Goal: Task Accomplishment & Management: Manage account settings

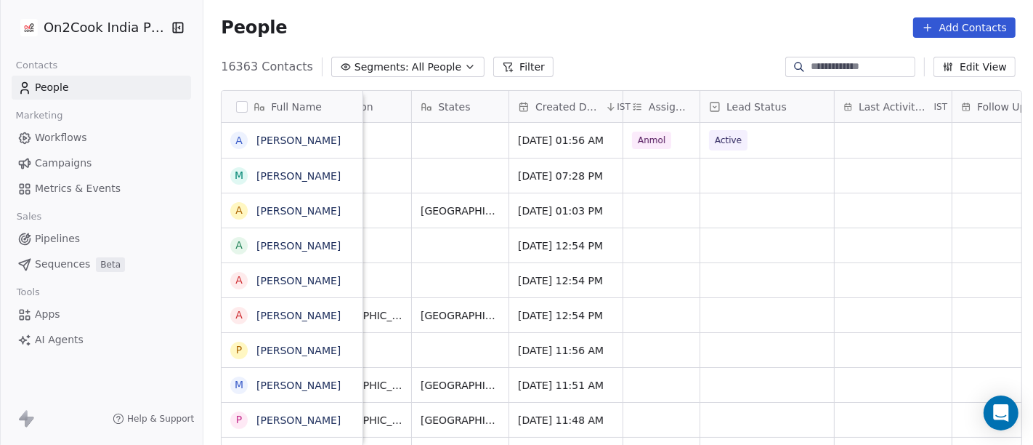
click at [500, 67] on button "Filter" at bounding box center [523, 67] width 60 height 20
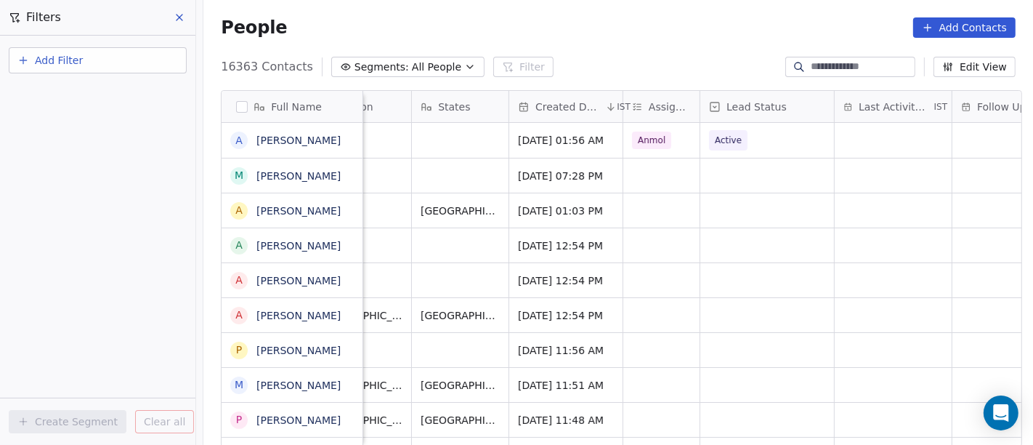
click at [105, 56] on button "Add Filter" at bounding box center [98, 60] width 178 height 26
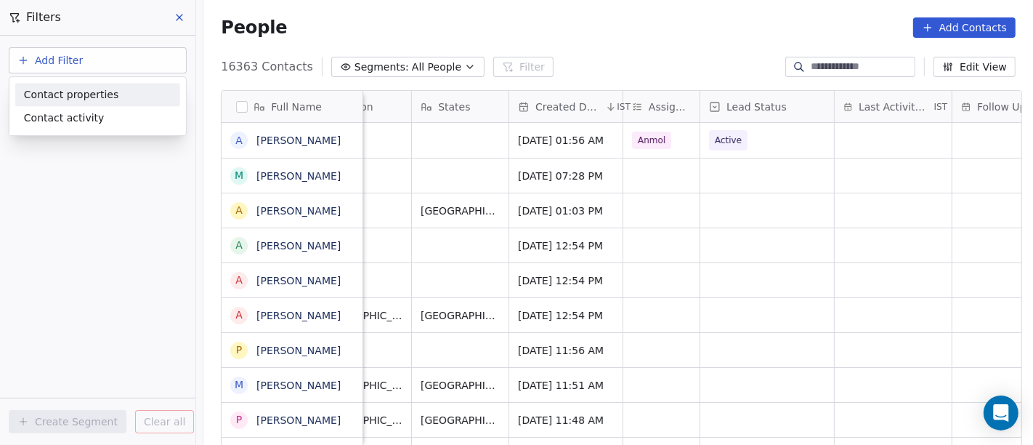
click at [103, 83] on div "Contact properties" at bounding box center [97, 94] width 165 height 23
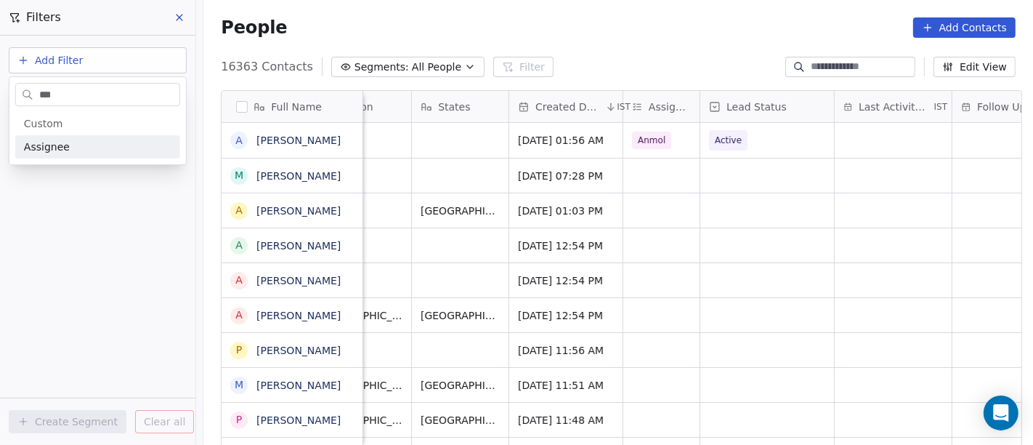
type input "***"
click at [98, 153] on div "Assignee" at bounding box center [97, 147] width 147 height 15
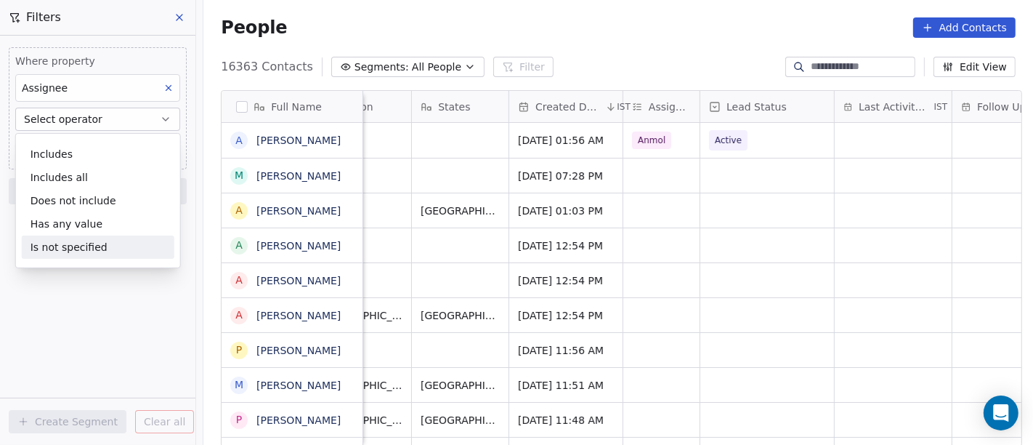
click at [94, 245] on div "Is not specified" at bounding box center [98, 246] width 153 height 23
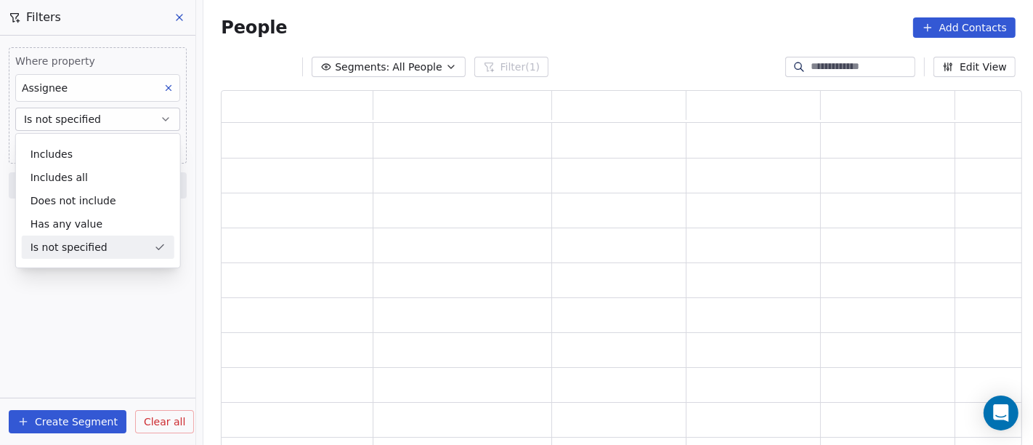
scroll to position [344, 789]
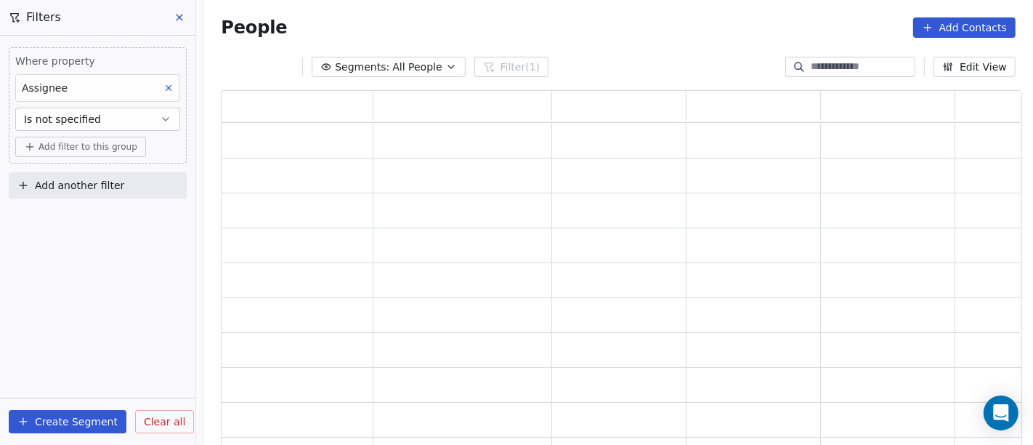
click at [97, 154] on button "Add filter to this group" at bounding box center [80, 147] width 131 height 20
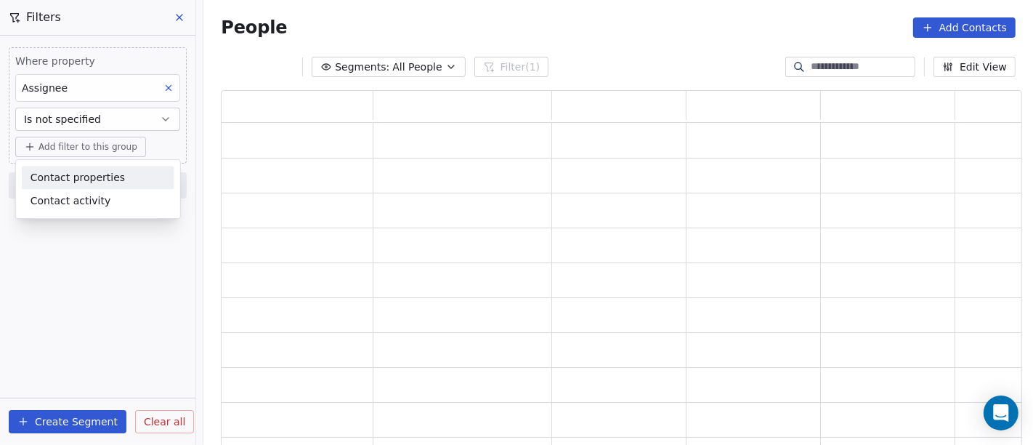
click at [101, 174] on span "Contact properties" at bounding box center [78, 177] width 94 height 15
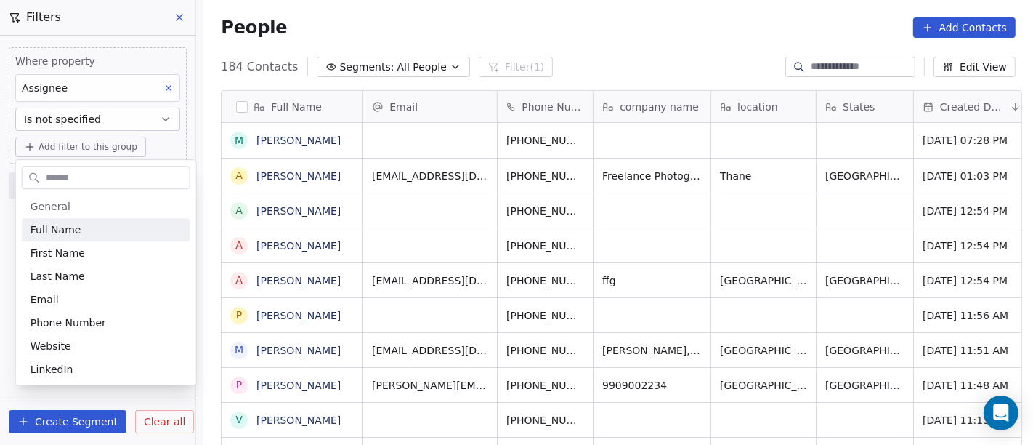
scroll to position [379, 824]
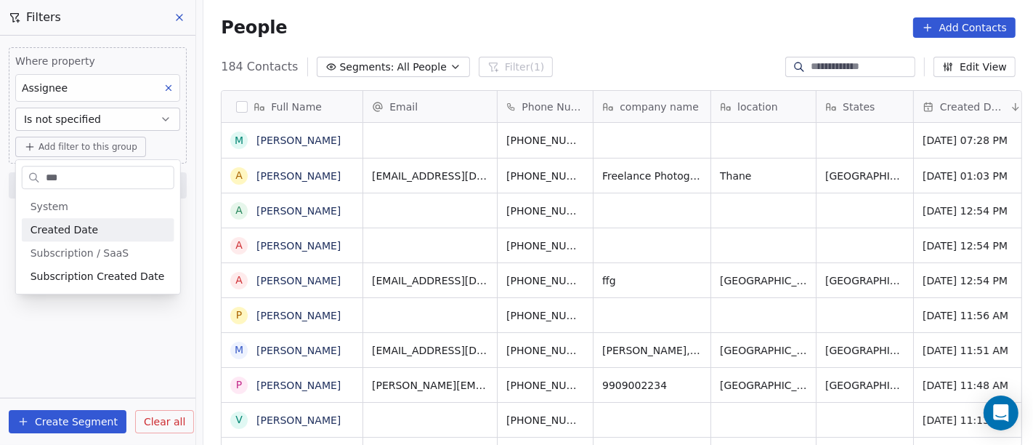
type input "***"
click at [66, 226] on span "Created Date" at bounding box center [65, 229] width 68 height 15
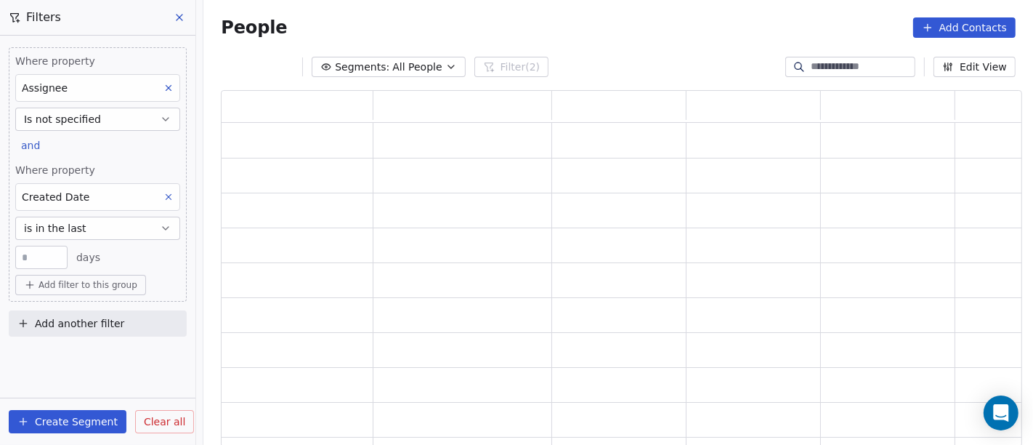
scroll to position [344, 789]
click at [66, 226] on span "is in the last" at bounding box center [55, 228] width 62 height 15
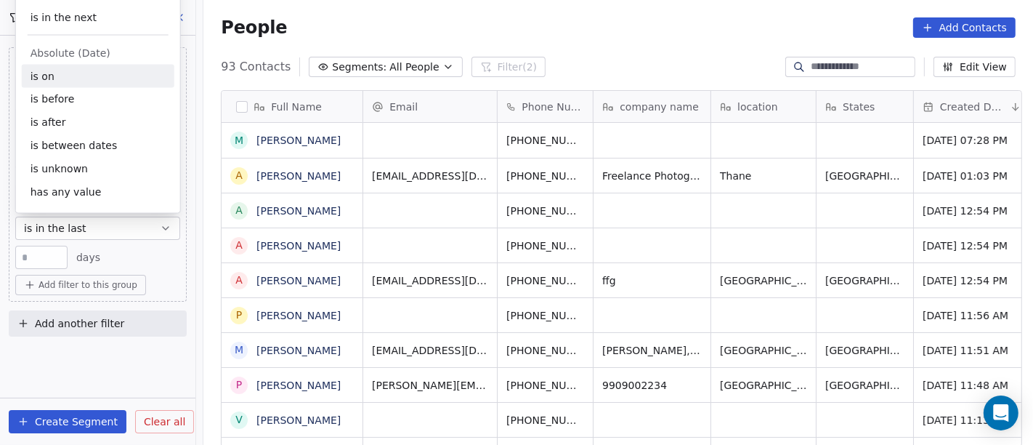
scroll to position [379, 824]
click at [48, 115] on div "is after" at bounding box center [98, 122] width 153 height 23
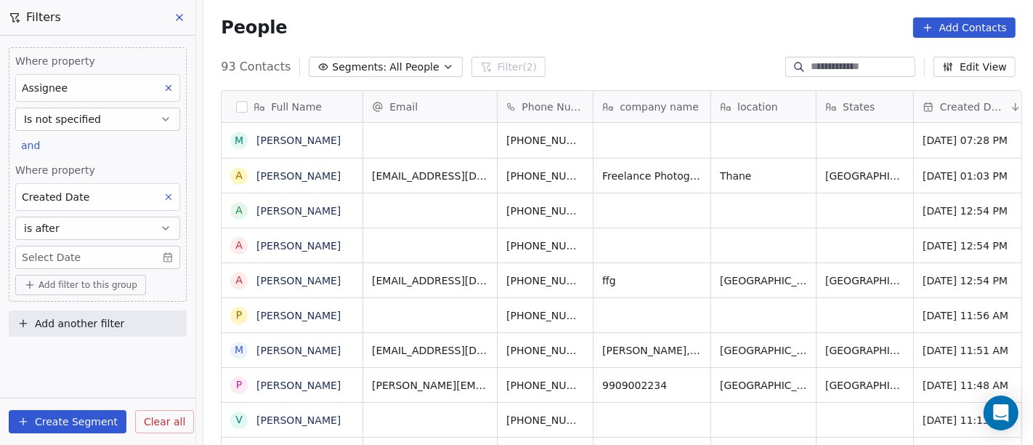
click at [56, 251] on body "On2Cook India Pvt. Ltd. Contacts People Marketing Workflows Campaigns Metrics &…" at bounding box center [516, 222] width 1033 height 445
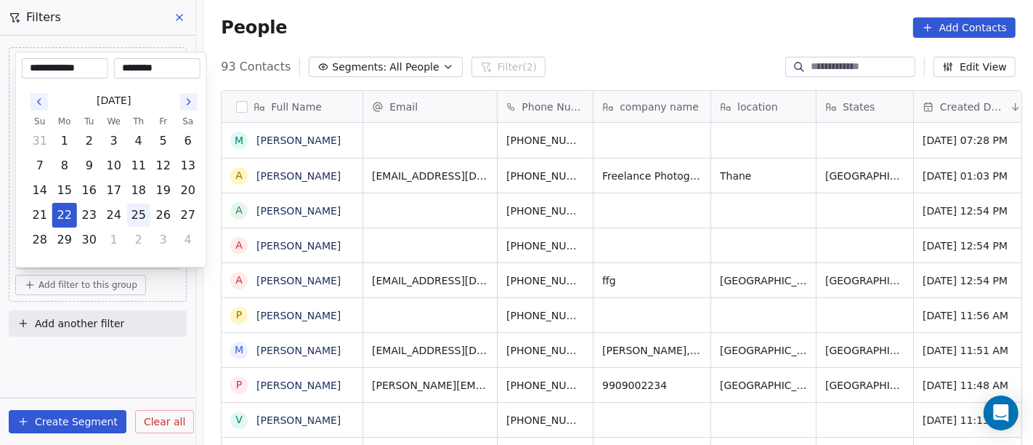
click at [137, 211] on button "25" at bounding box center [138, 214] width 23 height 23
click at [143, 183] on button "18" at bounding box center [138, 190] width 23 height 23
type input "**********"
click at [559, 31] on html "On2Cook India Pvt. Ltd. Contacts People Marketing Workflows Campaigns Metrics &…" at bounding box center [516, 222] width 1033 height 445
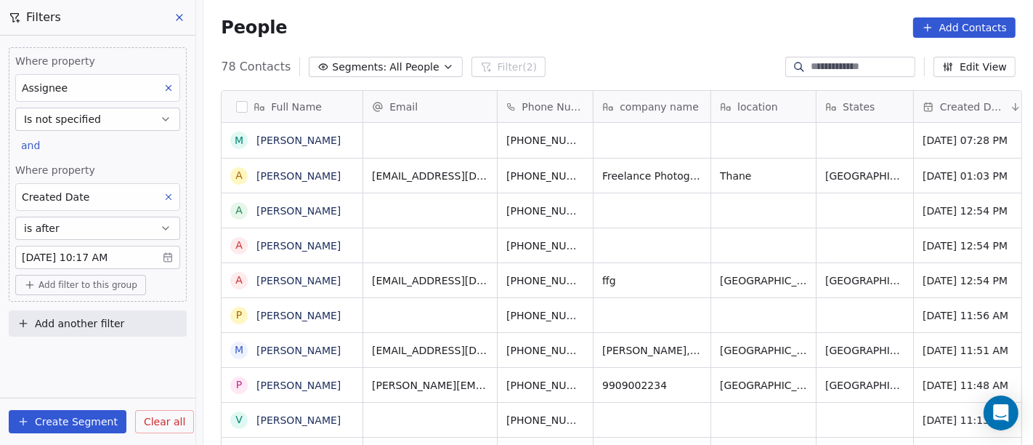
scroll to position [0, 0]
click at [106, 255] on body "On2Cook India Pvt. Ltd. Contacts People Marketing Workflows Campaigns Metrics &…" at bounding box center [516, 222] width 1033 height 445
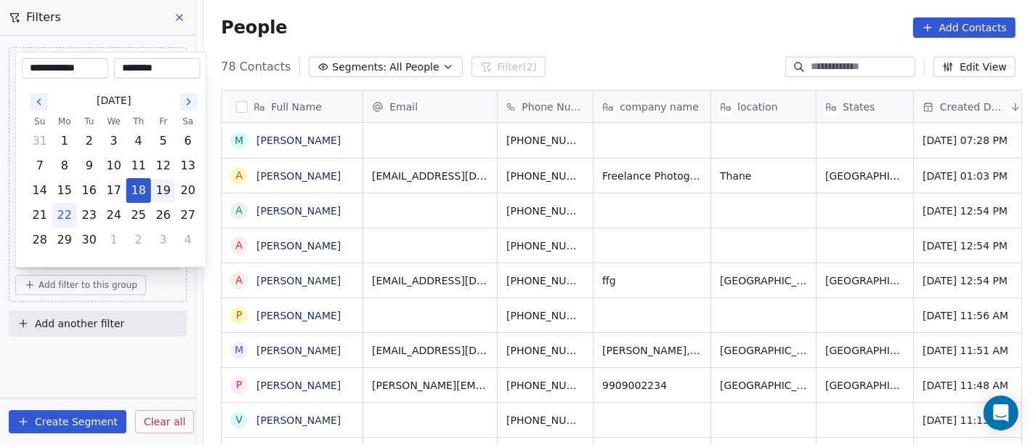
click at [163, 192] on button "19" at bounding box center [163, 190] width 23 height 23
type input "**********"
click at [477, 41] on html "On2Cook India Pvt. Ltd. Contacts People Marketing Workflows Campaigns Metrics &…" at bounding box center [516, 222] width 1033 height 445
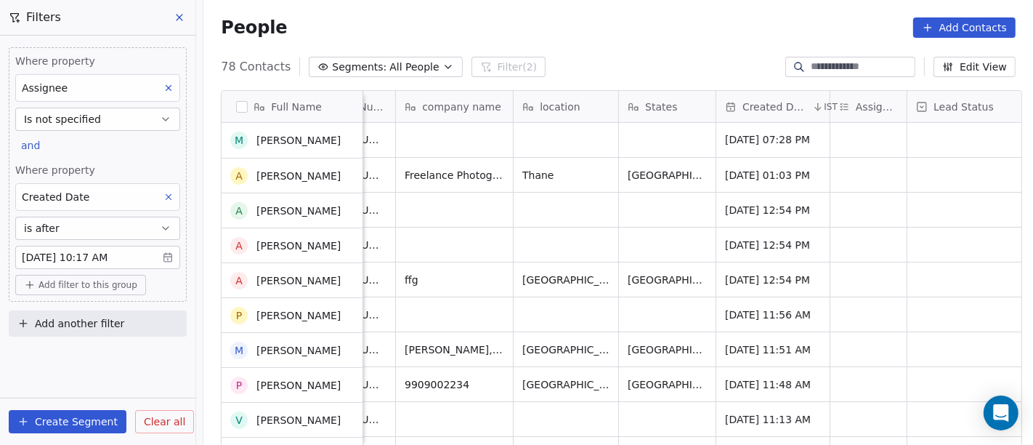
scroll to position [1, 0]
click at [283, 140] on link "[PERSON_NAME]" at bounding box center [298, 140] width 84 height 12
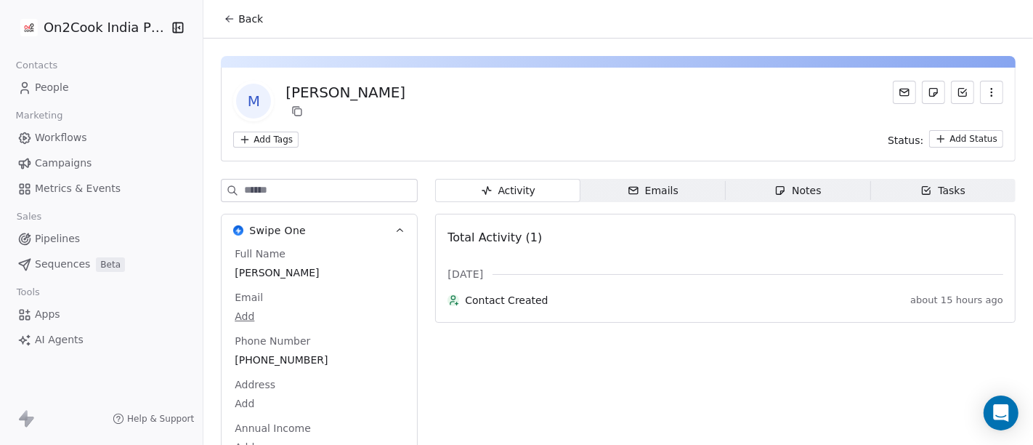
click at [230, 7] on button "Back" at bounding box center [243, 19] width 57 height 26
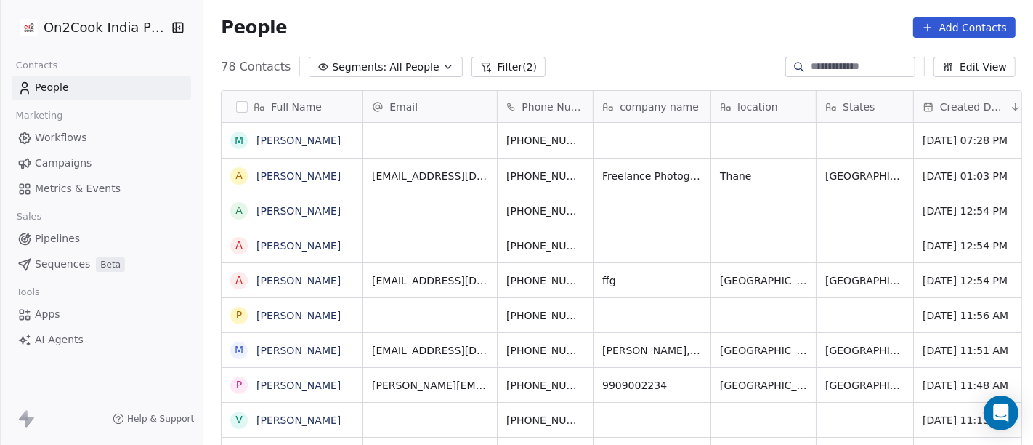
scroll to position [379, 824]
click at [273, 142] on link "[PERSON_NAME]" at bounding box center [298, 140] width 84 height 12
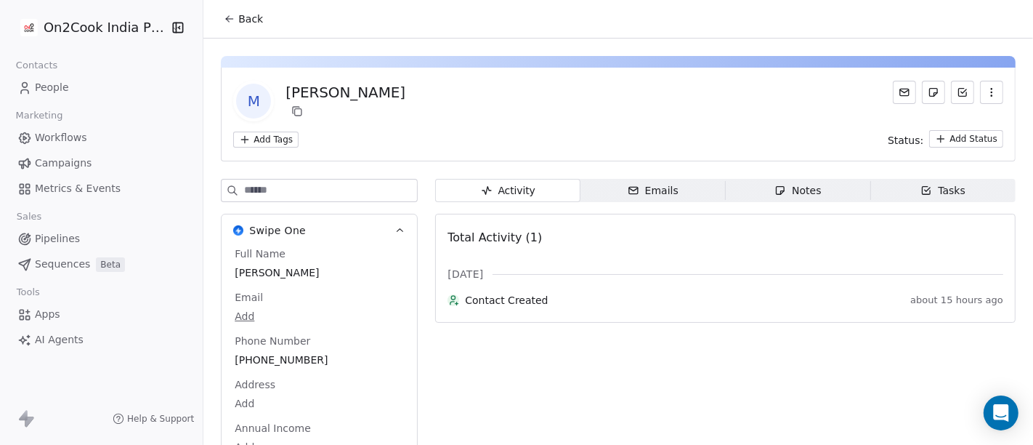
click at [236, 9] on button "Back" at bounding box center [243, 19] width 57 height 26
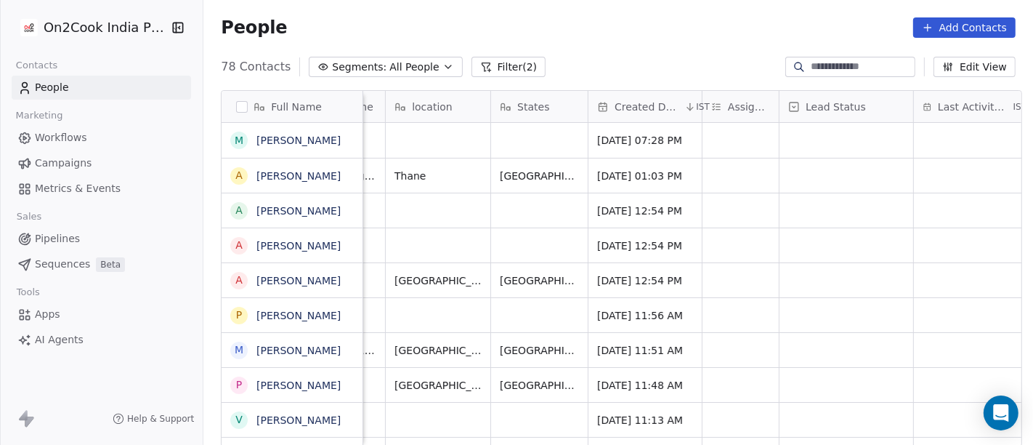
scroll to position [1, 326]
click at [722, 357] on div "grid" at bounding box center [741, 350] width 76 height 34
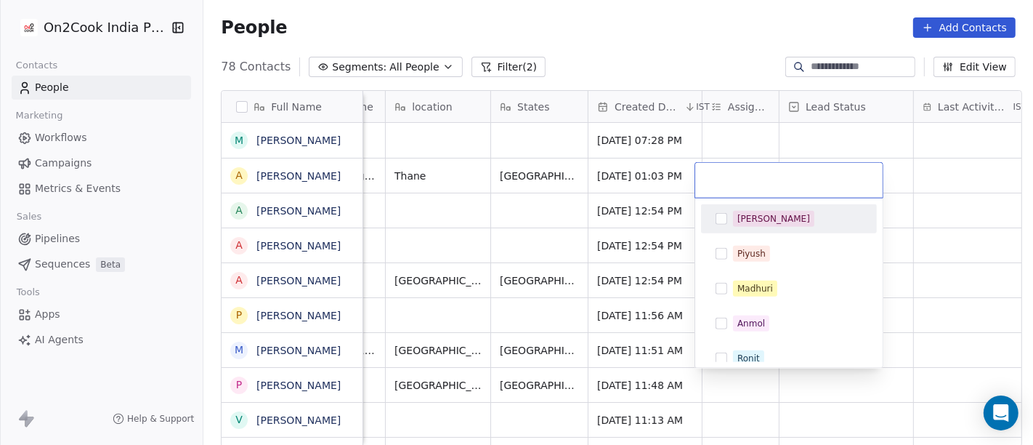
scroll to position [0, 326]
click at [756, 222] on div "[PERSON_NAME]" at bounding box center [773, 218] width 73 height 13
click at [523, 205] on html "On2Cook India Pvt. Ltd. Contacts People Marketing Workflows Campaigns Metrics &…" at bounding box center [516, 222] width 1033 height 445
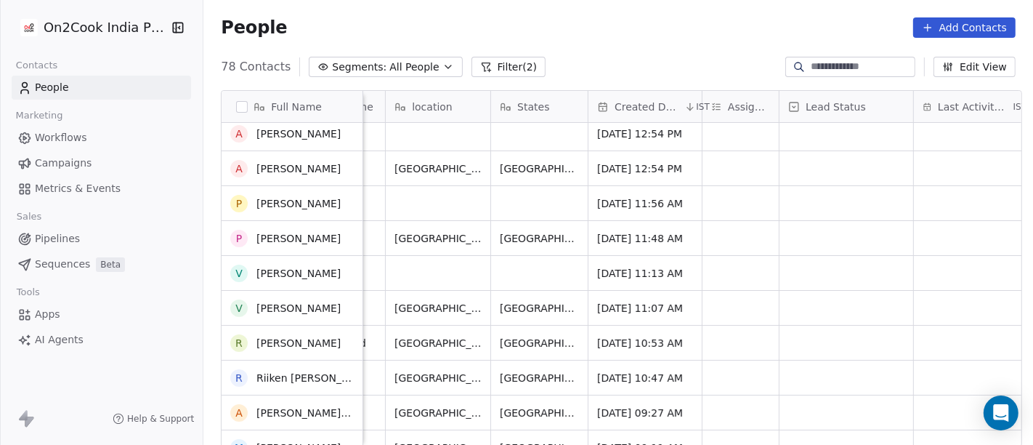
scroll to position [177, 0]
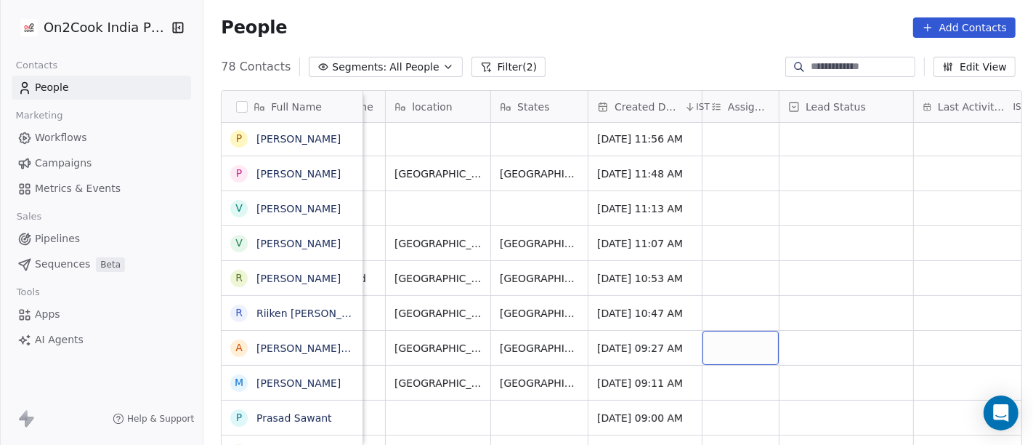
click at [729, 355] on div "grid" at bounding box center [741, 348] width 76 height 34
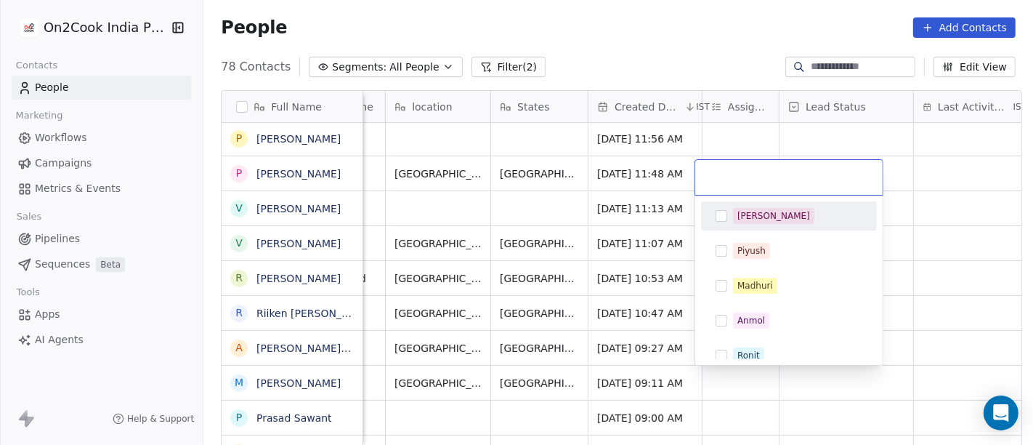
click at [772, 214] on div "[PERSON_NAME]" at bounding box center [797, 216] width 129 height 16
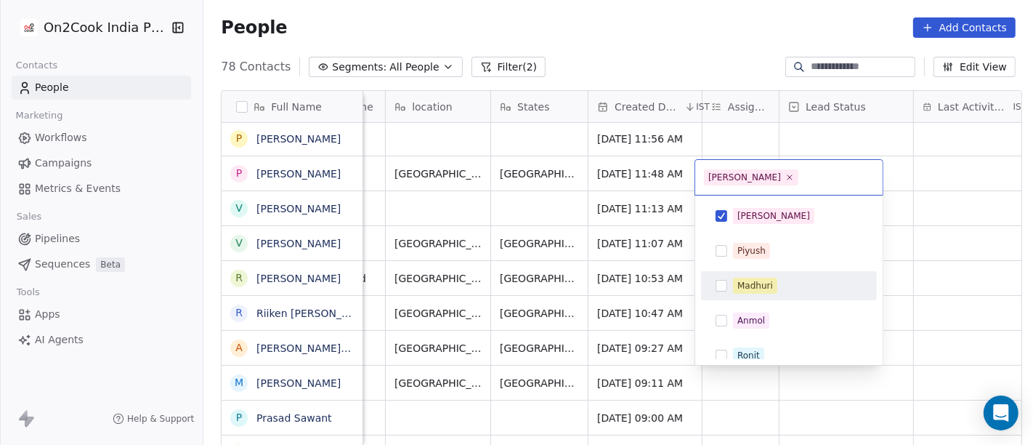
click at [909, 303] on html "On2Cook India Pvt. Ltd. Contacts People Marketing Workflows Campaigns Metrics &…" at bounding box center [516, 222] width 1033 height 445
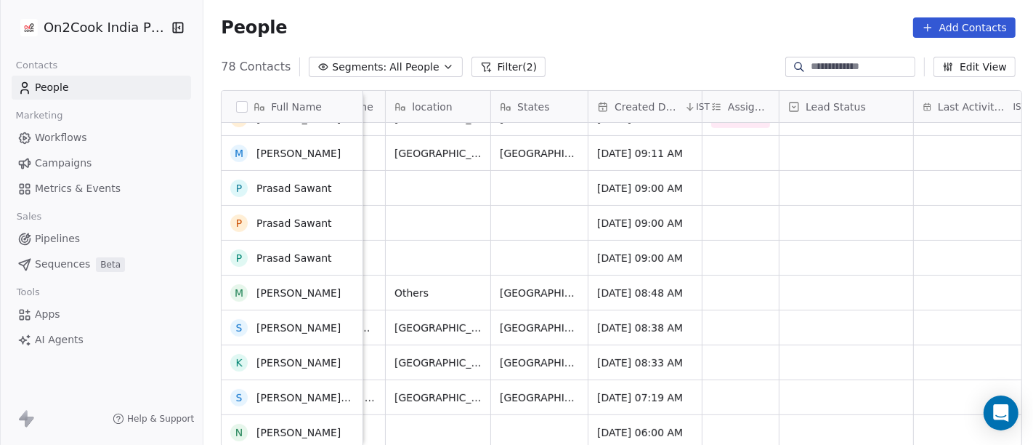
scroll to position [413, 0]
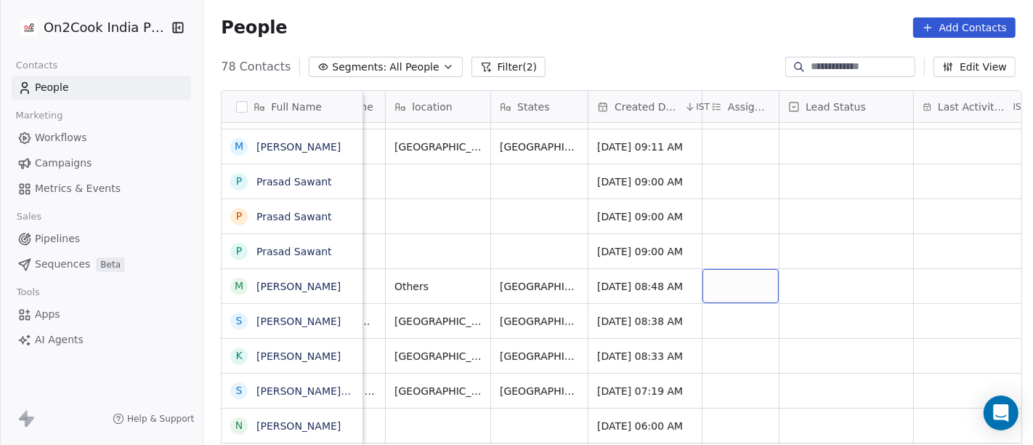
click at [717, 285] on div "grid" at bounding box center [741, 286] width 76 height 34
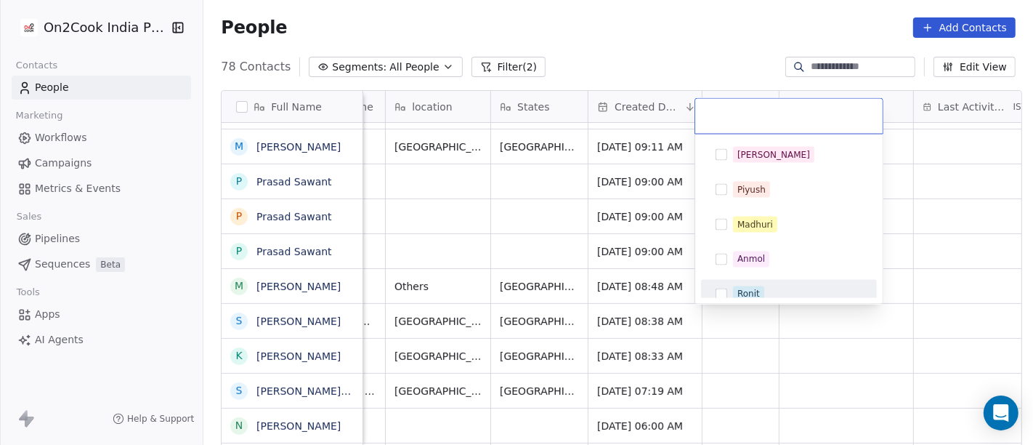
click at [757, 290] on div "Ronit" at bounding box center [748, 294] width 23 height 13
click at [932, 231] on html "On2Cook India Pvt. Ltd. Contacts People Marketing Workflows Campaigns Metrics &…" at bounding box center [516, 222] width 1033 height 445
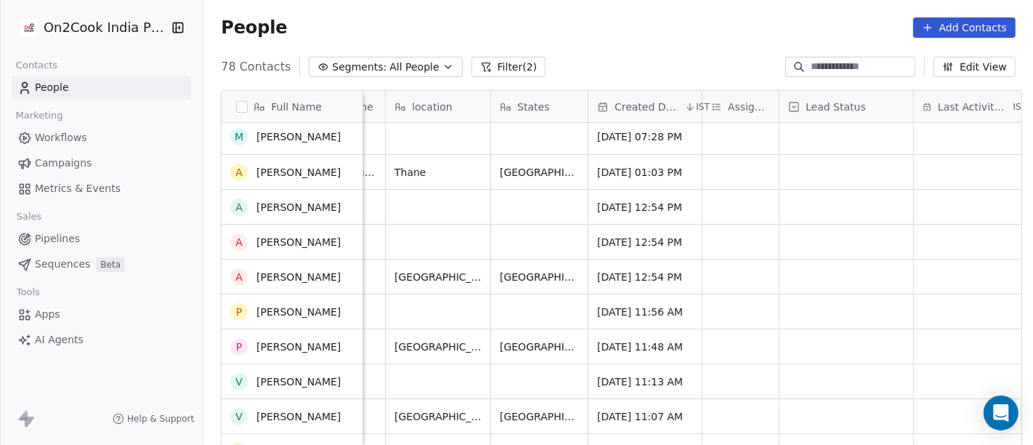
scroll to position [0, 0]
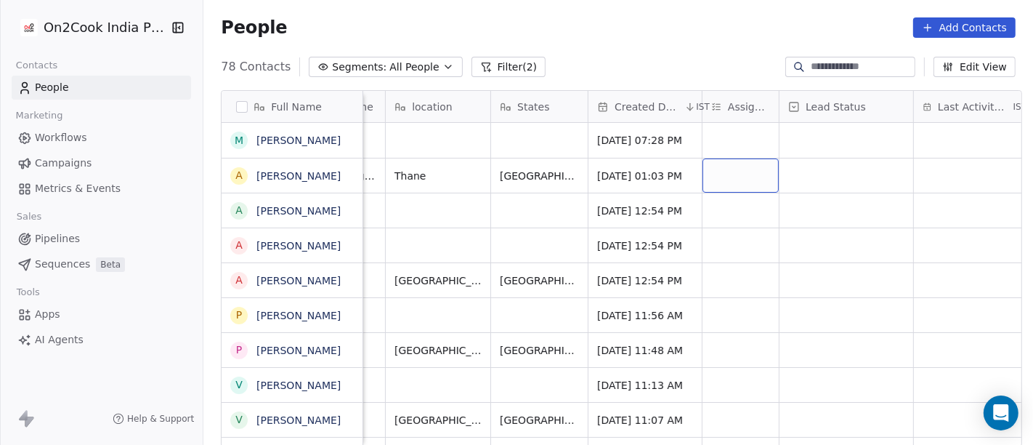
click at [711, 182] on div "grid" at bounding box center [741, 175] width 76 height 34
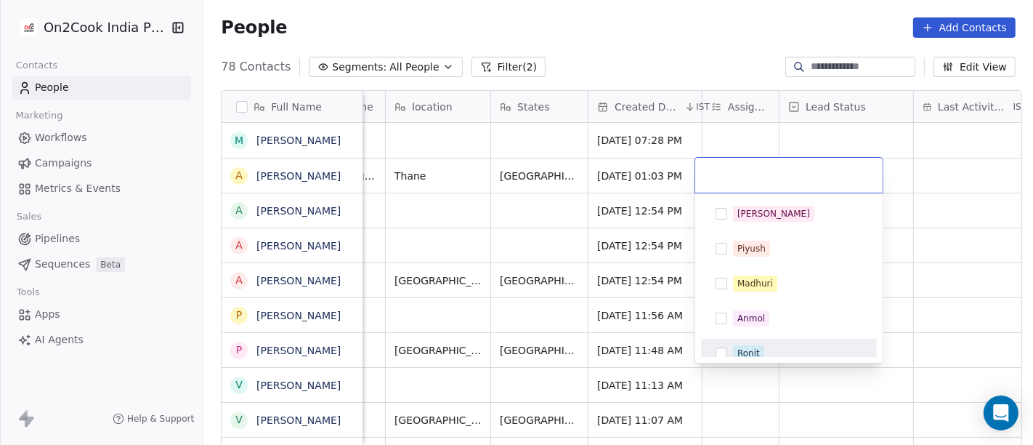
click at [738, 345] on span "Ronit" at bounding box center [748, 353] width 31 height 16
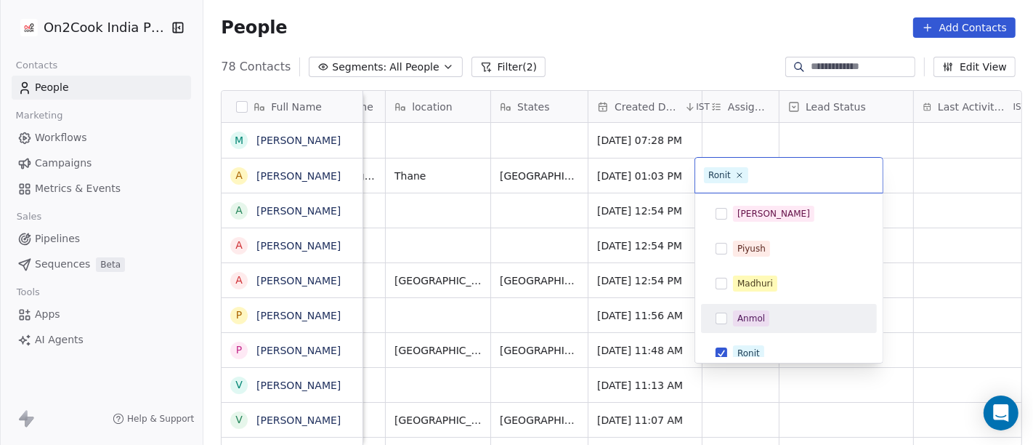
click at [965, 253] on html "On2Cook India Pvt. Ltd. Contacts People Marketing Workflows Campaigns Metrics &…" at bounding box center [516, 222] width 1033 height 445
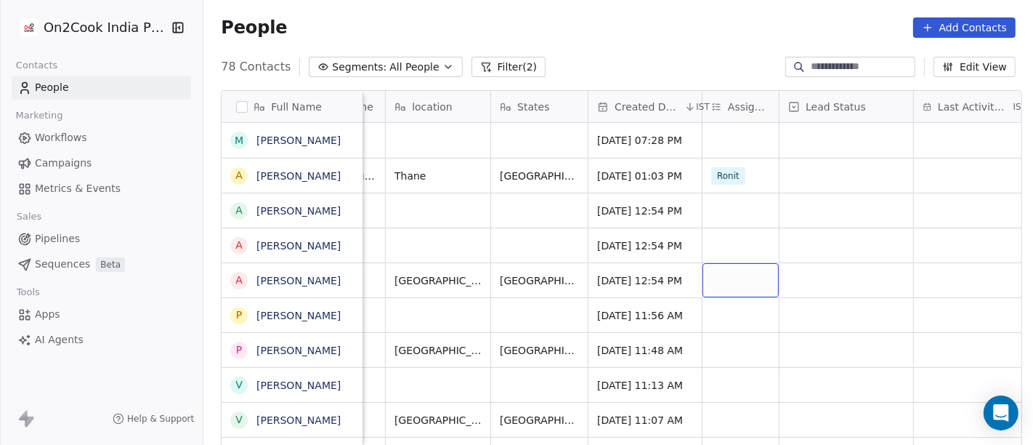
click at [720, 273] on div "grid" at bounding box center [741, 280] width 76 height 34
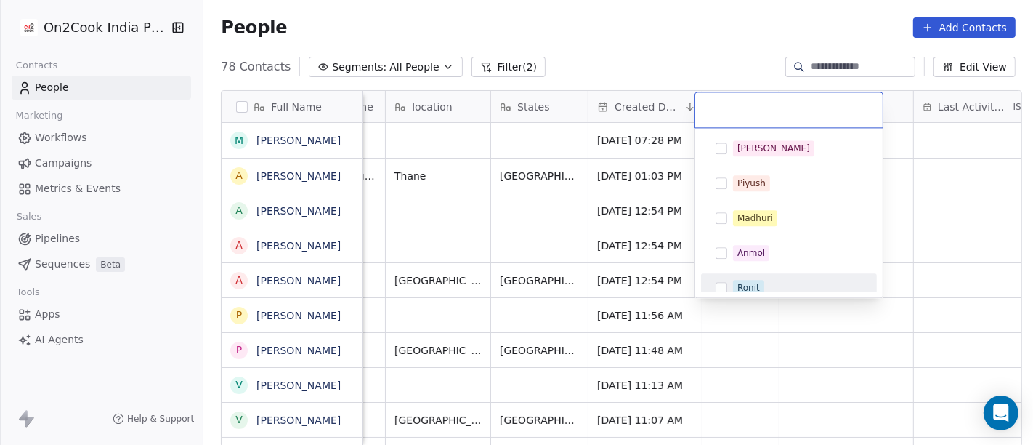
click at [756, 280] on span "Ronit" at bounding box center [748, 288] width 31 height 16
click at [924, 277] on html "On2Cook India Pvt. Ltd. Contacts People Marketing Workflows Campaigns Metrics &…" at bounding box center [516, 222] width 1033 height 445
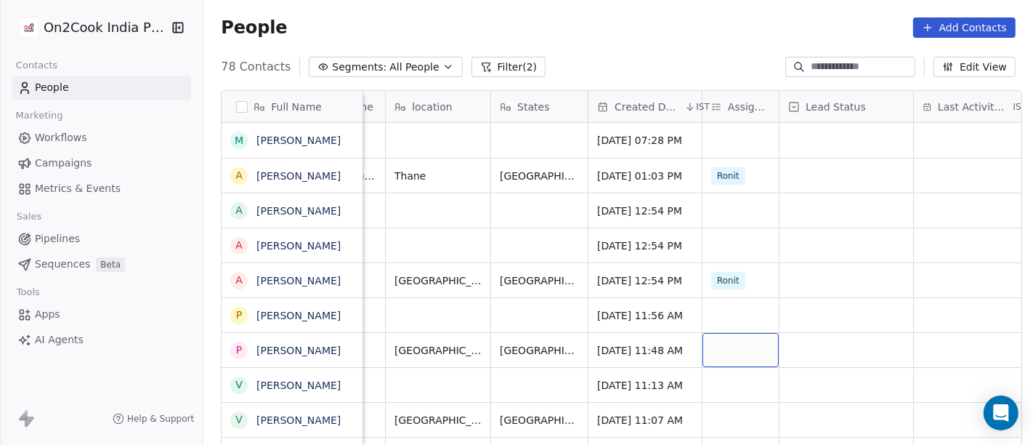
click at [730, 341] on div "grid" at bounding box center [741, 350] width 76 height 34
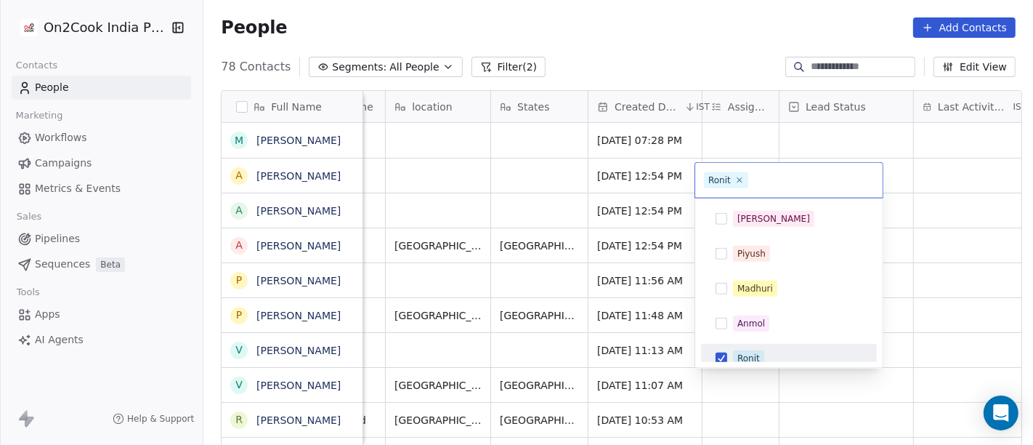
click at [777, 352] on div "Ronit" at bounding box center [797, 358] width 129 height 16
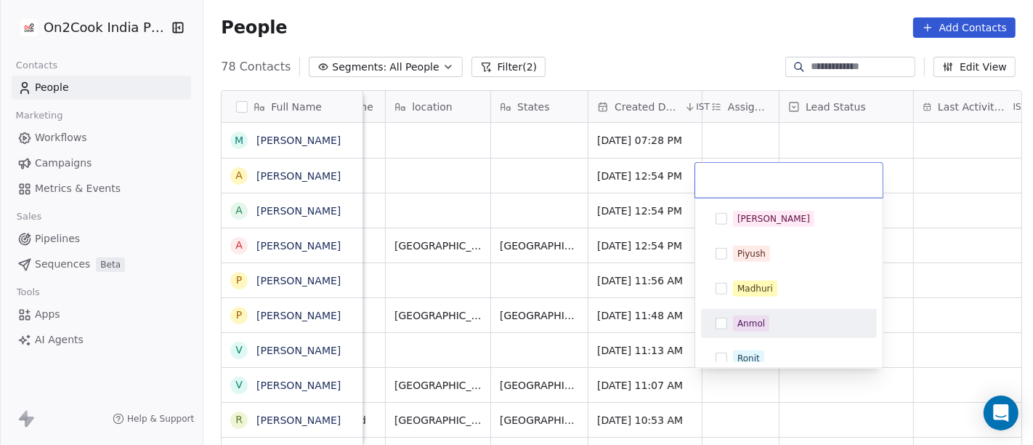
click at [926, 299] on html "On2Cook India Pvt. Ltd. Contacts People Marketing Workflows Campaigns Metrics &…" at bounding box center [516, 222] width 1033 height 445
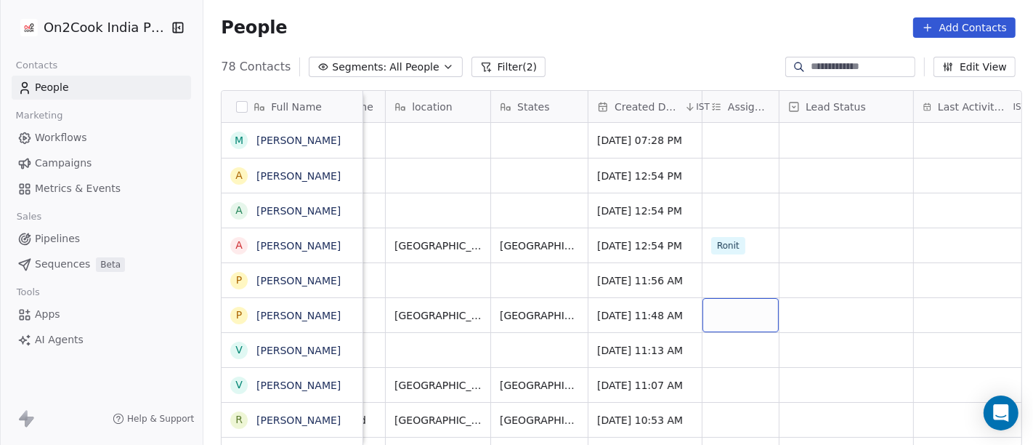
click at [706, 325] on div "grid" at bounding box center [741, 315] width 76 height 34
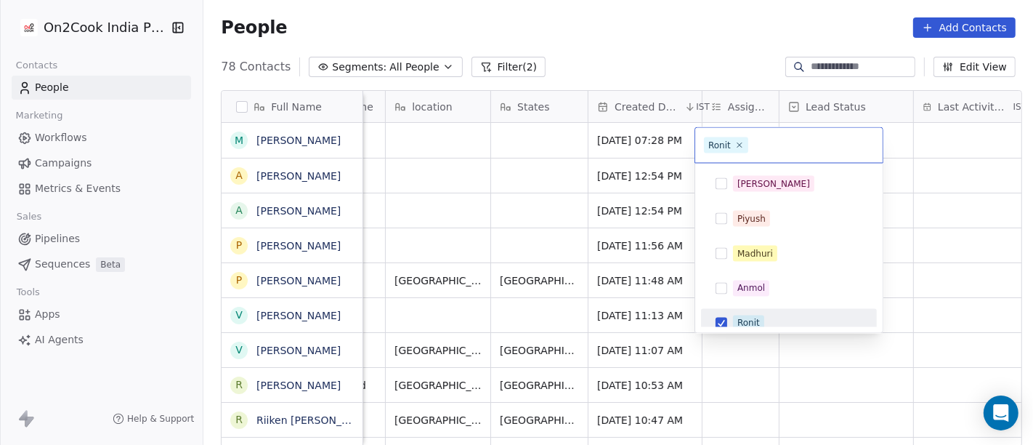
click at [720, 318] on button "Suggestions" at bounding box center [722, 324] width 12 height 12
click at [945, 302] on html "On2Cook India Pvt. Ltd. Contacts People Marketing Workflows Campaigns Metrics &…" at bounding box center [516, 222] width 1033 height 445
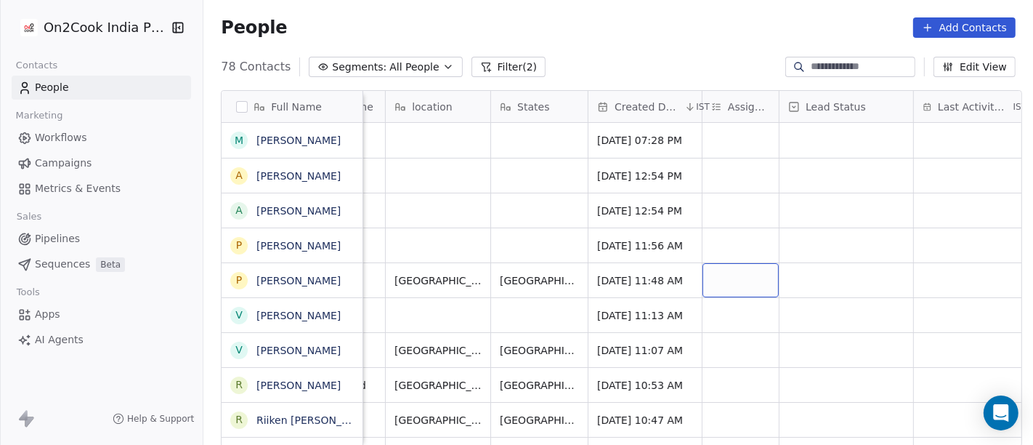
click at [703, 283] on div "grid" at bounding box center [741, 280] width 76 height 34
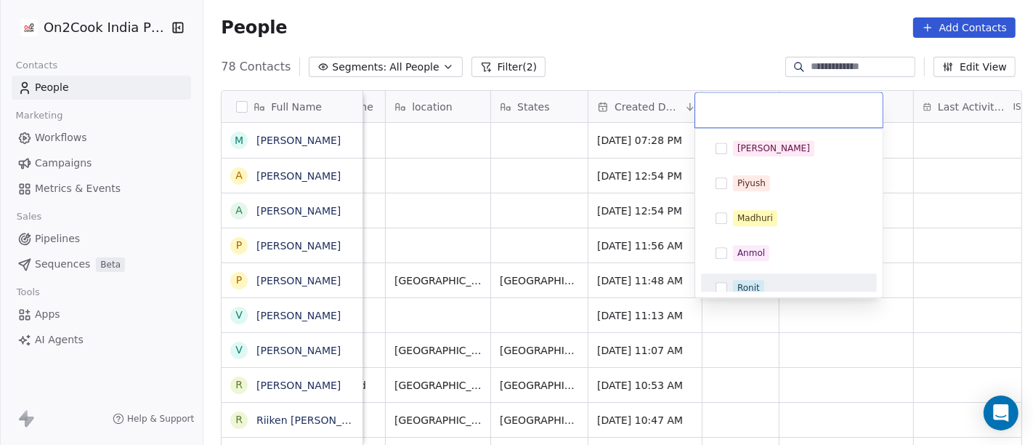
click at [756, 287] on div "Ronit" at bounding box center [748, 287] width 23 height 13
click at [924, 288] on html "On2Cook India Pvt. Ltd. Contacts People Marketing Workflows Campaigns Metrics &…" at bounding box center [516, 222] width 1033 height 445
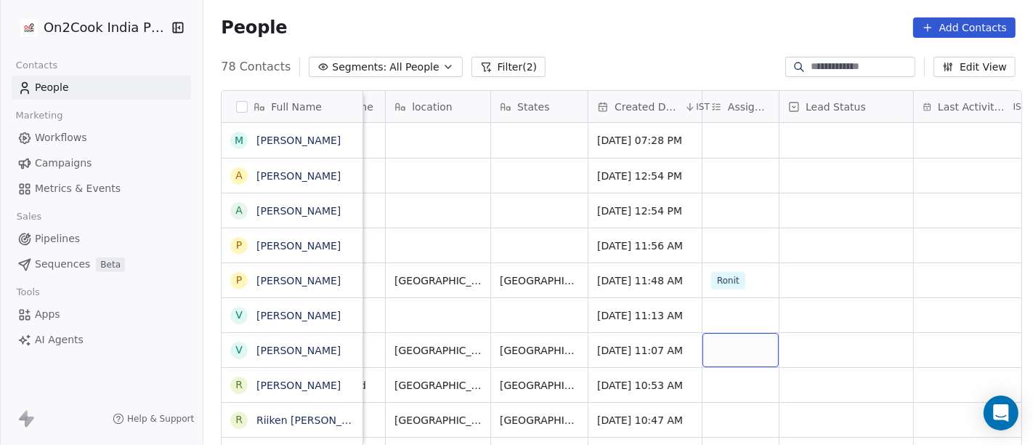
click at [727, 337] on div "grid" at bounding box center [741, 350] width 76 height 34
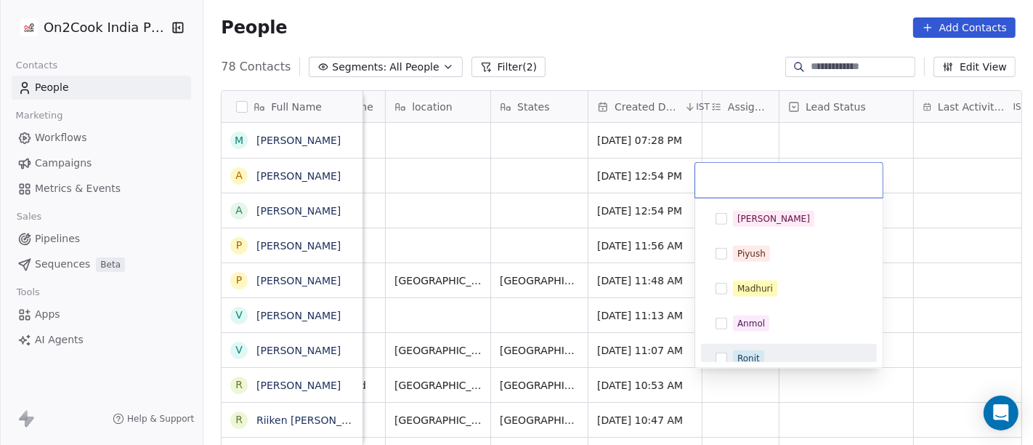
click at [753, 357] on div "Ronit" at bounding box center [748, 358] width 23 height 13
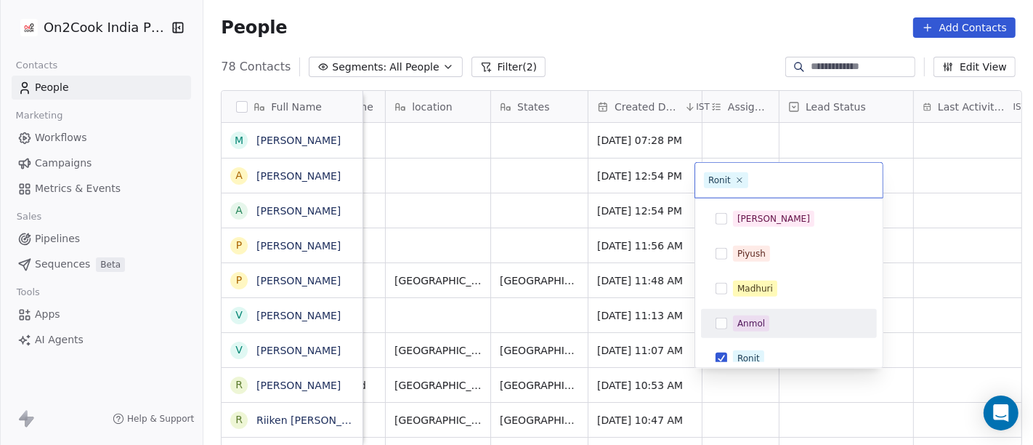
click at [915, 303] on html "On2Cook India Pvt. Ltd. Contacts People Marketing Workflows Campaigns Metrics &…" at bounding box center [516, 222] width 1033 height 445
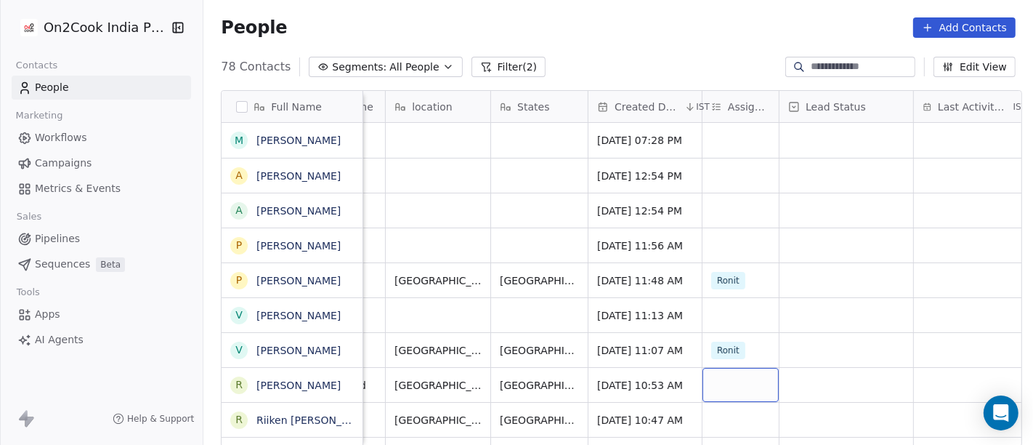
click at [721, 380] on div "grid" at bounding box center [741, 385] width 76 height 34
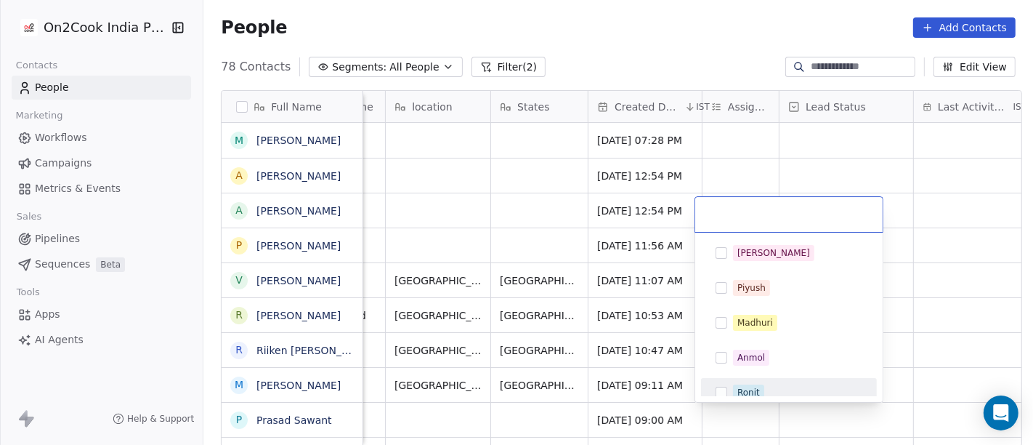
click at [733, 390] on span "Ronit" at bounding box center [748, 392] width 31 height 16
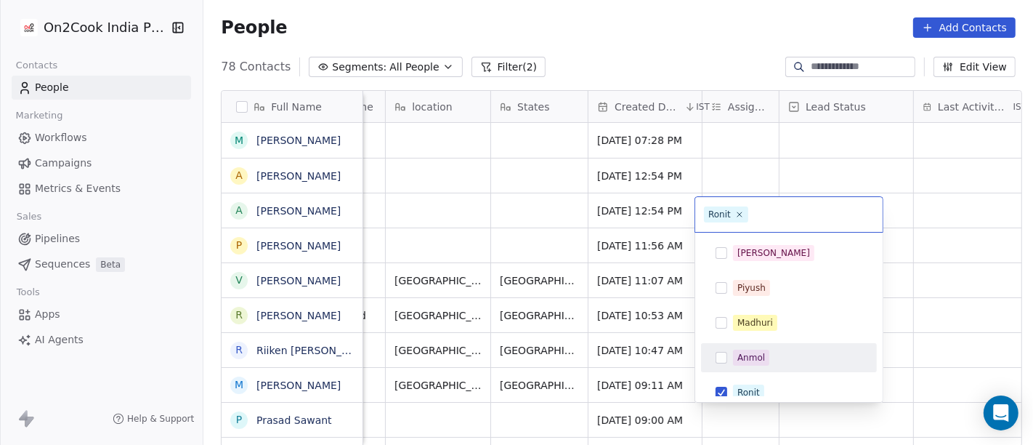
click at [961, 331] on html "On2Cook India Pvt. Ltd. Contacts People Marketing Workflows Campaigns Metrics &…" at bounding box center [516, 222] width 1033 height 445
click at [979, 315] on html "On2Cook India Pvt. Ltd. Contacts People Marketing Workflows Campaigns Metrics &…" at bounding box center [516, 222] width 1033 height 445
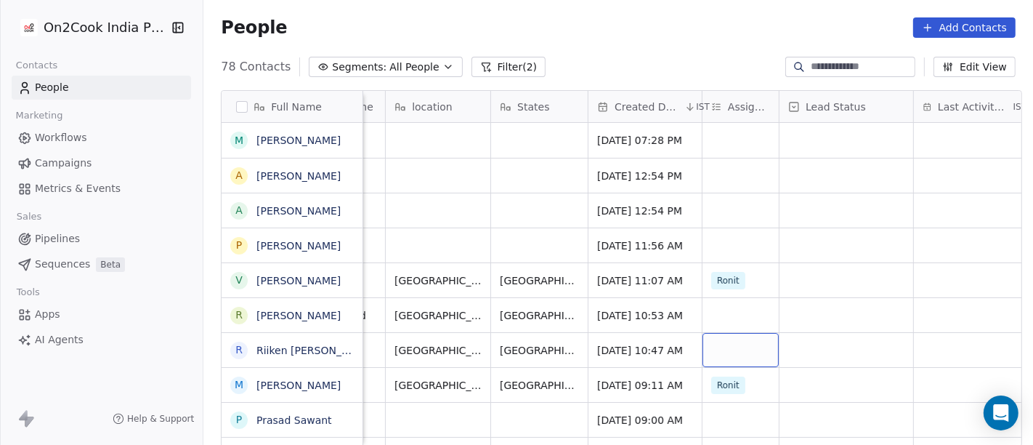
click at [712, 334] on div "grid" at bounding box center [741, 350] width 76 height 34
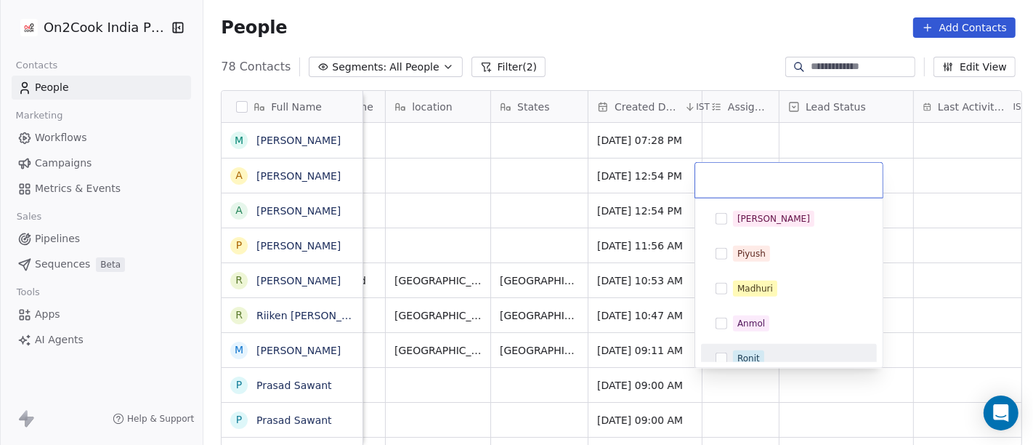
scroll to position [10, 0]
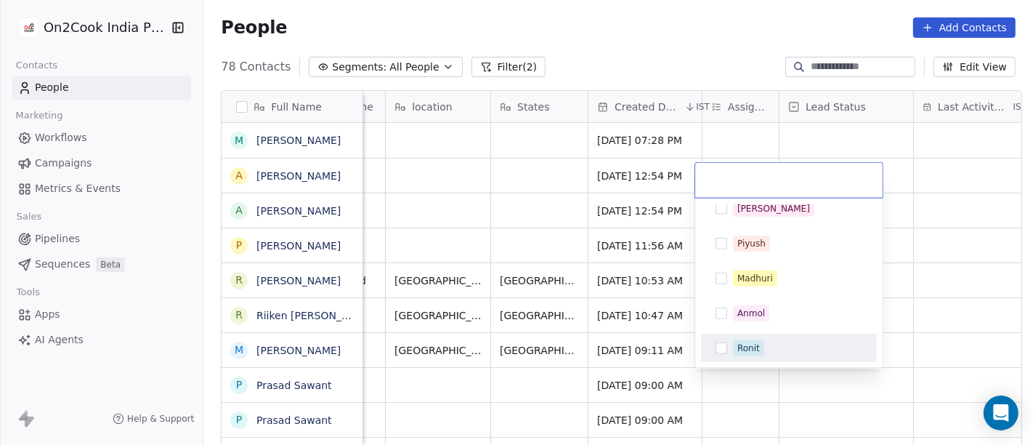
click at [932, 306] on html "On2Cook India Pvt. Ltd. Contacts People Marketing Workflows Campaigns Metrics &…" at bounding box center [516, 222] width 1033 height 445
click at [724, 337] on div "Ronit" at bounding box center [789, 347] width 164 height 23
click at [964, 316] on html "On2Cook India Pvt. Ltd. Contacts People Marketing Workflows Campaigns Metrics &…" at bounding box center [516, 222] width 1033 height 445
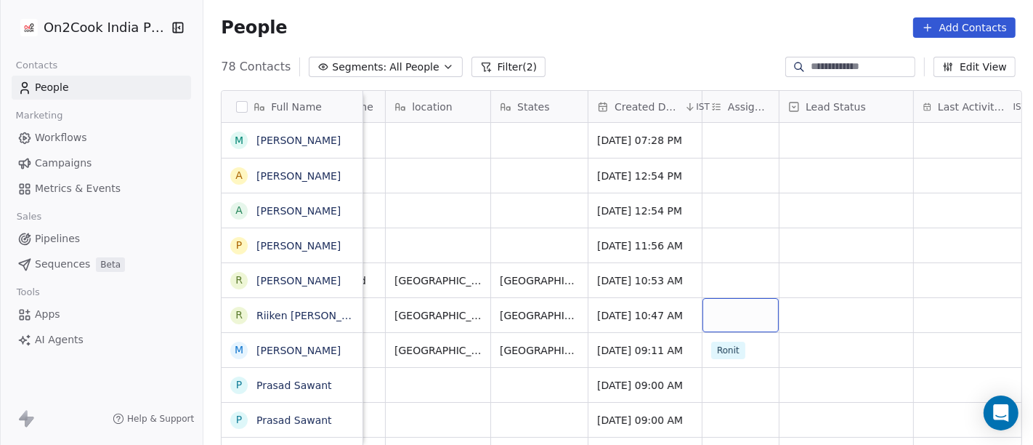
click at [708, 315] on div "grid" at bounding box center [741, 315] width 76 height 34
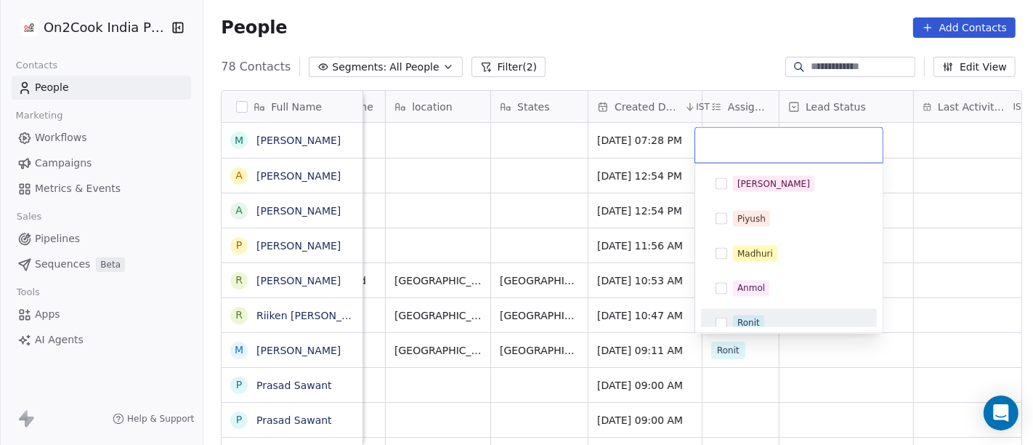
click at [739, 317] on div "Ronit" at bounding box center [748, 323] width 23 height 13
click at [937, 310] on html "On2Cook India Pvt. Ltd. Contacts People Marketing Workflows Campaigns Metrics &…" at bounding box center [516, 222] width 1033 height 445
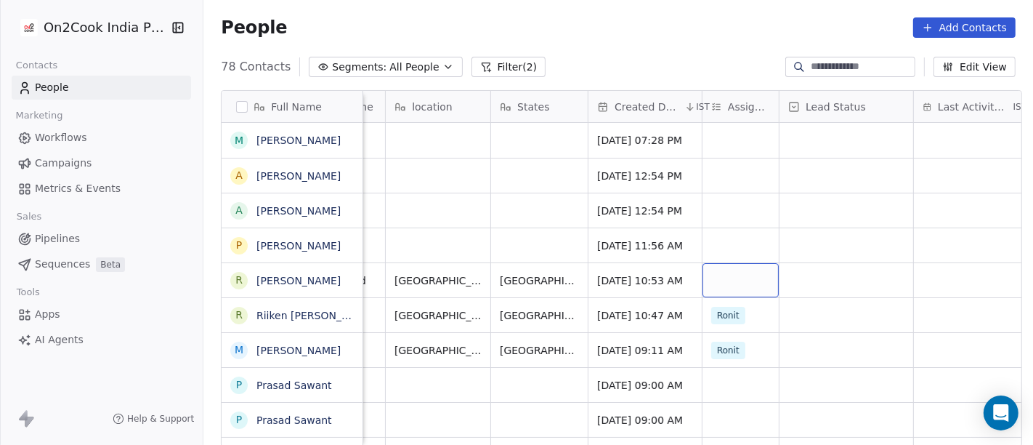
click at [742, 286] on div "grid" at bounding box center [741, 280] width 76 height 34
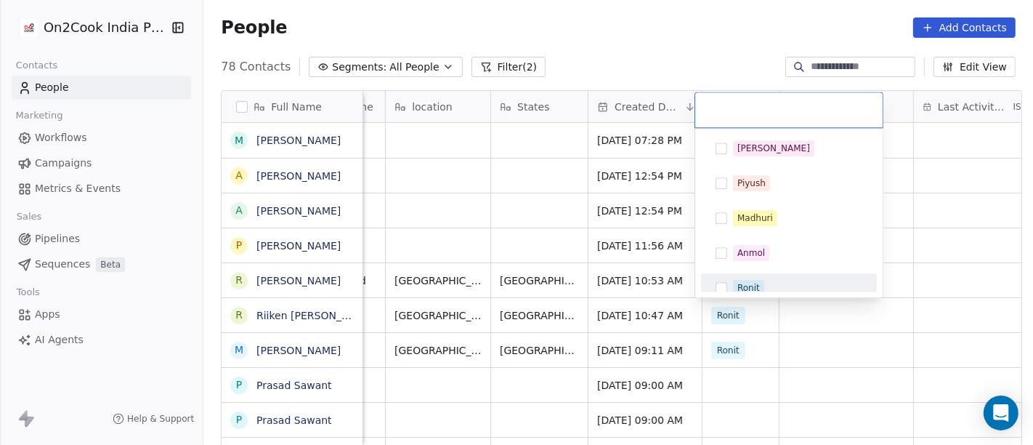
click at [749, 278] on div "Ronit" at bounding box center [789, 287] width 164 height 23
click at [971, 296] on html "On2Cook India Pvt. Ltd. Contacts People Marketing Workflows Campaigns Metrics &…" at bounding box center [516, 222] width 1033 height 445
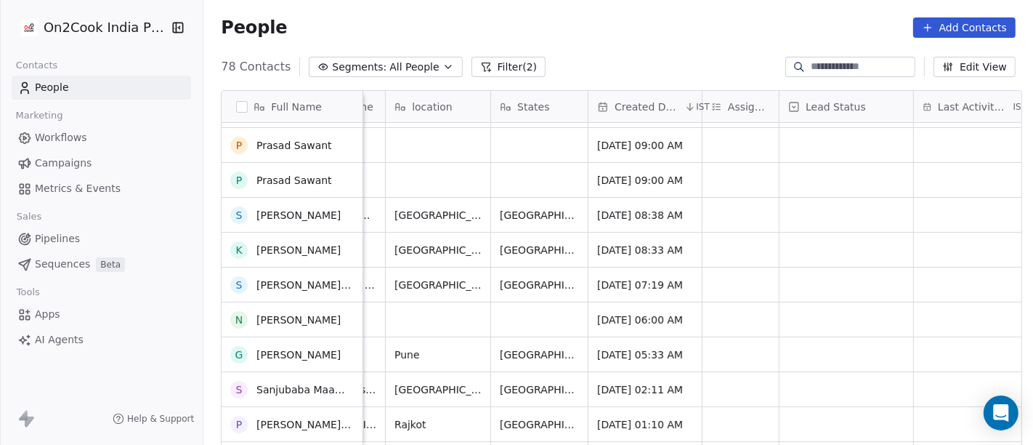
scroll to position [177, 0]
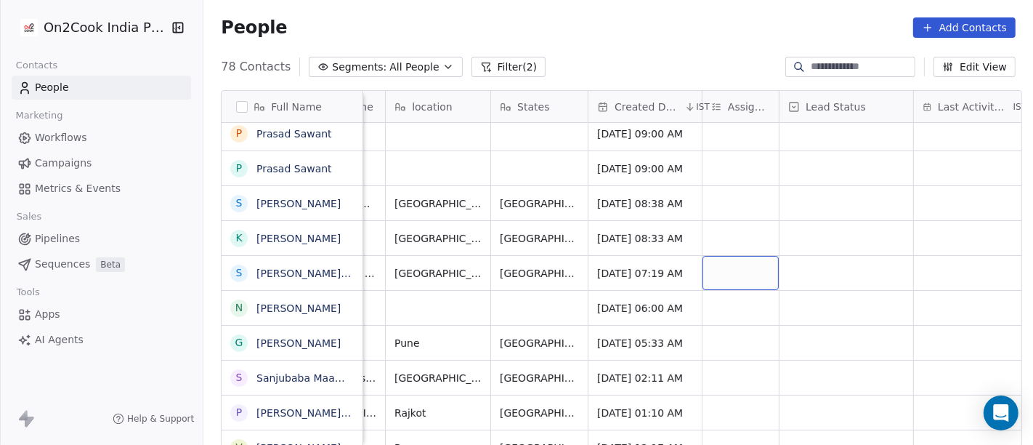
click at [727, 262] on div "grid" at bounding box center [741, 273] width 76 height 34
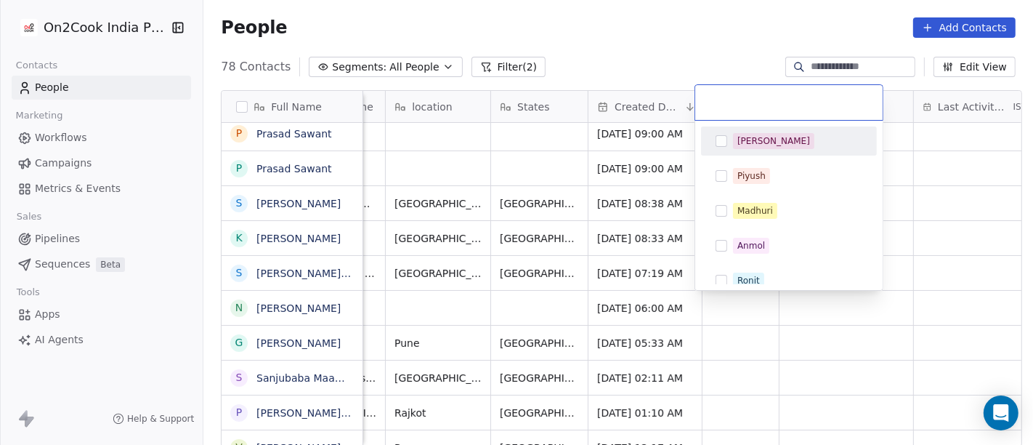
click at [751, 144] on div "[PERSON_NAME]" at bounding box center [773, 140] width 73 height 13
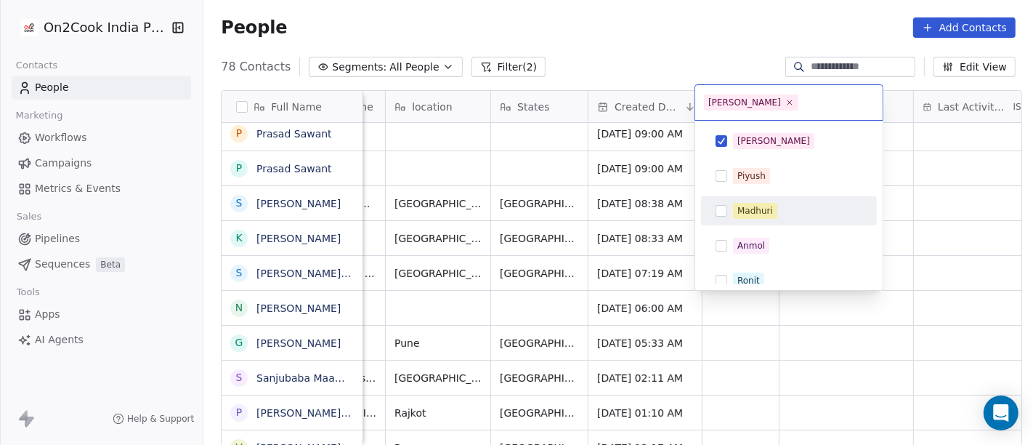
click at [947, 222] on html "On2Cook India Pvt. Ltd. Contacts People Marketing Workflows Campaigns Metrics &…" at bounding box center [516, 222] width 1033 height 445
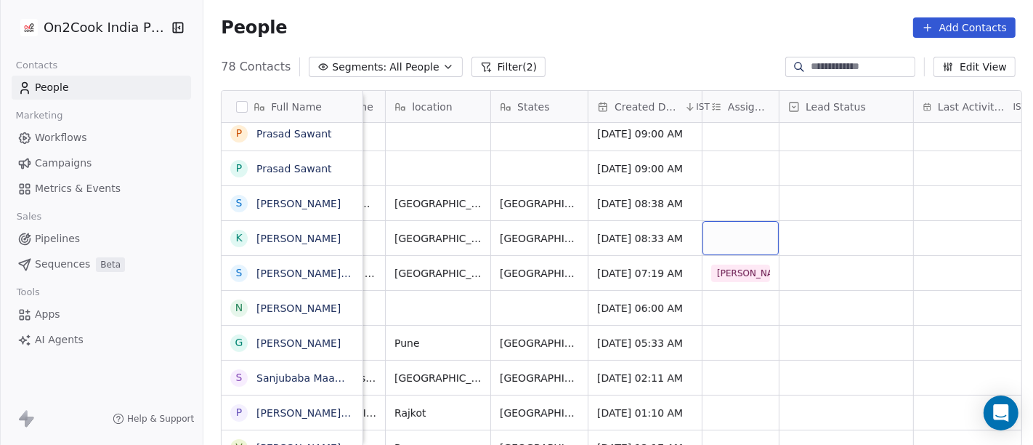
click at [729, 240] on div "grid" at bounding box center [741, 238] width 76 height 34
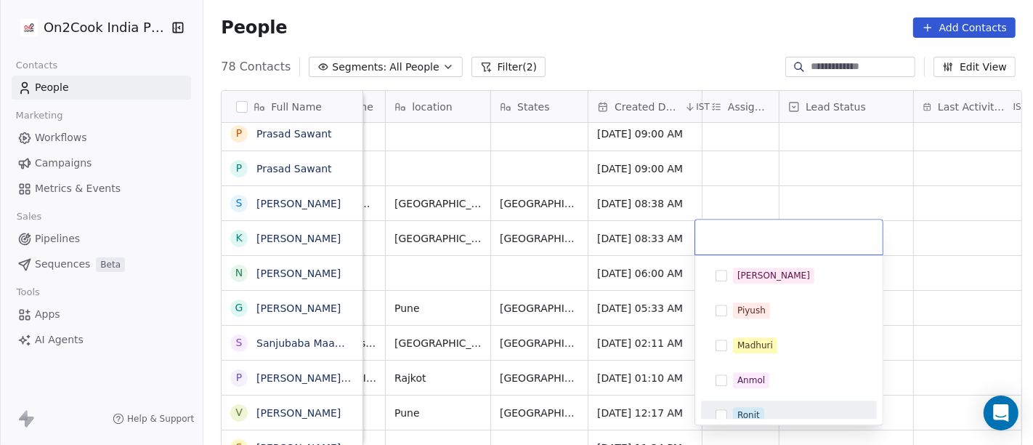
click at [745, 412] on div "Ronit" at bounding box center [748, 414] width 23 height 13
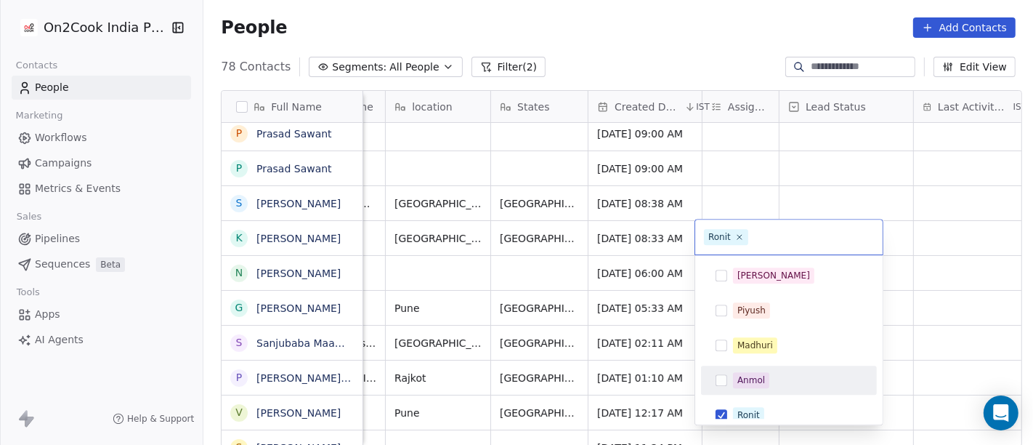
click at [973, 252] on html "On2Cook India Pvt. Ltd. Contacts People Marketing Workflows Campaigns Metrics &…" at bounding box center [516, 222] width 1033 height 445
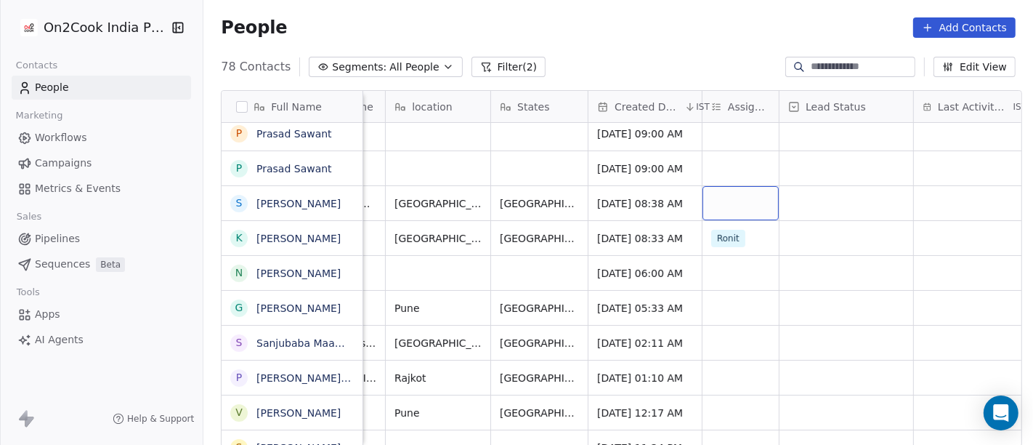
click at [743, 201] on div "grid" at bounding box center [741, 203] width 76 height 34
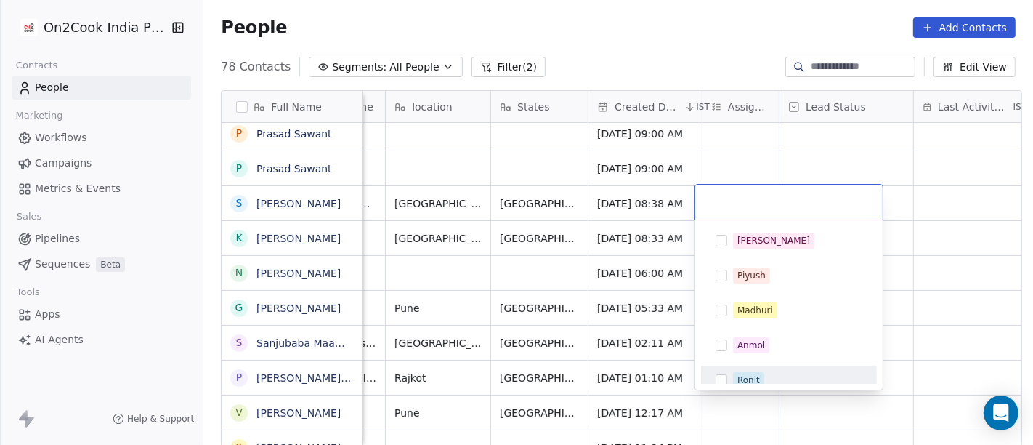
click at [735, 374] on span "Ronit" at bounding box center [748, 380] width 31 height 16
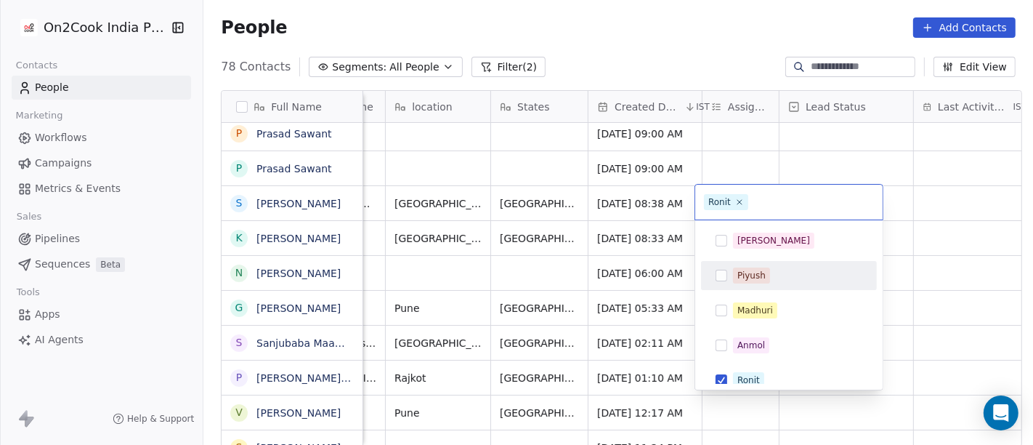
click at [899, 233] on html "On2Cook India Pvt. Ltd. Contacts People Marketing Workflows Campaigns Metrics &…" at bounding box center [516, 222] width 1033 height 445
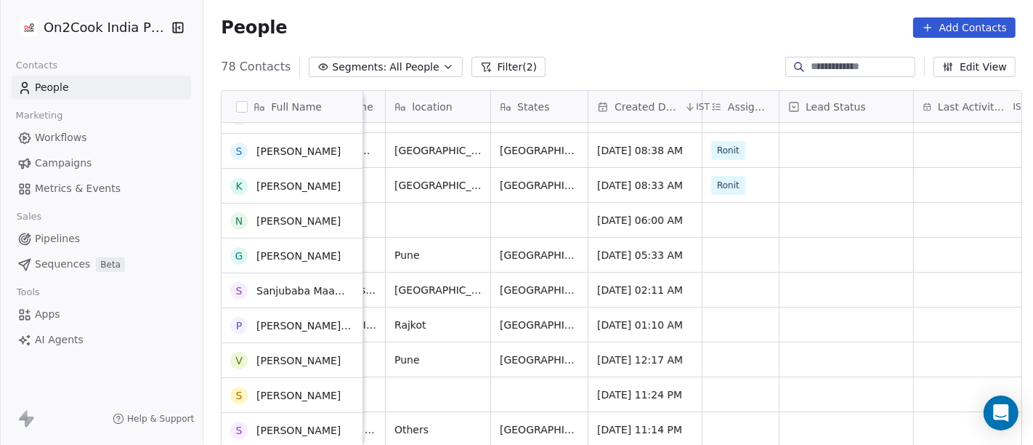
scroll to position [235, 0]
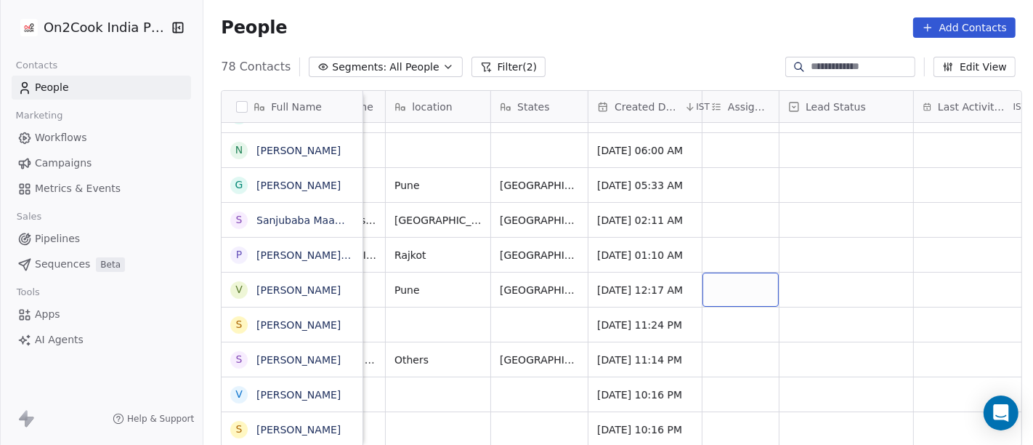
click at [720, 280] on div "grid" at bounding box center [741, 289] width 76 height 34
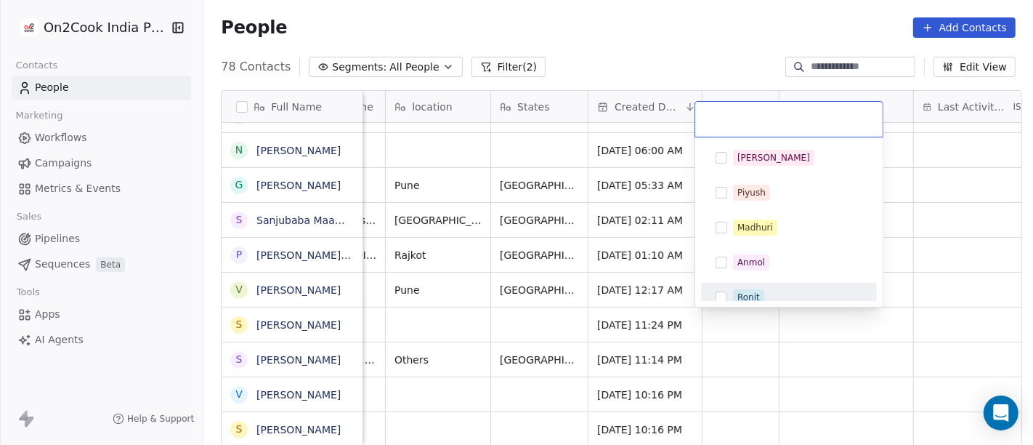
click at [737, 296] on div "Ronit" at bounding box center [748, 297] width 23 height 13
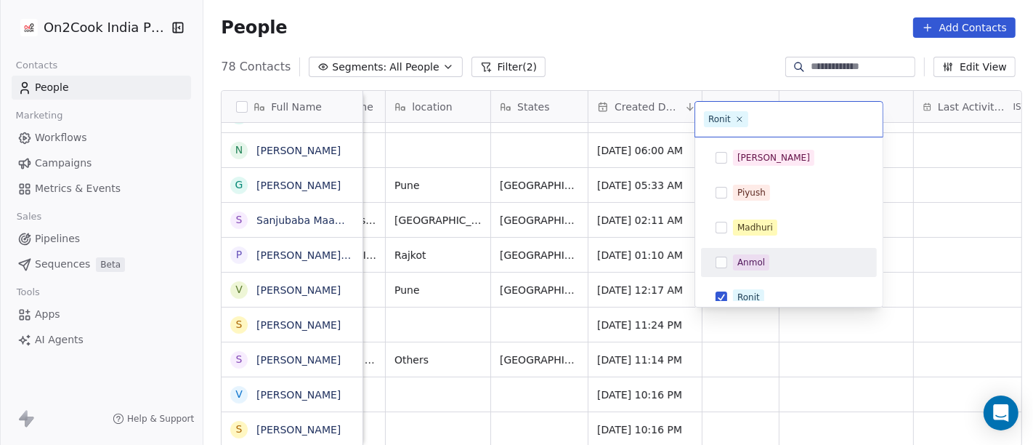
click at [875, 268] on div "Anmol" at bounding box center [789, 262] width 176 height 29
click at [780, 264] on div "Anmol" at bounding box center [797, 262] width 129 height 16
click at [928, 258] on html "On2Cook India Pvt. Ltd. Contacts People Marketing Workflows Campaigns Metrics &…" at bounding box center [516, 222] width 1033 height 445
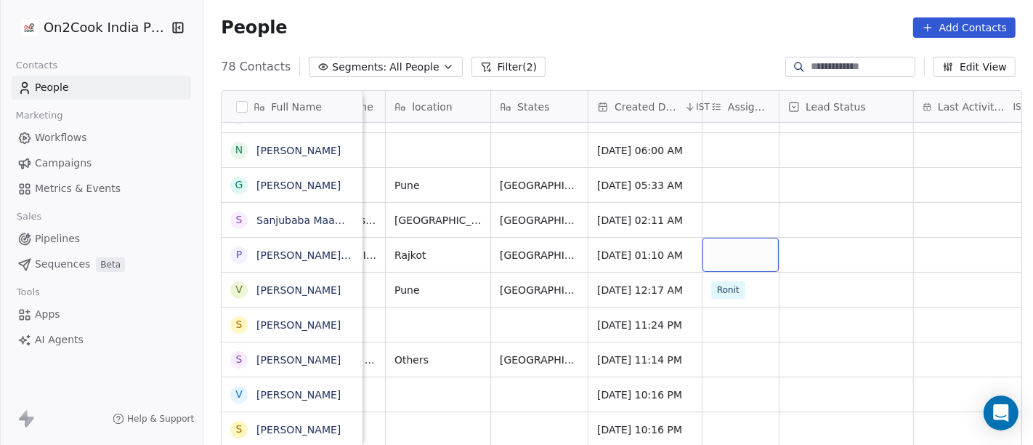
click at [766, 250] on div "grid" at bounding box center [741, 255] width 76 height 34
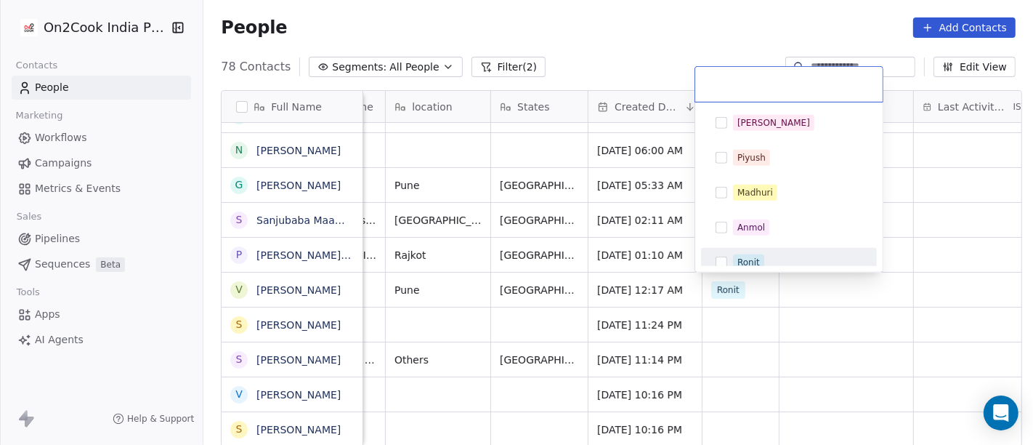
click at [718, 258] on button "Suggestions" at bounding box center [722, 262] width 12 height 12
click at [917, 233] on html "On2Cook India Pvt. Ltd. Contacts People Marketing Workflows Campaigns Metrics &…" at bounding box center [516, 222] width 1033 height 445
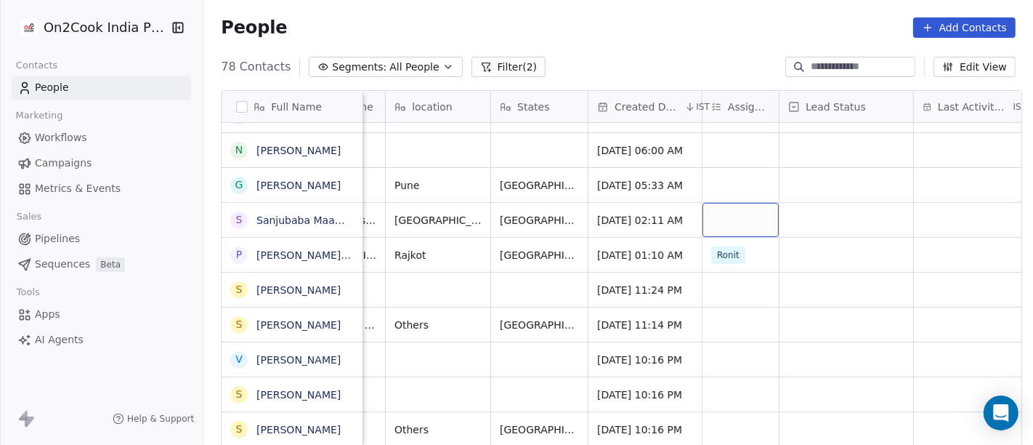
click at [728, 217] on div "grid" at bounding box center [741, 220] width 76 height 34
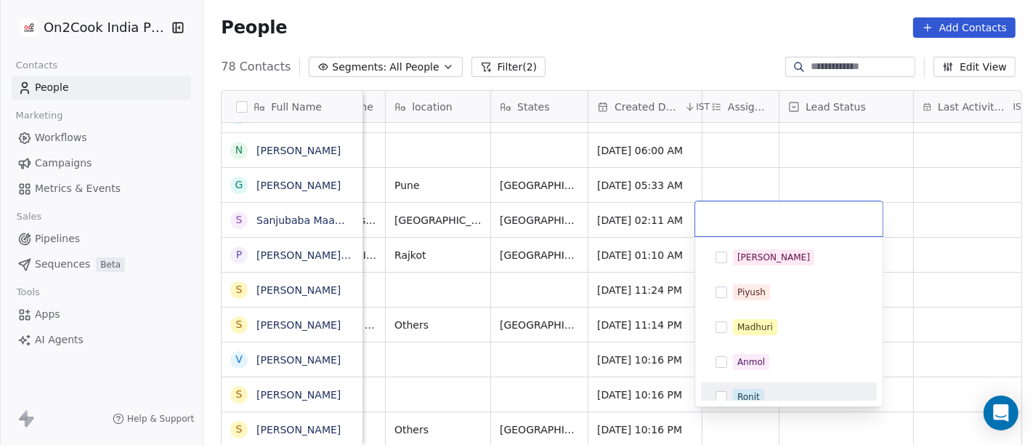
click at [735, 389] on span "Ronit" at bounding box center [748, 397] width 31 height 16
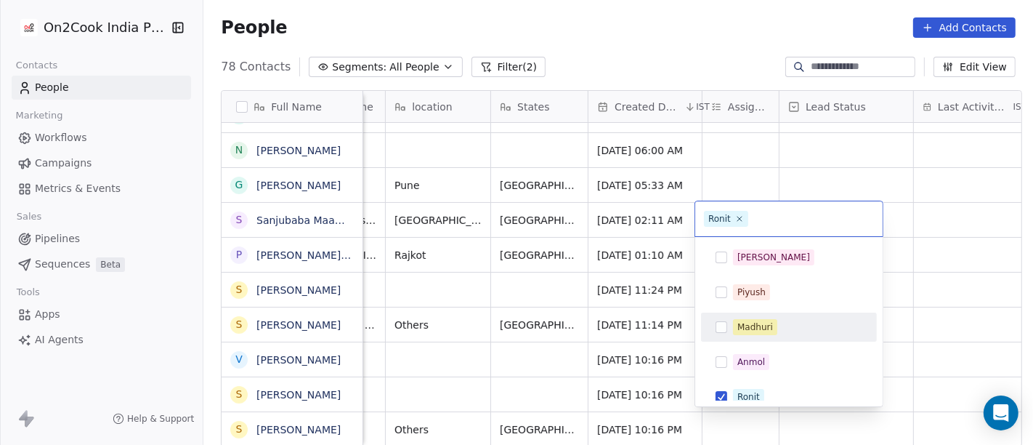
click at [964, 248] on html "On2Cook India Pvt. Ltd. Contacts People Marketing Workflows Campaigns Metrics &…" at bounding box center [516, 222] width 1033 height 445
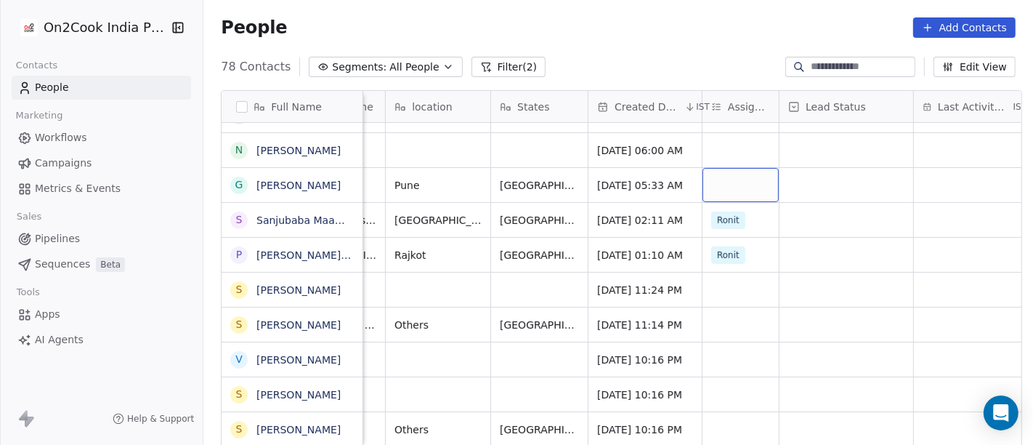
click at [730, 185] on div "grid" at bounding box center [741, 185] width 76 height 34
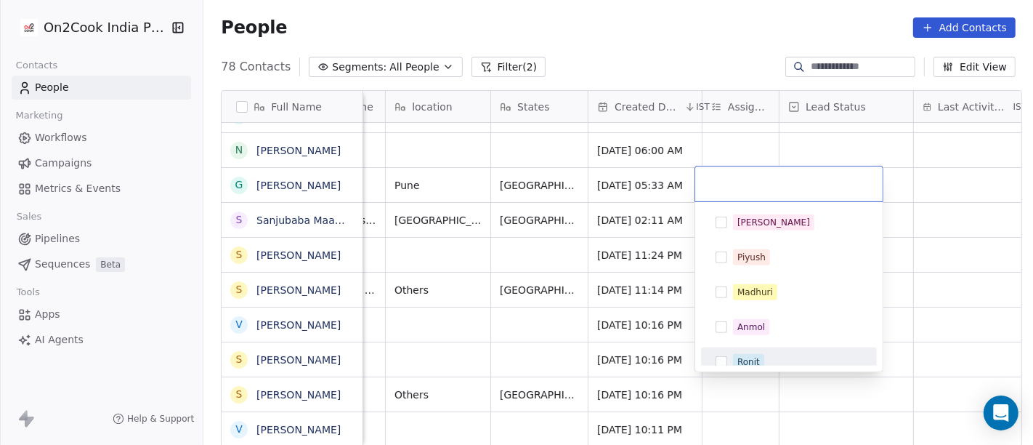
click at [754, 358] on div "Ronit" at bounding box center [748, 361] width 23 height 13
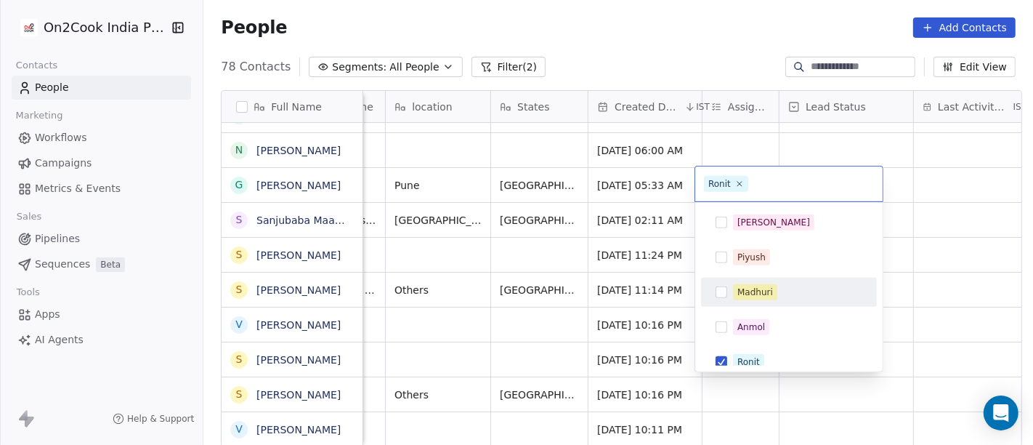
click at [918, 239] on html "On2Cook India Pvt. Ltd. Contacts People Marketing Workflows Campaigns Metrics &…" at bounding box center [516, 222] width 1033 height 445
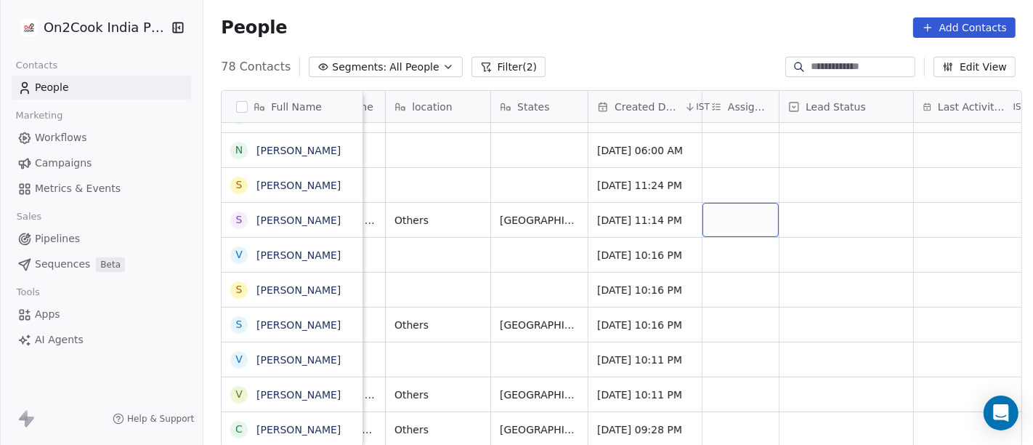
click at [715, 203] on div "grid" at bounding box center [741, 220] width 76 height 34
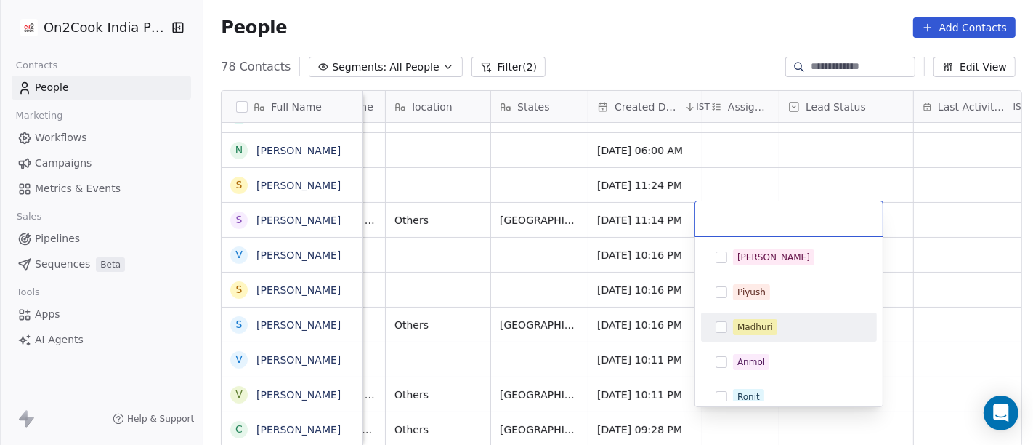
click at [756, 333] on span "Madhuri" at bounding box center [755, 327] width 44 height 16
click at [921, 254] on html "On2Cook India Pvt. Ltd. Contacts People Marketing Workflows Campaigns Metrics &…" at bounding box center [516, 222] width 1033 height 445
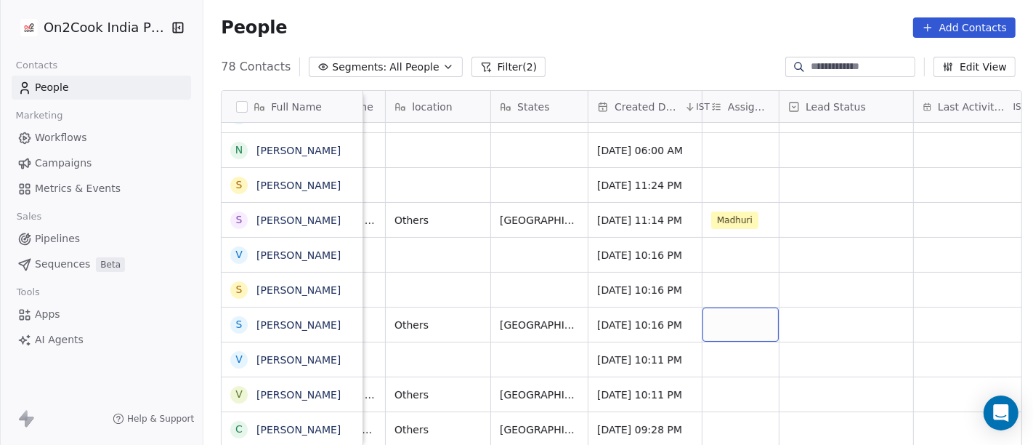
click at [728, 323] on div "grid" at bounding box center [741, 324] width 76 height 34
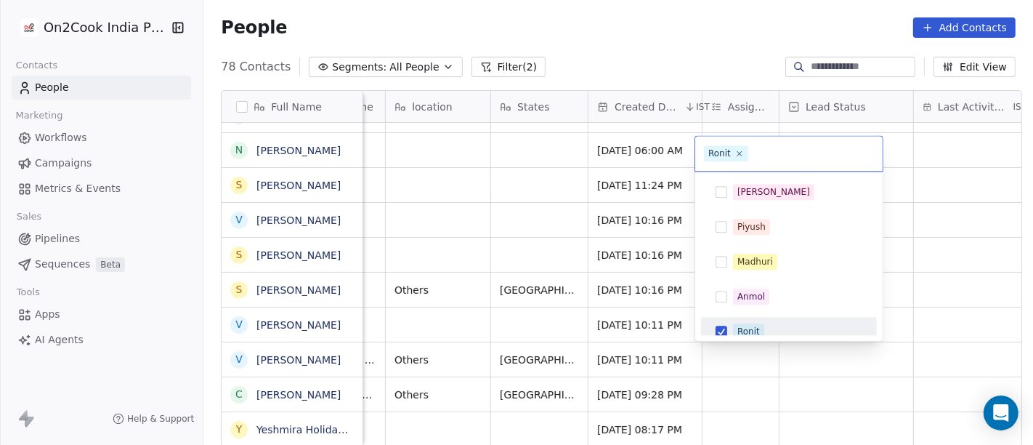
click at [899, 298] on html "On2Cook India Pvt. Ltd. Contacts People Marketing Workflows Campaigns Metrics &…" at bounding box center [516, 222] width 1033 height 445
click at [755, 326] on div "Ronit" at bounding box center [748, 331] width 23 height 13
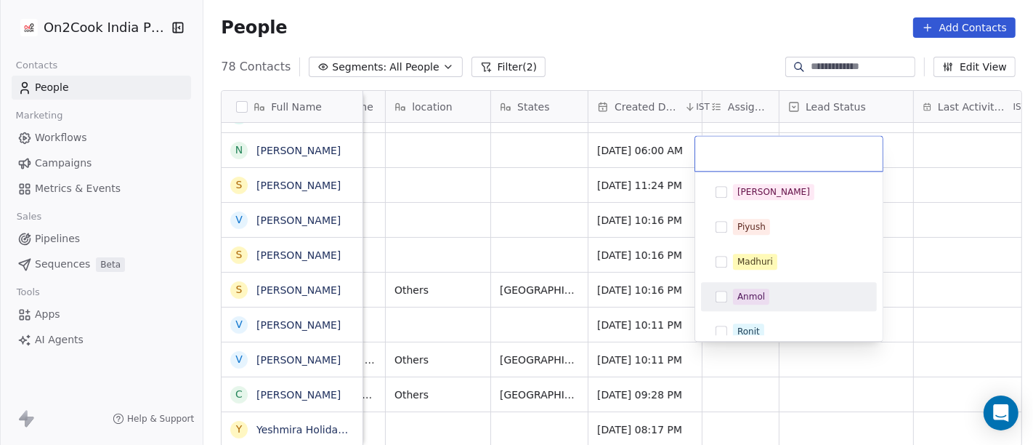
click at [925, 269] on html "On2Cook India Pvt. Ltd. Contacts People Marketing Workflows Campaigns Metrics &…" at bounding box center [516, 222] width 1033 height 445
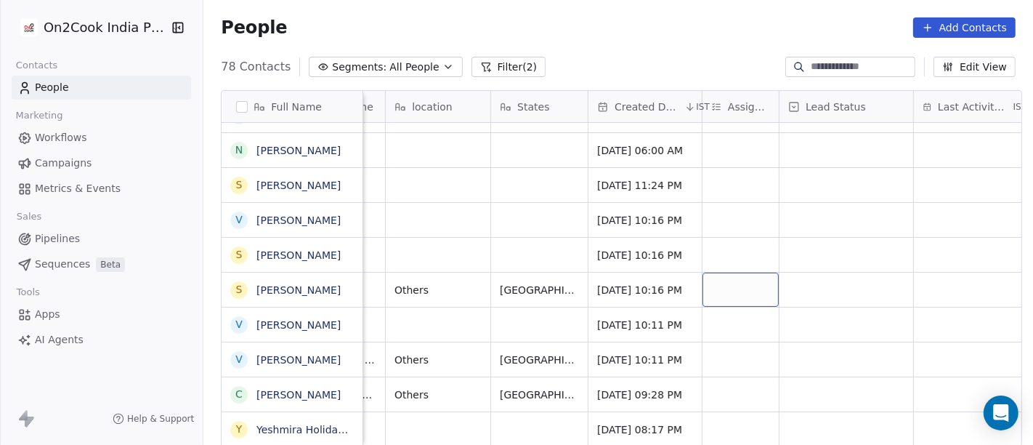
click at [735, 280] on div "grid" at bounding box center [741, 289] width 76 height 34
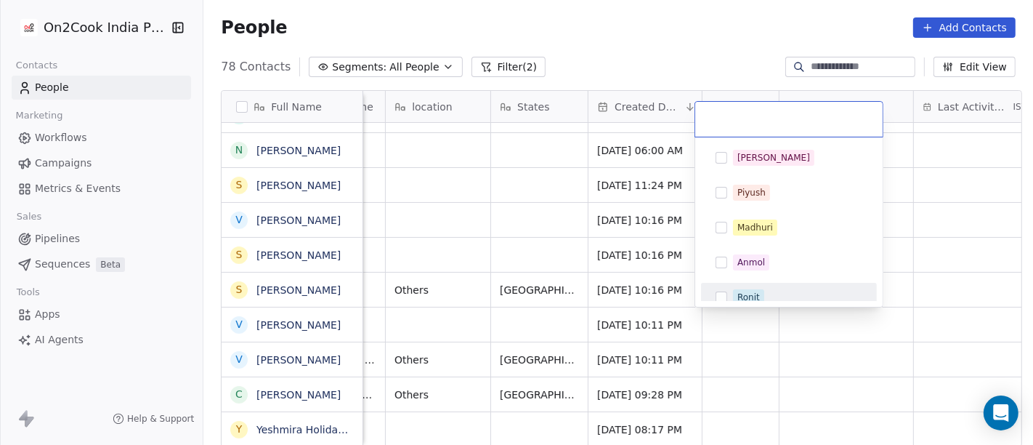
click at [773, 296] on div "Ronit" at bounding box center [797, 297] width 129 height 16
click at [863, 357] on html "On2Cook India Pvt. Ltd. Contacts People Marketing Workflows Campaigns Metrics &…" at bounding box center [516, 222] width 1033 height 445
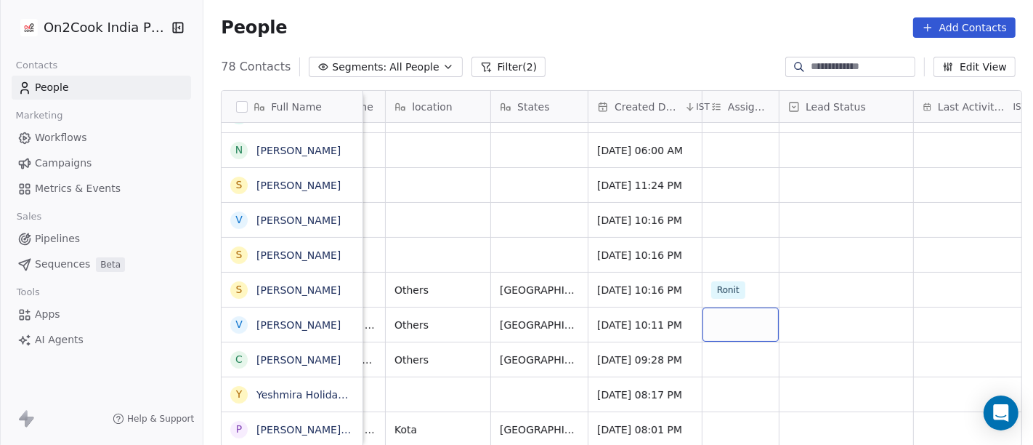
click at [706, 335] on div "grid" at bounding box center [741, 324] width 76 height 34
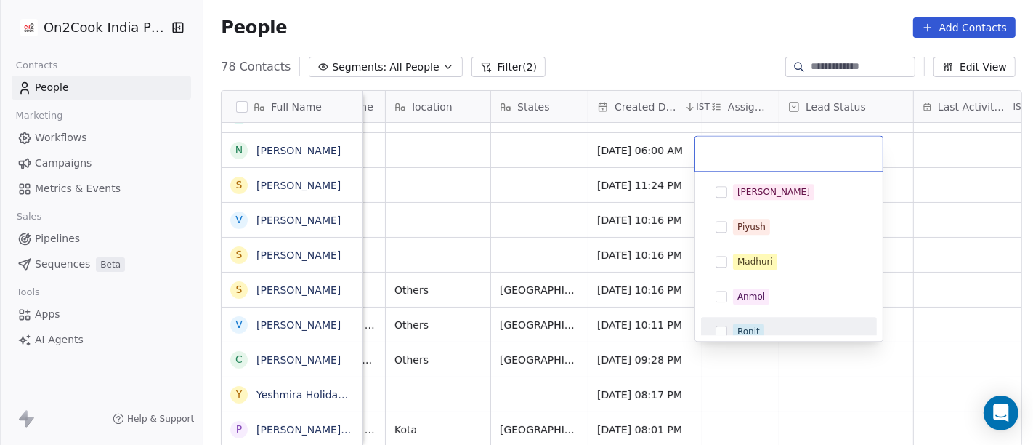
click at [730, 323] on div "Ronit" at bounding box center [789, 331] width 164 height 23
click at [897, 304] on html "On2Cook India Pvt. Ltd. Contacts People Marketing Workflows Campaigns Metrics &…" at bounding box center [516, 222] width 1033 height 445
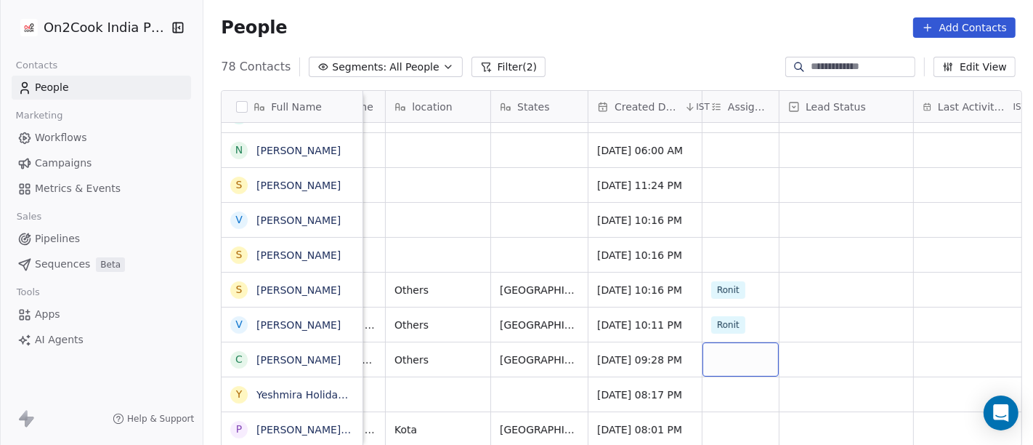
click at [731, 357] on div "grid" at bounding box center [741, 359] width 76 height 34
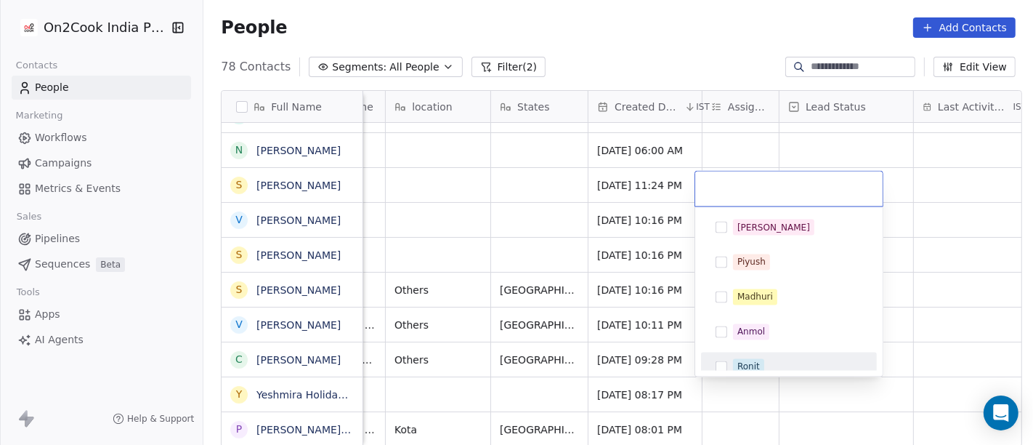
click at [738, 359] on span "Ronit" at bounding box center [748, 367] width 31 height 16
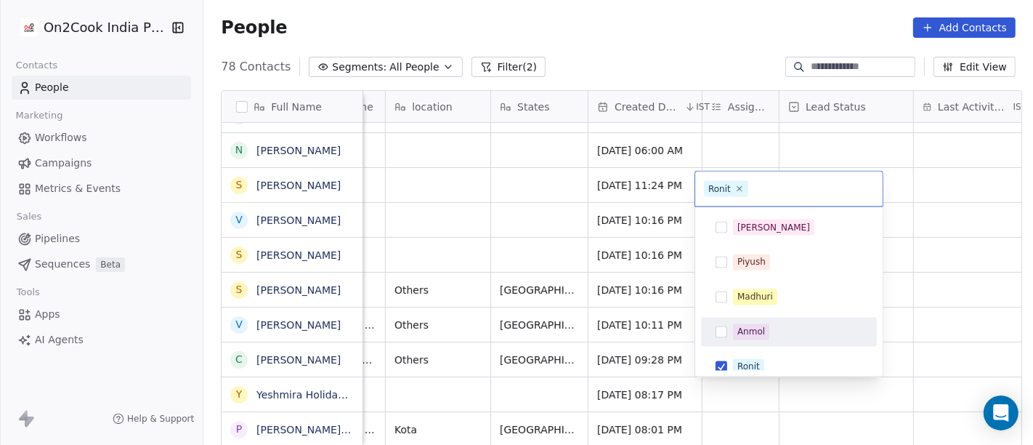
click at [912, 322] on html "On2Cook India Pvt. Ltd. Contacts People Marketing Workflows Campaigns Metrics &…" at bounding box center [516, 222] width 1033 height 445
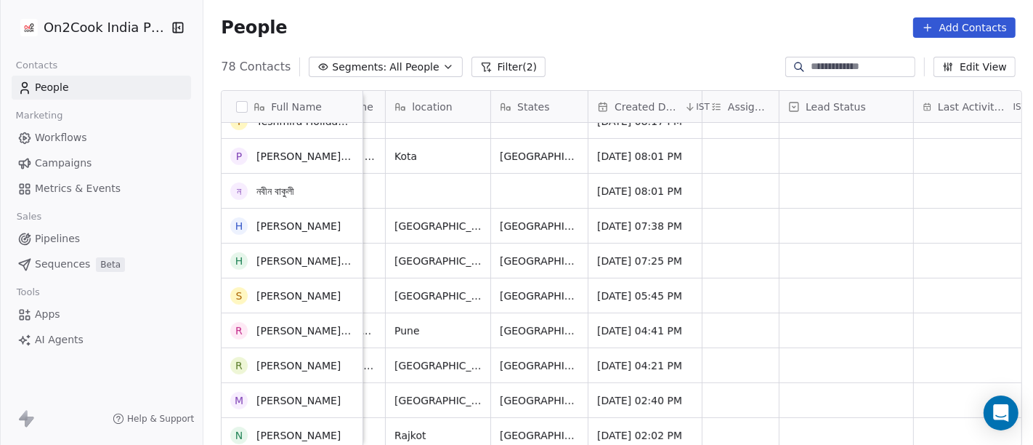
scroll to position [242, 0]
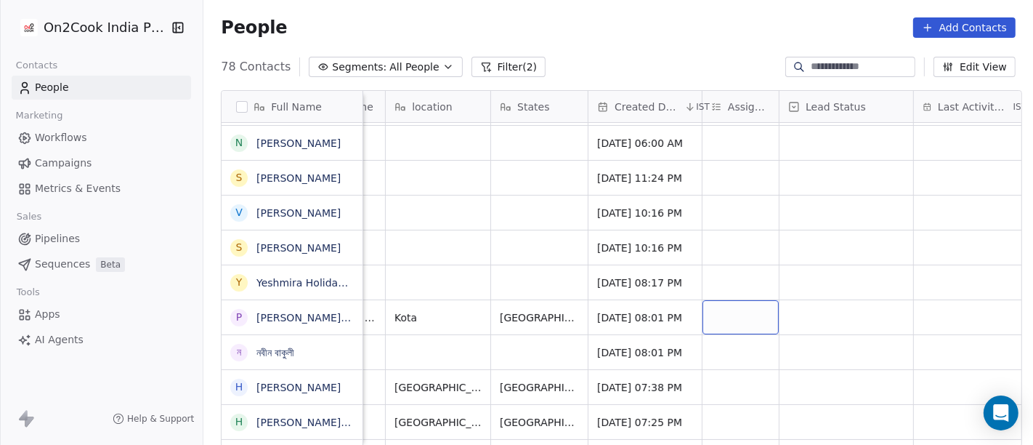
click at [741, 311] on div "grid" at bounding box center [741, 317] width 76 height 34
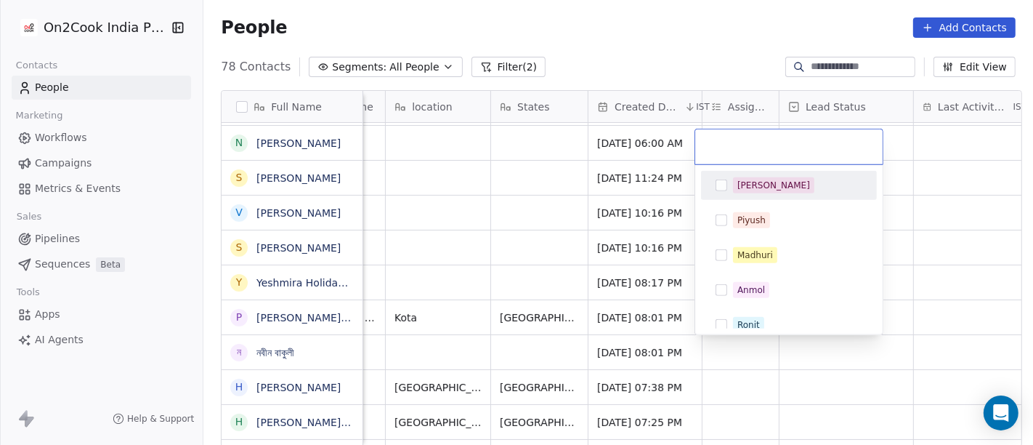
click at [761, 180] on span "[PERSON_NAME]" at bounding box center [773, 185] width 81 height 16
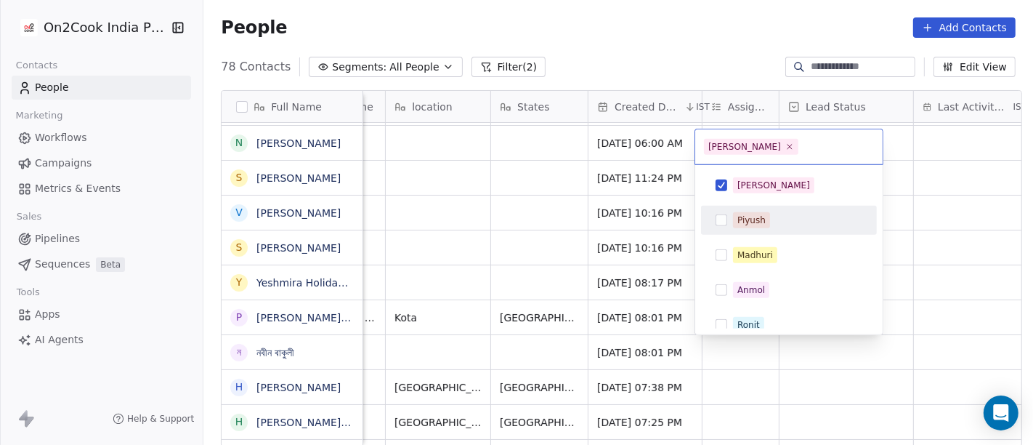
click at [945, 262] on html "On2Cook India Pvt. Ltd. Contacts People Marketing Workflows Campaigns Metrics &…" at bounding box center [516, 222] width 1033 height 445
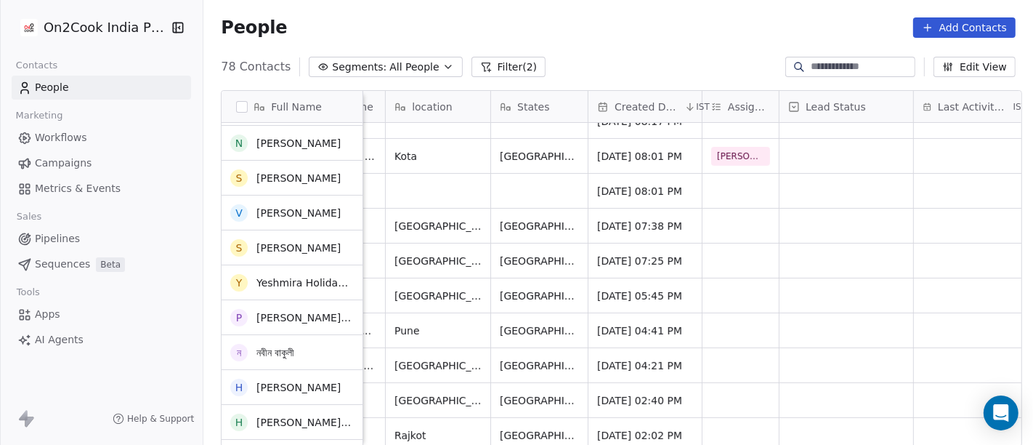
scroll to position [403, 0]
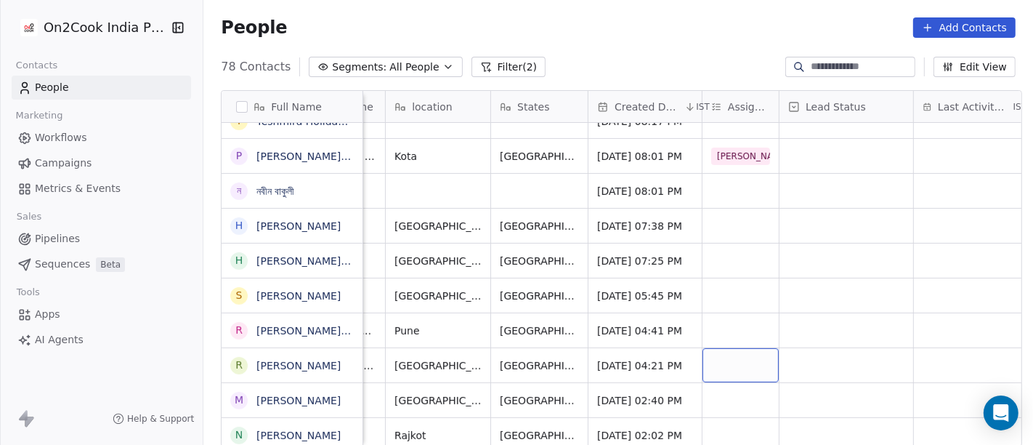
click at [721, 360] on div "grid" at bounding box center [741, 365] width 76 height 34
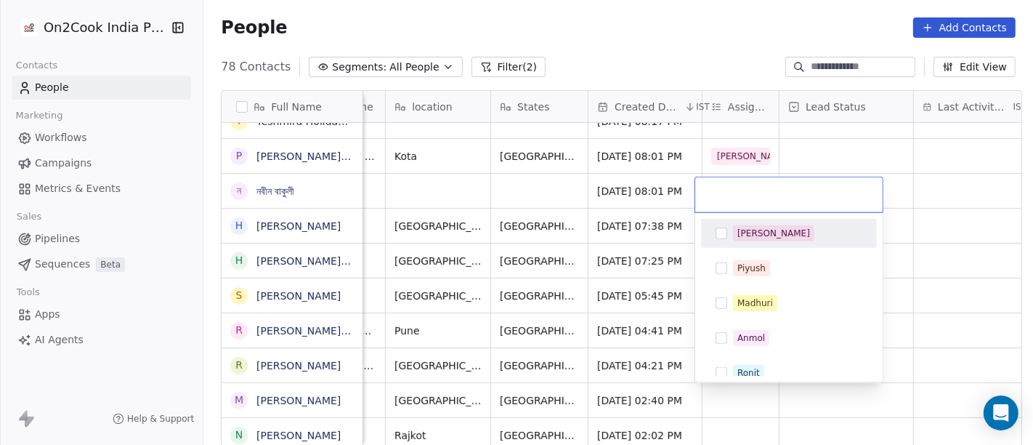
click at [754, 236] on div "[PERSON_NAME]" at bounding box center [773, 233] width 73 height 13
click at [940, 251] on html "On2Cook India Pvt. Ltd. Contacts People Marketing Workflows Campaigns Metrics &…" at bounding box center [516, 222] width 1033 height 445
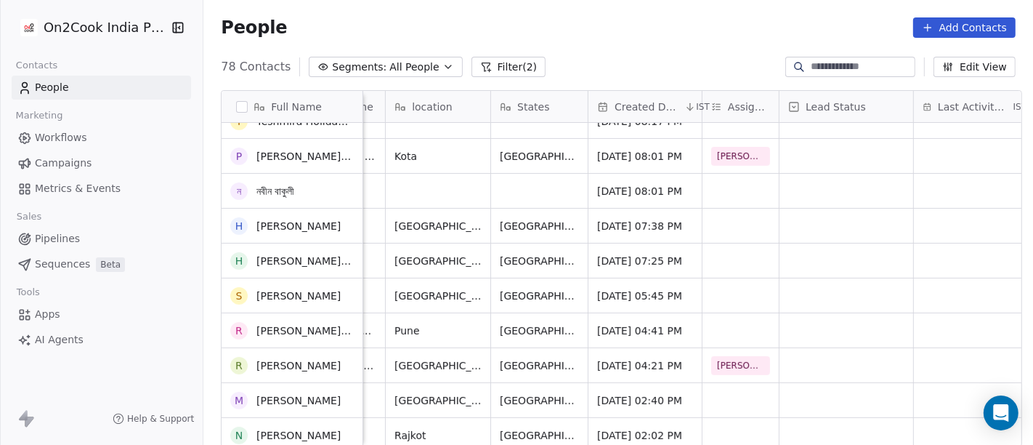
scroll to position [484, 0]
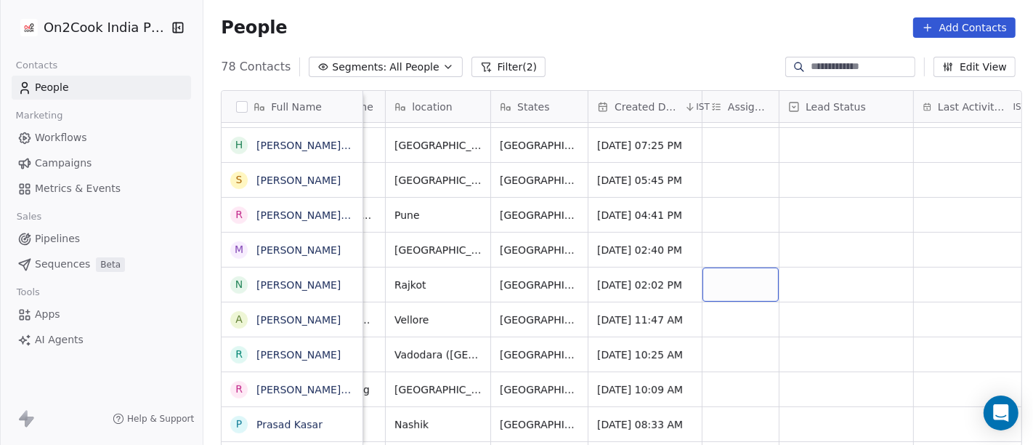
click at [739, 278] on div "grid" at bounding box center [741, 284] width 76 height 34
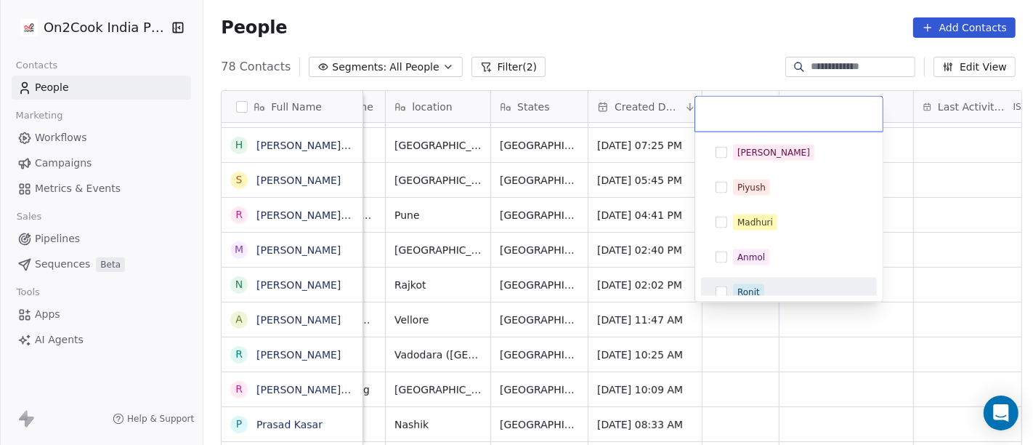
click at [735, 286] on span "Ronit" at bounding box center [748, 292] width 31 height 16
click at [913, 254] on html "On2Cook India Pvt. Ltd. Contacts People Marketing Workflows Campaigns Metrics &…" at bounding box center [516, 222] width 1033 height 445
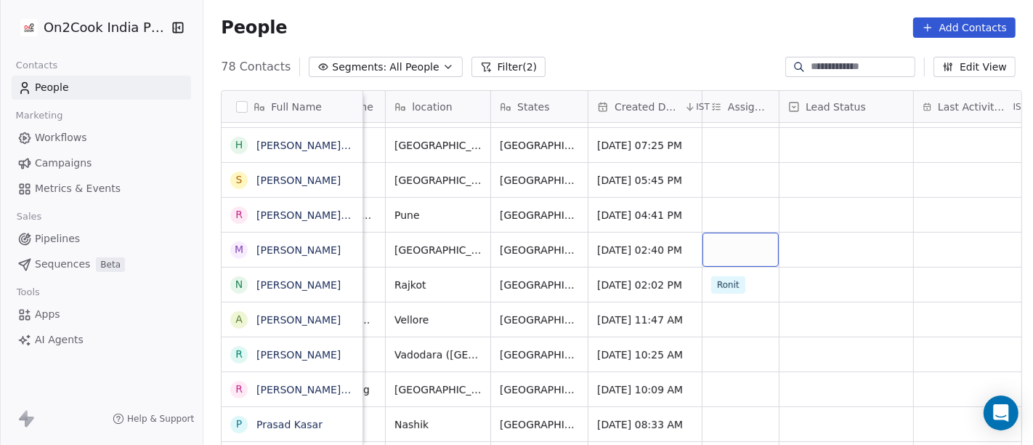
click at [722, 243] on div "grid" at bounding box center [741, 250] width 76 height 34
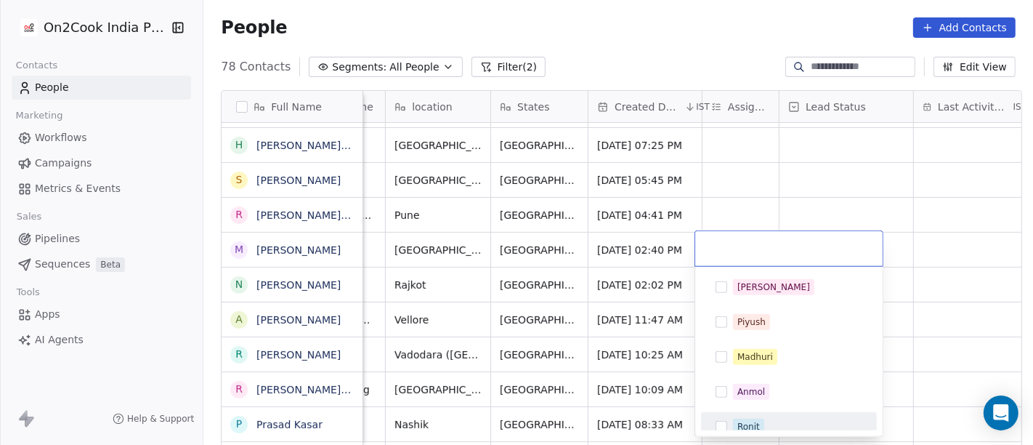
click at [758, 420] on div "Ronit" at bounding box center [748, 426] width 23 height 13
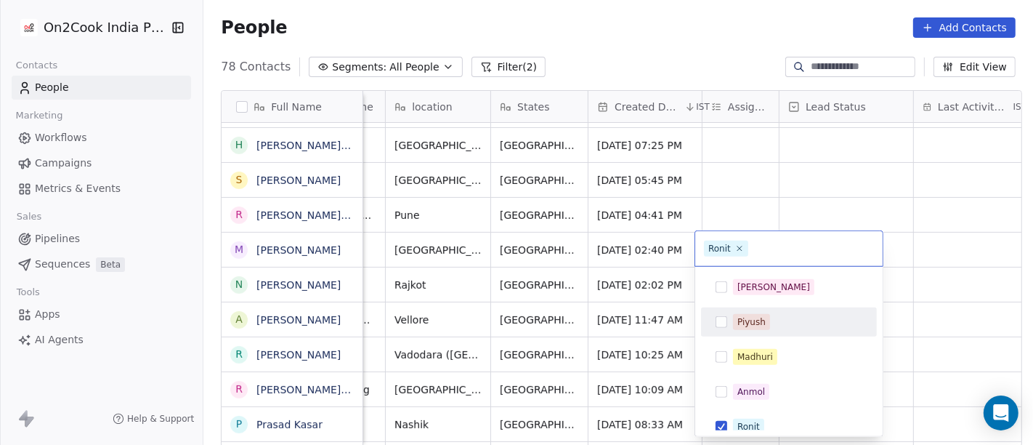
click at [937, 279] on html "On2Cook India Pvt. Ltd. Contacts People Marketing Workflows Campaigns Metrics &…" at bounding box center [516, 222] width 1033 height 445
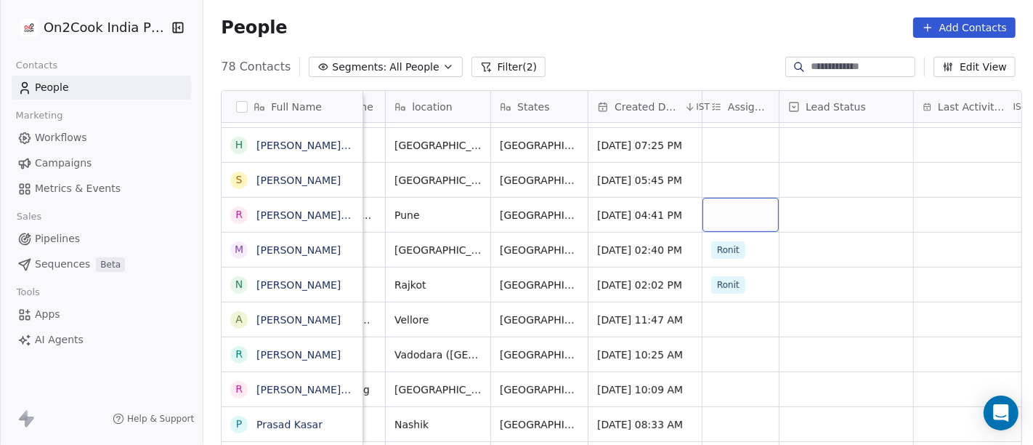
click at [740, 206] on div "grid" at bounding box center [741, 215] width 76 height 34
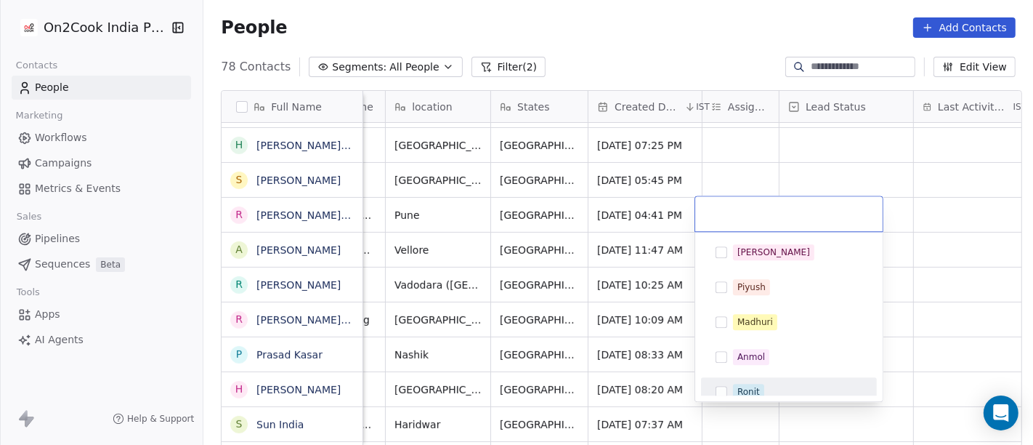
click at [742, 384] on span "Ronit" at bounding box center [748, 392] width 31 height 16
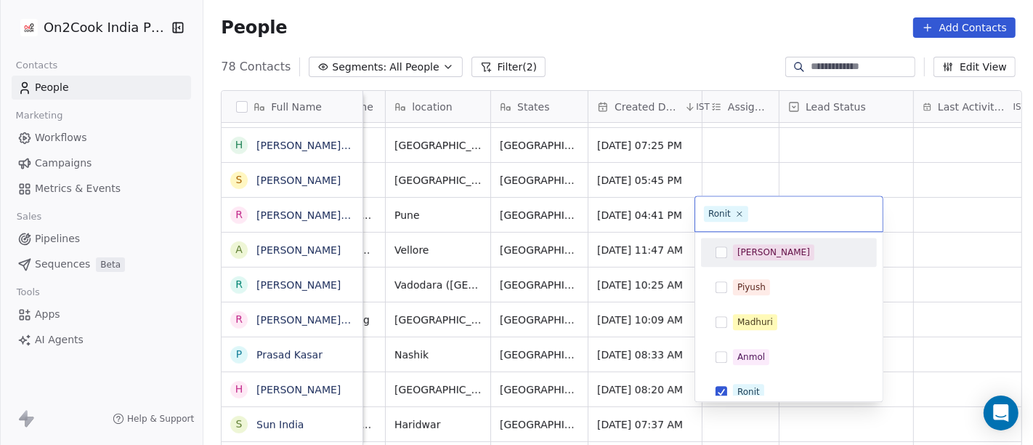
click at [909, 215] on html "On2Cook India Pvt. Ltd. Contacts People Marketing Workflows Campaigns Metrics &…" at bounding box center [516, 222] width 1033 height 445
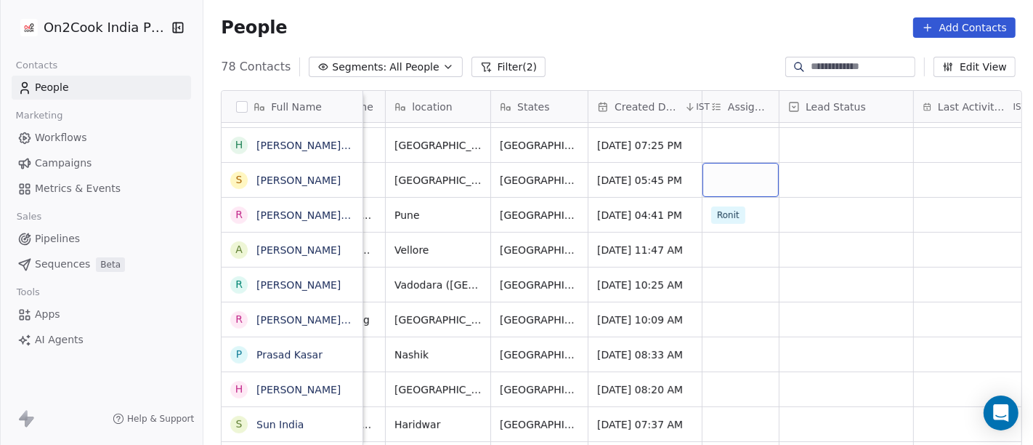
click at [716, 171] on div "grid" at bounding box center [741, 180] width 76 height 34
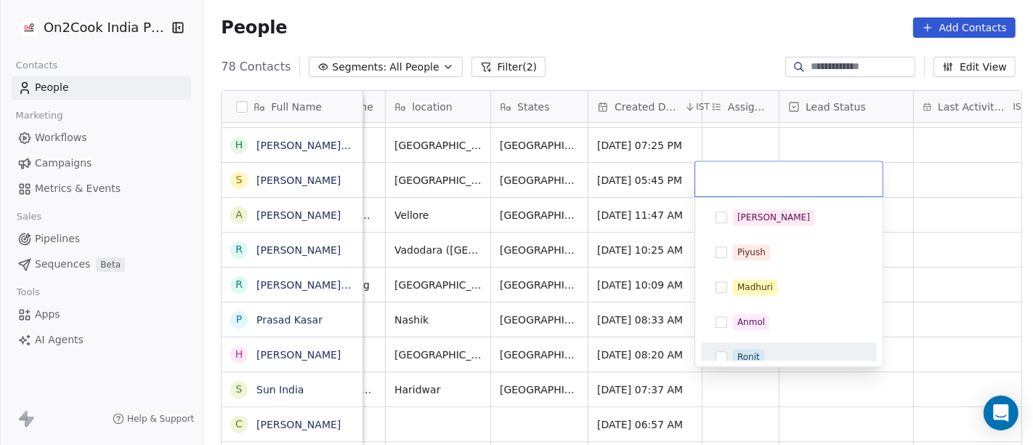
click at [732, 346] on div "Ronit" at bounding box center [789, 356] width 164 height 23
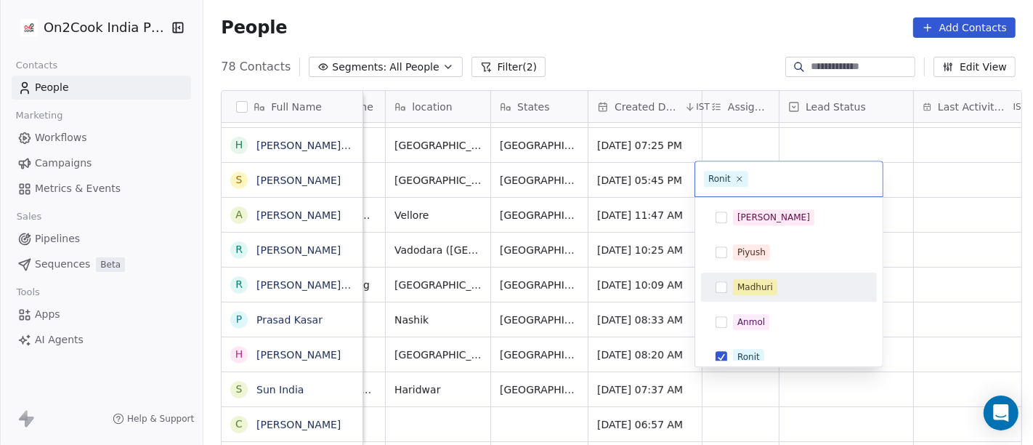
click at [926, 202] on html "On2Cook India Pvt. Ltd. Contacts People Marketing Workflows Campaigns Metrics &…" at bounding box center [516, 222] width 1033 height 445
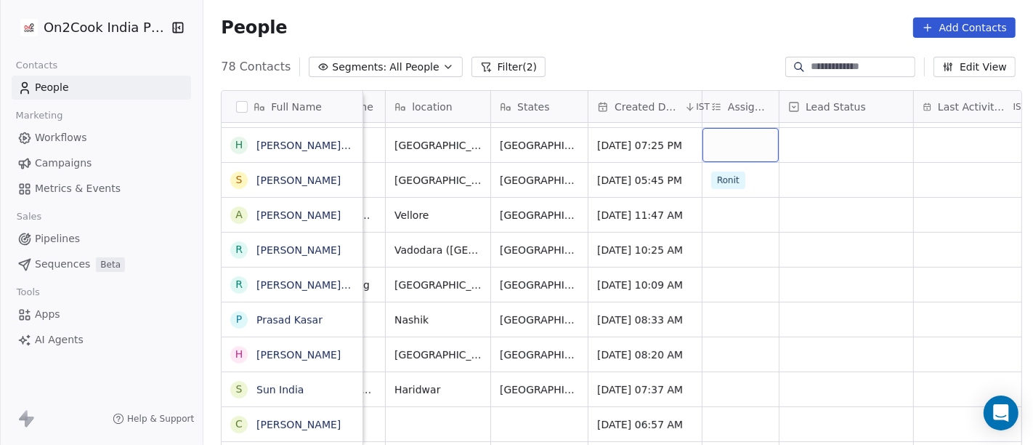
click at [737, 143] on div "grid" at bounding box center [741, 145] width 76 height 34
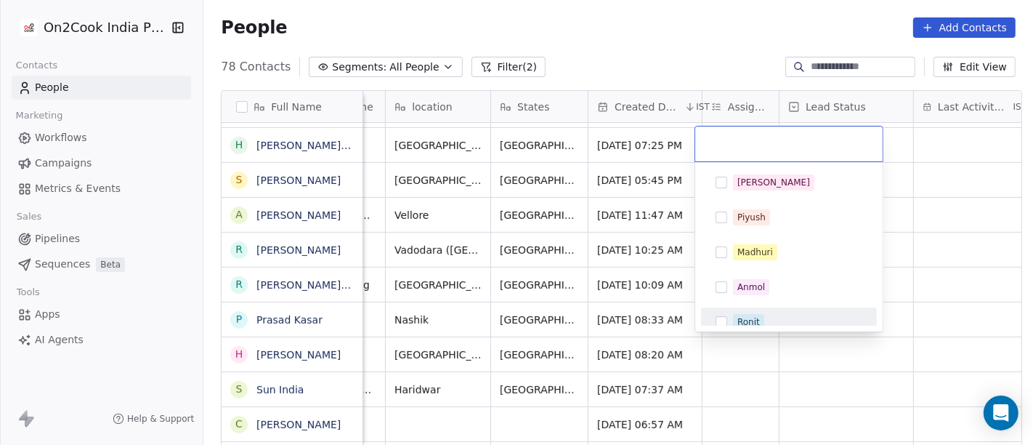
click at [724, 325] on button "Suggestions" at bounding box center [722, 322] width 12 height 12
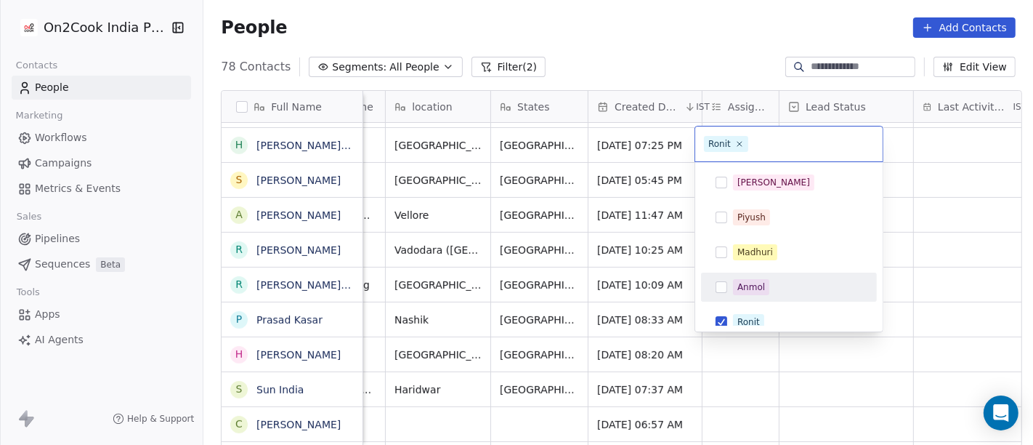
click at [942, 240] on html "On2Cook India Pvt. Ltd. Contacts People Marketing Workflows Campaigns Metrics &…" at bounding box center [516, 222] width 1033 height 445
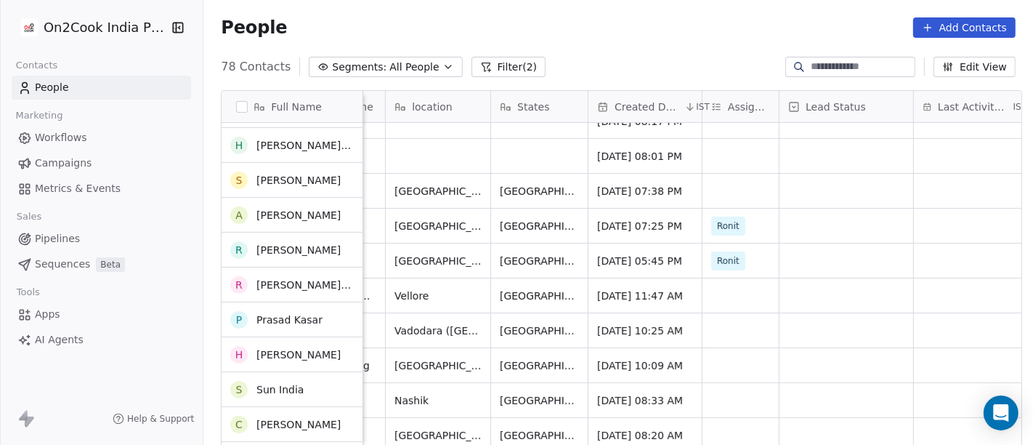
scroll to position [403, 0]
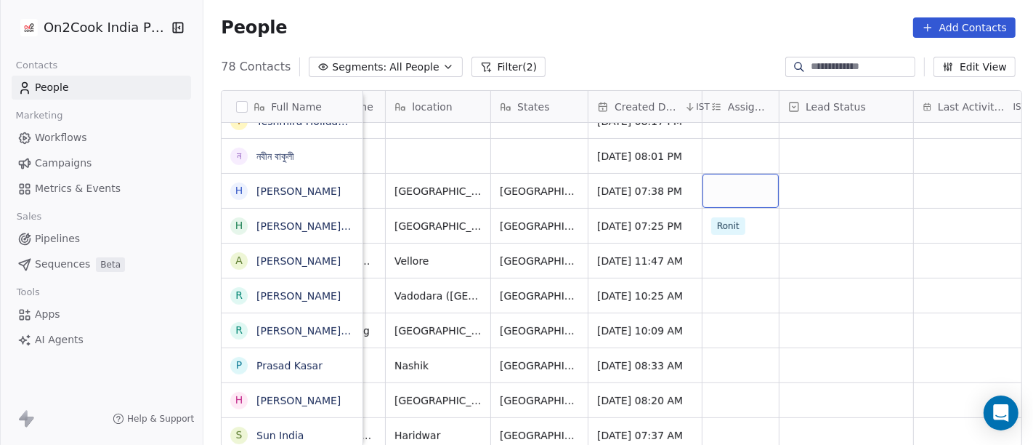
click at [735, 175] on div "grid" at bounding box center [741, 191] width 76 height 34
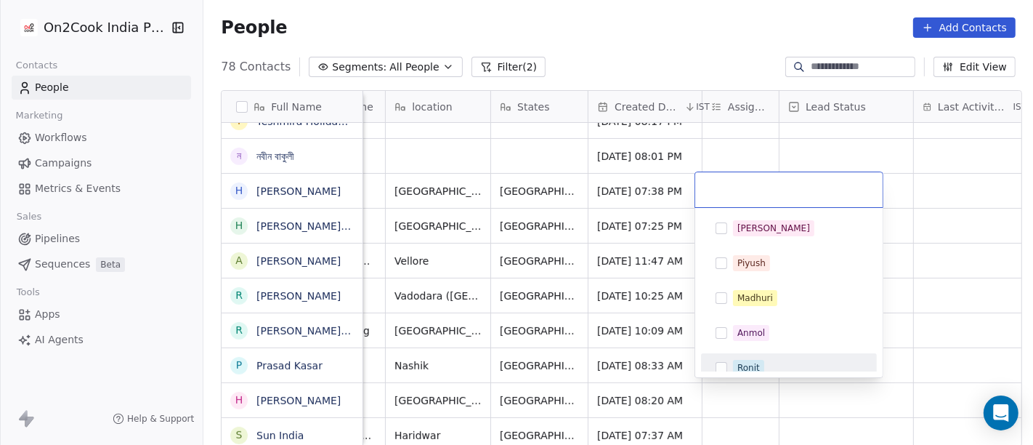
click at [759, 360] on span "Ronit" at bounding box center [748, 368] width 31 height 16
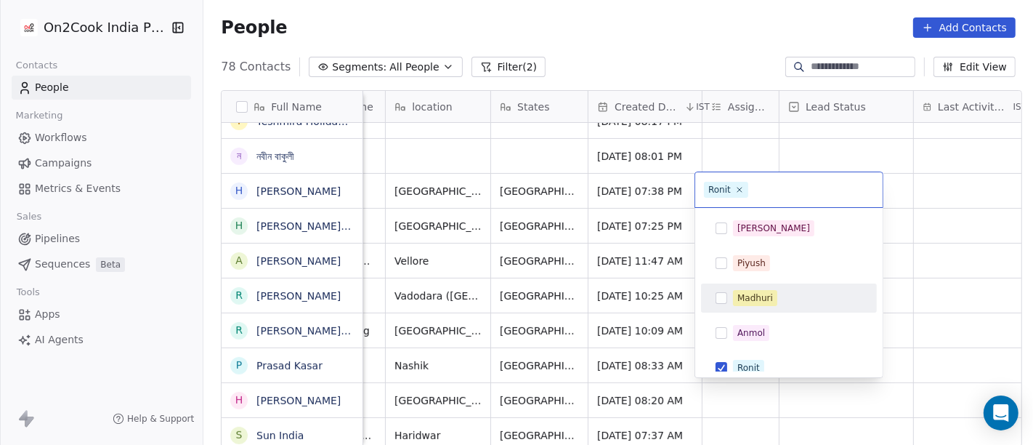
click at [923, 242] on html "On2Cook India Pvt. Ltd. Contacts People Marketing Workflows Campaigns Metrics &…" at bounding box center [516, 222] width 1033 height 445
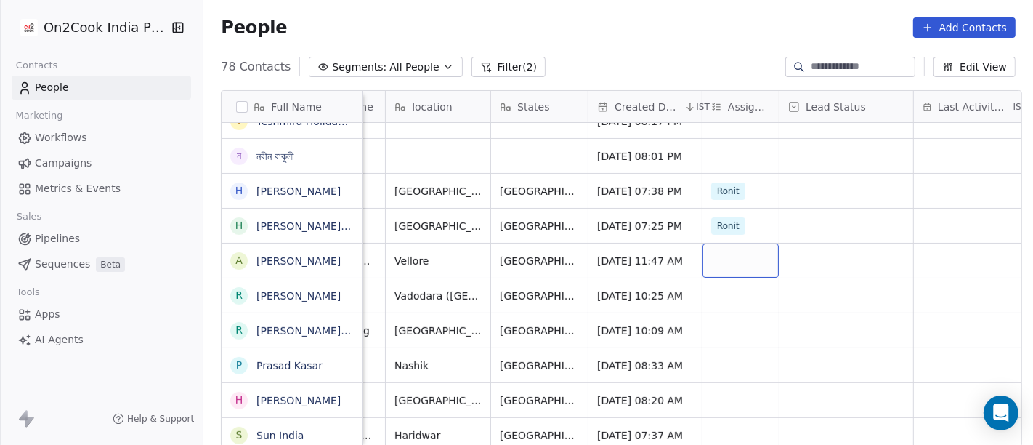
click at [745, 264] on div "grid" at bounding box center [741, 260] width 76 height 34
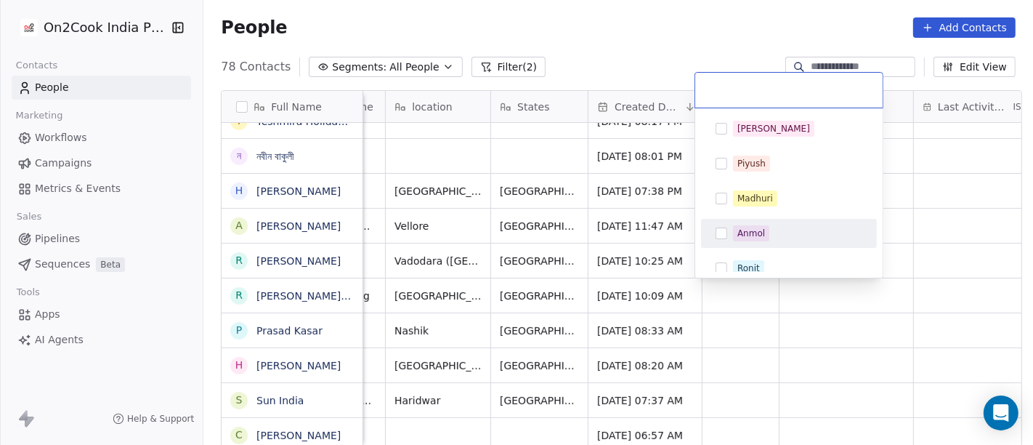
click at [626, 229] on html "On2Cook India Pvt. Ltd. Contacts People Marketing Workflows Campaigns Metrics &…" at bounding box center [516, 222] width 1033 height 445
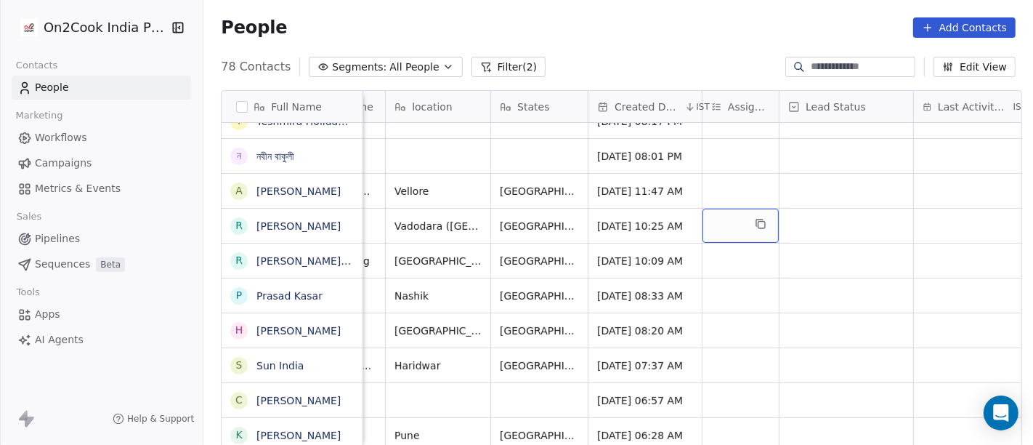
click at [732, 217] on div "grid" at bounding box center [741, 226] width 76 height 34
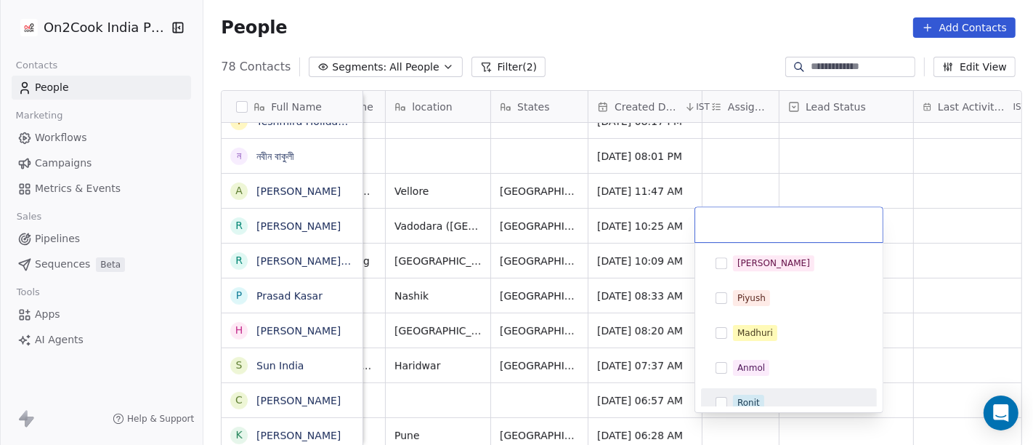
click at [736, 399] on span "Ronit" at bounding box center [748, 403] width 31 height 16
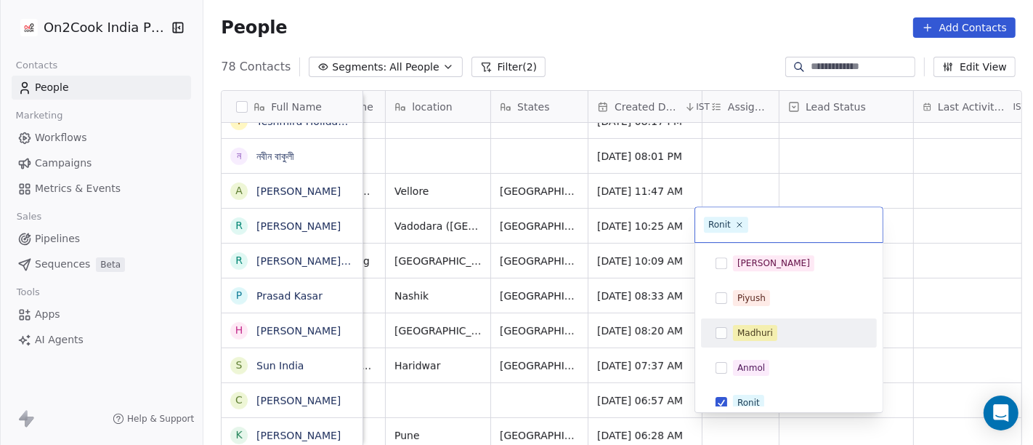
click at [940, 272] on html "On2Cook India Pvt. Ltd. Contacts People Marketing Workflows Campaigns Metrics &…" at bounding box center [516, 222] width 1033 height 445
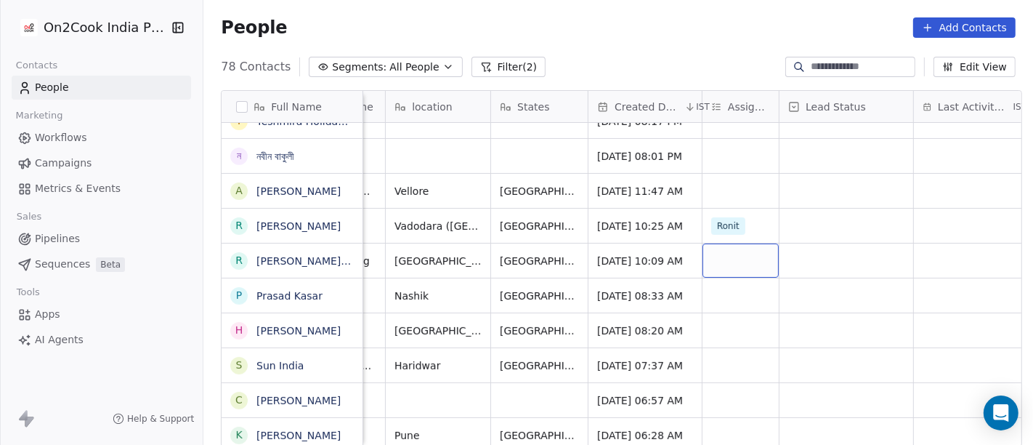
click at [721, 259] on div "grid" at bounding box center [741, 260] width 76 height 34
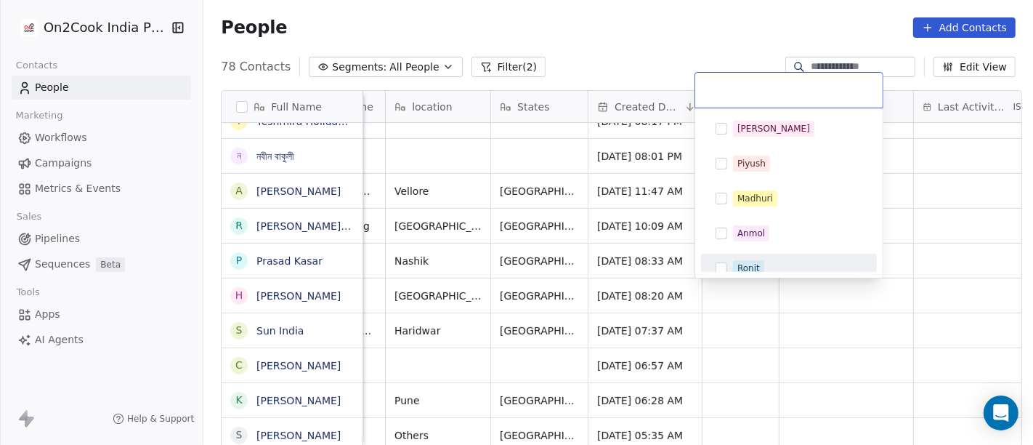
click at [748, 266] on div "Ronit" at bounding box center [748, 268] width 23 height 13
click at [817, 323] on html "On2Cook India Pvt. Ltd. Contacts People Marketing Workflows Campaigns Metrics &…" at bounding box center [516, 222] width 1033 height 445
click at [803, 344] on html "On2Cook India Pvt. Ltd. Contacts People Marketing Workflows Campaigns Metrics &…" at bounding box center [516, 222] width 1033 height 445
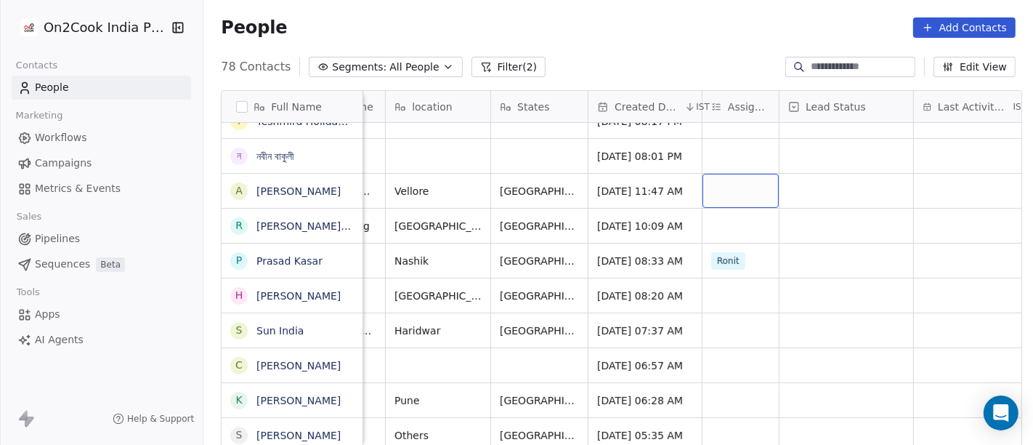
click at [737, 189] on div "grid" at bounding box center [741, 191] width 76 height 34
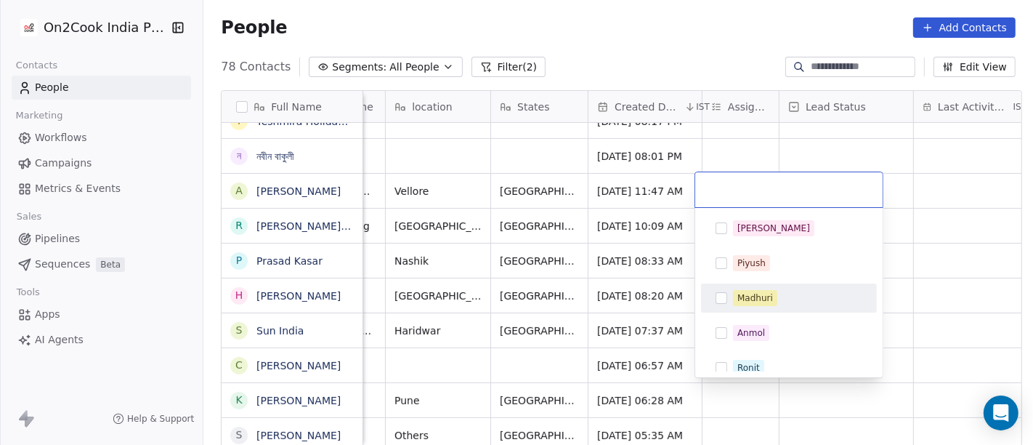
click at [760, 299] on div "Madhuri" at bounding box center [755, 297] width 36 height 13
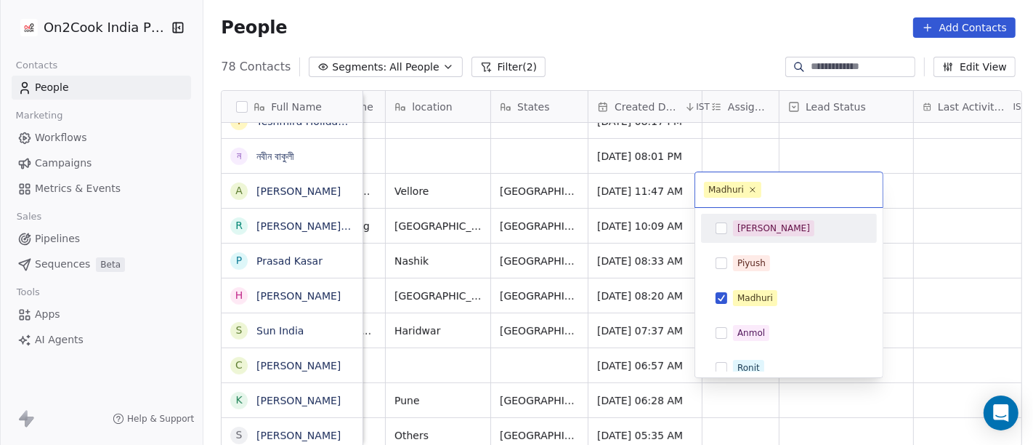
click at [940, 204] on html "On2Cook India Pvt. Ltd. Contacts People Marketing Workflows Campaigns Metrics &…" at bounding box center [516, 222] width 1033 height 445
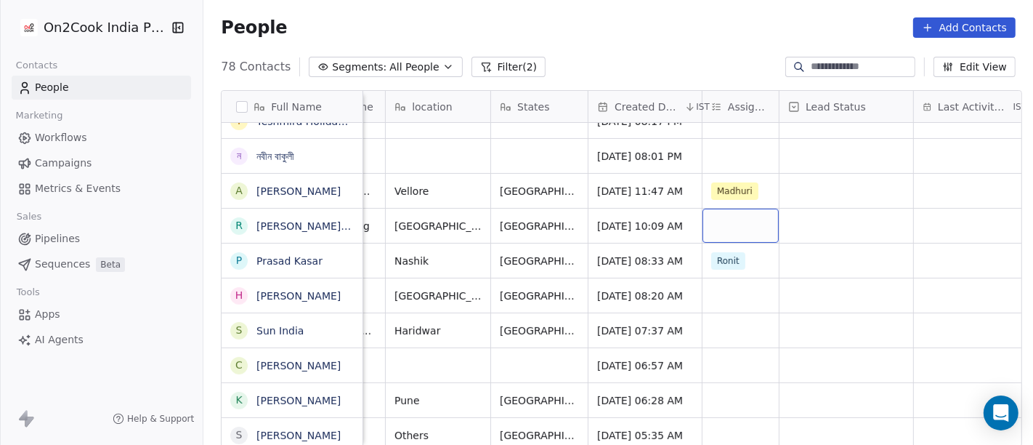
click at [713, 220] on div "grid" at bounding box center [741, 226] width 76 height 34
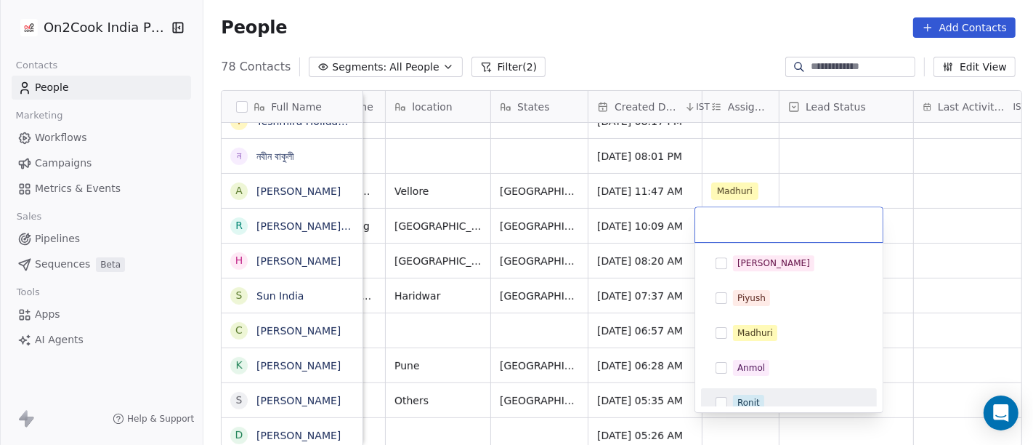
click at [755, 396] on div "Ronit" at bounding box center [748, 402] width 23 height 13
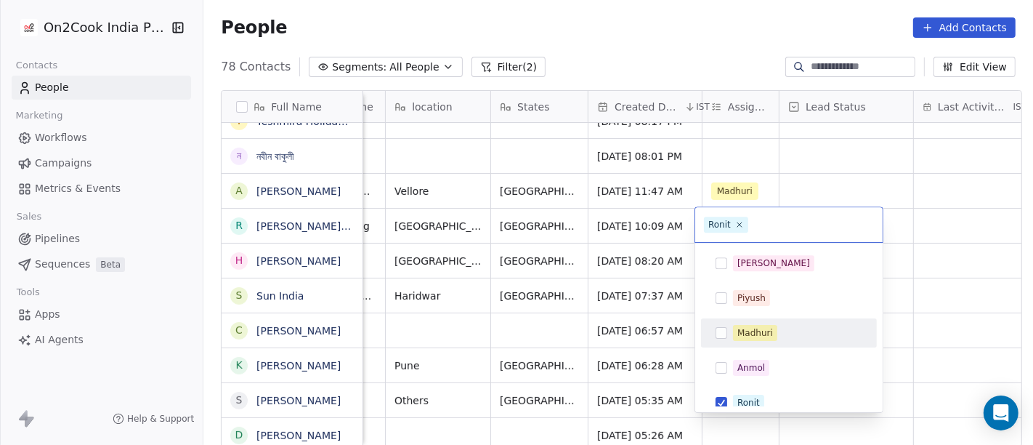
click at [953, 266] on html "On2Cook India Pvt. Ltd. Contacts People Marketing Workflows Campaigns Metrics &…" at bounding box center [516, 222] width 1033 height 445
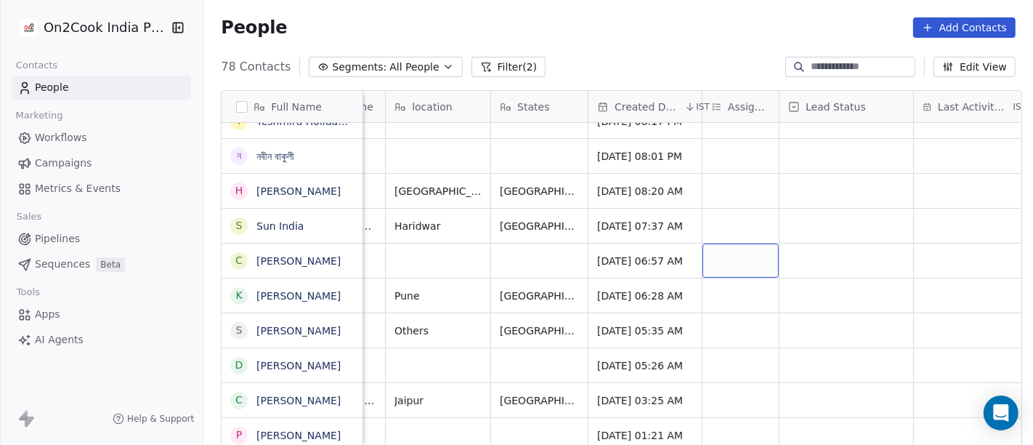
click at [729, 244] on div "grid" at bounding box center [741, 260] width 76 height 34
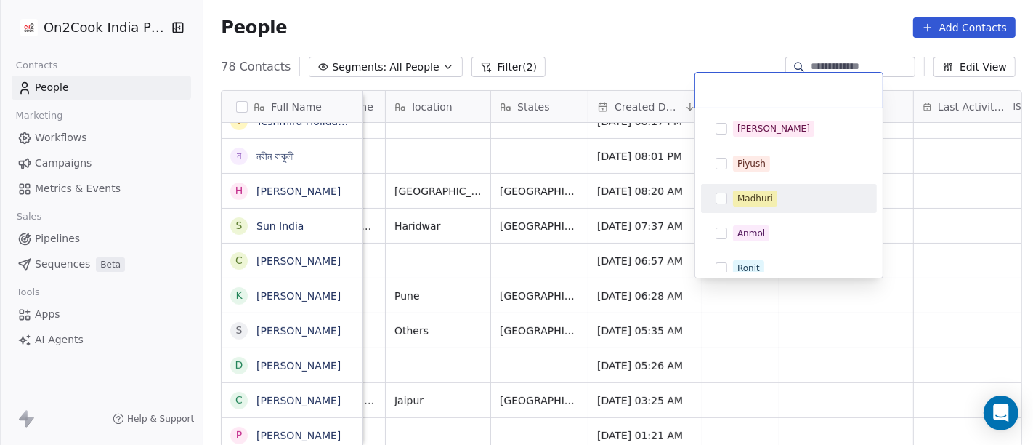
click at [936, 194] on html "On2Cook India Pvt. Ltd. Contacts People Marketing Workflows Campaigns Metrics &…" at bounding box center [516, 222] width 1033 height 445
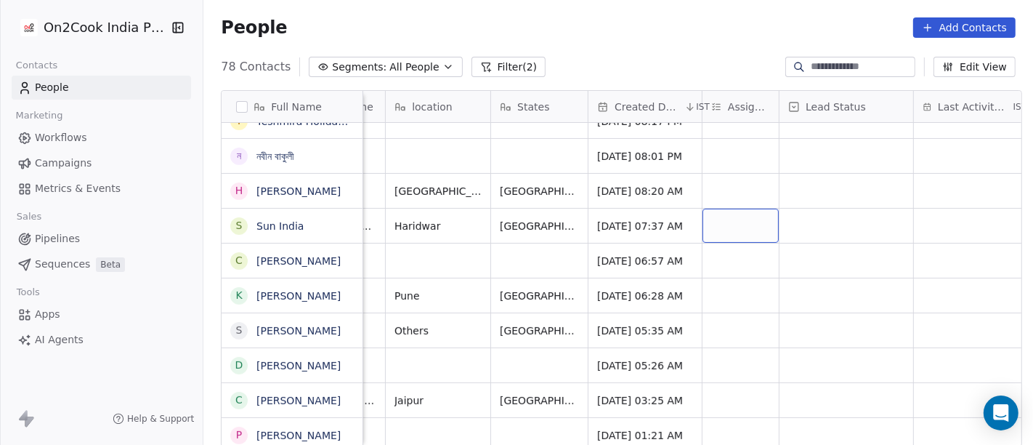
click at [729, 225] on div "grid" at bounding box center [741, 226] width 76 height 34
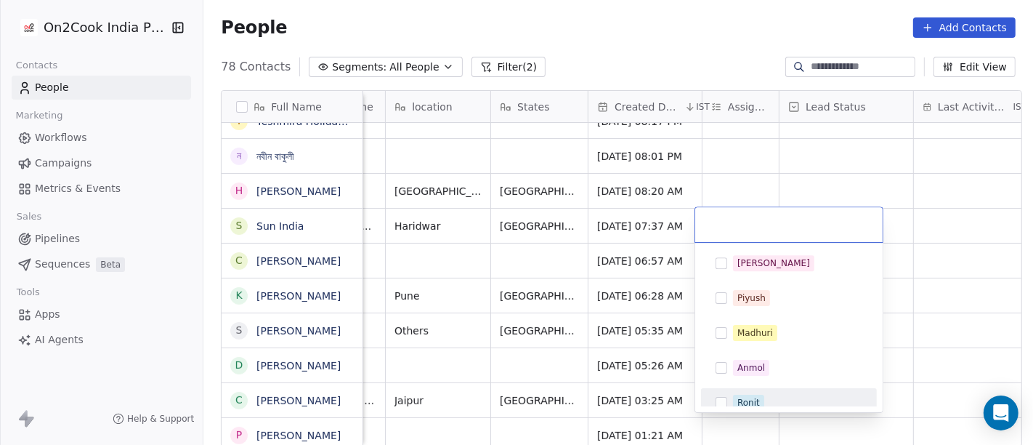
click at [760, 392] on div "Ronit" at bounding box center [789, 402] width 164 height 23
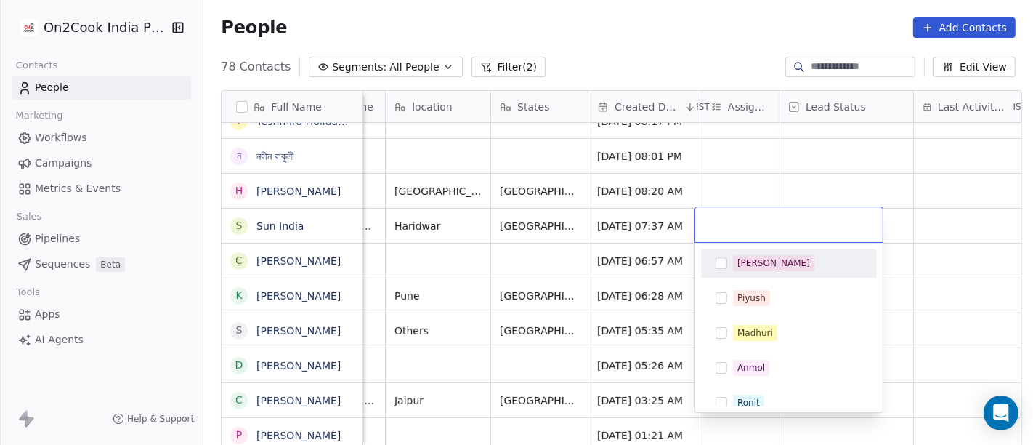
click at [761, 255] on span "[PERSON_NAME]" at bounding box center [773, 263] width 81 height 16
click at [932, 196] on html "On2Cook India Pvt. Ltd. Contacts People Marketing Workflows Campaigns Metrics &…" at bounding box center [516, 222] width 1033 height 445
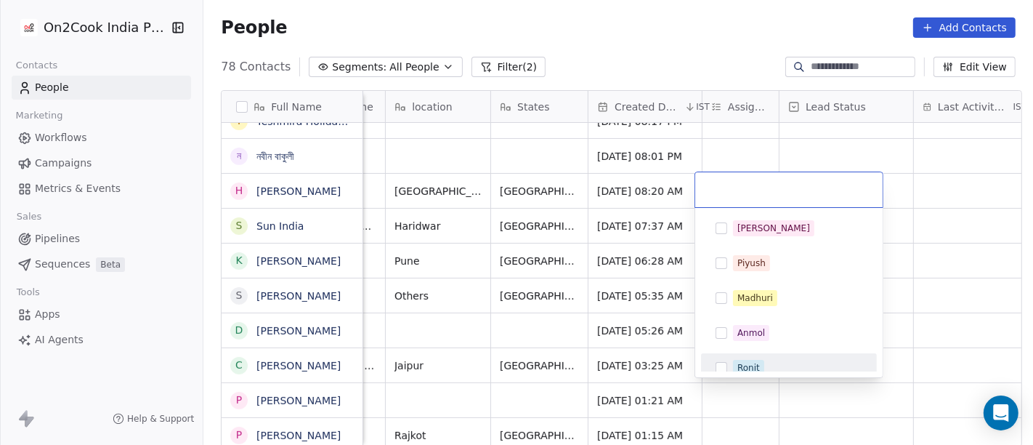
click at [739, 364] on div "Ronit" at bounding box center [748, 367] width 23 height 13
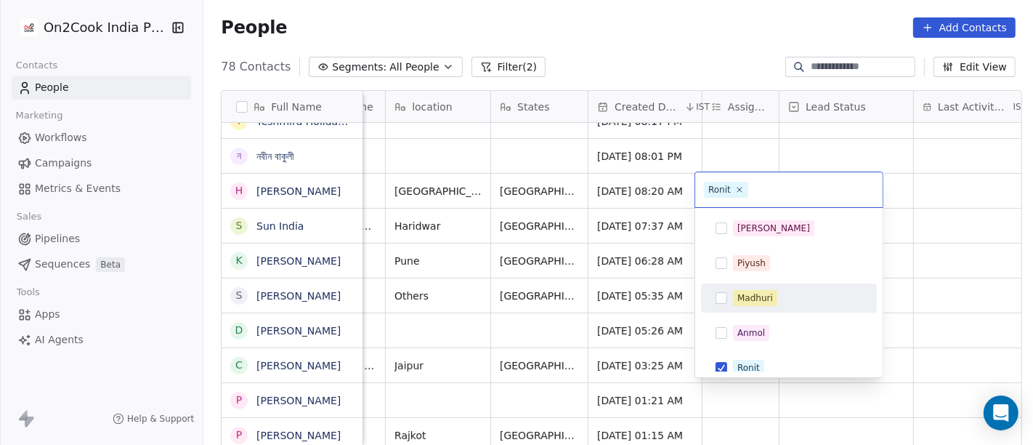
click at [958, 267] on html "On2Cook India Pvt. Ltd. Contacts People Marketing Workflows Campaigns Metrics &…" at bounding box center [516, 222] width 1033 height 445
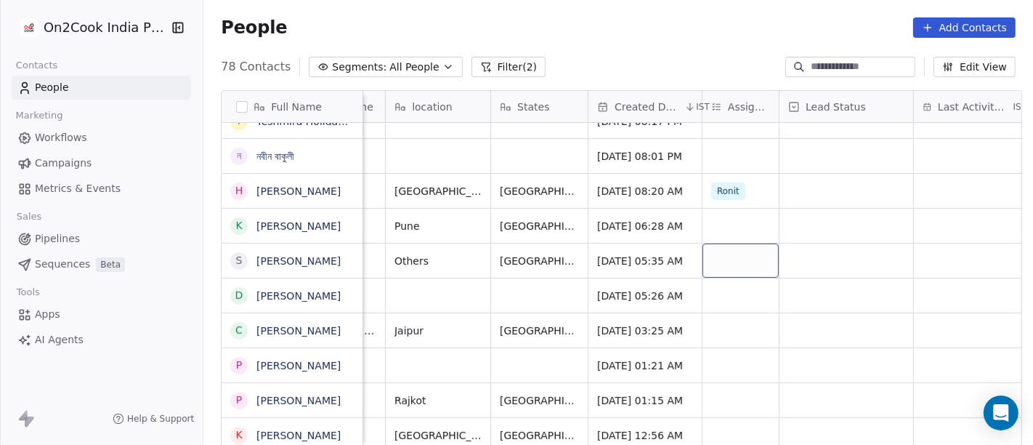
click at [726, 258] on div "grid" at bounding box center [741, 260] width 76 height 34
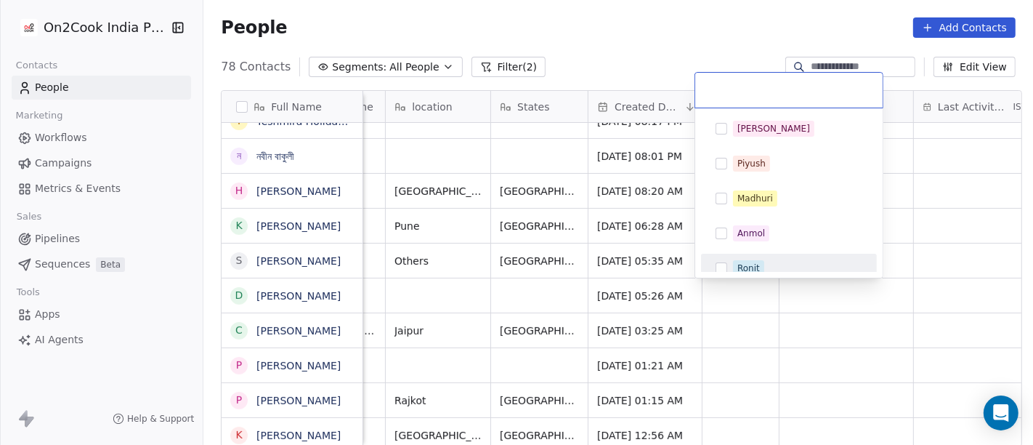
click at [751, 262] on div "Ronit" at bounding box center [748, 268] width 23 height 13
click at [624, 232] on html "On2Cook India Pvt. Ltd. Contacts People Marketing Workflows Campaigns Metrics &…" at bounding box center [516, 222] width 1033 height 445
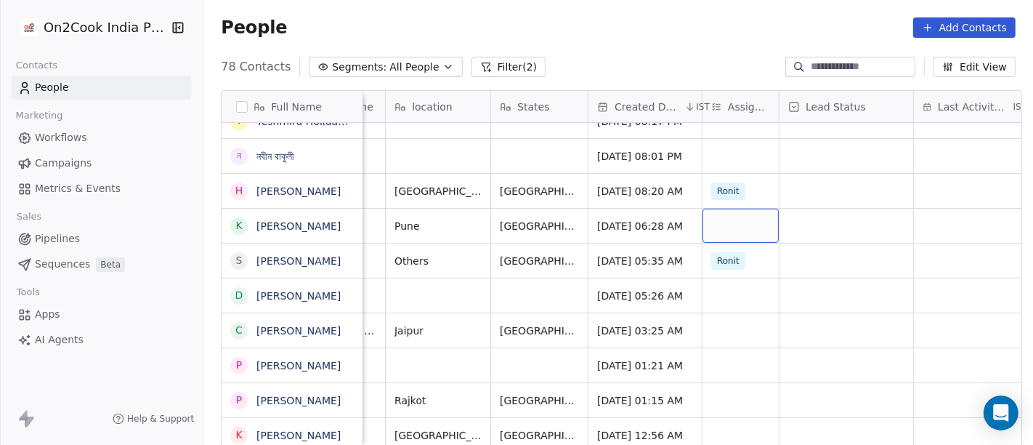
click at [708, 226] on div "grid" at bounding box center [741, 226] width 76 height 34
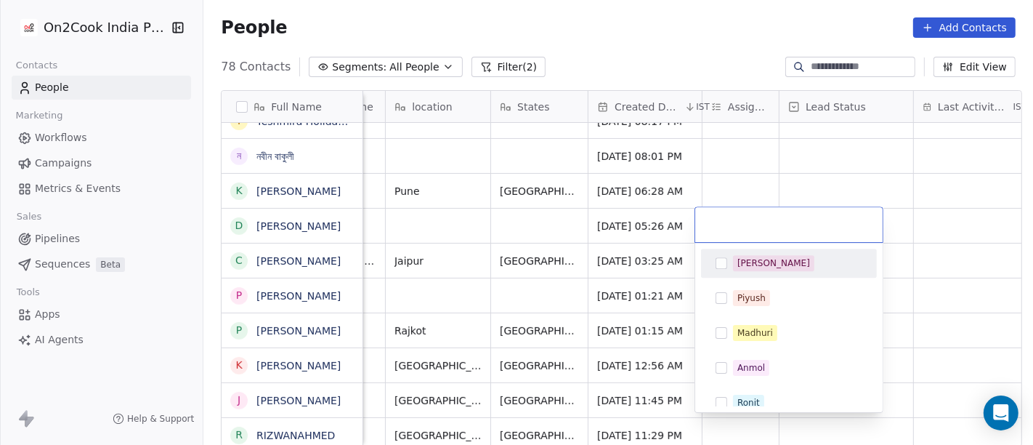
click at [715, 187] on html "On2Cook India Pvt. Ltd. Contacts People Marketing Workflows Campaigns Metrics &…" at bounding box center [516, 222] width 1033 height 445
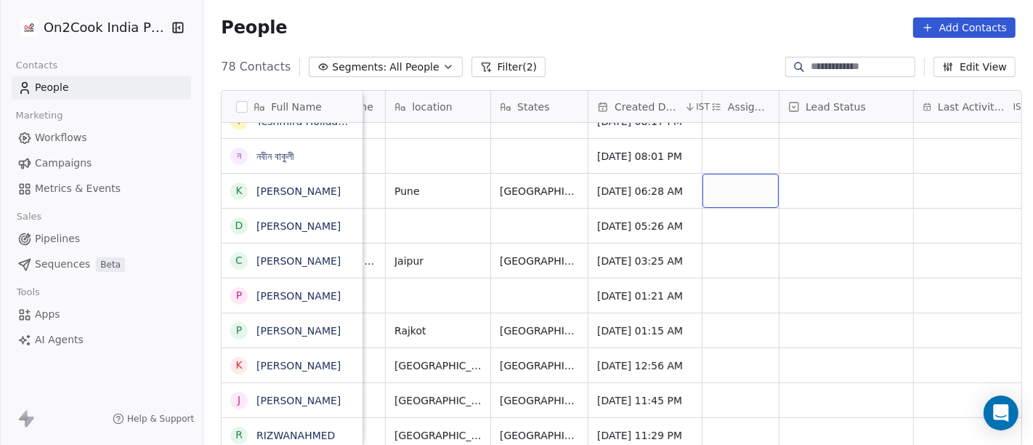
click at [715, 187] on div "grid" at bounding box center [741, 191] width 76 height 34
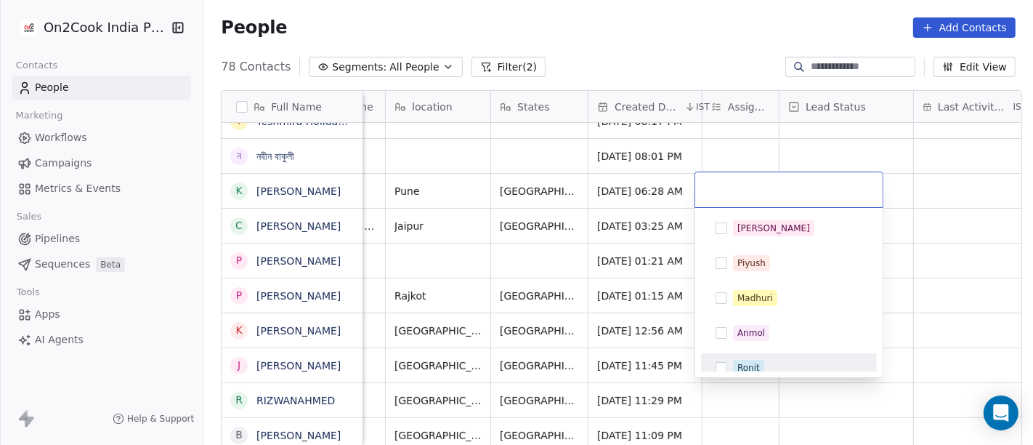
click at [753, 367] on div "Ronit" at bounding box center [748, 367] width 23 height 13
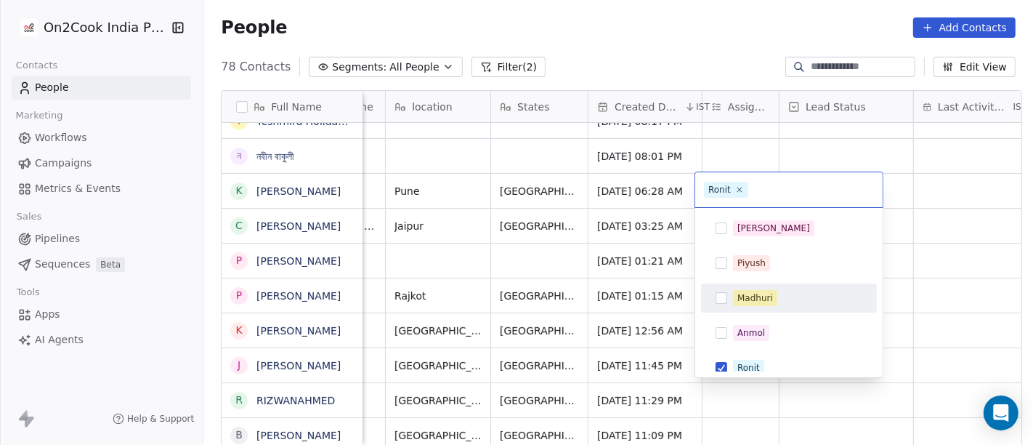
click at [975, 211] on html "On2Cook India Pvt. Ltd. Contacts People Marketing Workflows Campaigns Metrics &…" at bounding box center [516, 222] width 1033 height 445
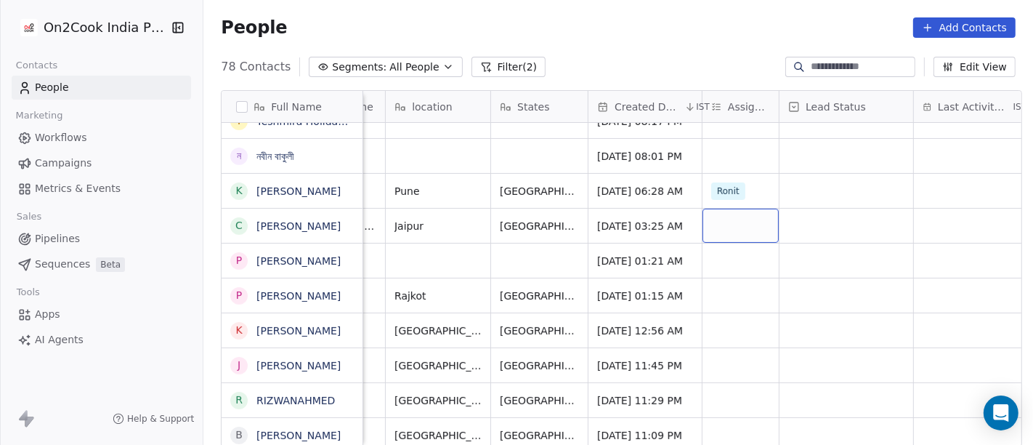
click at [715, 231] on div "grid" at bounding box center [741, 226] width 76 height 34
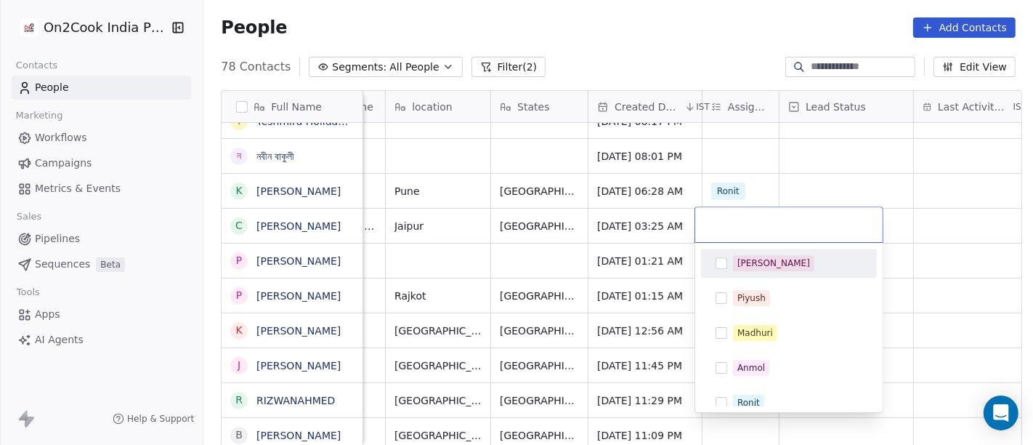
click at [735, 262] on span "[PERSON_NAME]" at bounding box center [773, 263] width 81 height 16
click at [880, 174] on html "On2Cook India Pvt. Ltd. Contacts People Marketing Workflows Campaigns Metrics &…" at bounding box center [516, 222] width 1033 height 445
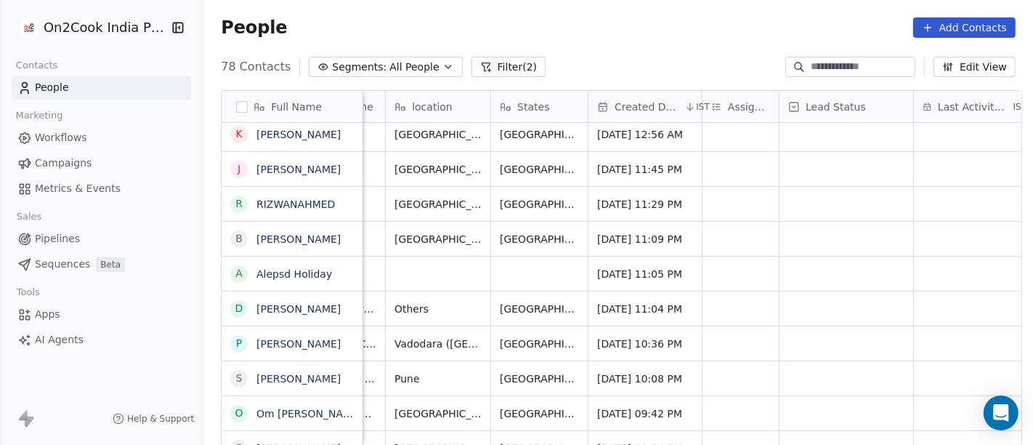
scroll to position [484, 0]
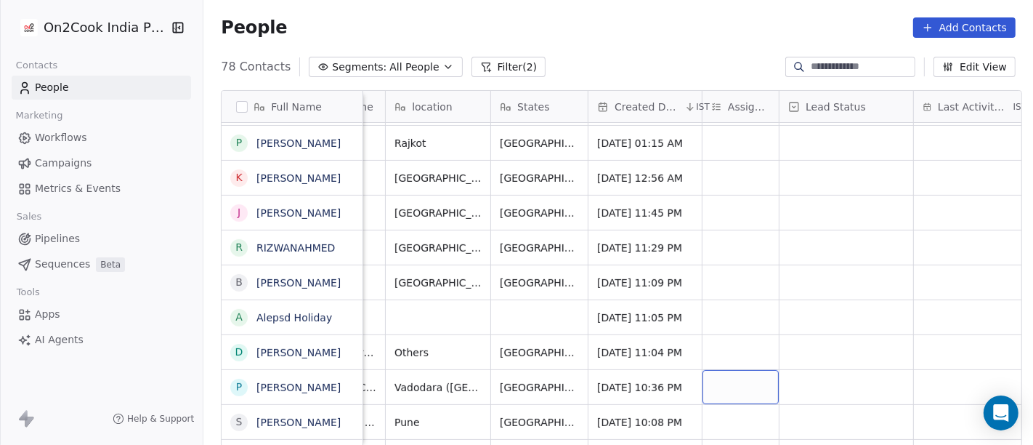
click at [748, 389] on div "grid" at bounding box center [741, 387] width 76 height 34
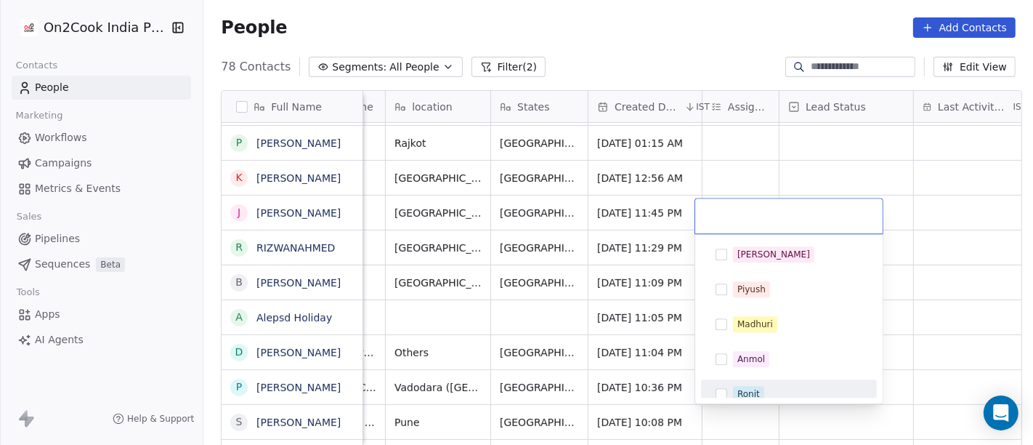
click at [747, 388] on div "Ronit" at bounding box center [748, 393] width 23 height 13
click at [926, 357] on html "On2Cook India Pvt. Ltd. Contacts People Marketing Workflows Campaigns Metrics &…" at bounding box center [516, 222] width 1033 height 445
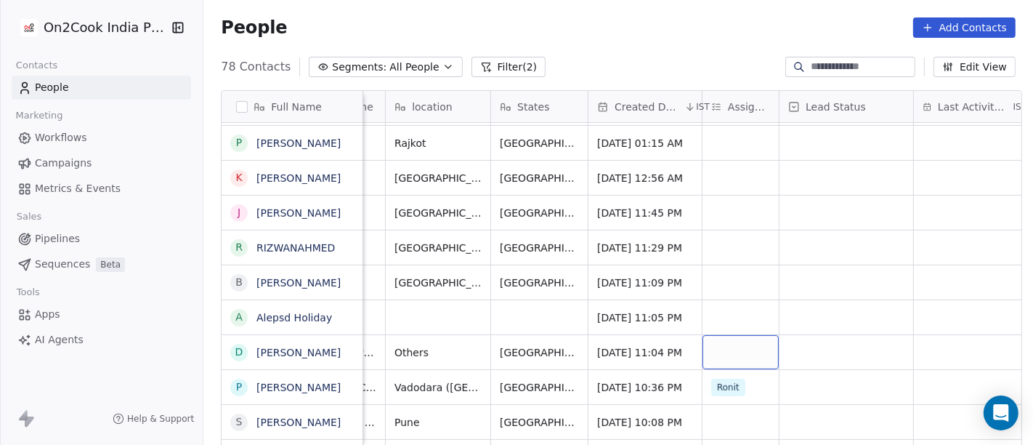
click at [713, 357] on div "grid" at bounding box center [741, 352] width 76 height 34
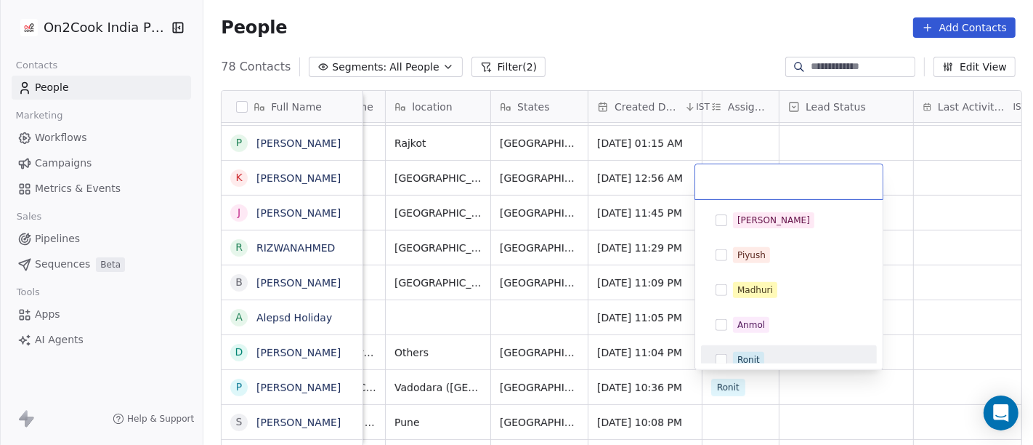
click at [741, 365] on div "[PERSON_NAME] [PERSON_NAME] [PERSON_NAME] [PERSON_NAME] Saurabh [PERSON_NAME] […" at bounding box center [788, 284] width 187 height 169
click at [737, 352] on span "Ronit" at bounding box center [748, 360] width 31 height 16
click at [940, 314] on html "On2Cook India Pvt. Ltd. Contacts People Marketing Workflows Campaigns Metrics &…" at bounding box center [516, 222] width 1033 height 445
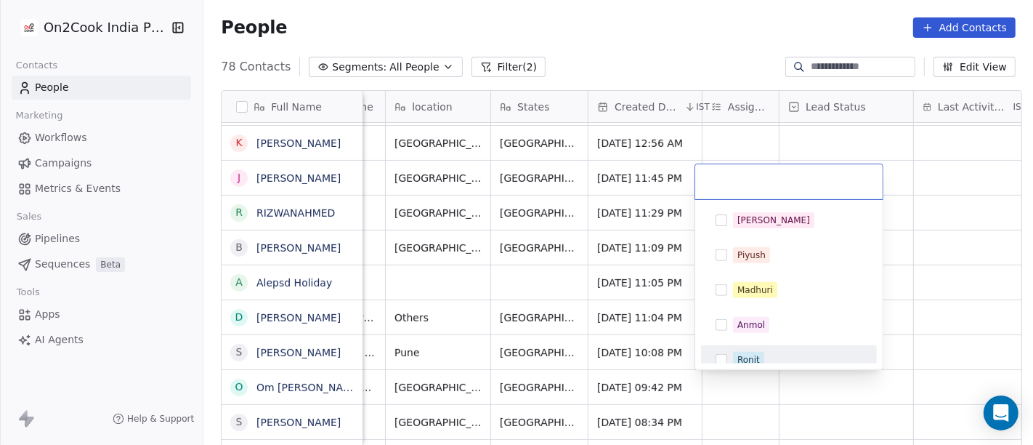
click at [756, 358] on div "Ronit" at bounding box center [748, 359] width 23 height 13
click at [913, 306] on html "On2Cook India Pvt. Ltd. Contacts People Marketing Workflows Campaigns Metrics &…" at bounding box center [516, 222] width 1033 height 445
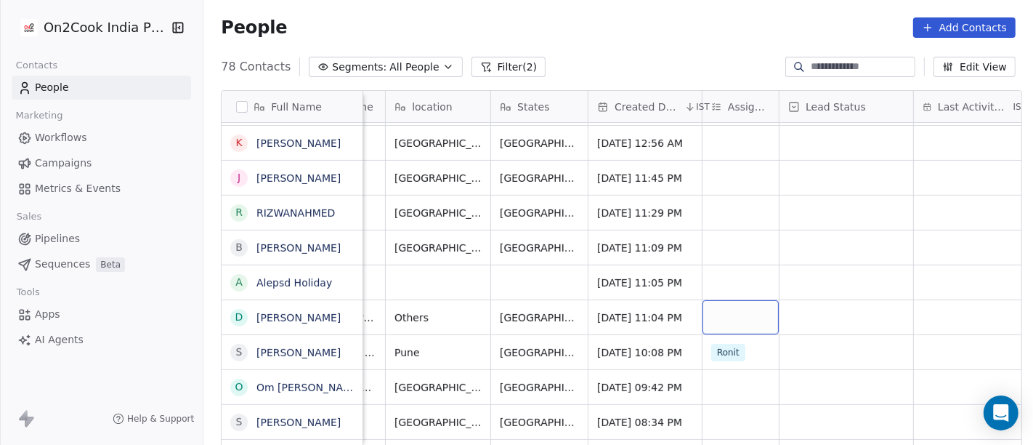
click at [739, 325] on div "grid" at bounding box center [741, 317] width 76 height 34
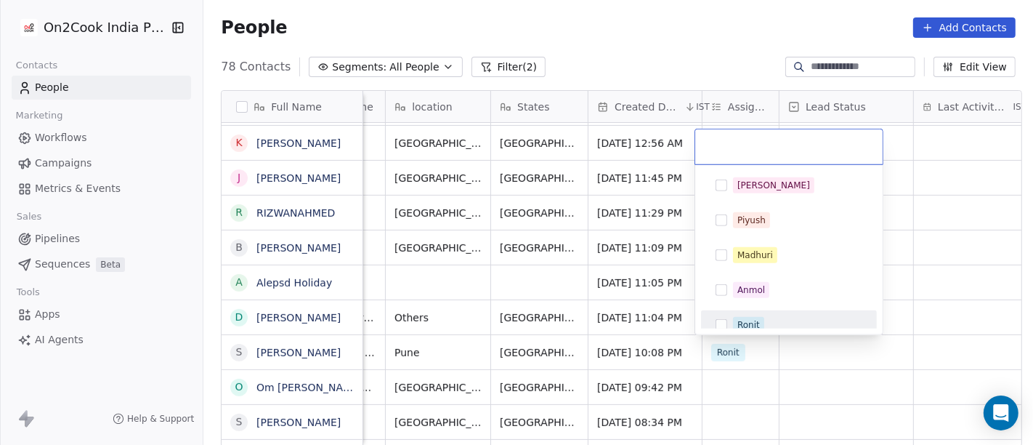
click at [755, 320] on div "Ronit" at bounding box center [748, 324] width 23 height 13
click at [953, 288] on html "On2Cook India Pvt. Ltd. Contacts People Marketing Workflows Campaigns Metrics &…" at bounding box center [516, 222] width 1033 height 445
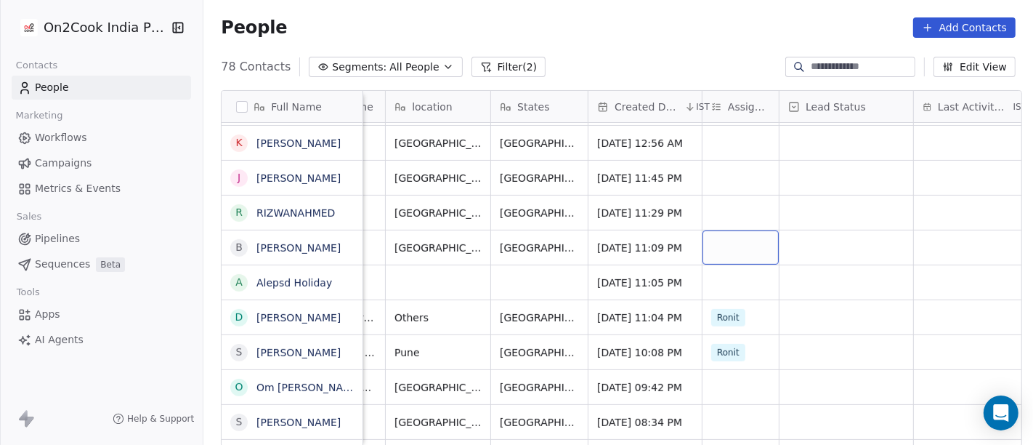
click at [727, 247] on div "grid" at bounding box center [741, 247] width 76 height 34
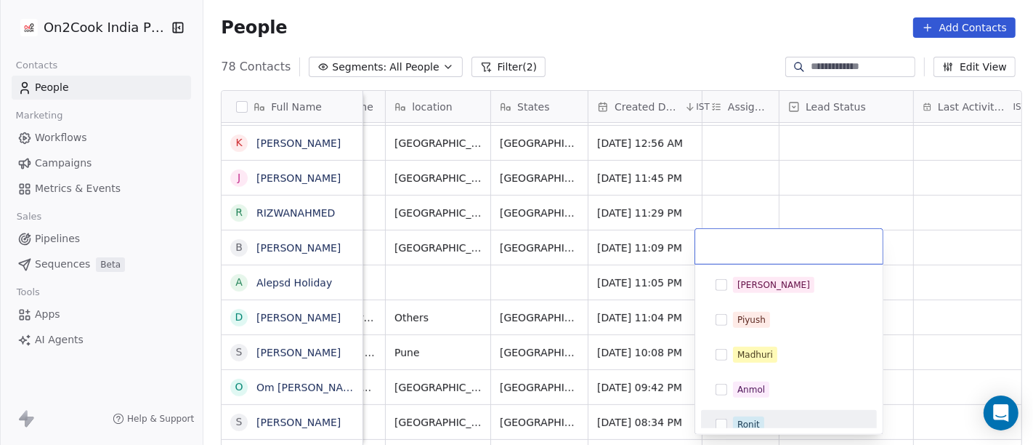
click at [751, 416] on span "Ronit" at bounding box center [748, 424] width 31 height 16
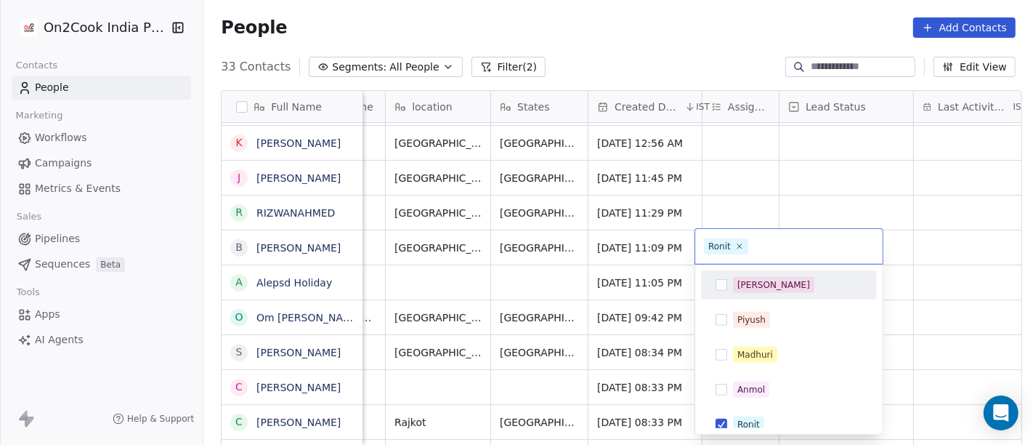
click at [896, 166] on html "On2Cook India Pvt. Ltd. Contacts People Marketing Workflows Campaigns Metrics &…" at bounding box center [516, 222] width 1033 height 445
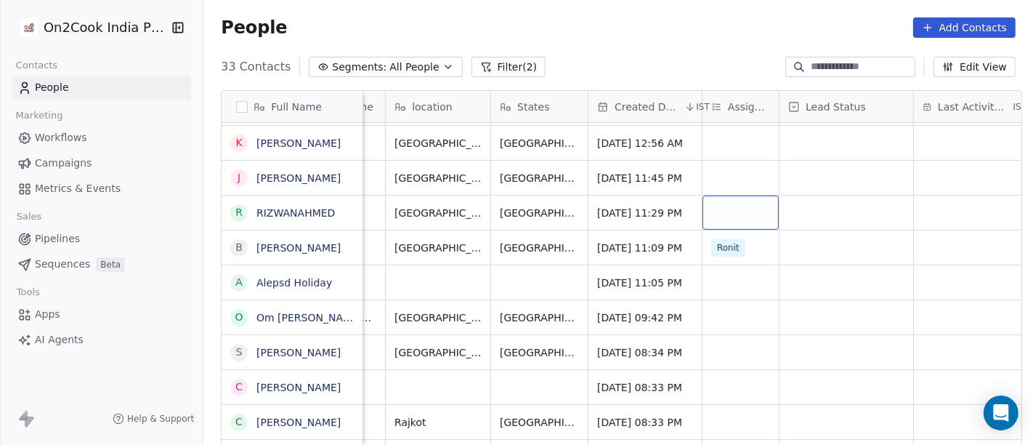
click at [730, 199] on div "grid" at bounding box center [741, 212] width 76 height 34
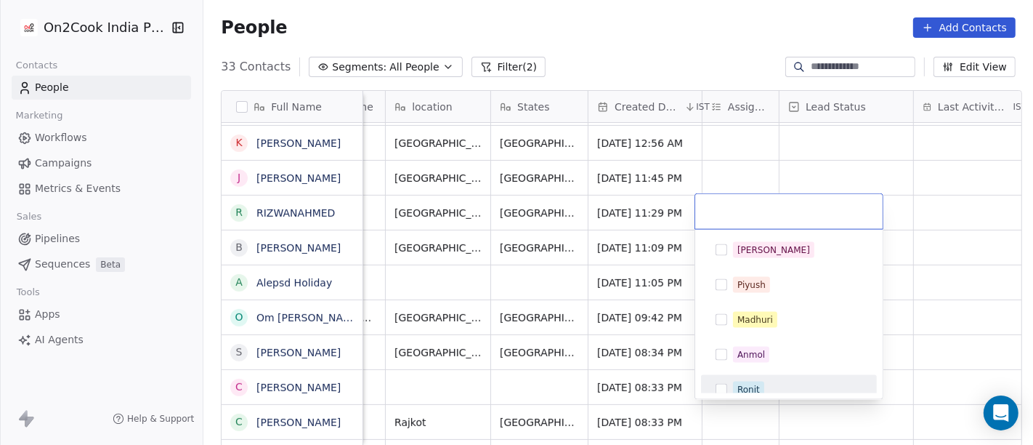
click at [745, 379] on div "Ronit" at bounding box center [789, 389] width 164 height 23
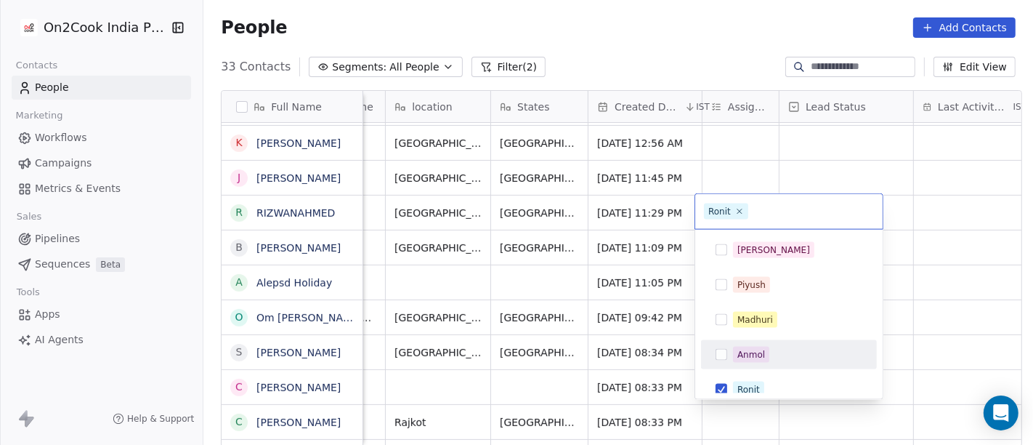
click at [910, 272] on html "On2Cook India Pvt. Ltd. Contacts People Marketing Workflows Campaigns Metrics &…" at bounding box center [516, 222] width 1033 height 445
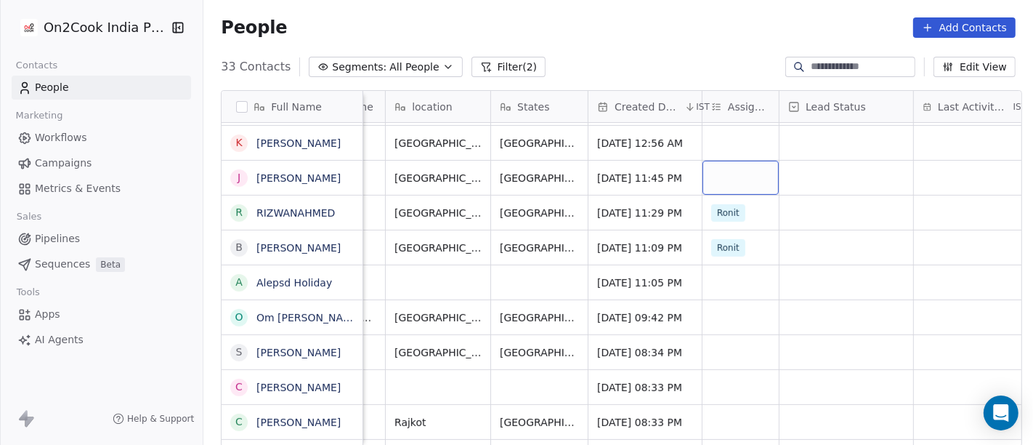
click at [732, 185] on div "grid" at bounding box center [741, 178] width 76 height 34
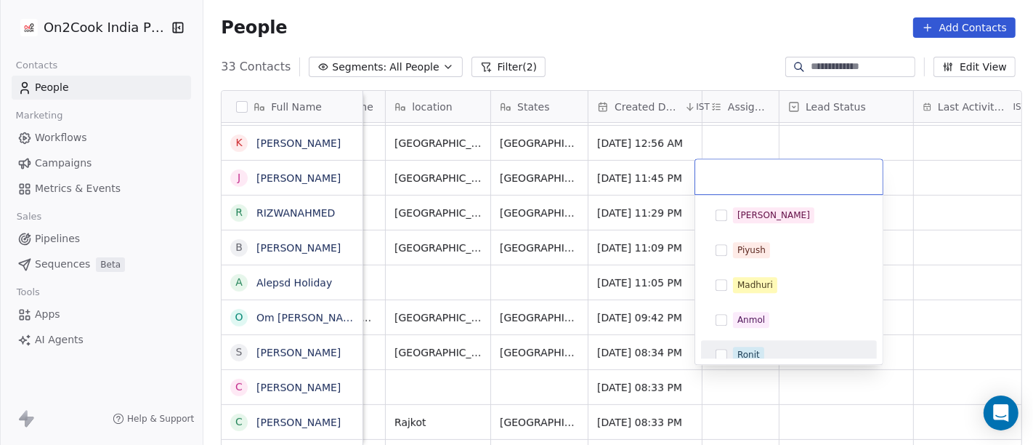
click at [748, 350] on div "Ronit" at bounding box center [748, 354] width 23 height 13
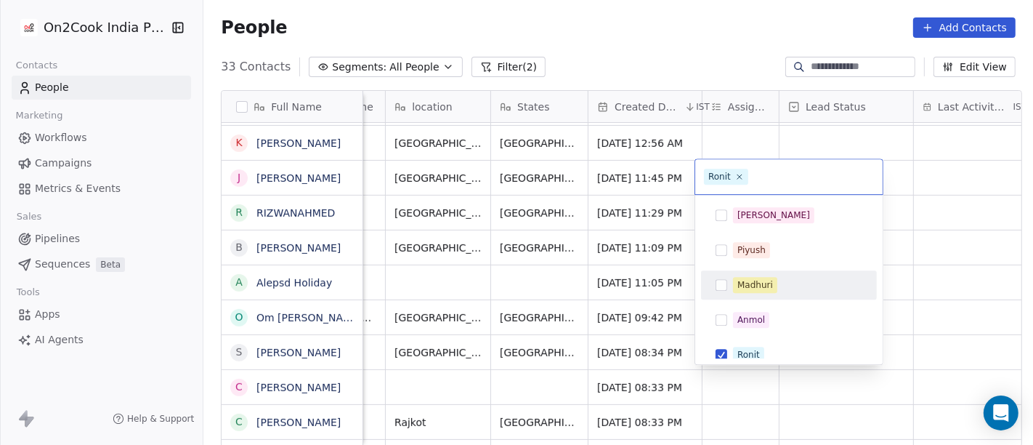
click at [959, 215] on html "On2Cook India Pvt. Ltd. Contacts People Marketing Workflows Campaigns Metrics &…" at bounding box center [516, 222] width 1033 height 445
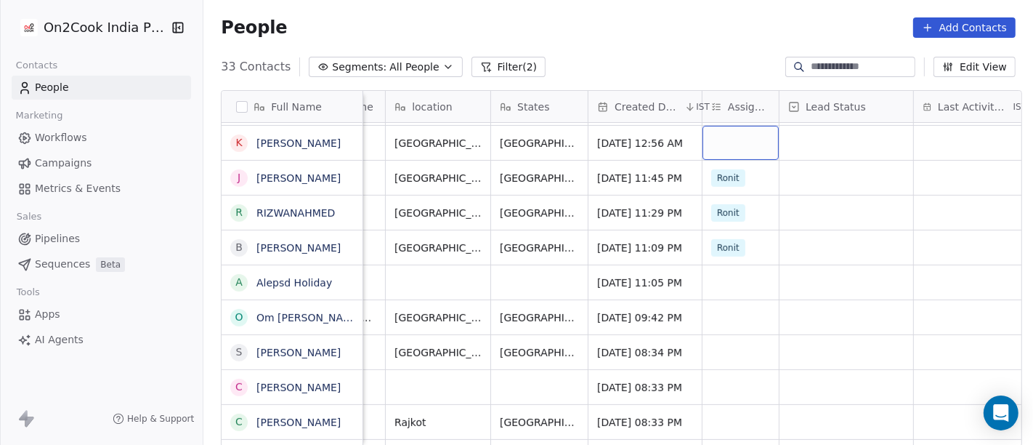
click at [727, 135] on div "grid" at bounding box center [741, 143] width 76 height 34
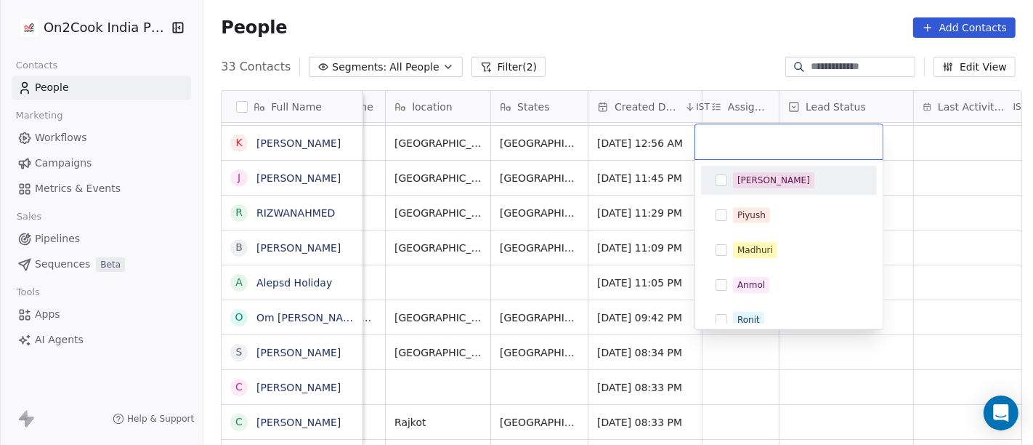
click at [743, 182] on div "[PERSON_NAME]" at bounding box center [773, 180] width 73 height 13
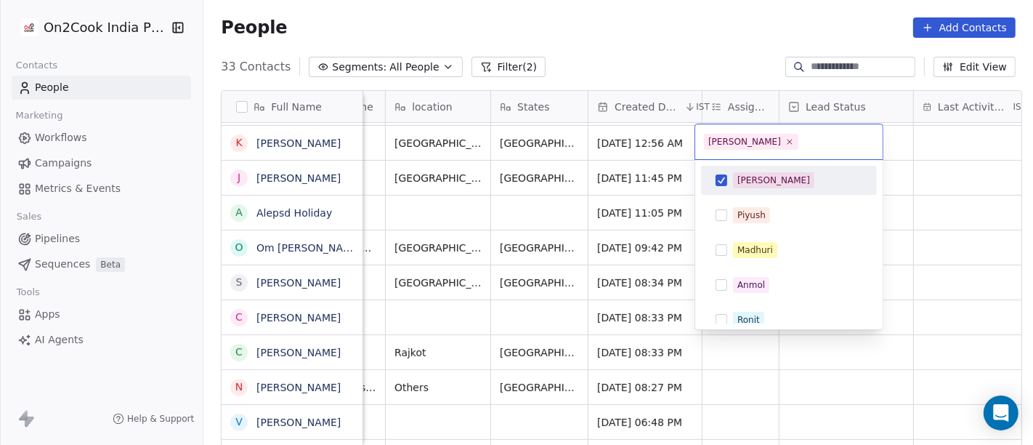
click at [935, 163] on html "On2Cook India Pvt. Ltd. Contacts People Marketing Workflows Campaigns Metrics &…" at bounding box center [516, 222] width 1033 height 445
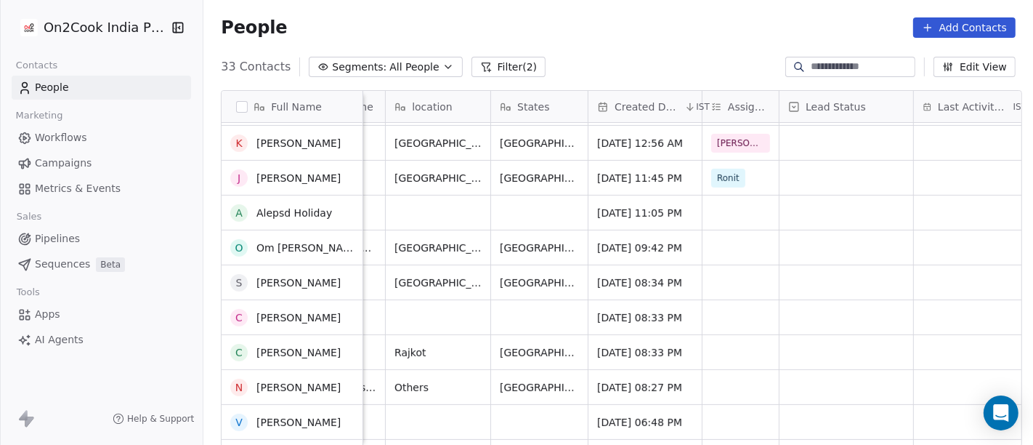
scroll to position [602, 0]
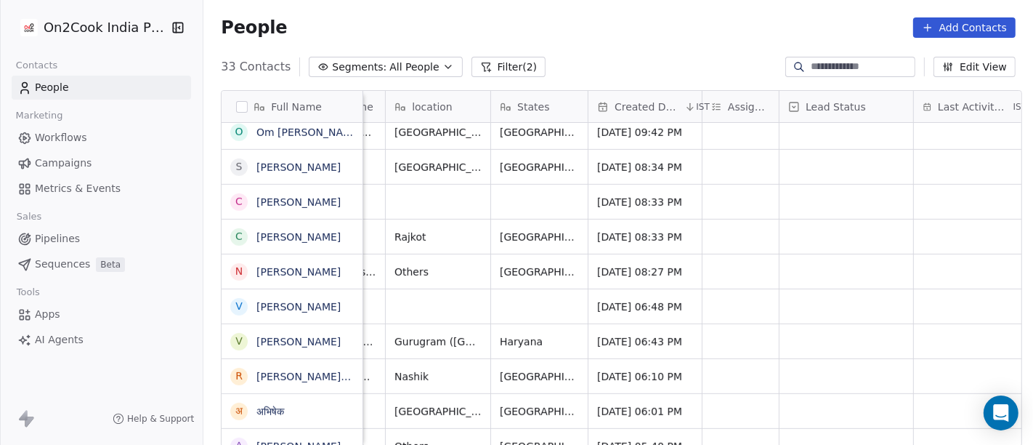
scroll to position [626, 0]
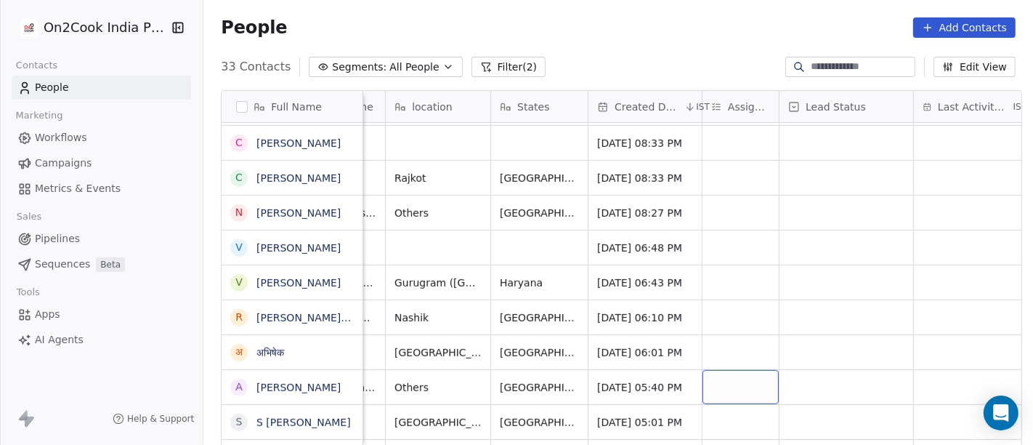
click at [721, 381] on div "grid" at bounding box center [741, 387] width 76 height 34
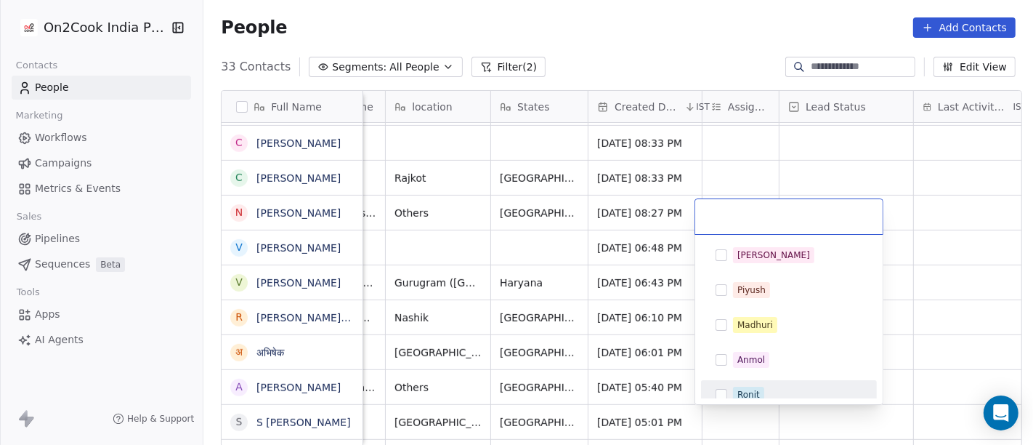
click at [775, 395] on div "Ronit" at bounding box center [797, 395] width 129 height 16
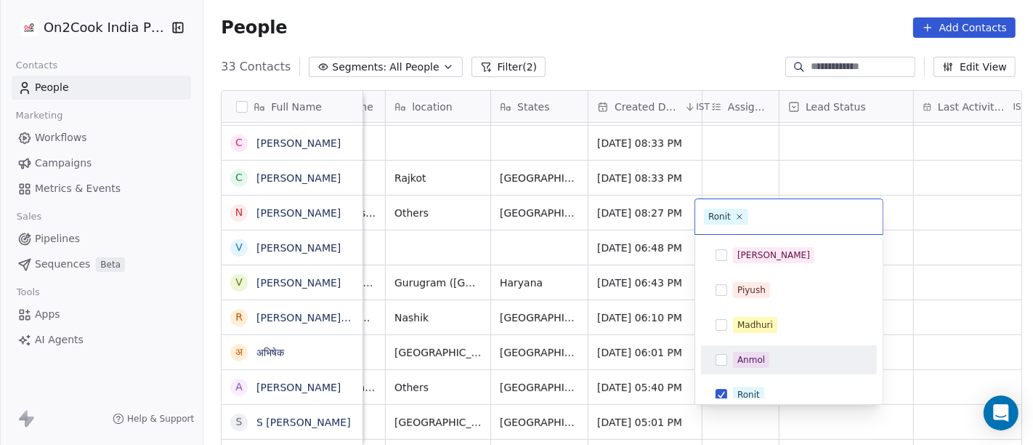
click at [929, 323] on html "On2Cook India Pvt. Ltd. Contacts People Marketing Workflows Campaigns Metrics &…" at bounding box center [516, 222] width 1033 height 445
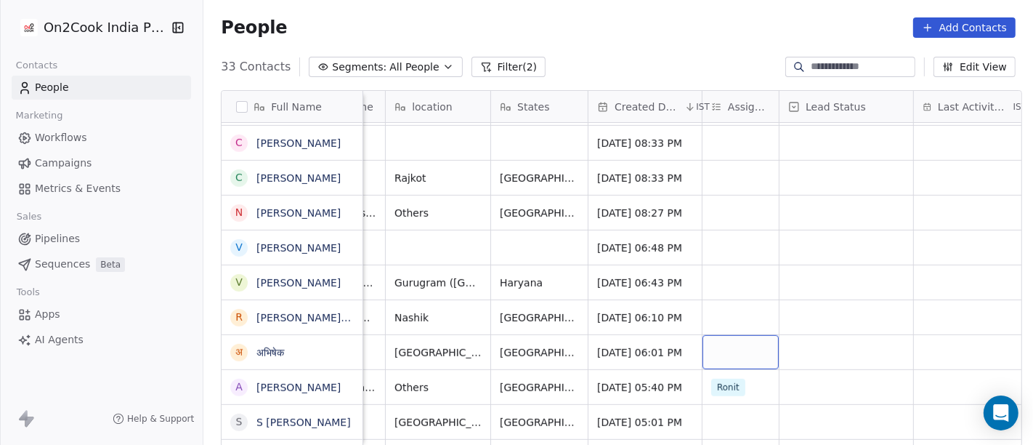
click at [725, 354] on div "grid" at bounding box center [741, 352] width 76 height 34
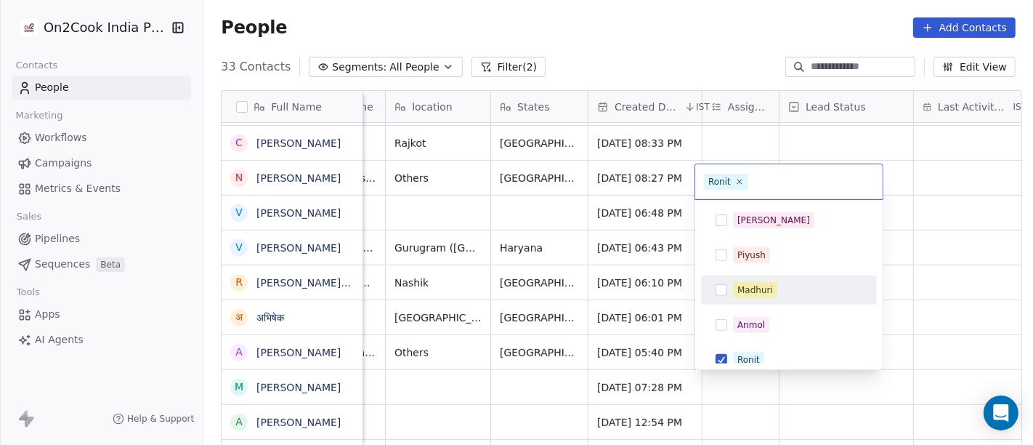
scroll to position [10, 0]
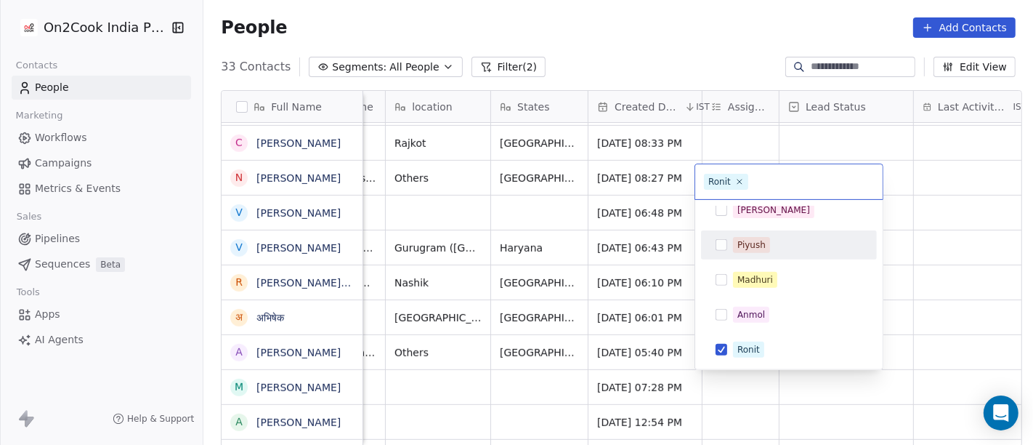
click at [927, 232] on html "On2Cook India Pvt. Ltd. Contacts People Marketing Workflows Campaigns Metrics &…" at bounding box center [516, 222] width 1033 height 445
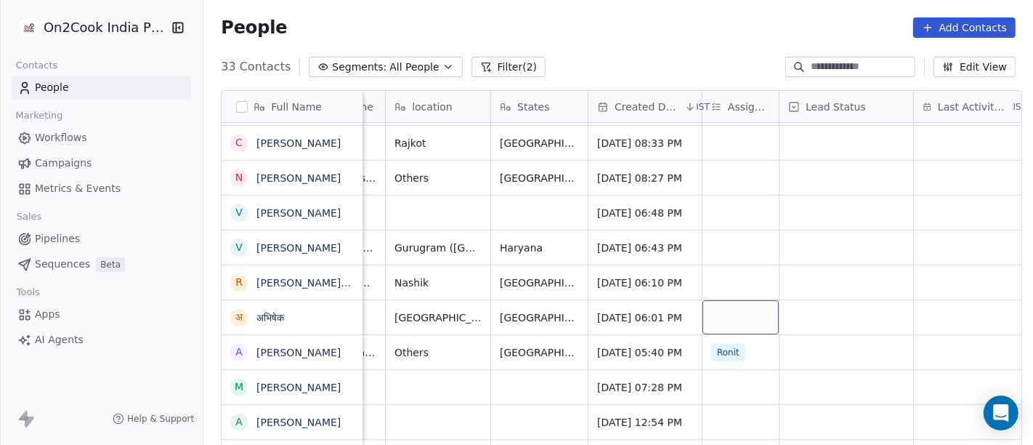
click at [718, 322] on div "grid" at bounding box center [741, 317] width 76 height 34
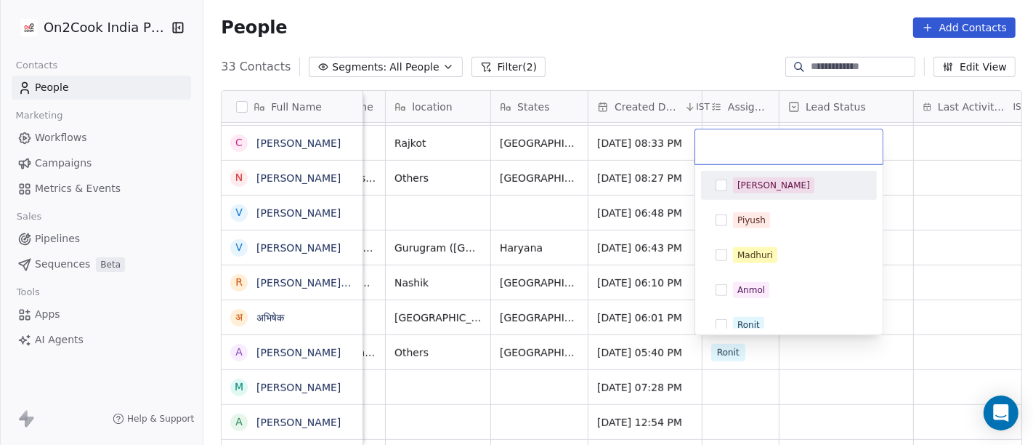
click at [762, 183] on span "[PERSON_NAME]" at bounding box center [773, 185] width 81 height 16
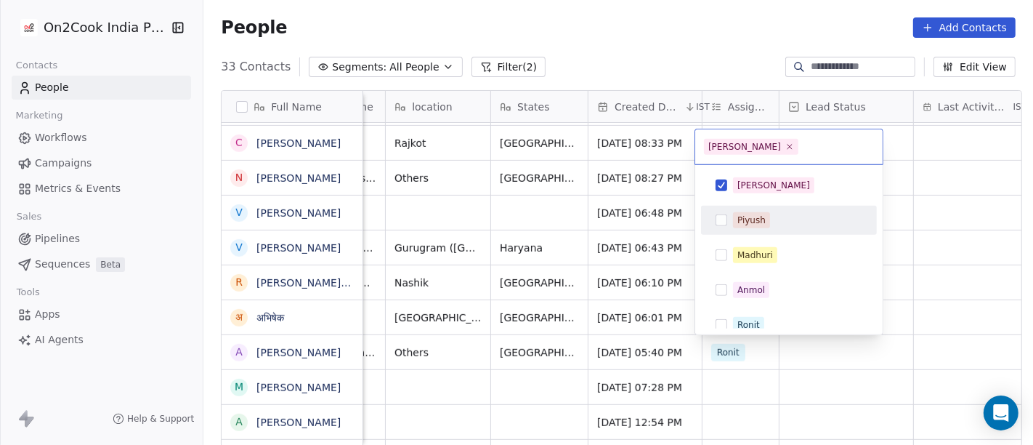
click at [913, 227] on html "On2Cook India Pvt. Ltd. Contacts People Marketing Workflows Campaigns Metrics &…" at bounding box center [516, 222] width 1033 height 445
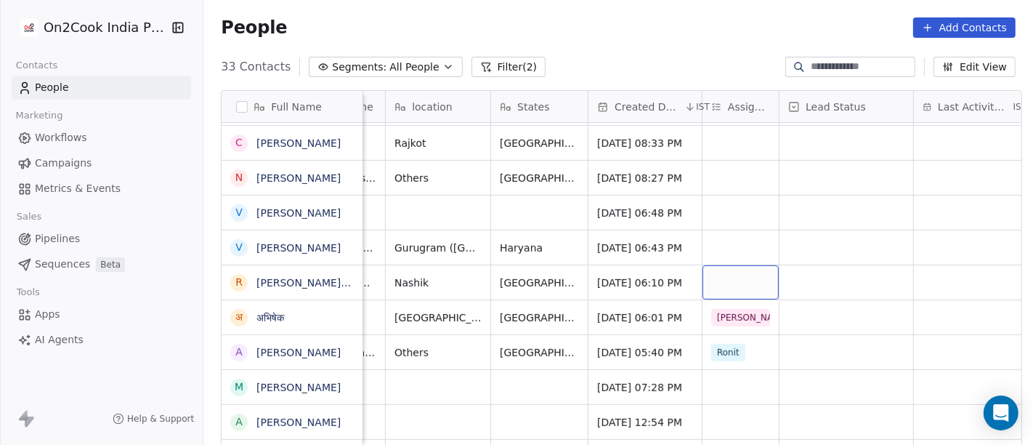
click at [727, 280] on div "grid" at bounding box center [741, 282] width 76 height 34
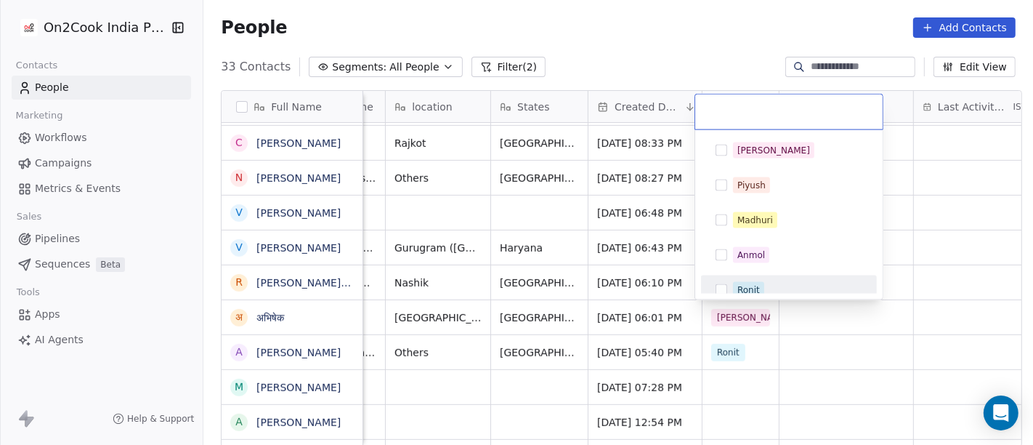
click at [759, 278] on div "Ronit" at bounding box center [789, 289] width 164 height 23
click at [947, 225] on html "On2Cook India Pvt. Ltd. Contacts People Marketing Workflows Campaigns Metrics &…" at bounding box center [516, 222] width 1033 height 445
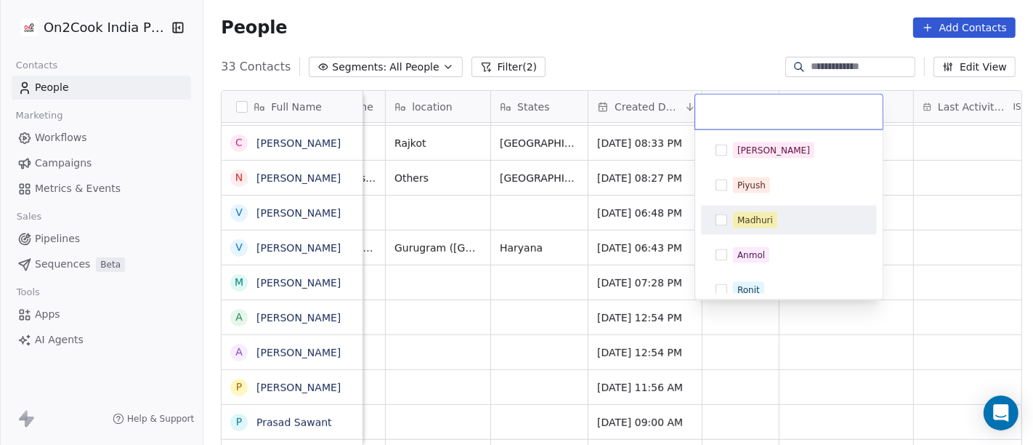
click at [915, 201] on html "On2Cook India Pvt. Ltd. Contacts People Marketing Workflows Campaigns Metrics &…" at bounding box center [516, 222] width 1033 height 445
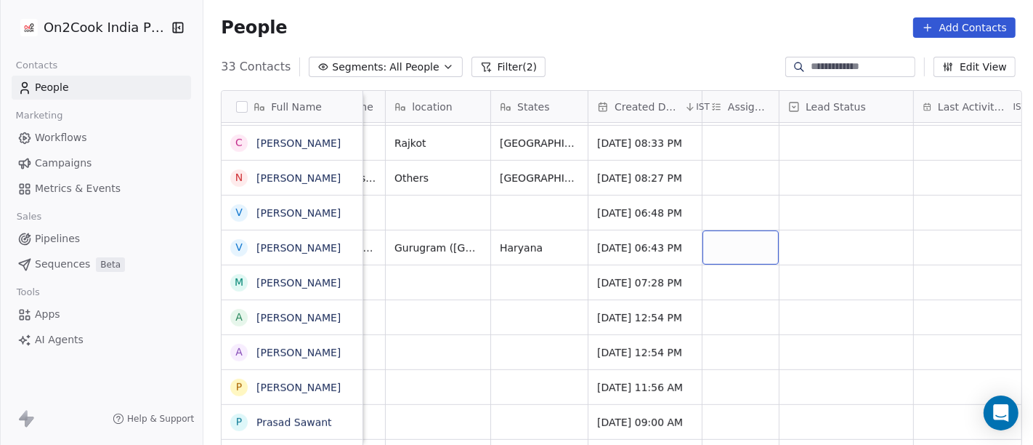
click at [743, 235] on div "grid" at bounding box center [741, 247] width 76 height 34
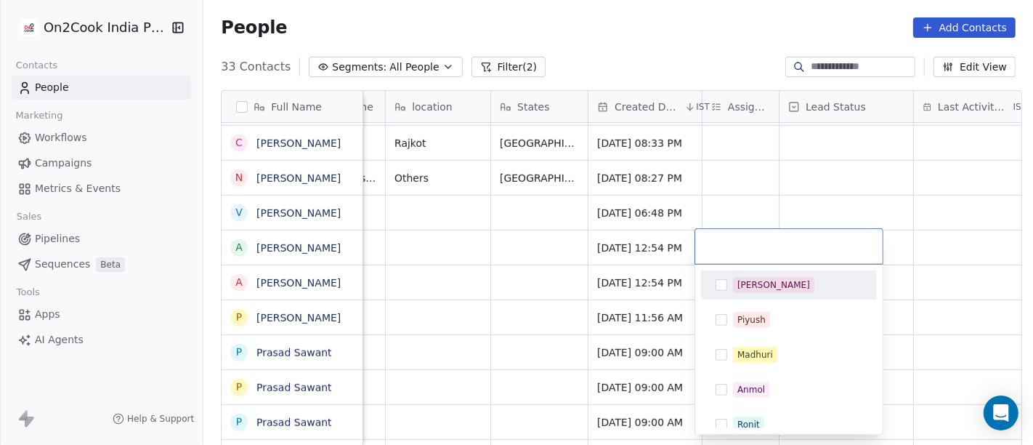
click at [852, 181] on html "On2Cook India Pvt. Ltd. Contacts People Marketing Workflows Campaigns Metrics &…" at bounding box center [516, 222] width 1033 height 445
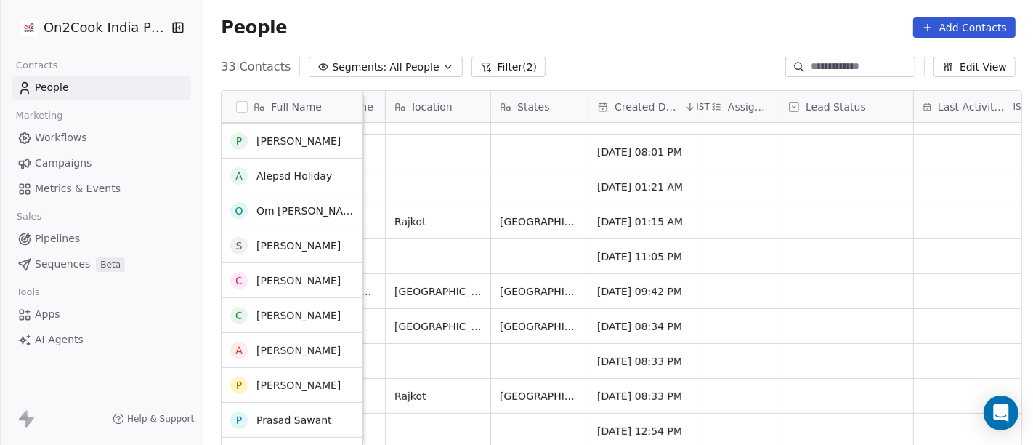
scroll to position [338, 0]
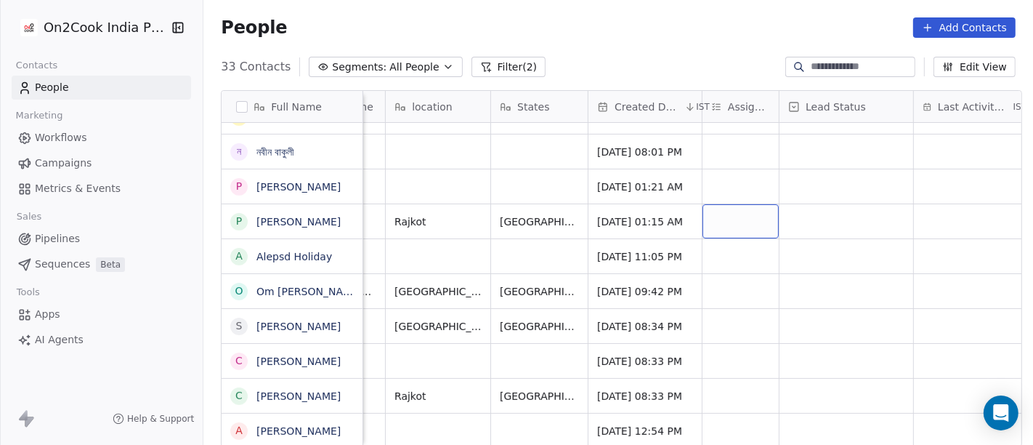
click at [737, 225] on div "grid" at bounding box center [741, 221] width 76 height 34
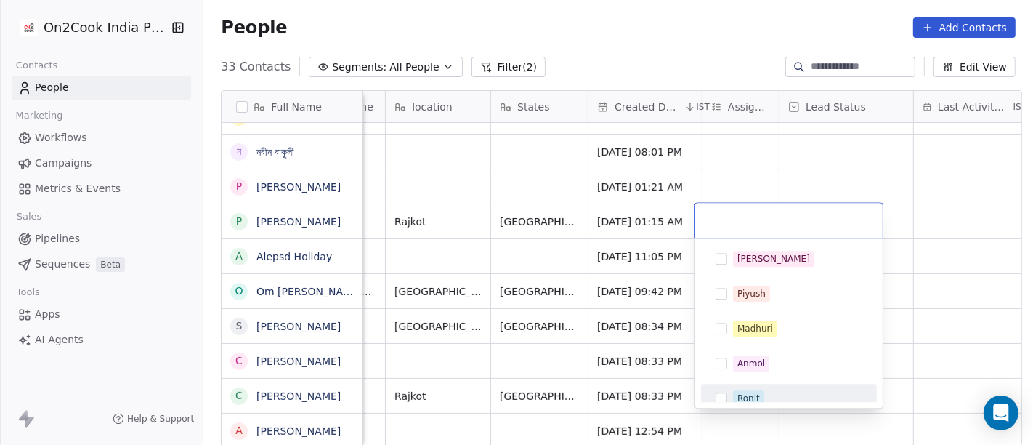
drag, startPoint x: 749, startPoint y: 387, endPoint x: 756, endPoint y: 381, distance: 8.7
click at [749, 387] on div "Ronit" at bounding box center [789, 398] width 164 height 23
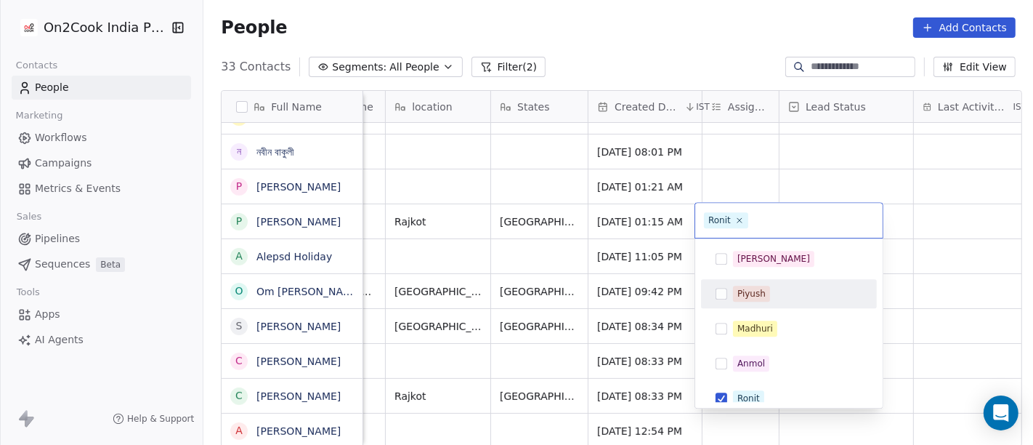
click at [913, 263] on html "On2Cook India Pvt. Ltd. Contacts People Marketing Workflows Campaigns Metrics &…" at bounding box center [516, 222] width 1033 height 445
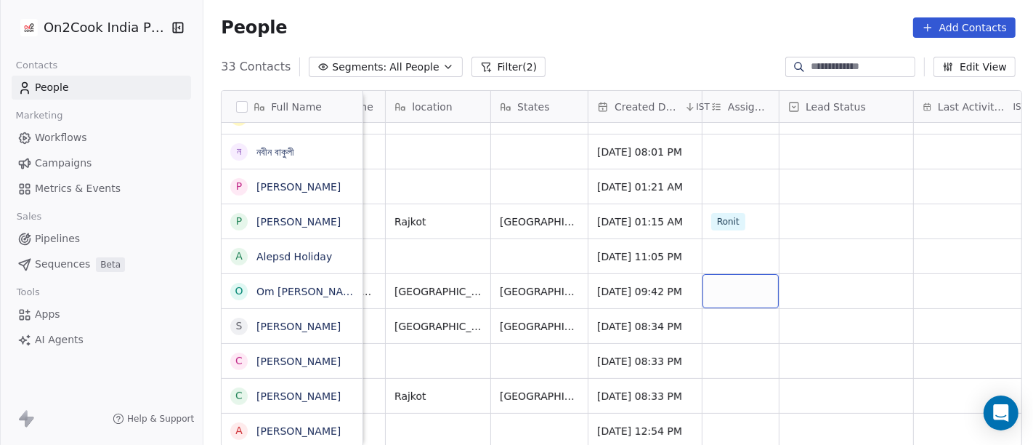
click at [749, 280] on div "grid" at bounding box center [741, 291] width 76 height 34
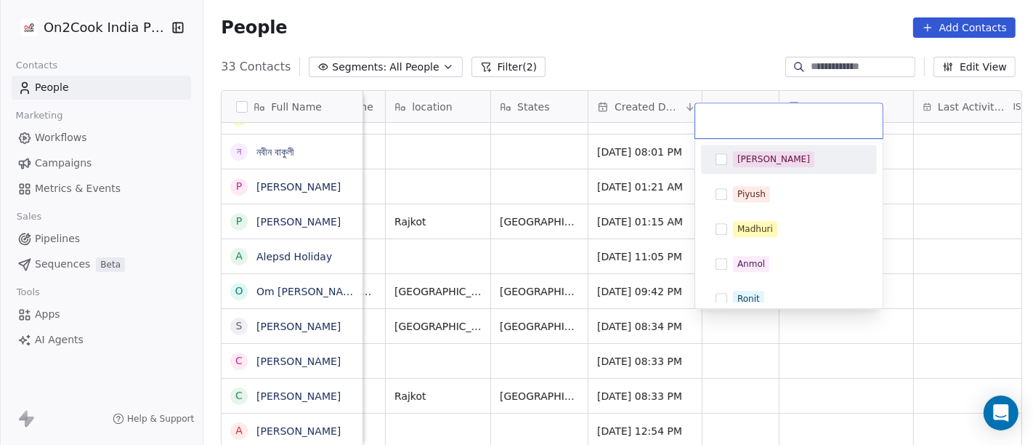
click at [778, 165] on div "[PERSON_NAME]" at bounding box center [797, 159] width 129 height 16
click at [929, 183] on html "On2Cook India Pvt. Ltd. Contacts People Marketing Workflows Campaigns Metrics &…" at bounding box center [516, 222] width 1033 height 445
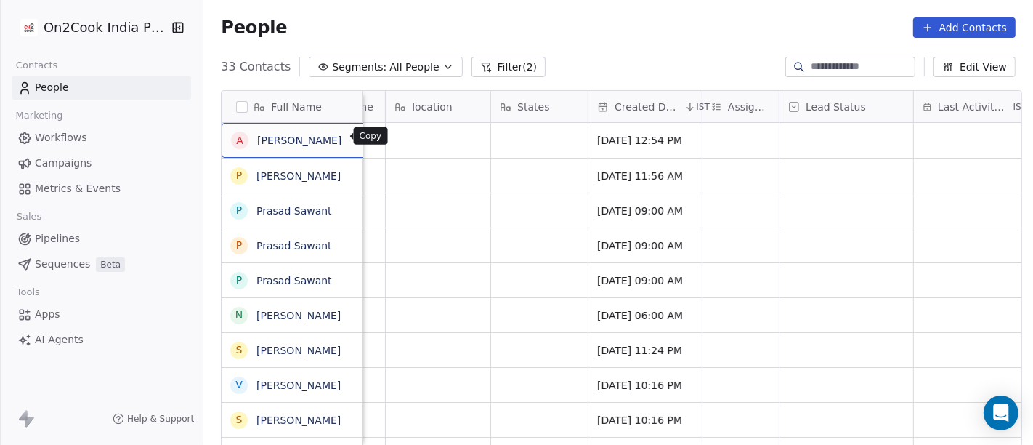
scroll to position [1, 0]
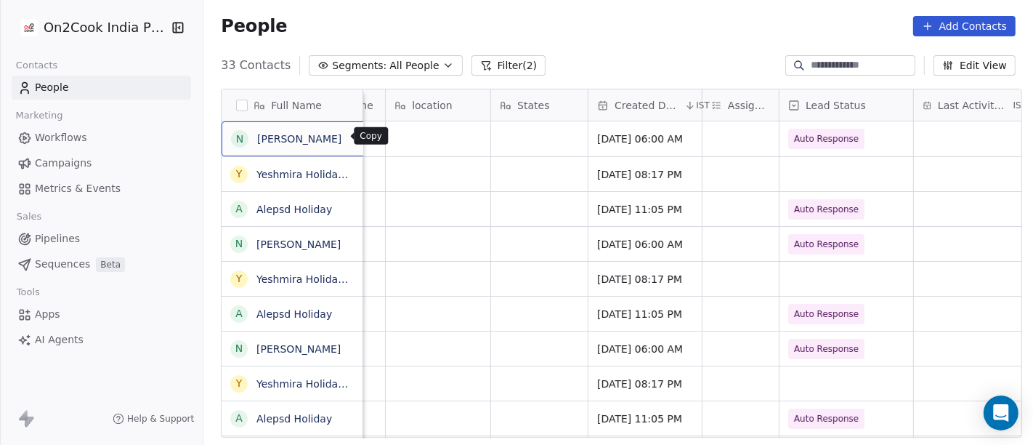
click at [354, 137] on icon "grid" at bounding box center [360, 137] width 12 height 12
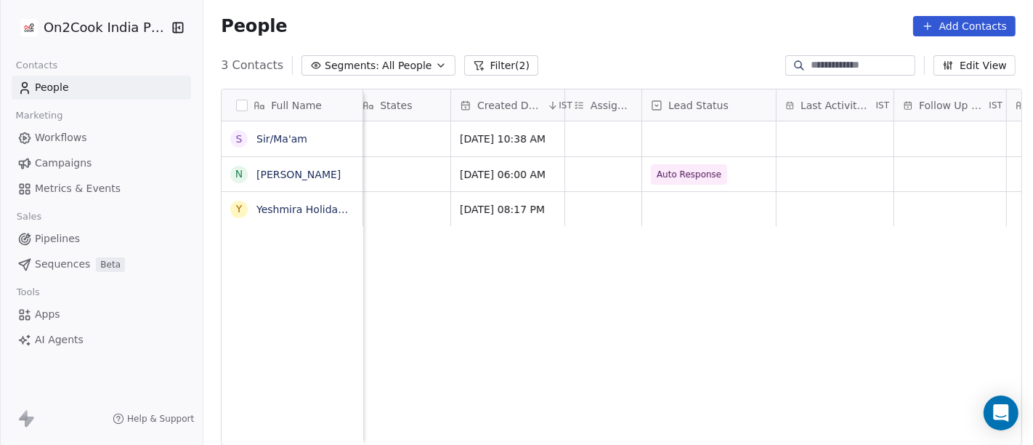
scroll to position [0, 465]
click at [692, 131] on div "grid" at bounding box center [707, 138] width 134 height 35
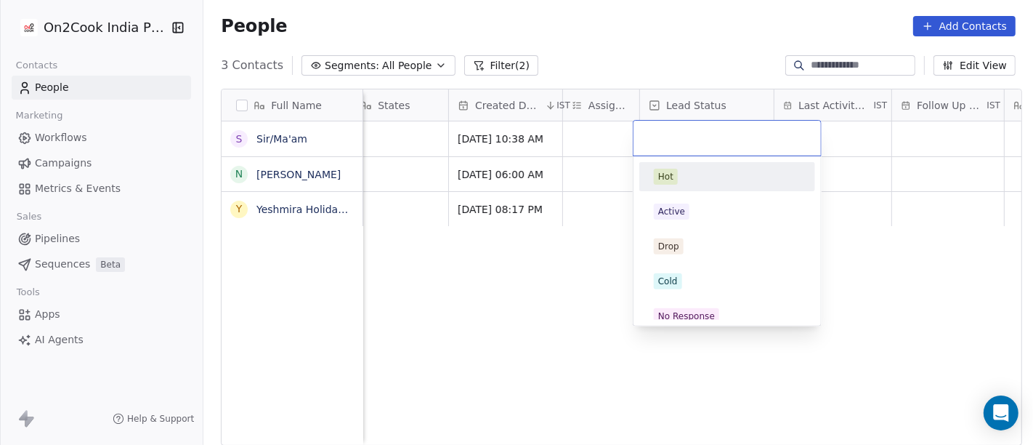
click at [583, 132] on html "On2Cook India Pvt. Ltd. Contacts People Marketing Workflows Campaigns Metrics &…" at bounding box center [516, 222] width 1033 height 445
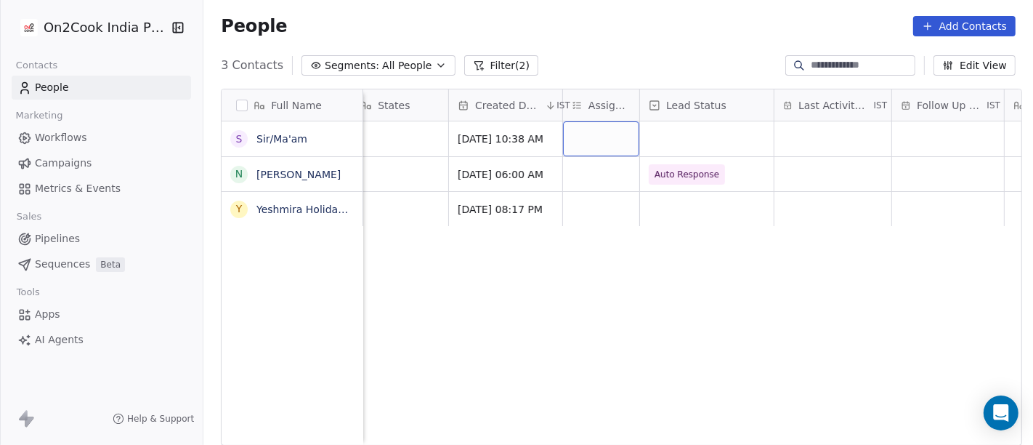
click at [583, 130] on div "grid" at bounding box center [601, 138] width 76 height 35
click at [602, 124] on div "grid" at bounding box center [601, 138] width 76 height 35
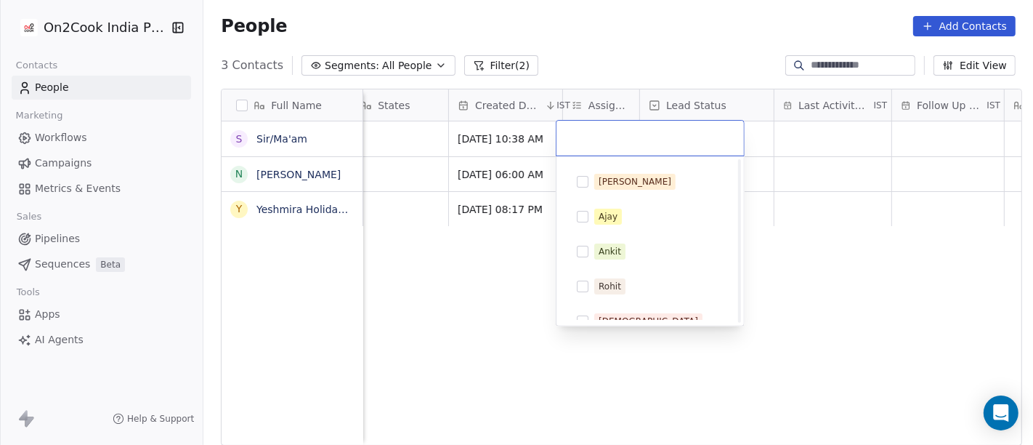
scroll to position [289, 0]
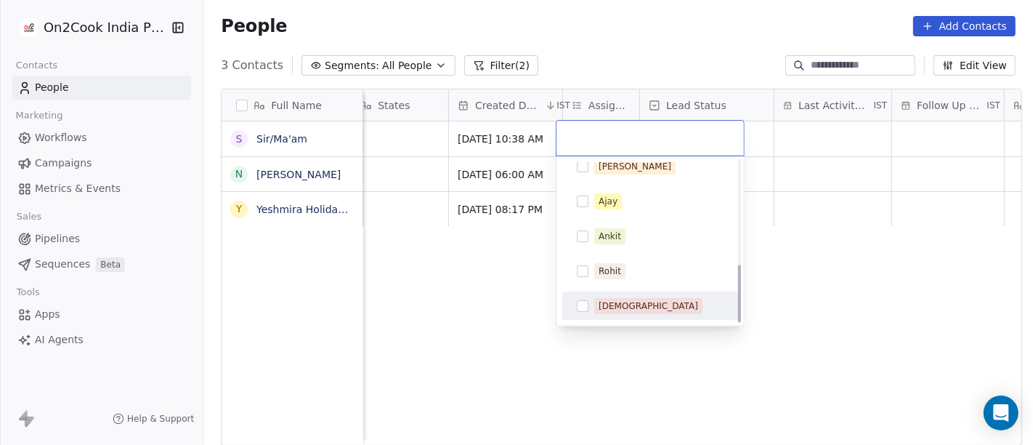
click at [622, 302] on div "[DEMOGRAPHIC_DATA]" at bounding box center [649, 305] width 100 height 13
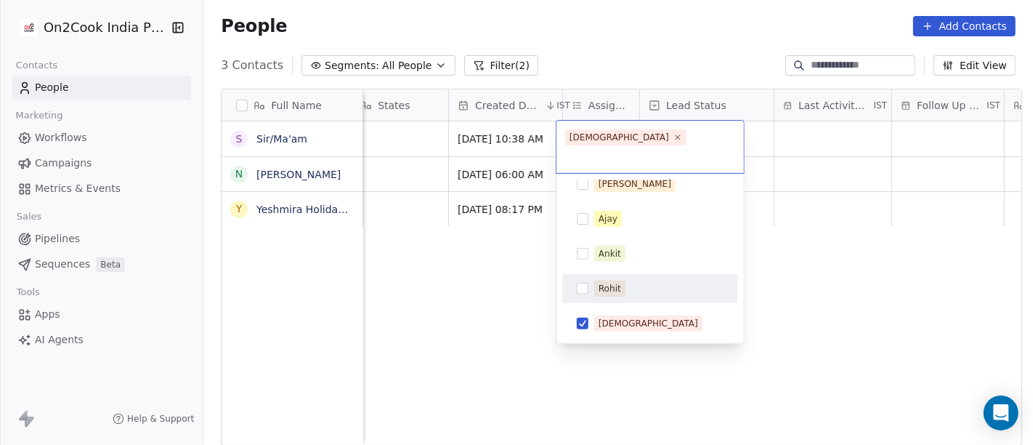
click at [799, 256] on html "On2Cook India Pvt. Ltd. Contacts People Marketing Workflows Campaigns Metrics &…" at bounding box center [516, 222] width 1033 height 445
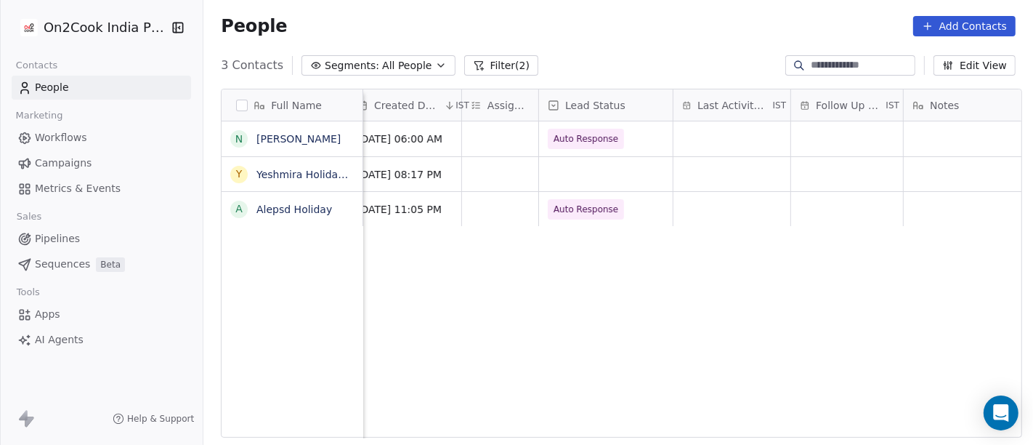
scroll to position [0, 567]
click at [483, 169] on div "grid" at bounding box center [499, 174] width 76 height 34
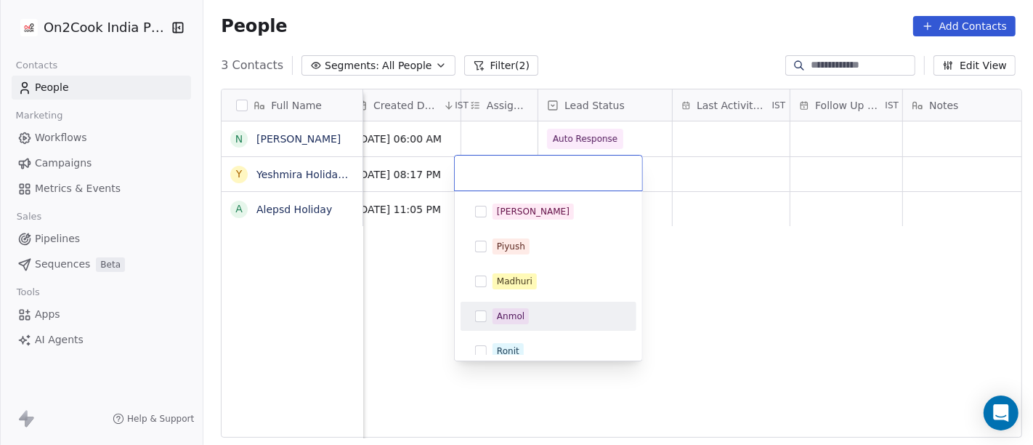
scroll to position [289, 0]
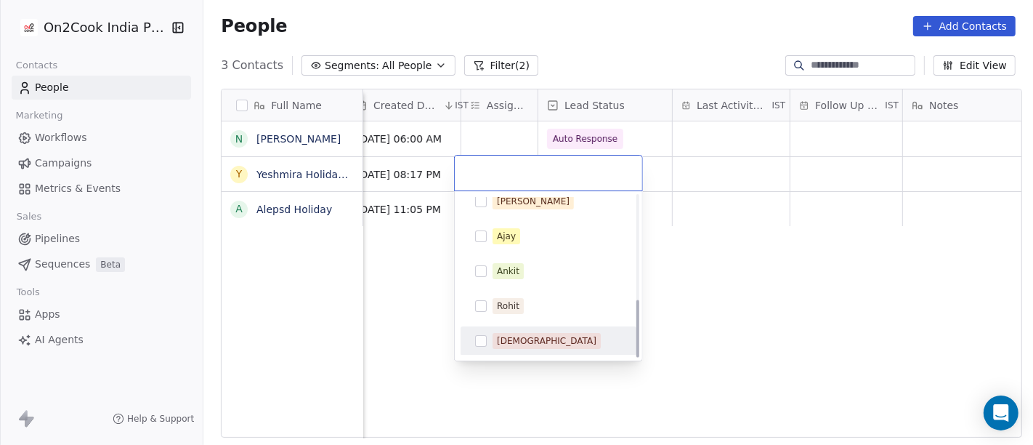
click at [523, 346] on div "[DEMOGRAPHIC_DATA]" at bounding box center [547, 340] width 100 height 13
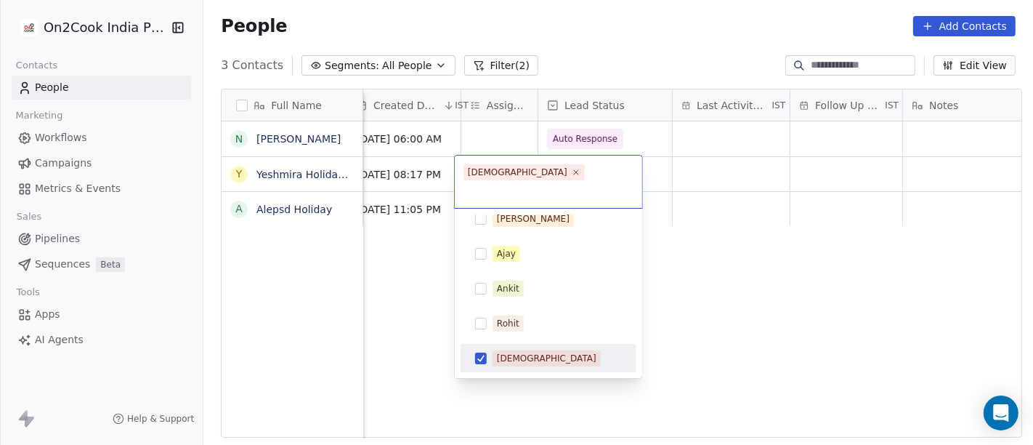
click at [834, 318] on html "On2Cook India Pvt. Ltd. Contacts People Marketing Workflows Campaigns Metrics &…" at bounding box center [516, 222] width 1033 height 445
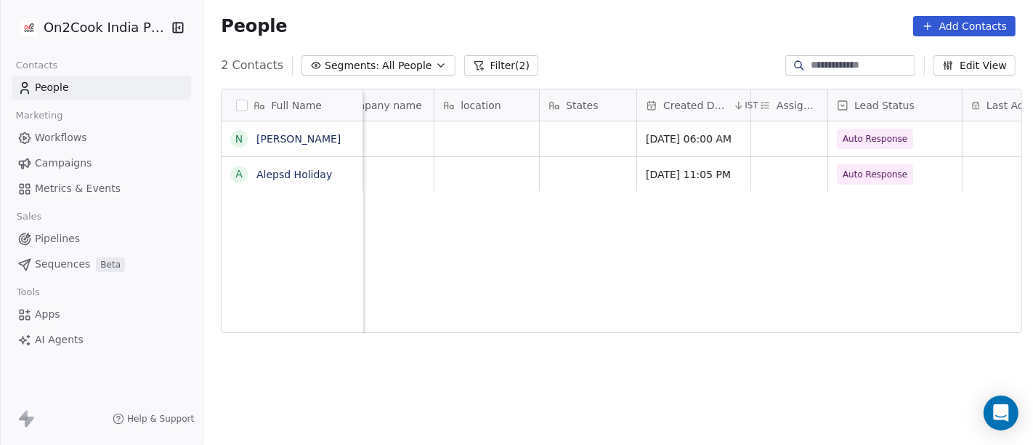
scroll to position [0, 276]
click at [382, 62] on span "All People" at bounding box center [406, 65] width 49 height 15
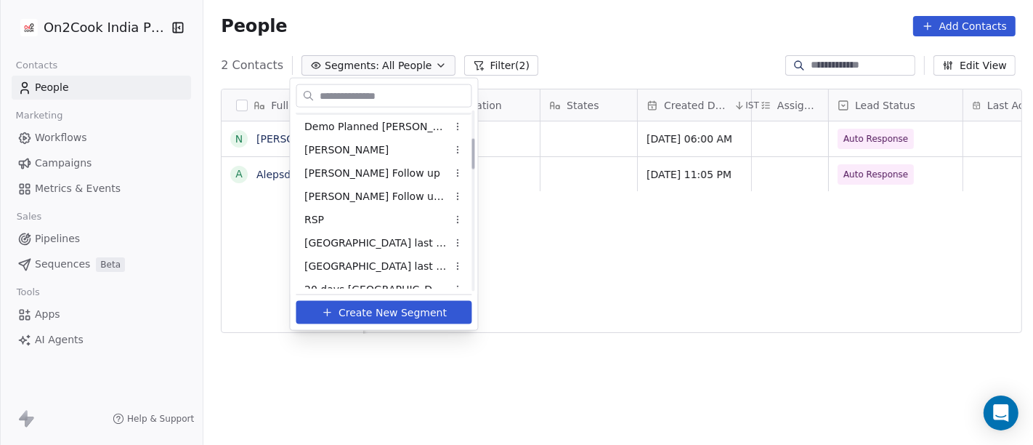
scroll to position [242, 0]
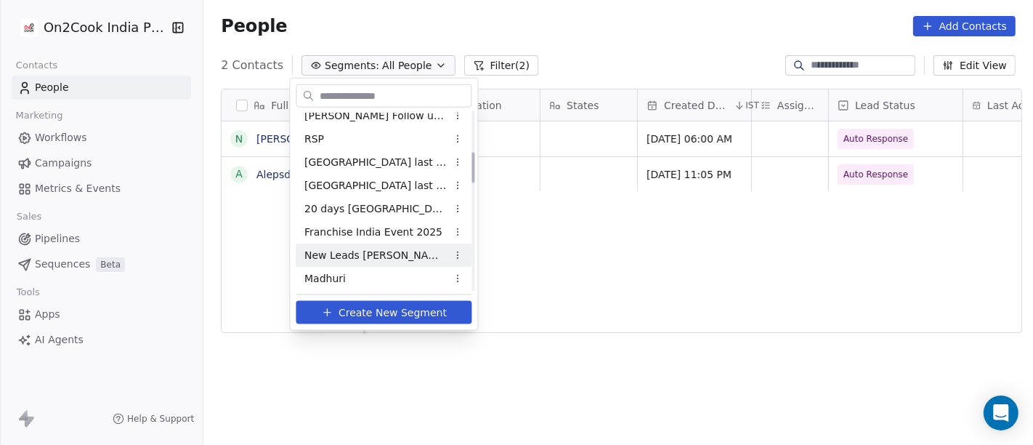
click at [392, 253] on div "New Leads [PERSON_NAME]" at bounding box center [384, 254] width 176 height 23
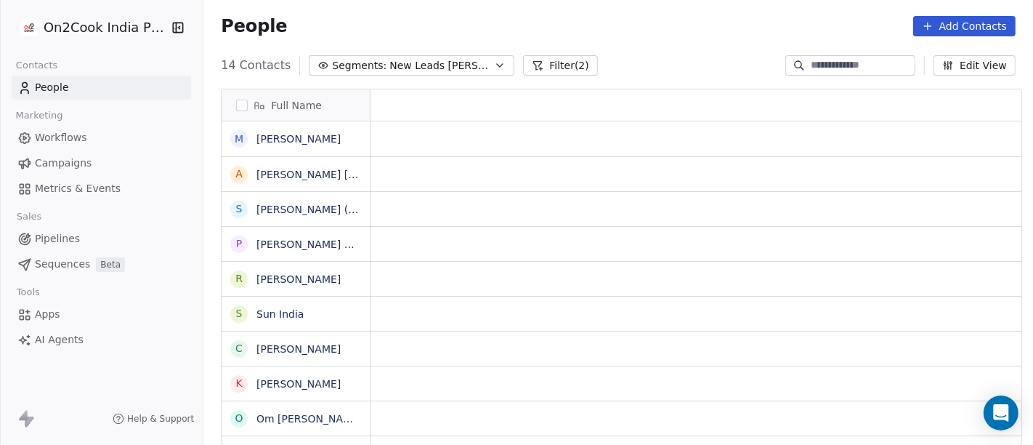
scroll to position [12, 12]
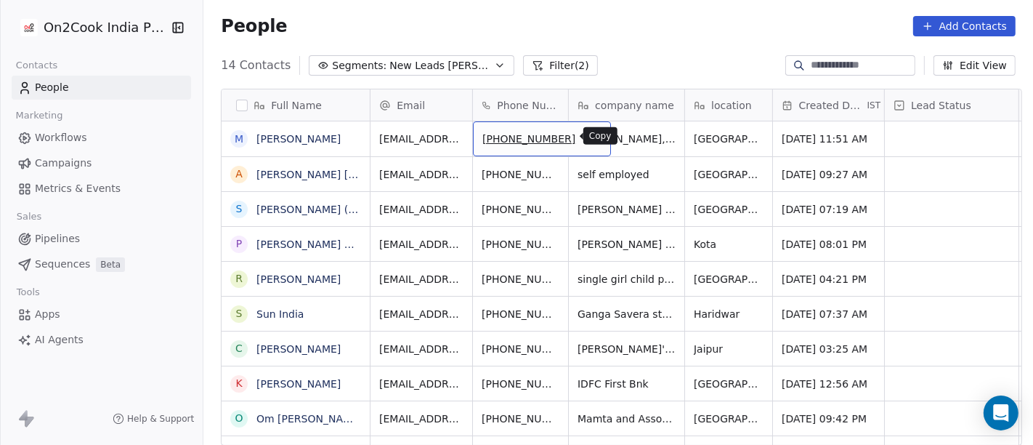
click at [587, 136] on icon "grid" at bounding box center [593, 137] width 12 height 12
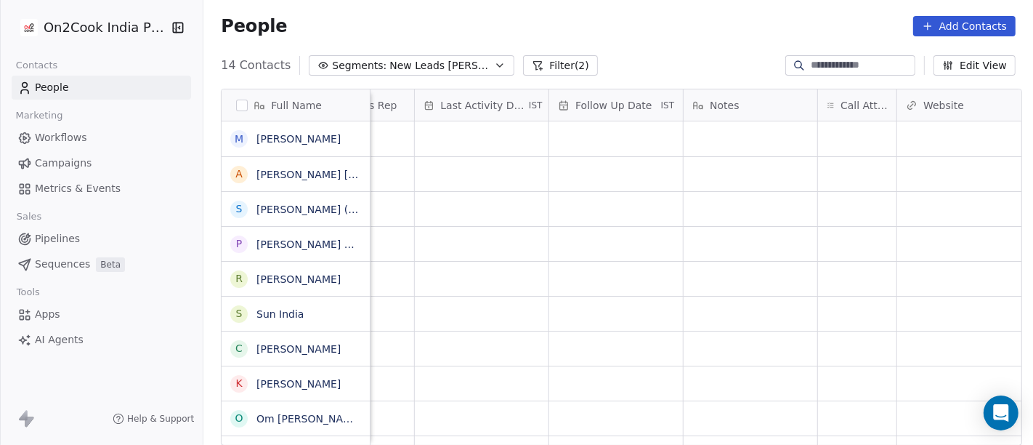
scroll to position [0, 881]
click at [835, 138] on div "grid" at bounding box center [852, 138] width 78 height 35
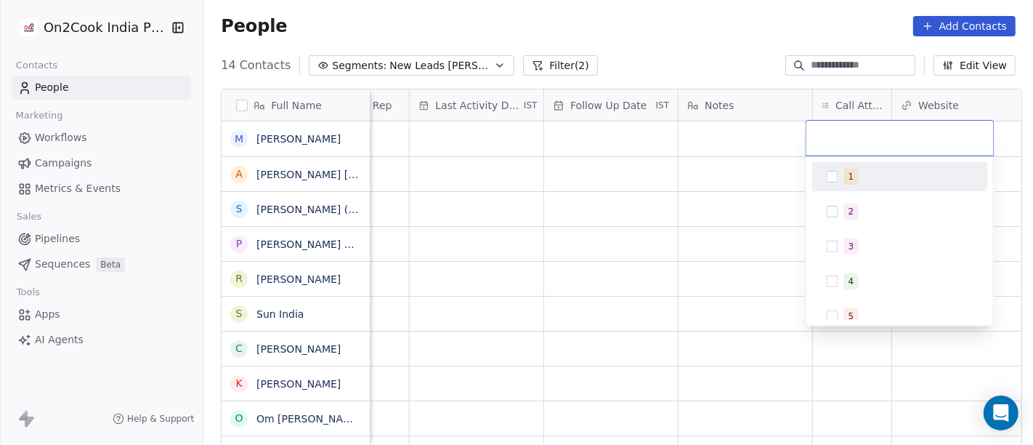
click at [848, 183] on span "1" at bounding box center [851, 177] width 15 height 16
click at [764, 171] on html "On2Cook India Pvt. Ltd. Contacts People Marketing Workflows Campaigns Metrics &…" at bounding box center [516, 222] width 1033 height 445
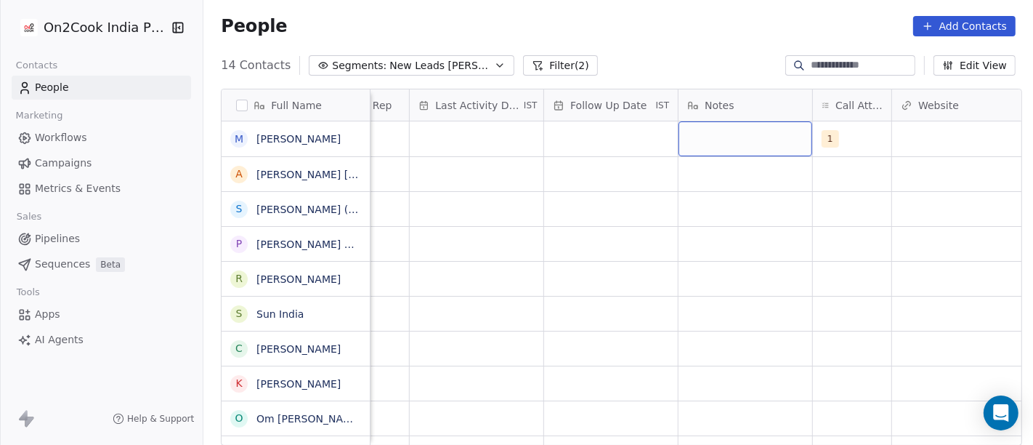
click at [729, 145] on div "grid" at bounding box center [746, 138] width 134 height 35
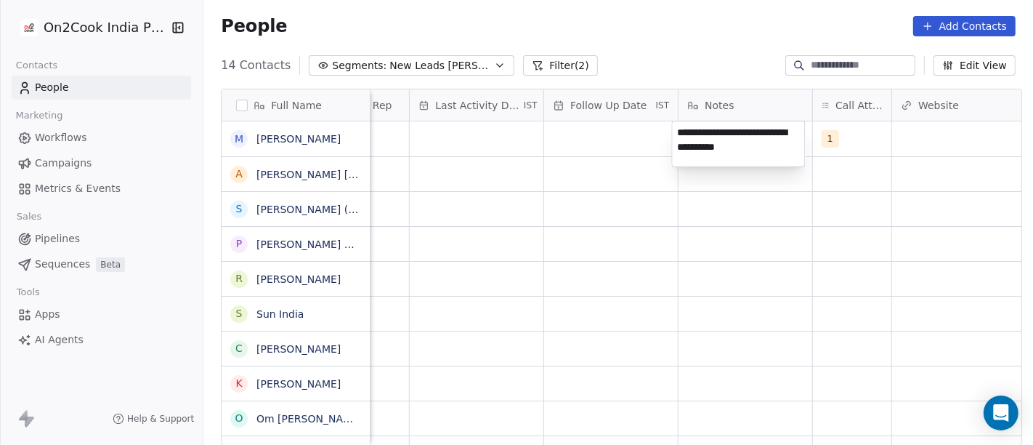
type textarea "**********"
click at [605, 341] on html "On2Cook India Pvt. Ltd. Contacts People Marketing Workflows Campaigns Metrics &…" at bounding box center [516, 222] width 1033 height 445
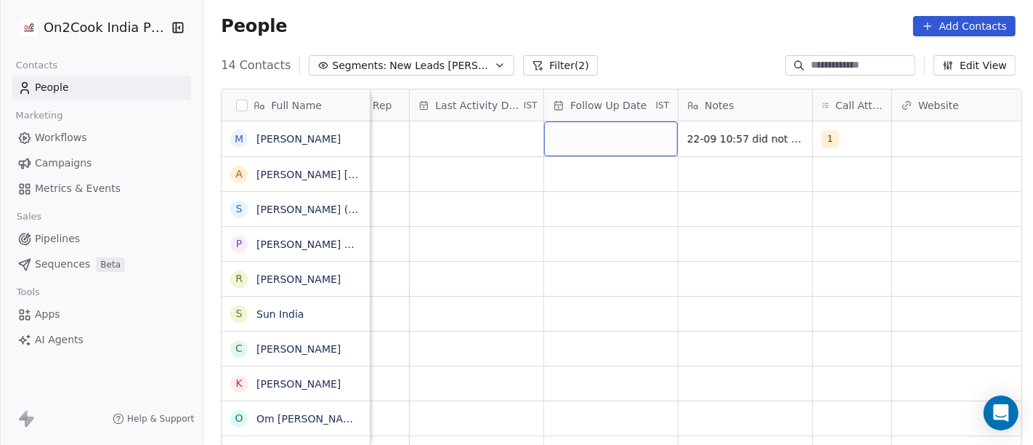
click at [613, 136] on div "grid" at bounding box center [611, 138] width 134 height 35
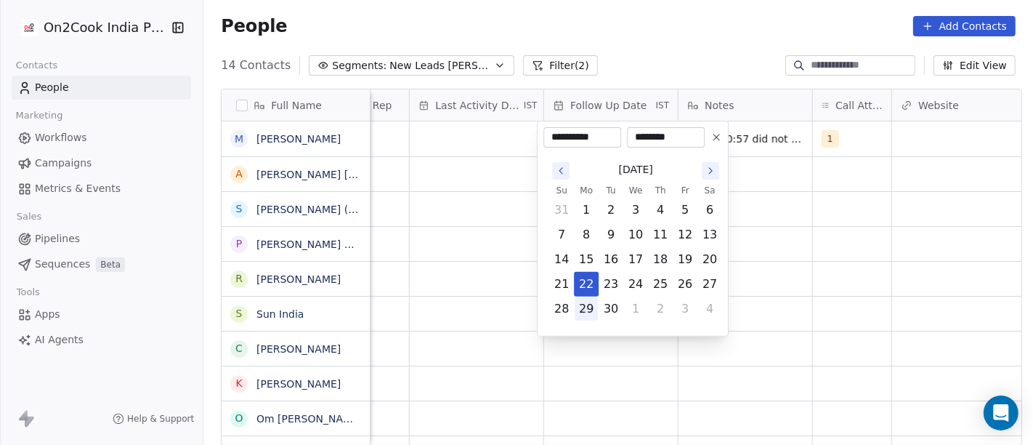
click at [581, 315] on button "29" at bounding box center [586, 308] width 23 height 23
type input "**********"
click at [757, 259] on html "On2Cook India Pvt. Ltd. Contacts People Marketing Workflows Campaigns Metrics &…" at bounding box center [516, 222] width 1033 height 445
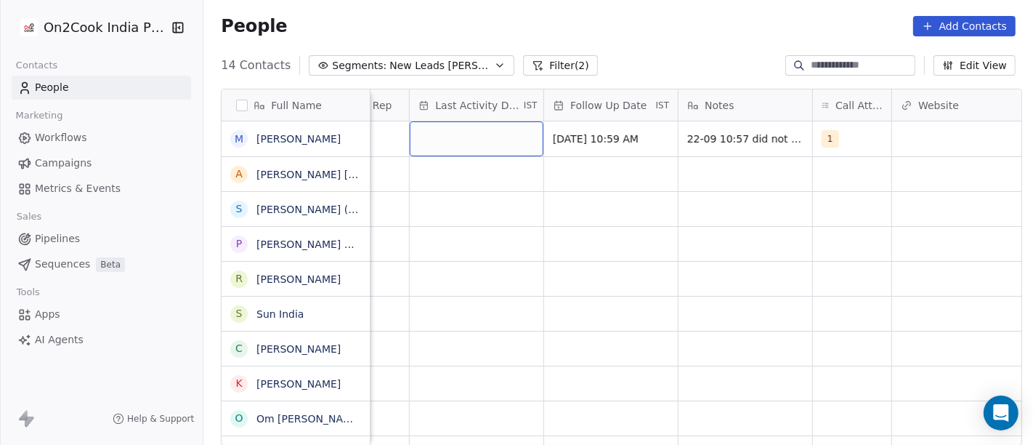
click at [483, 144] on div "grid" at bounding box center [477, 138] width 134 height 35
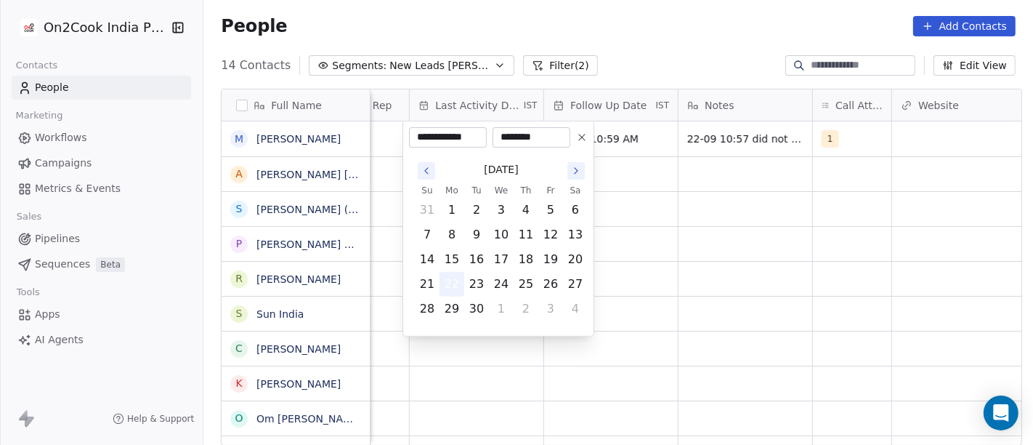
click at [450, 287] on button "22" at bounding box center [451, 283] width 23 height 23
click at [633, 250] on html "On2Cook India Pvt. Ltd. Contacts People Marketing Workflows Campaigns Metrics &…" at bounding box center [516, 222] width 1033 height 445
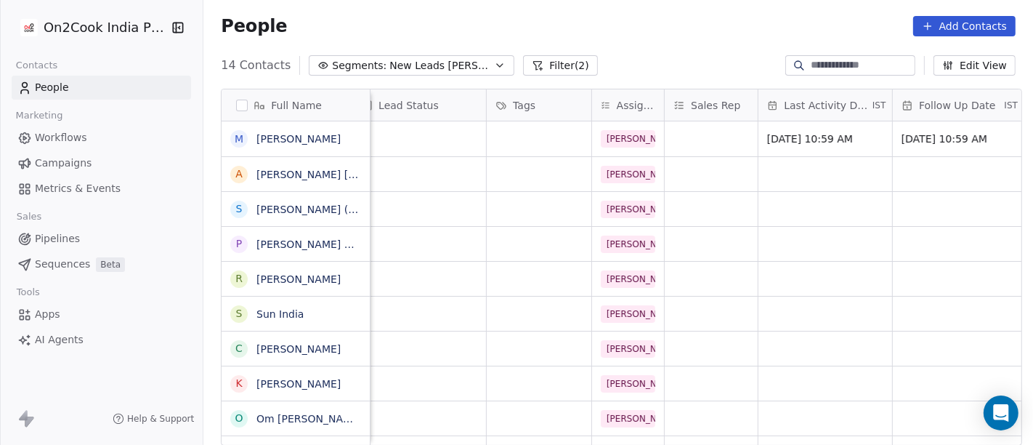
scroll to position [0, 530]
click at [528, 136] on div "grid" at bounding box center [541, 138] width 105 height 35
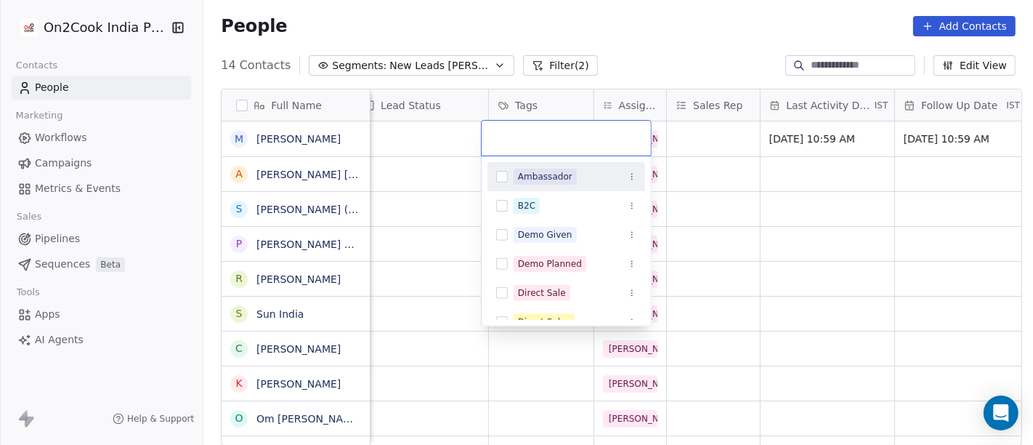
click at [649, 34] on html "On2Cook India Pvt. Ltd. Contacts People Marketing Workflows Campaigns Metrics &…" at bounding box center [516, 222] width 1033 height 445
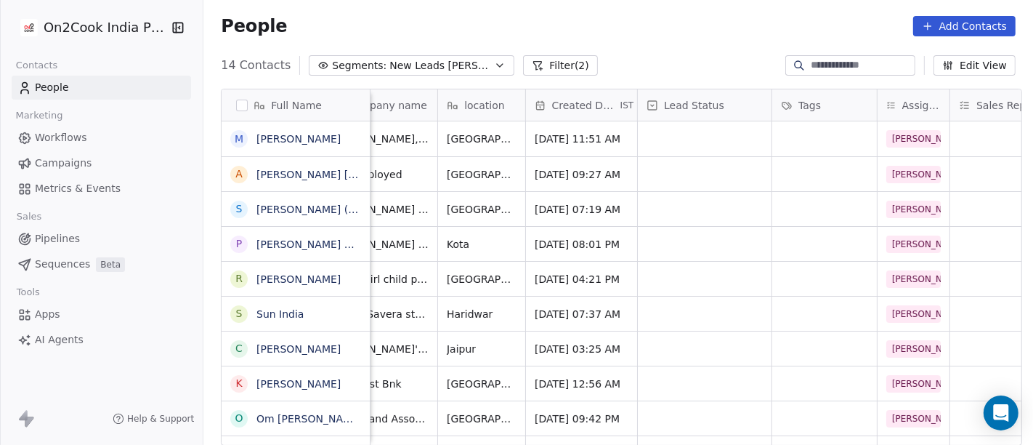
scroll to position [0, 332]
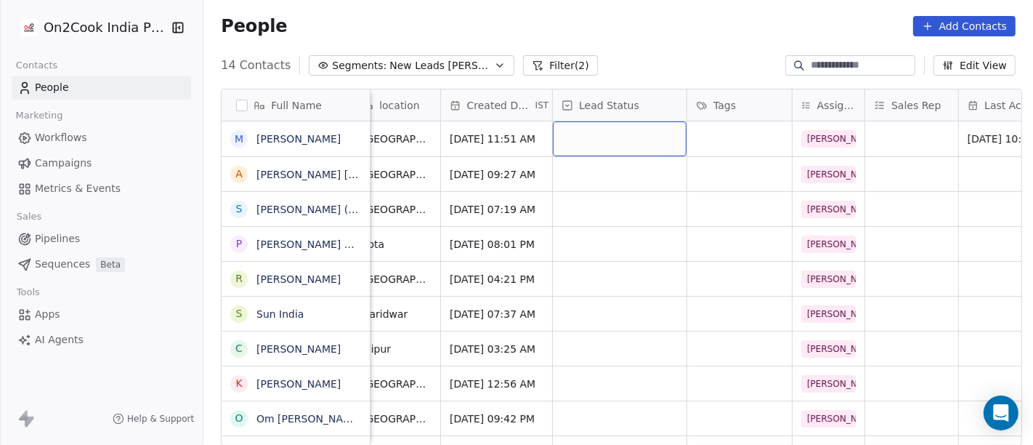
click at [598, 152] on div "grid" at bounding box center [620, 138] width 134 height 35
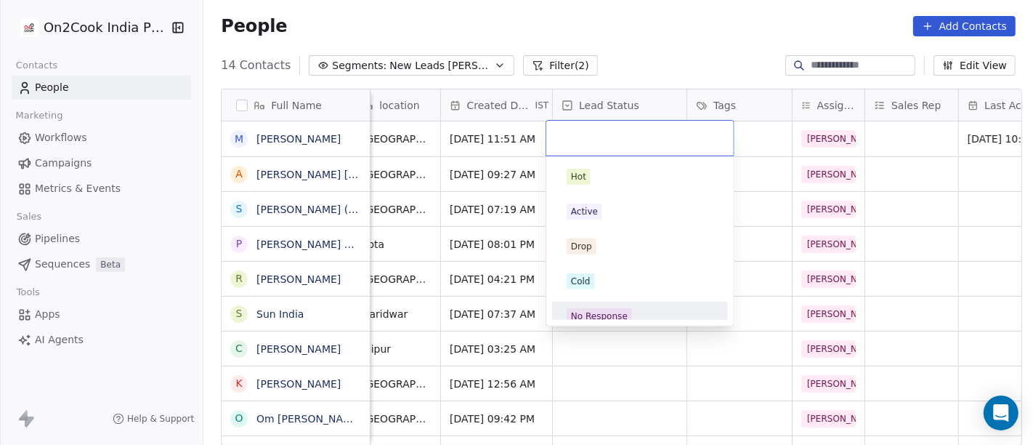
click at [598, 314] on div "No Response" at bounding box center [599, 316] width 57 height 13
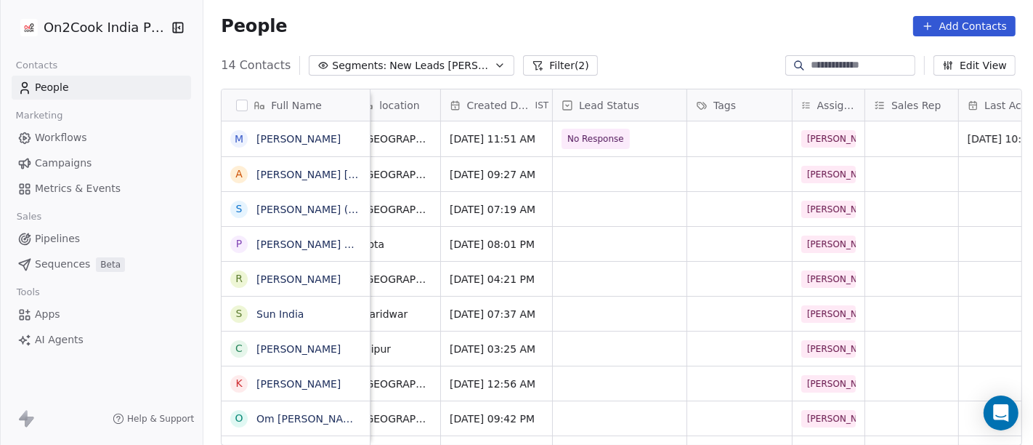
click at [598, 70] on div "14 Contacts Segments: New Leads [PERSON_NAME] (2) Edit View" at bounding box center [618, 65] width 830 height 23
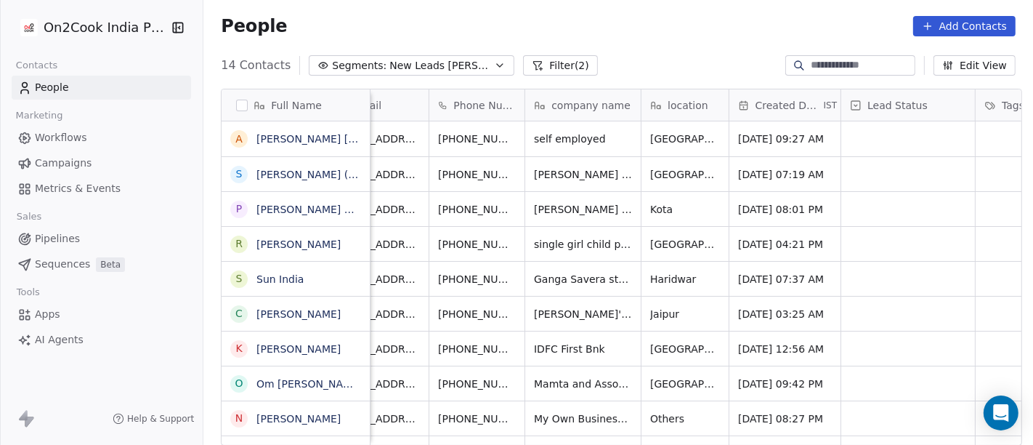
scroll to position [0, 44]
click at [537, 127] on div "[PHONE_NUMBER]" at bounding box center [498, 138] width 138 height 35
click at [545, 132] on icon "grid" at bounding box center [548, 135] width 7 height 7
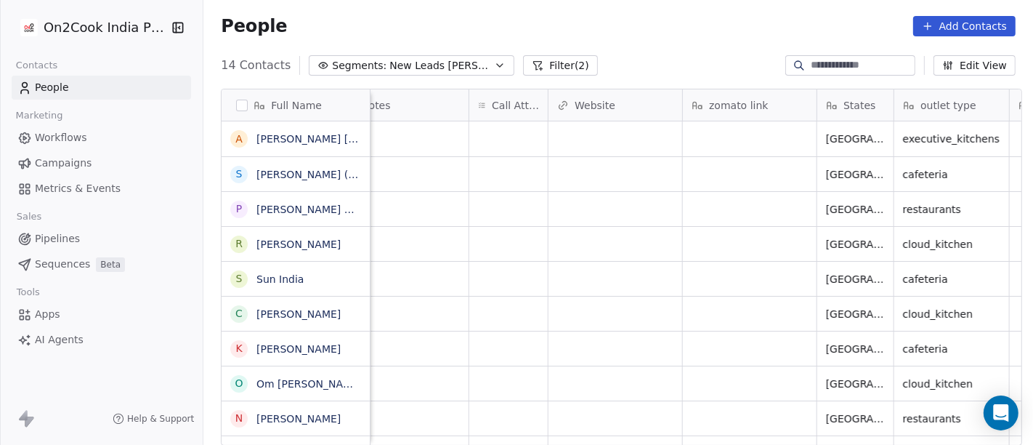
scroll to position [1, 1226]
click at [509, 138] on div "grid" at bounding box center [507, 138] width 78 height 35
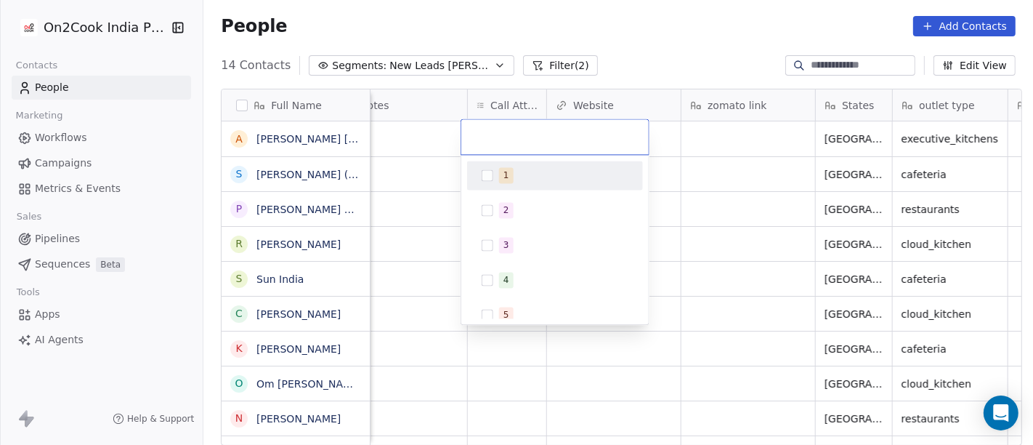
click at [529, 176] on div "1" at bounding box center [563, 175] width 129 height 16
click at [596, 20] on html "On2Cook India Pvt. Ltd. Contacts People Marketing Workflows Campaigns Metrics &…" at bounding box center [516, 222] width 1033 height 445
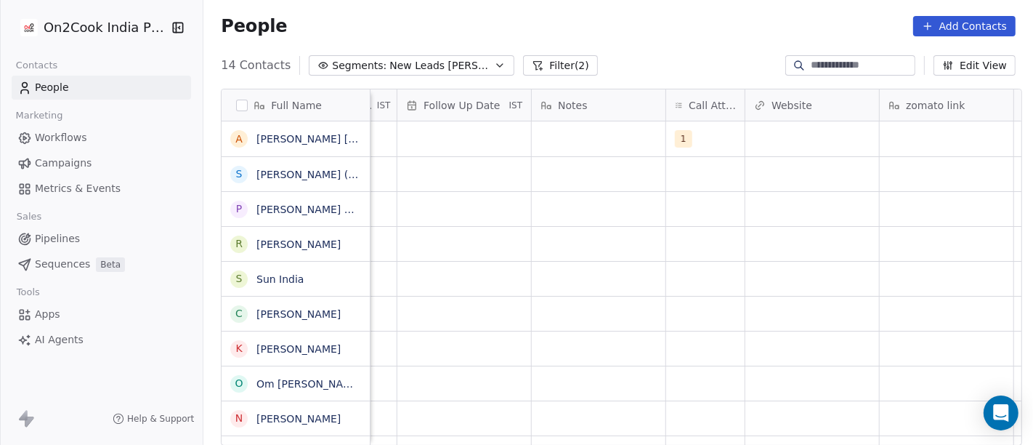
scroll to position [1, 1026]
click at [565, 143] on div "grid" at bounding box center [601, 138] width 134 height 35
type textarea "**********"
click at [504, 308] on html "On2Cook India Pvt. Ltd. Contacts People Marketing Workflows Campaigns Metrics &…" at bounding box center [516, 222] width 1033 height 445
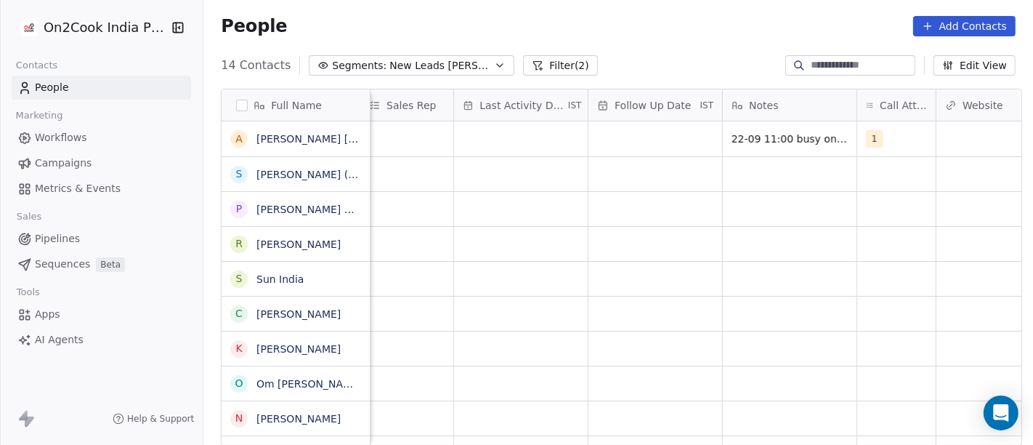
scroll to position [1, 826]
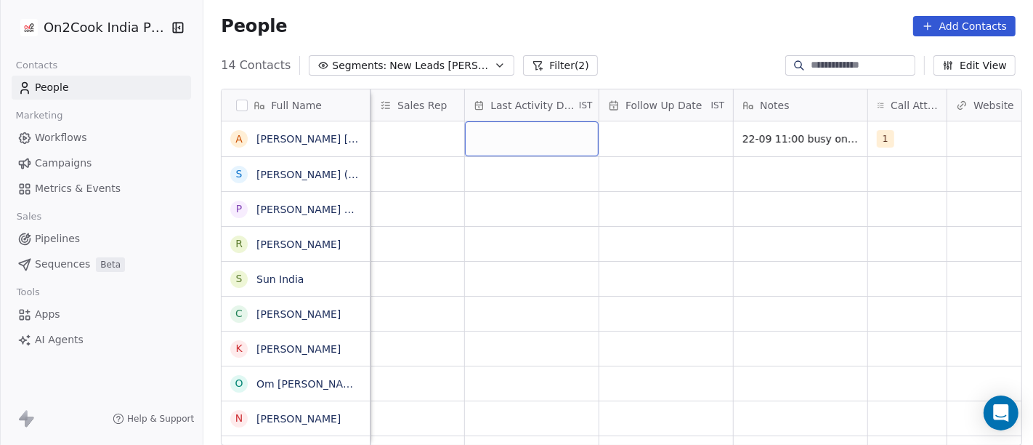
click at [519, 132] on div "grid" at bounding box center [532, 138] width 134 height 35
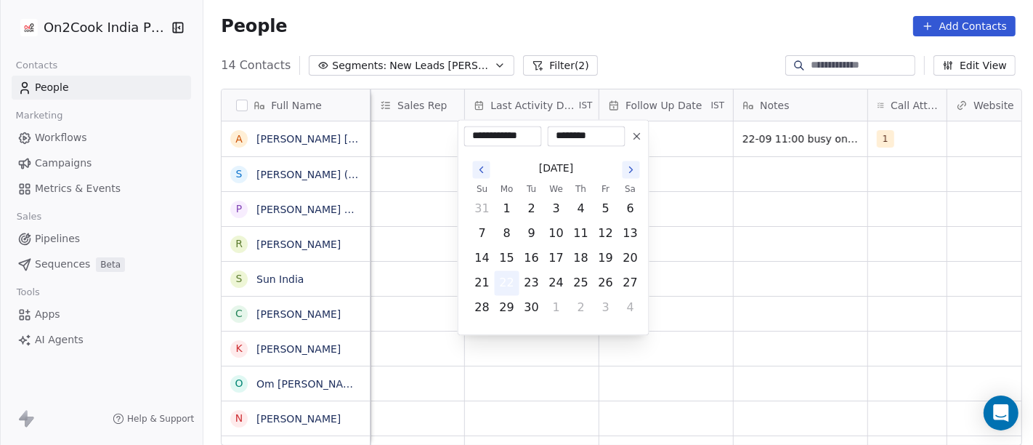
click at [501, 278] on button "22" at bounding box center [507, 282] width 23 height 23
click at [702, 267] on html "On2Cook India Pvt. Ltd. Contacts People Marketing Workflows Campaigns Metrics &…" at bounding box center [516, 222] width 1033 height 445
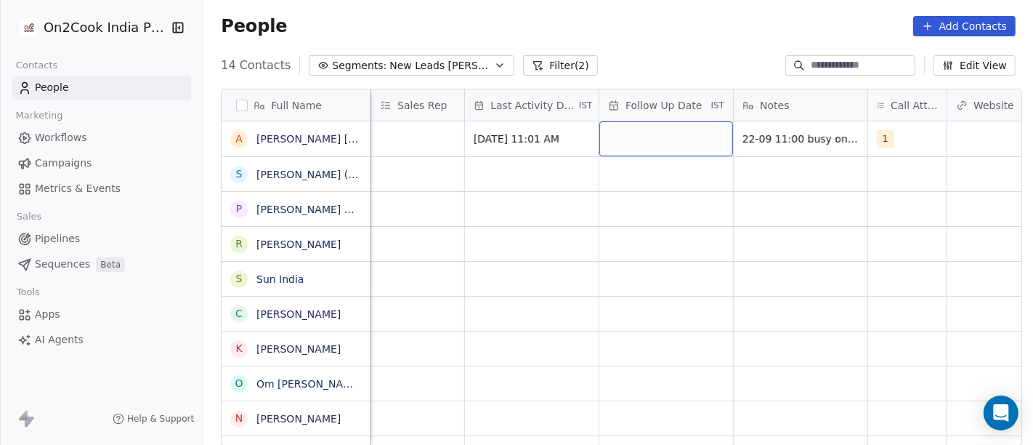
click at [663, 136] on div "grid" at bounding box center [666, 138] width 134 height 35
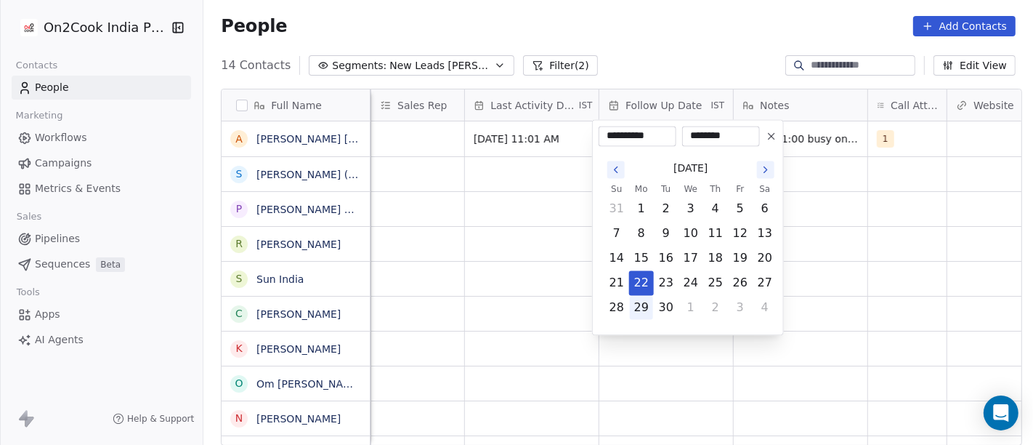
click at [644, 307] on button "29" at bounding box center [641, 307] width 23 height 23
type input "**********"
click at [830, 286] on html "On2Cook India Pvt. Ltd. Contacts People Marketing Workflows Campaigns Metrics &…" at bounding box center [516, 222] width 1033 height 445
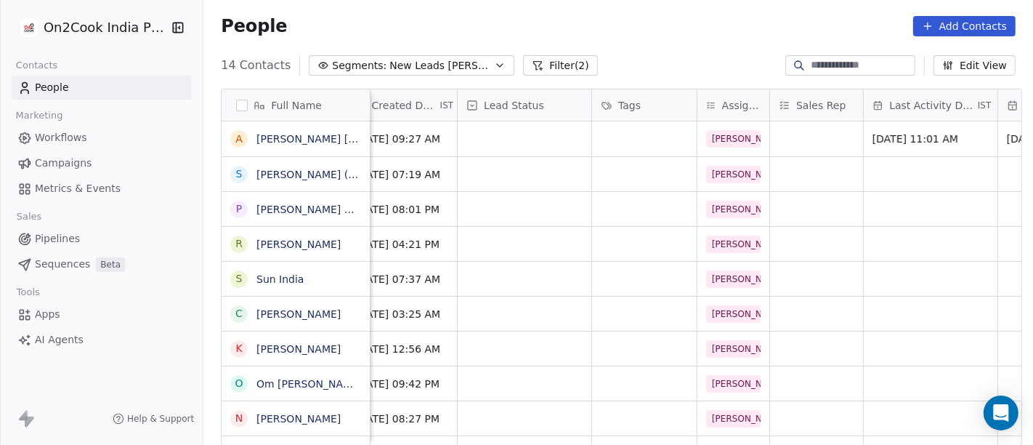
scroll to position [0, 401]
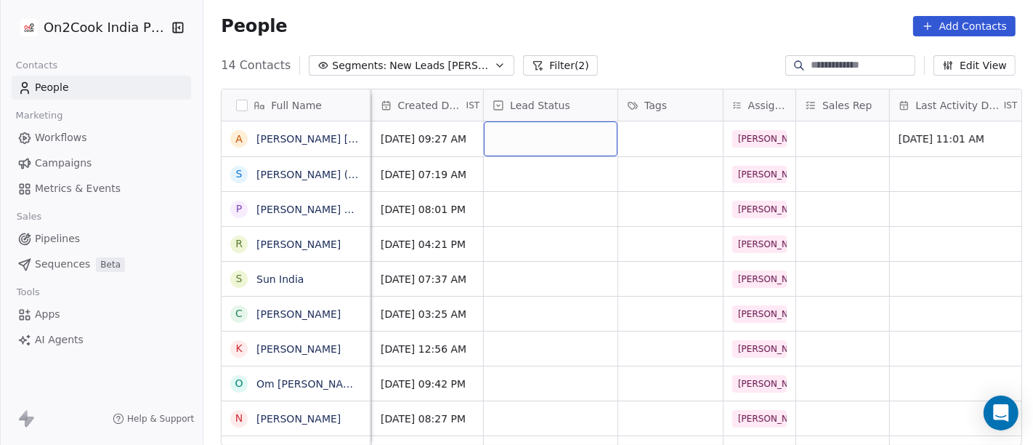
click at [585, 140] on div "grid" at bounding box center [551, 138] width 134 height 35
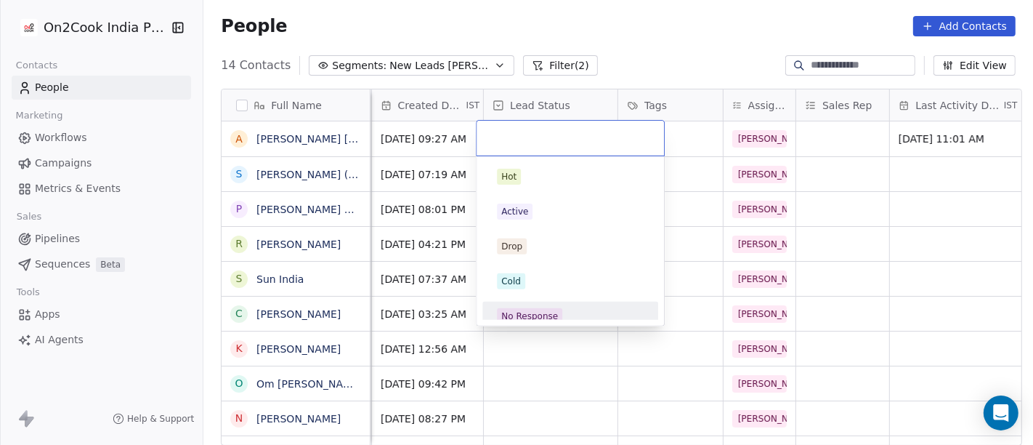
click at [551, 308] on span "No Response" at bounding box center [529, 316] width 65 height 16
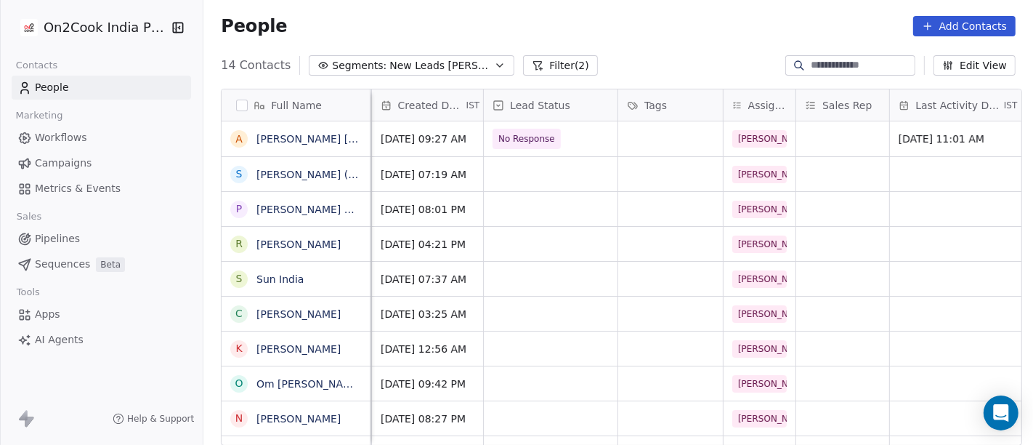
click at [594, 42] on div "People Add Contacts" at bounding box center [618, 26] width 830 height 55
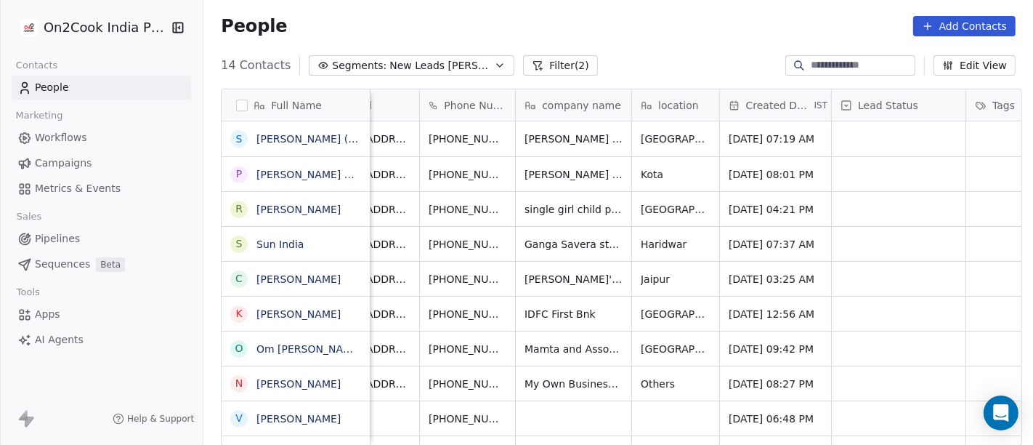
scroll to position [1, 52]
click at [536, 132] on icon "grid" at bounding box center [539, 135] width 7 height 7
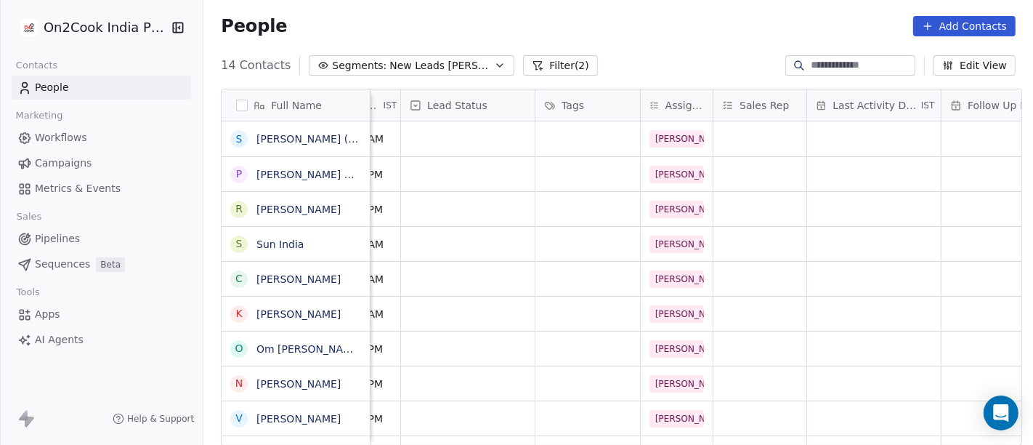
scroll to position [0, 589]
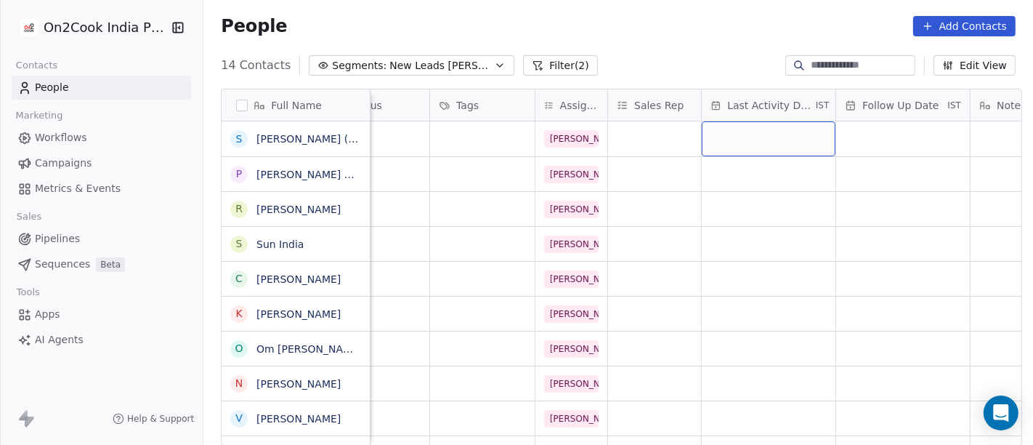
click at [767, 129] on div "grid" at bounding box center [769, 138] width 134 height 35
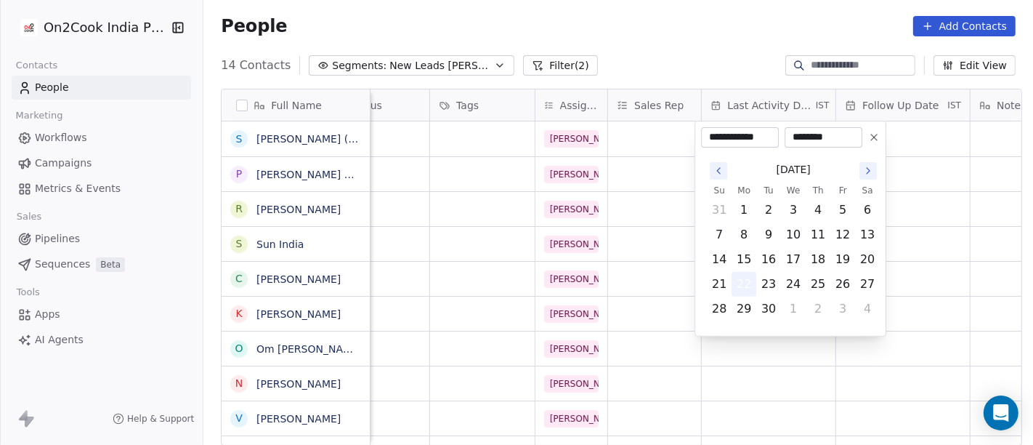
click at [748, 286] on button "22" at bounding box center [743, 283] width 23 height 23
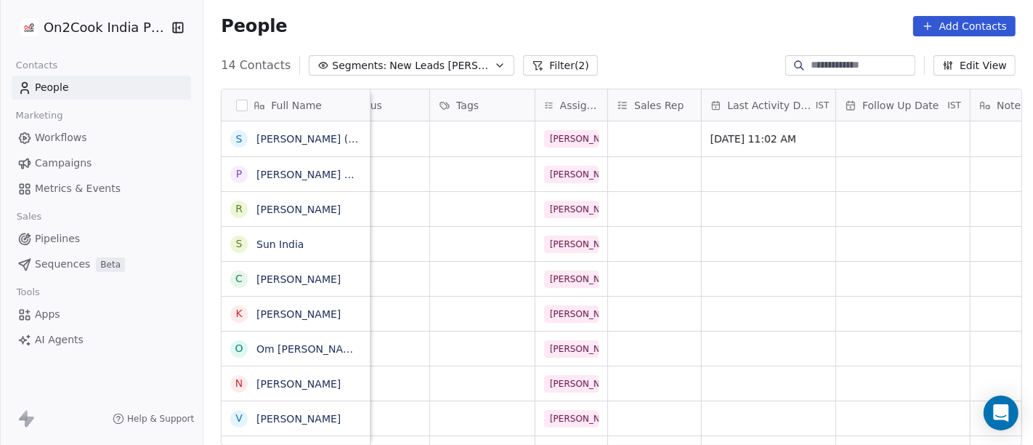
click at [912, 203] on html "On2Cook India Pvt. Ltd. Contacts People Marketing Workflows Campaigns Metrics &…" at bounding box center [516, 222] width 1033 height 445
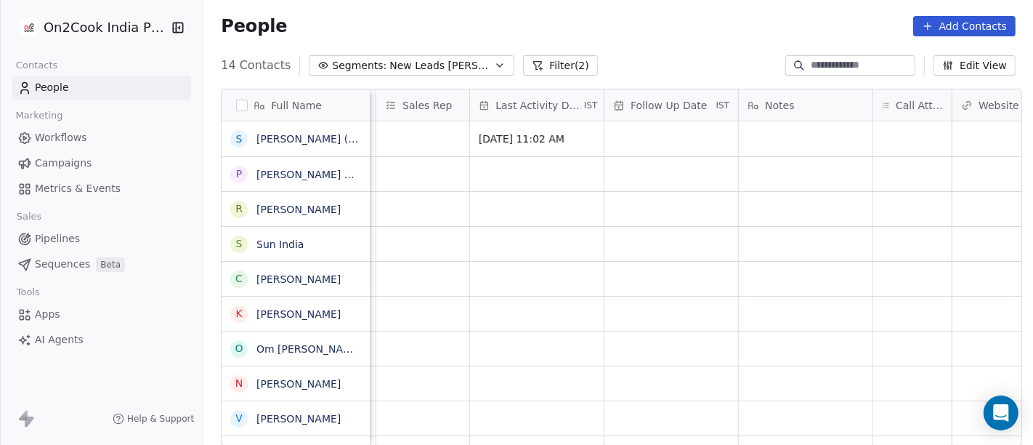
scroll to position [0, 820]
click at [679, 150] on div "grid" at bounding box center [673, 138] width 134 height 35
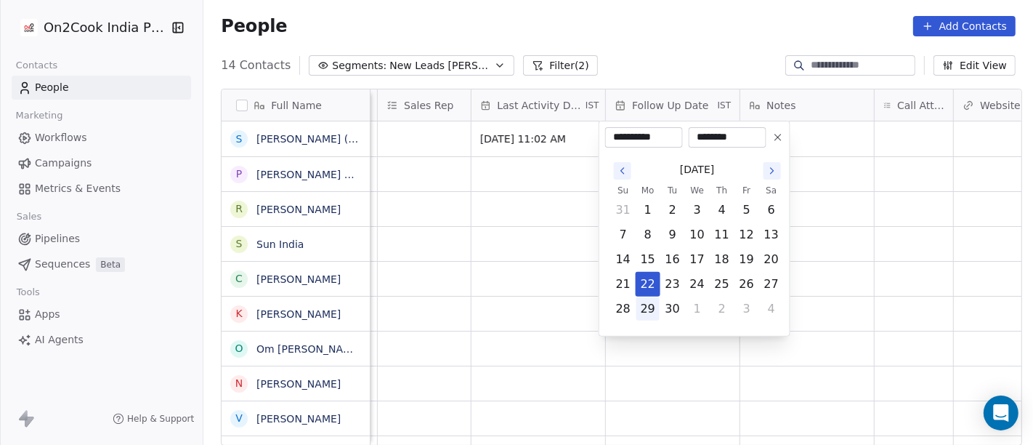
click at [654, 310] on button "29" at bounding box center [647, 308] width 23 height 23
type input "**********"
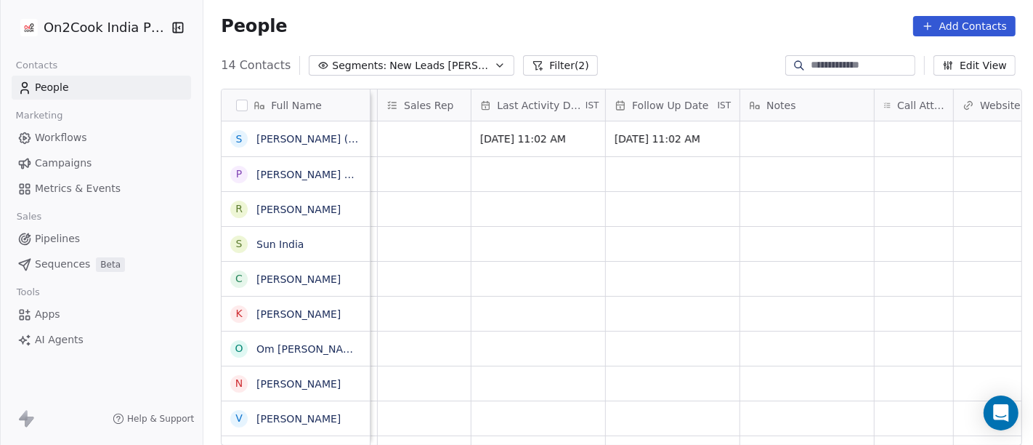
click at [876, 229] on html "On2Cook India Pvt. Ltd. Contacts People Marketing Workflows Campaigns Metrics &…" at bounding box center [516, 222] width 1033 height 445
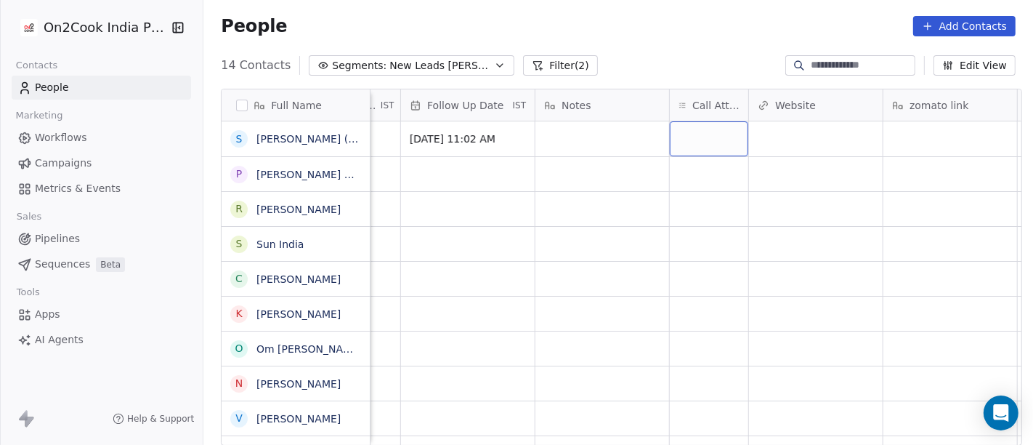
click at [697, 142] on div "grid" at bounding box center [709, 138] width 78 height 35
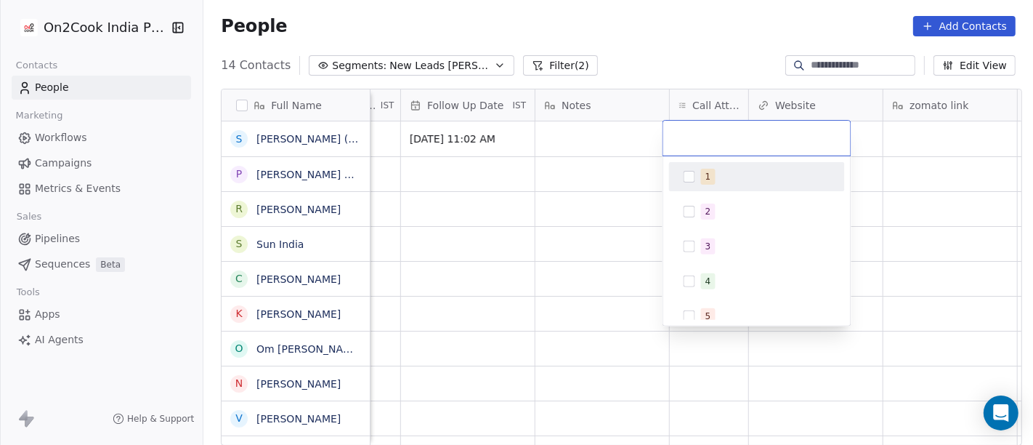
click at [706, 182] on span "1" at bounding box center [708, 177] width 15 height 16
click at [568, 144] on html "On2Cook India Pvt. Ltd. Contacts People Marketing Workflows Campaigns Metrics &…" at bounding box center [516, 222] width 1033 height 445
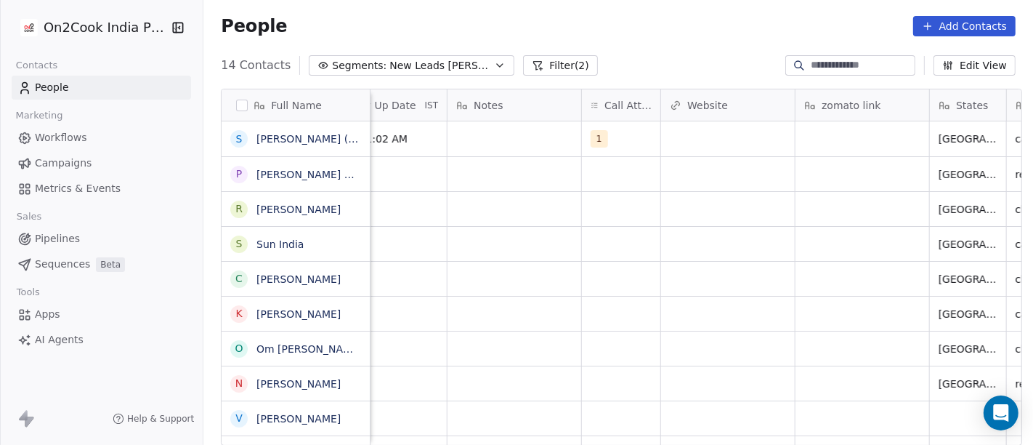
scroll to position [0, 1112]
click at [503, 129] on div "grid" at bounding box center [515, 138] width 134 height 35
type textarea "**********"
click at [645, 285] on html "On2Cook India Pvt. Ltd. Contacts People Marketing Workflows Campaigns Metrics &…" at bounding box center [516, 222] width 1033 height 445
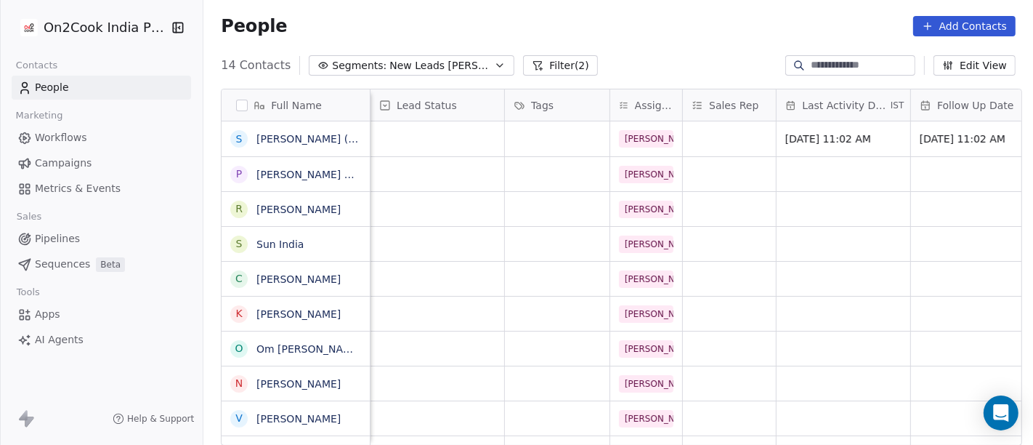
scroll to position [0, 514]
click at [421, 135] on div "grid" at bounding box center [438, 138] width 134 height 35
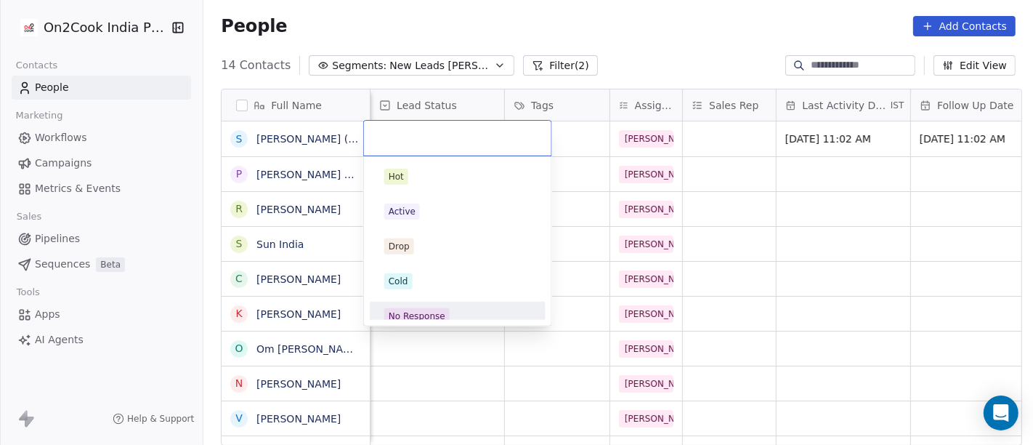
click at [410, 308] on span "No Response" at bounding box center [416, 316] width 65 height 16
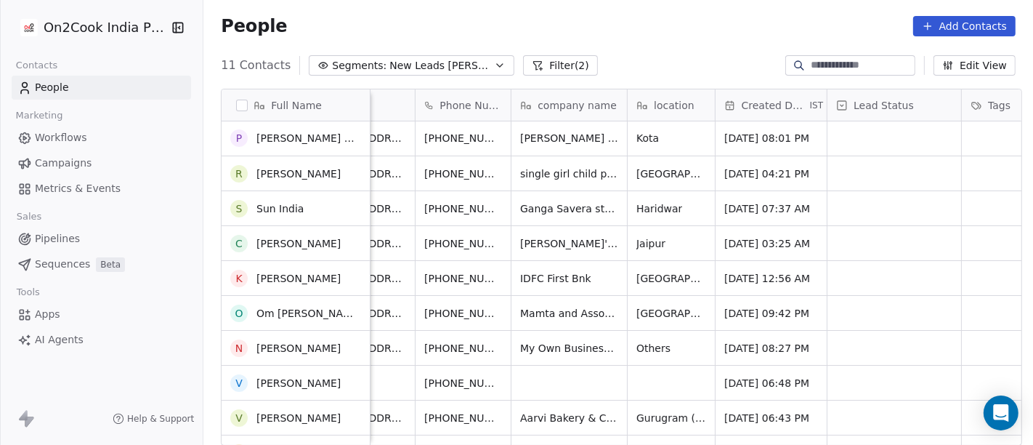
scroll to position [0, 0]
click at [639, 32] on div "People Add Contacts" at bounding box center [618, 26] width 795 height 20
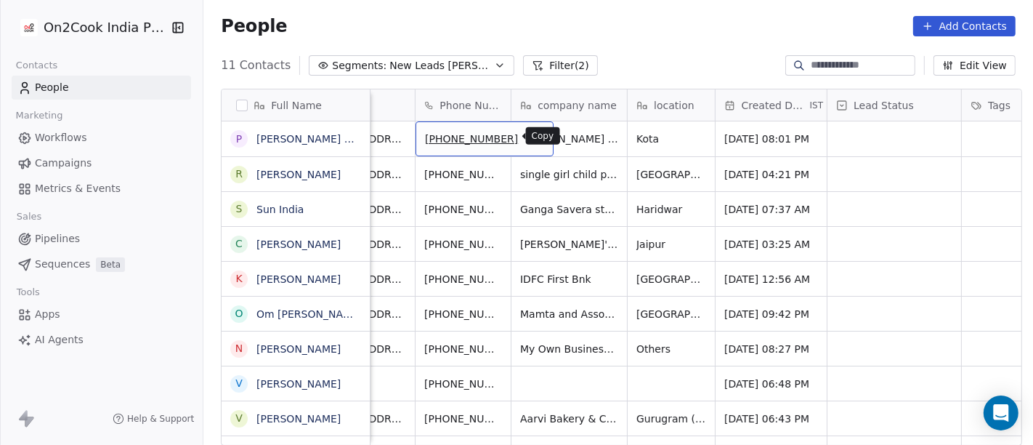
click at [530, 139] on icon "grid" at bounding box center [536, 137] width 12 height 12
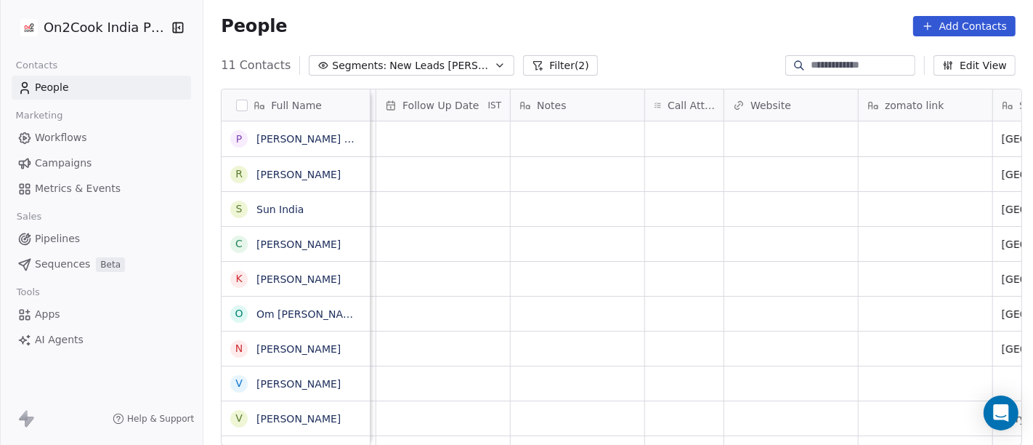
scroll to position [0, 1050]
click at [689, 133] on div "grid" at bounding box center [683, 138] width 78 height 35
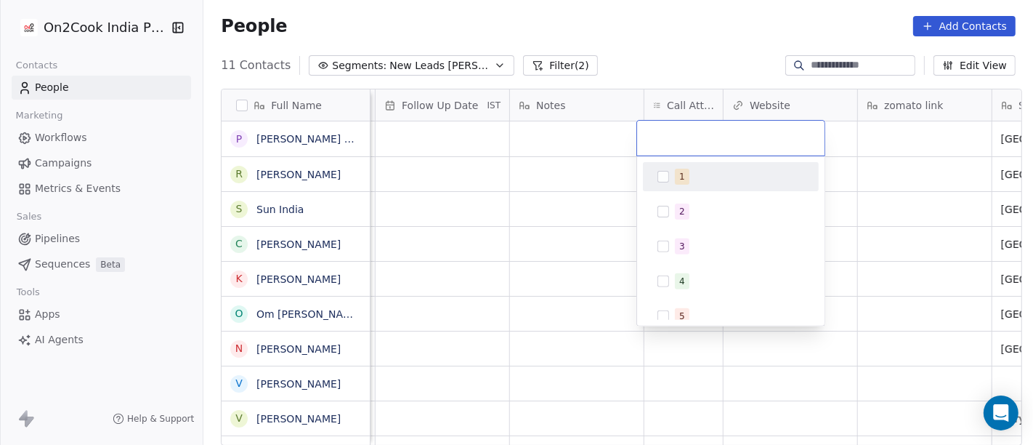
click at [684, 175] on span "1" at bounding box center [682, 177] width 15 height 16
click at [514, 179] on html "On2Cook India Pvt. Ltd. Contacts People Marketing Workflows Campaigns Metrics &…" at bounding box center [516, 222] width 1033 height 445
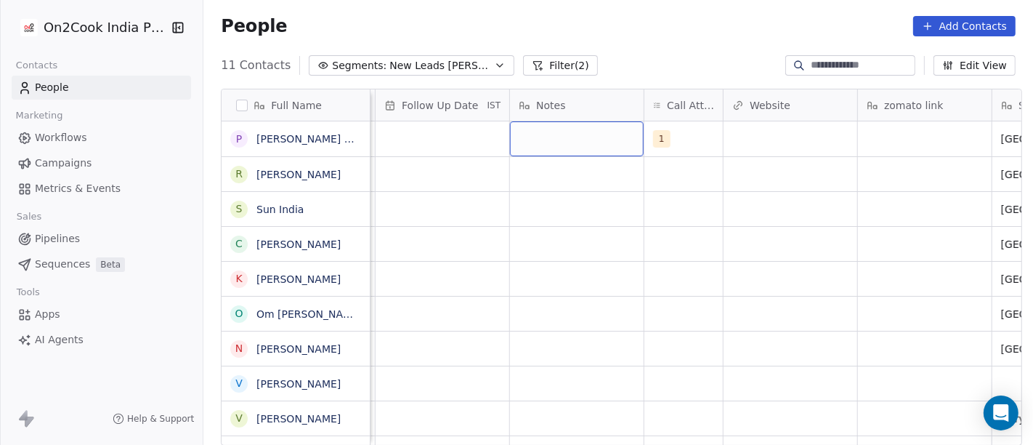
click at [548, 133] on div "grid" at bounding box center [577, 138] width 134 height 35
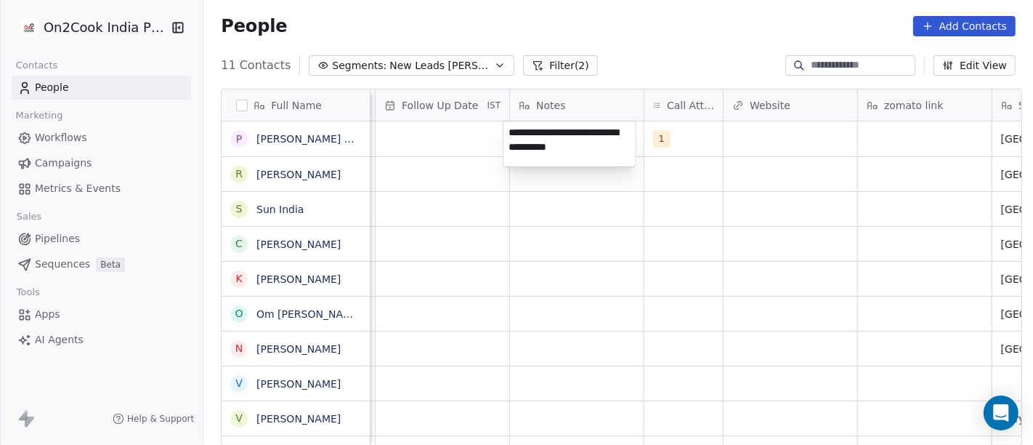
type textarea "**********"
click at [522, 243] on html "**********" at bounding box center [516, 222] width 1033 height 445
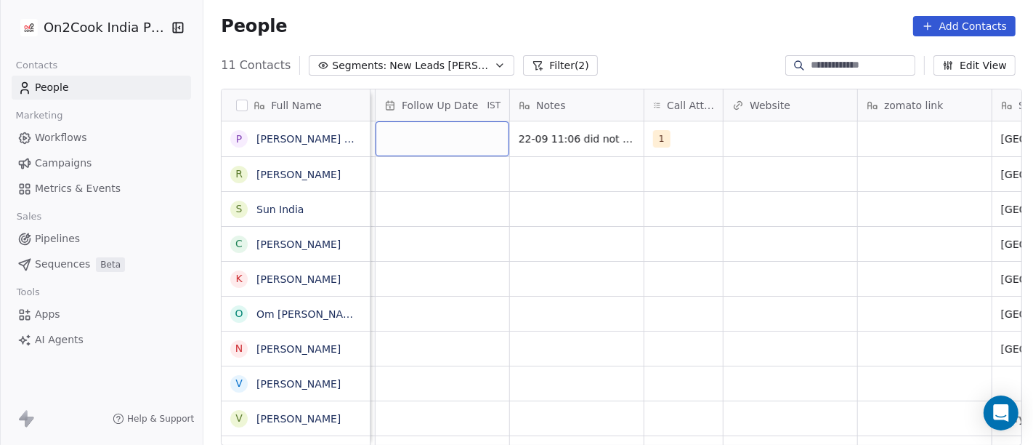
click at [431, 143] on div "grid" at bounding box center [443, 138] width 134 height 35
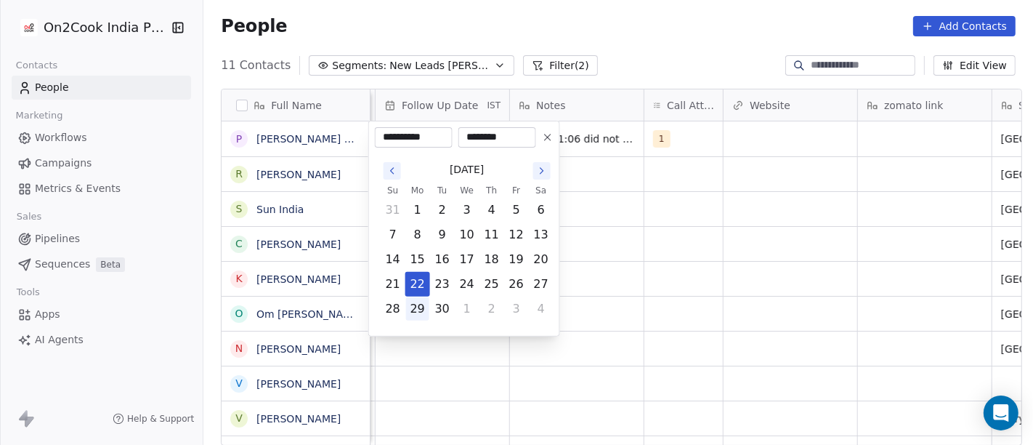
click at [423, 303] on button "29" at bounding box center [417, 308] width 23 height 23
type input "**********"
click at [644, 246] on html "**********" at bounding box center [516, 222] width 1033 height 445
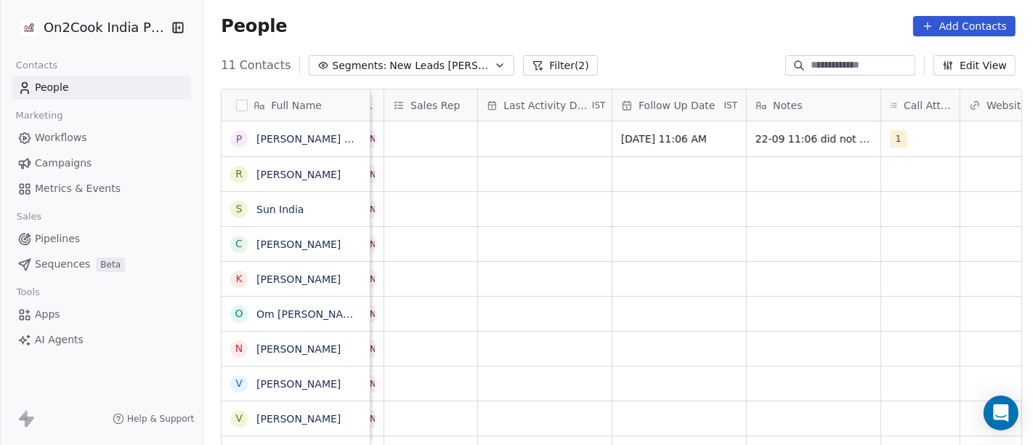
scroll to position [0, 804]
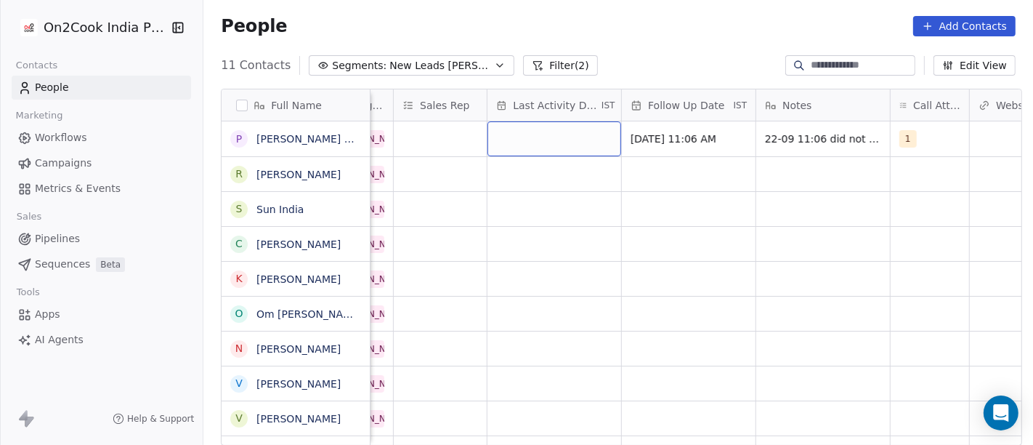
click at [517, 124] on div "grid" at bounding box center [555, 138] width 134 height 35
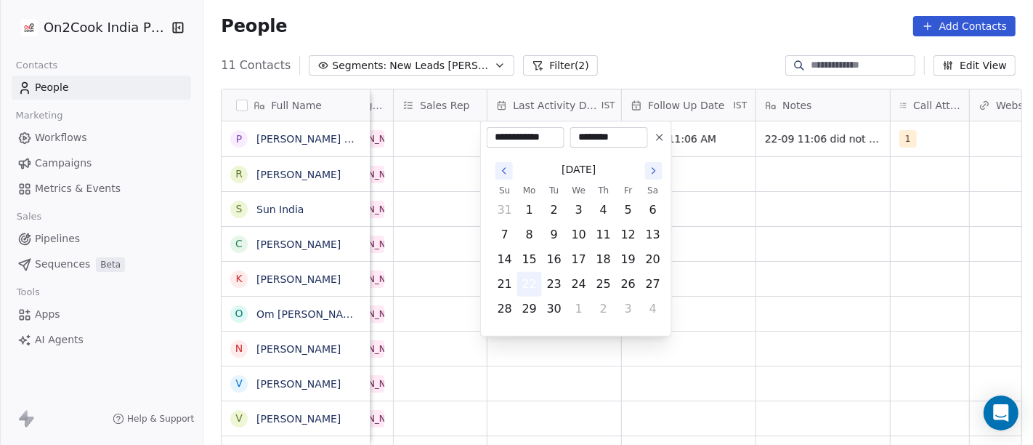
click at [527, 289] on button "22" at bounding box center [529, 283] width 23 height 23
click at [759, 216] on html "On2Cook India Pvt. Ltd. Contacts People Marketing Workflows Campaigns Metrics &…" at bounding box center [516, 222] width 1033 height 445
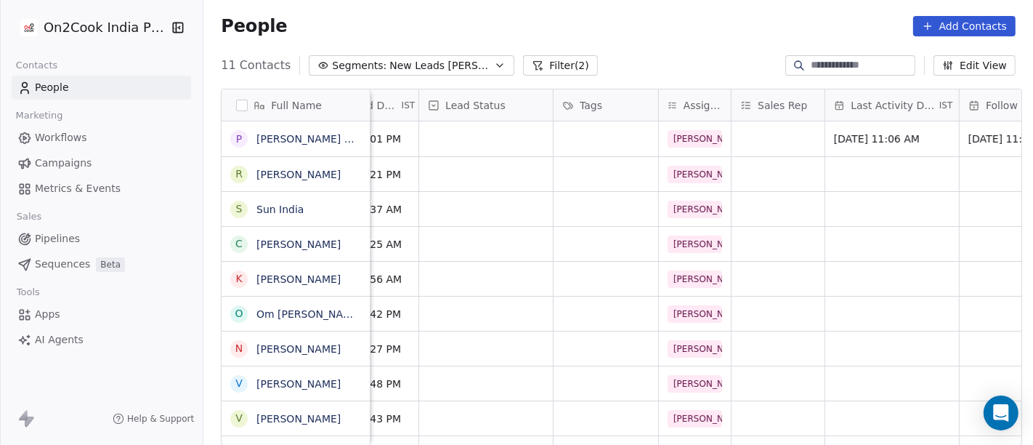
scroll to position [0, 461]
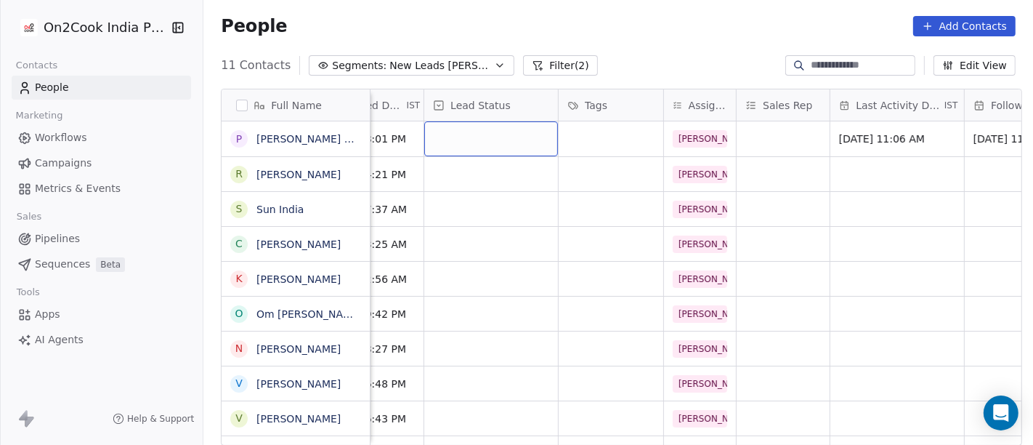
click at [509, 136] on div "grid" at bounding box center [491, 138] width 134 height 35
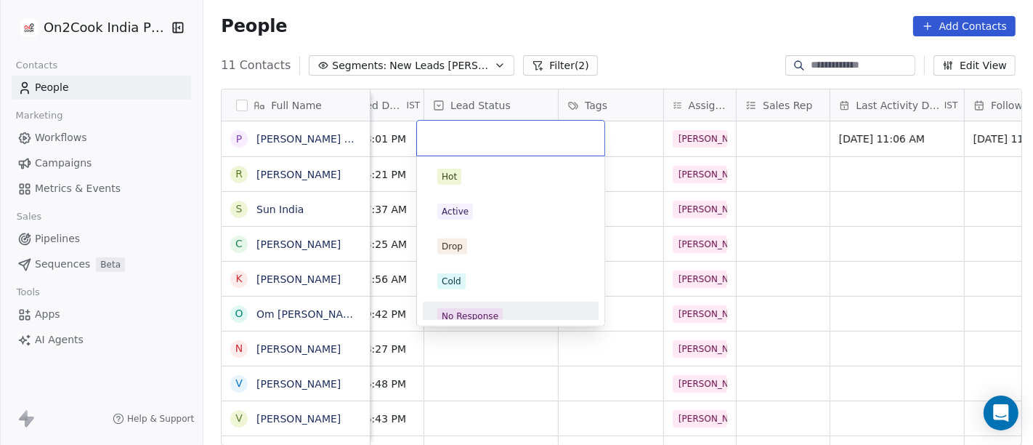
drag, startPoint x: 498, startPoint y: 310, endPoint x: 657, endPoint y: 121, distance: 246.0
click at [498, 309] on span "No Response" at bounding box center [469, 316] width 65 height 16
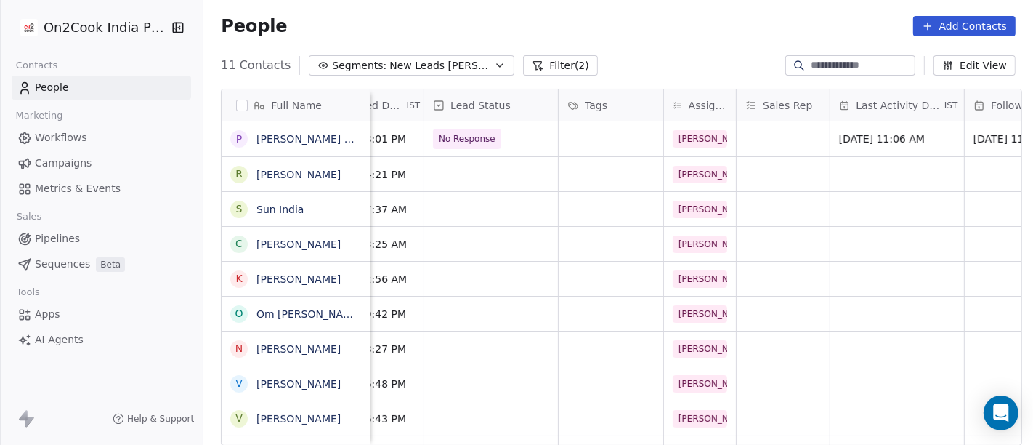
click at [697, 39] on div "People Add Contacts" at bounding box center [618, 26] width 830 height 55
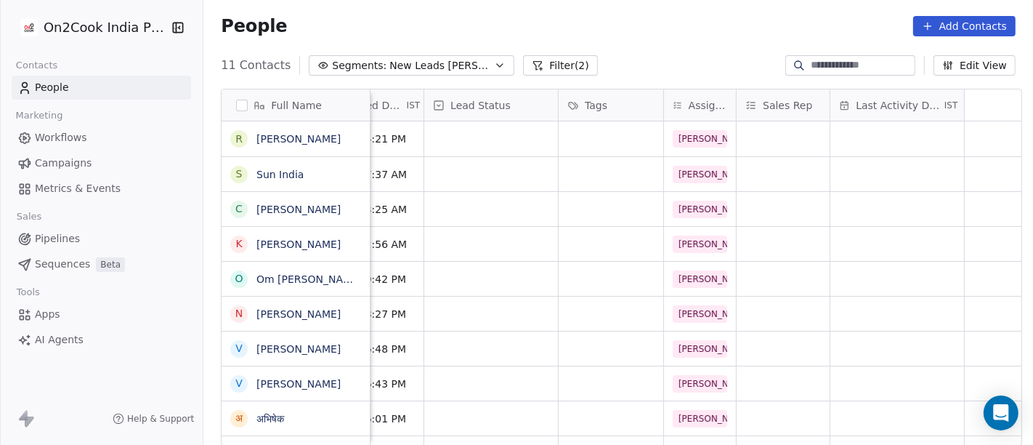
scroll to position [0, 0]
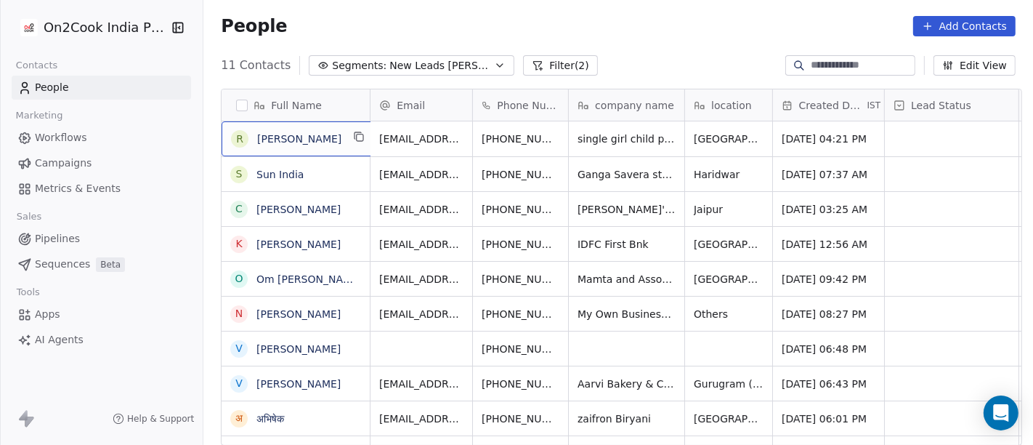
click at [302, 130] on div "[PERSON_NAME]" at bounding box center [286, 138] width 110 height 17
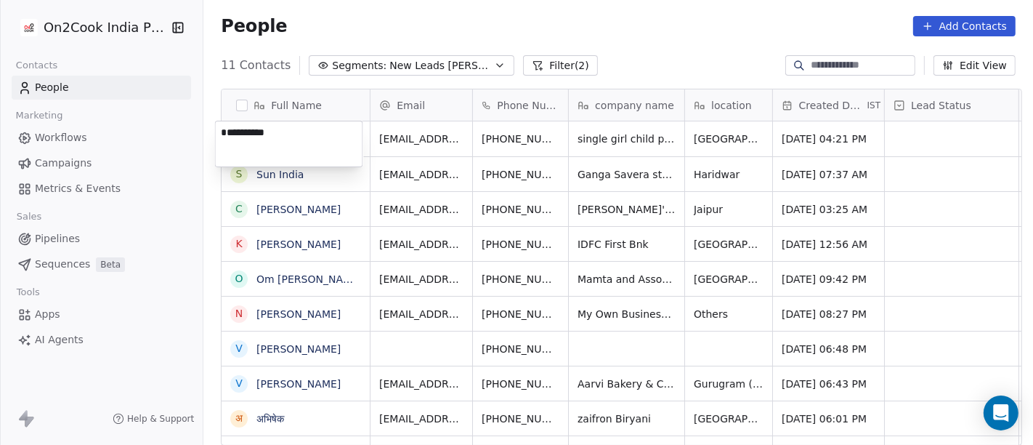
type textarea "**********"
click at [655, 47] on html "On2Cook India Pvt. Ltd. Contacts People Marketing Workflows Campaigns Metrics &…" at bounding box center [516, 222] width 1033 height 445
click at [628, 141] on html "On2Cook India Pvt. Ltd. Contacts People Marketing Workflows Campaigns Metrics &…" at bounding box center [516, 222] width 1033 height 445
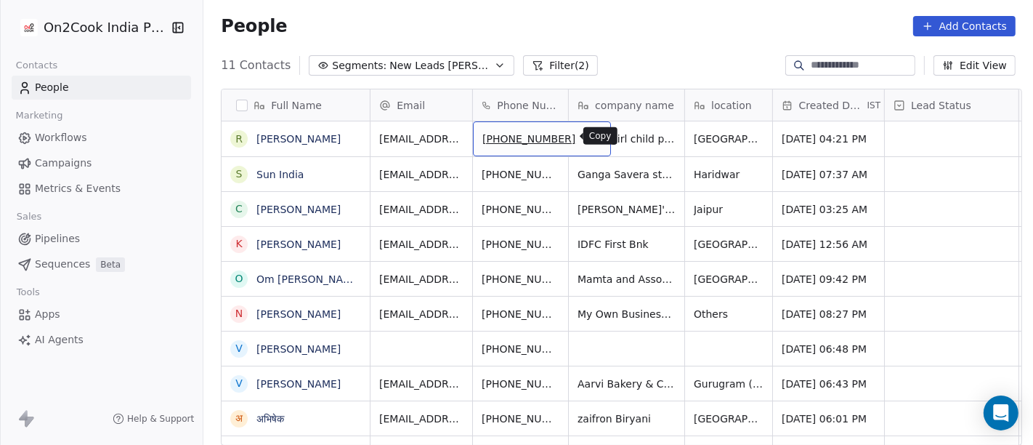
click at [589, 138] on icon "grid" at bounding box center [592, 135] width 7 height 7
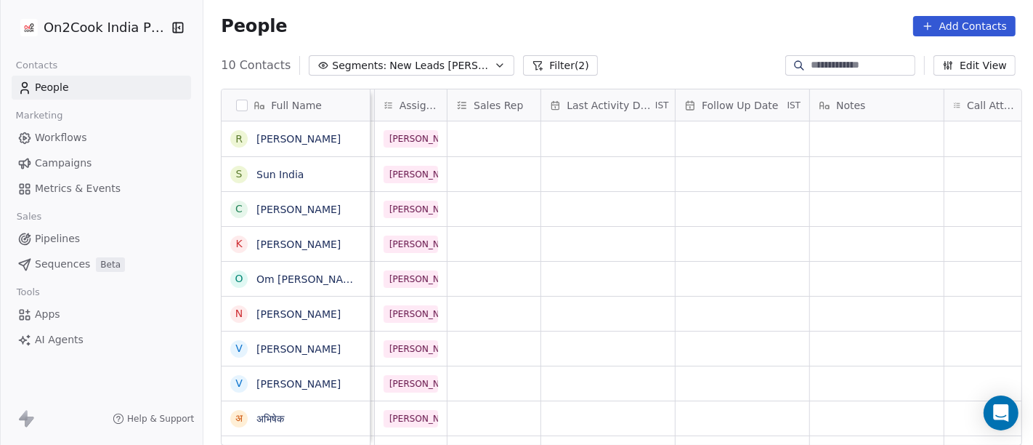
scroll to position [0, 855]
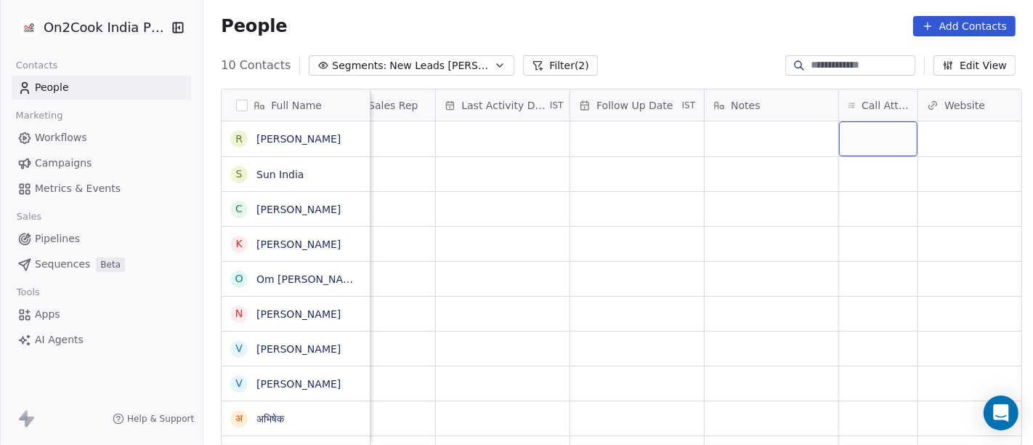
click at [868, 134] on div "grid" at bounding box center [878, 138] width 78 height 35
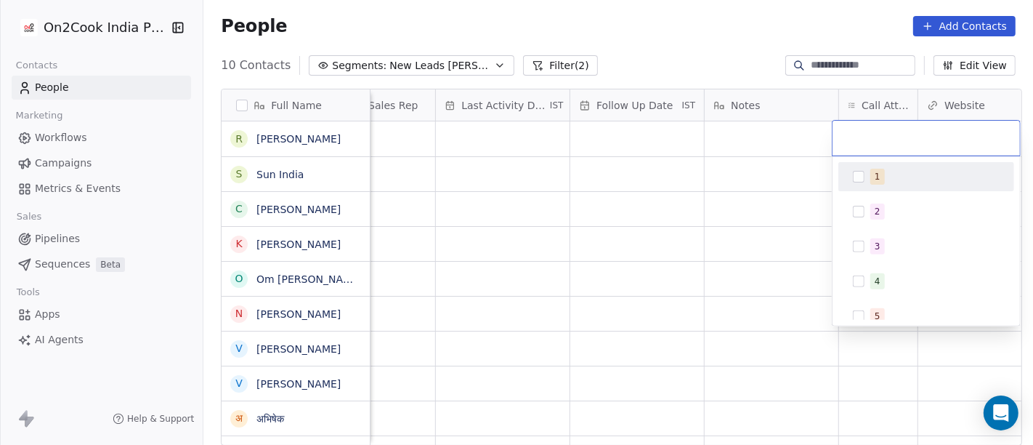
click at [885, 175] on div "1" at bounding box center [934, 177] width 129 height 16
click at [757, 194] on html "On2Cook India Pvt. Ltd. Contacts People Marketing Workflows Campaigns Metrics &…" at bounding box center [516, 222] width 1033 height 445
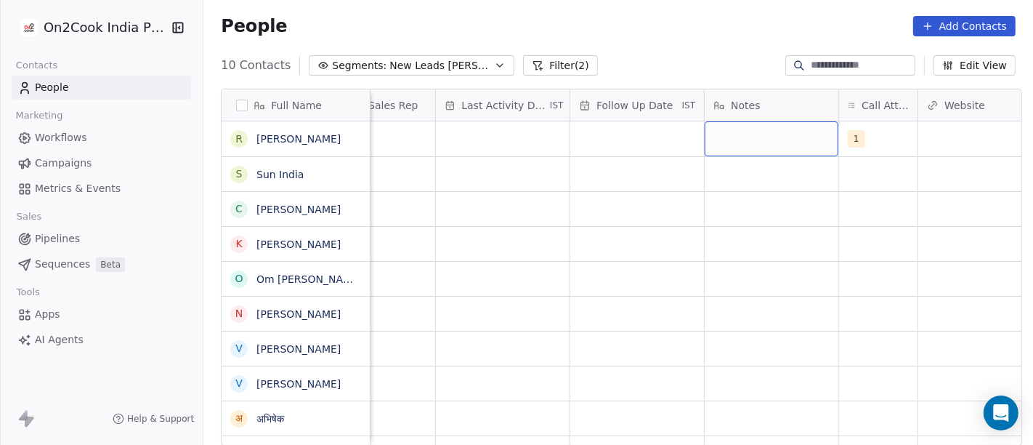
click at [763, 134] on div "grid" at bounding box center [772, 138] width 134 height 35
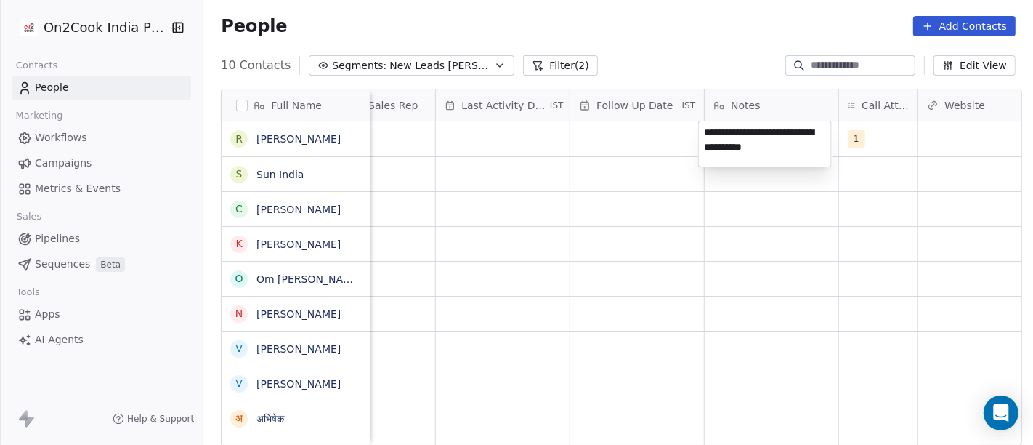
type textarea "**********"
click at [643, 240] on html "**********" at bounding box center [516, 222] width 1033 height 445
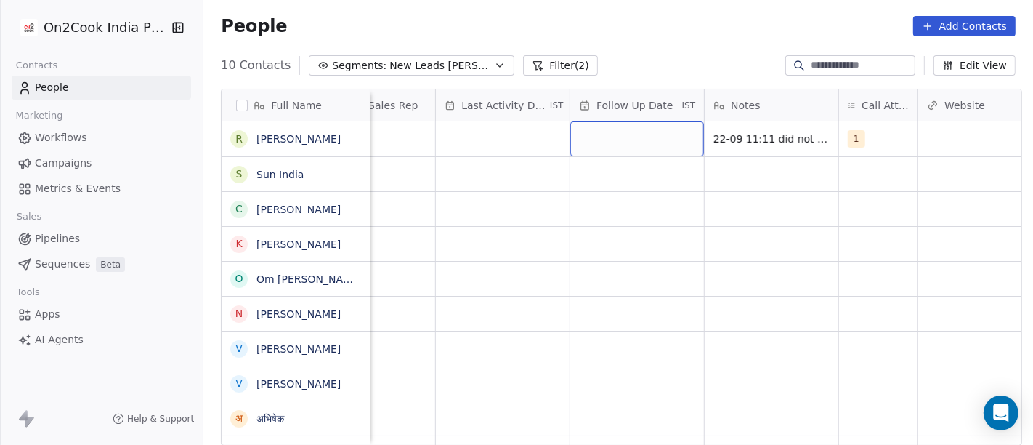
click at [630, 127] on div "grid" at bounding box center [637, 138] width 134 height 35
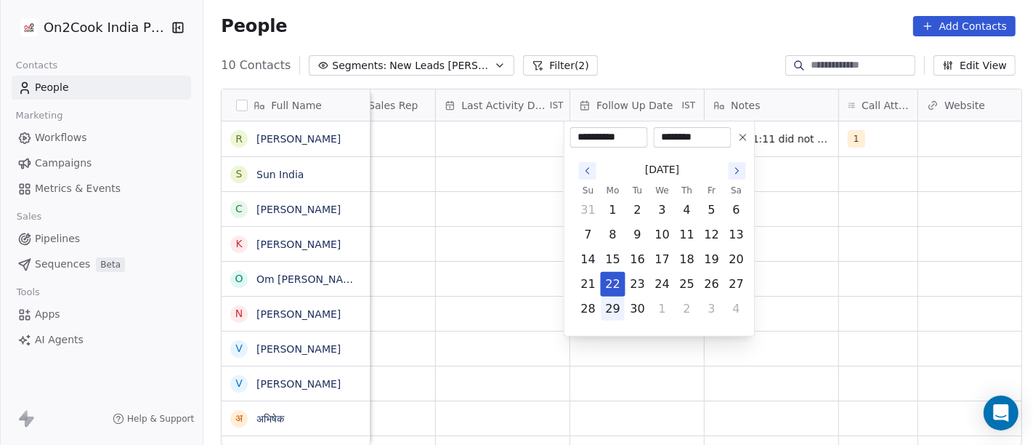
click at [610, 308] on button "29" at bounding box center [613, 308] width 23 height 23
type input "**********"
click at [830, 247] on html "**********" at bounding box center [516, 222] width 1033 height 445
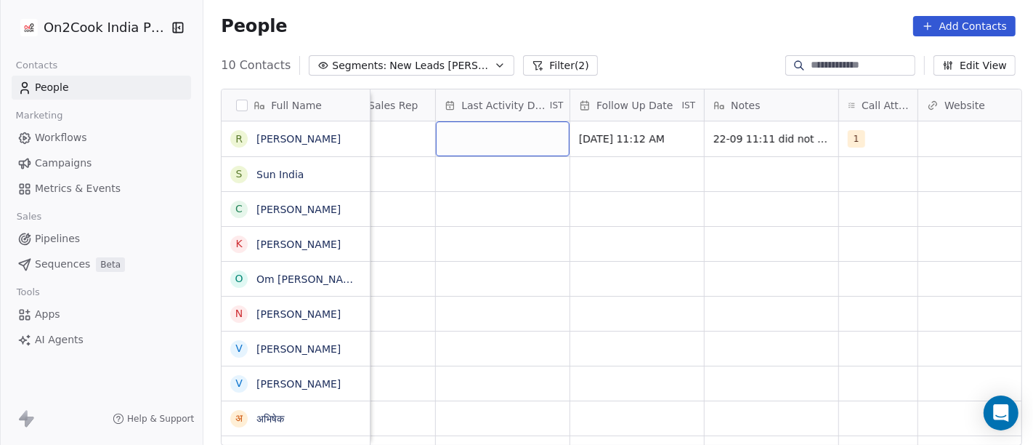
click at [505, 138] on div "grid" at bounding box center [503, 138] width 134 height 35
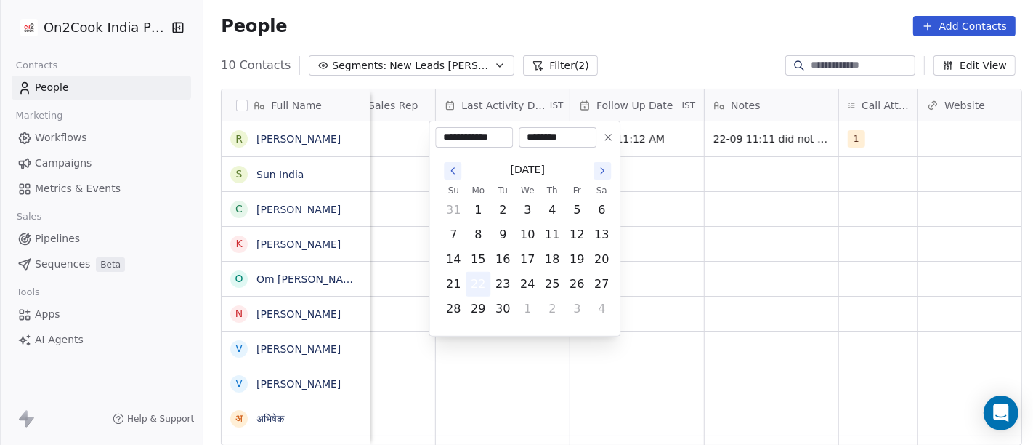
click at [477, 279] on button "22" at bounding box center [477, 283] width 23 height 23
click at [807, 234] on html "**********" at bounding box center [516, 222] width 1033 height 445
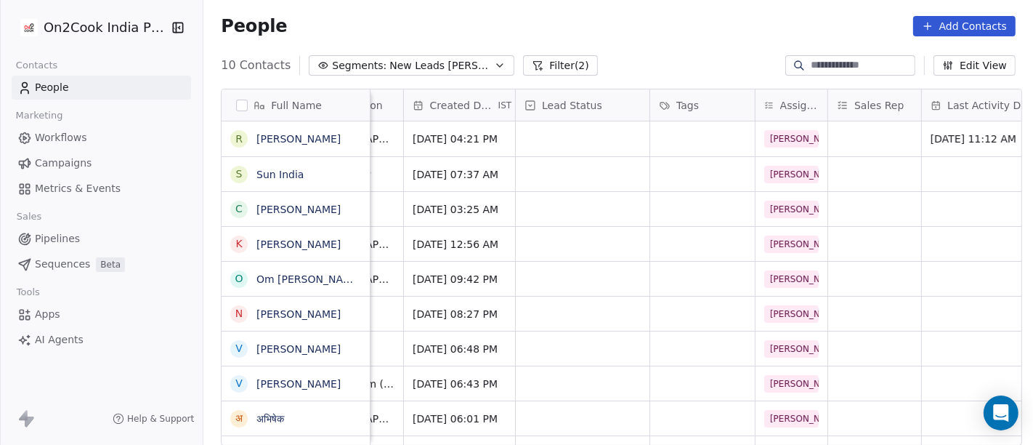
scroll to position [0, 17]
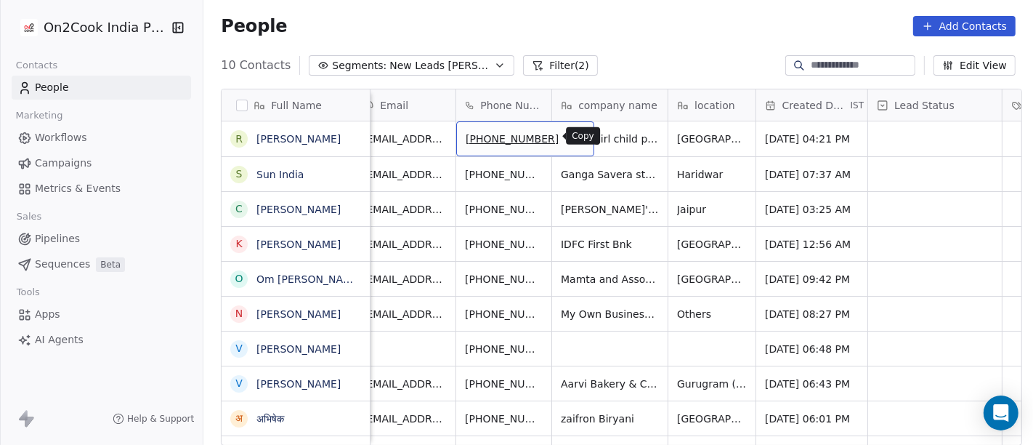
click at [572, 132] on icon "grid" at bounding box center [575, 135] width 7 height 7
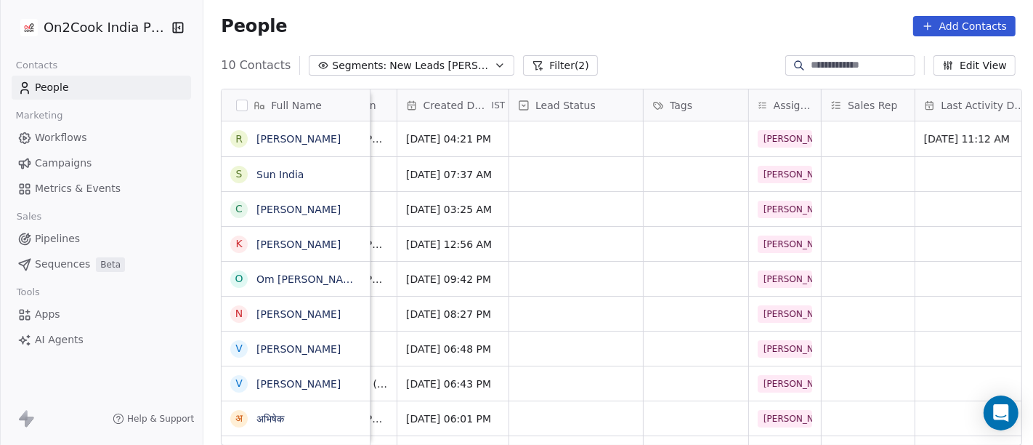
scroll to position [1, 377]
click at [573, 133] on div "grid" at bounding box center [575, 138] width 134 height 35
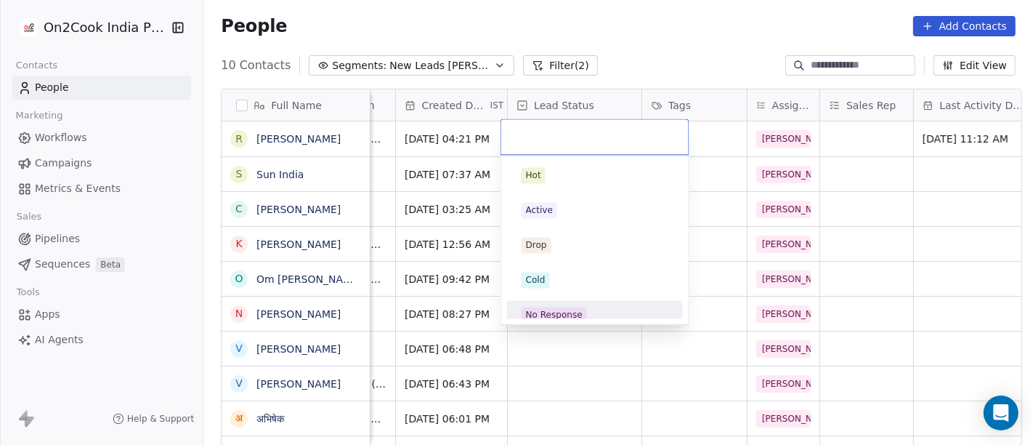
drag, startPoint x: 573, startPoint y: 305, endPoint x: 357, endPoint y: 63, distance: 324.2
click at [572, 306] on div "No Response" at bounding box center [595, 314] width 164 height 23
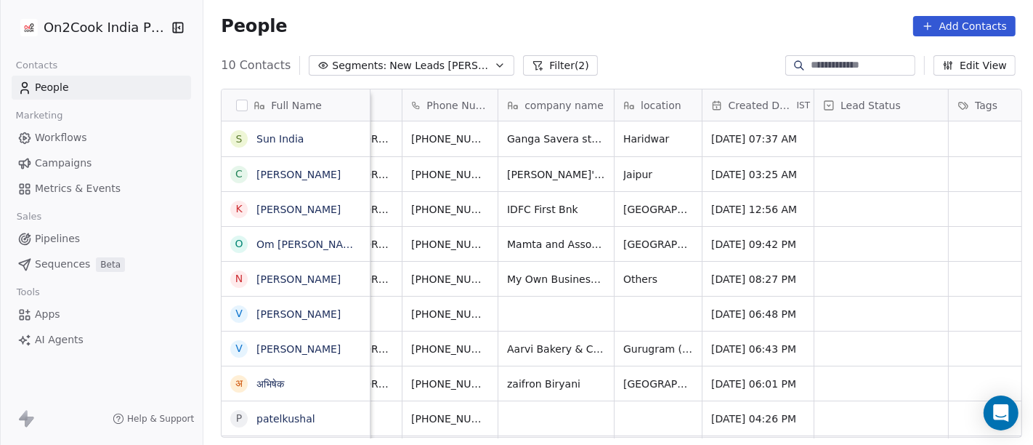
scroll to position [0, 70]
click at [508, 139] on div "[PHONE_NUMBER]" at bounding box center [472, 138] width 138 height 35
click at [517, 138] on icon "grid" at bounding box center [523, 137] width 12 height 12
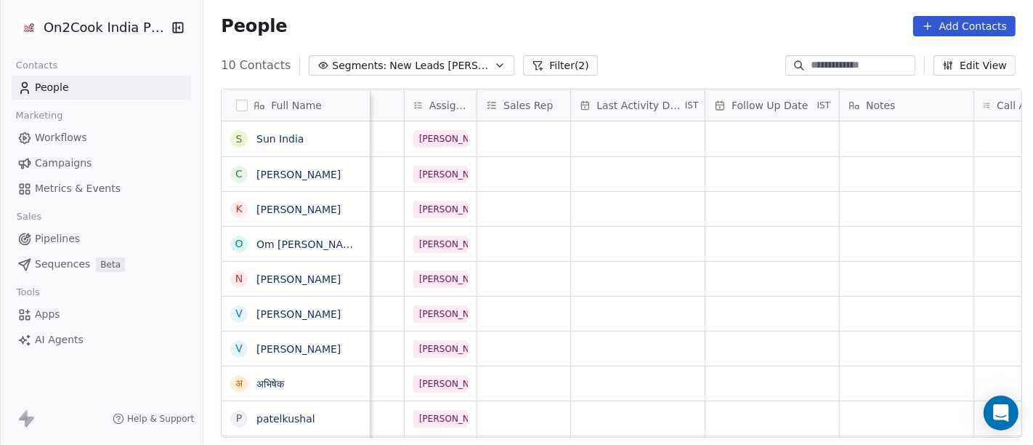
scroll to position [0, 722]
click at [856, 118] on div "Notes" at bounding box center [905, 104] width 134 height 31
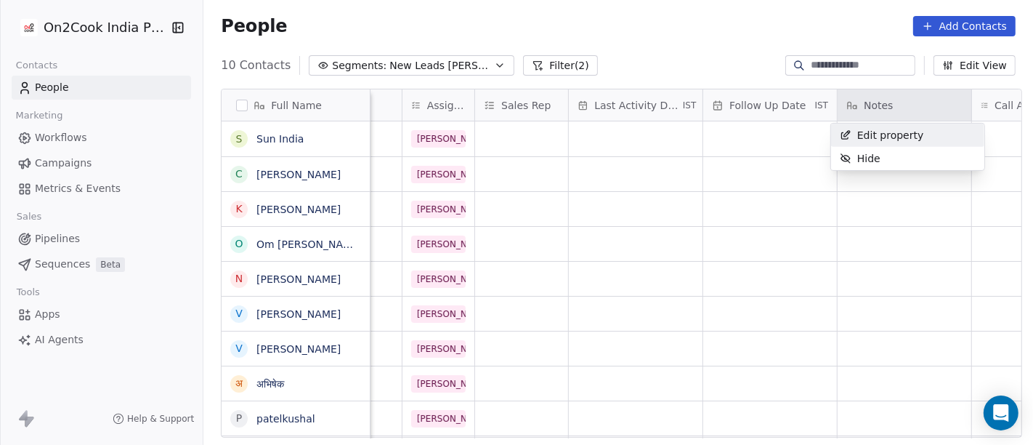
click at [729, 34] on html "On2Cook India Pvt. Ltd. Contacts People Marketing Workflows Campaigns Metrics &…" at bounding box center [516, 222] width 1033 height 445
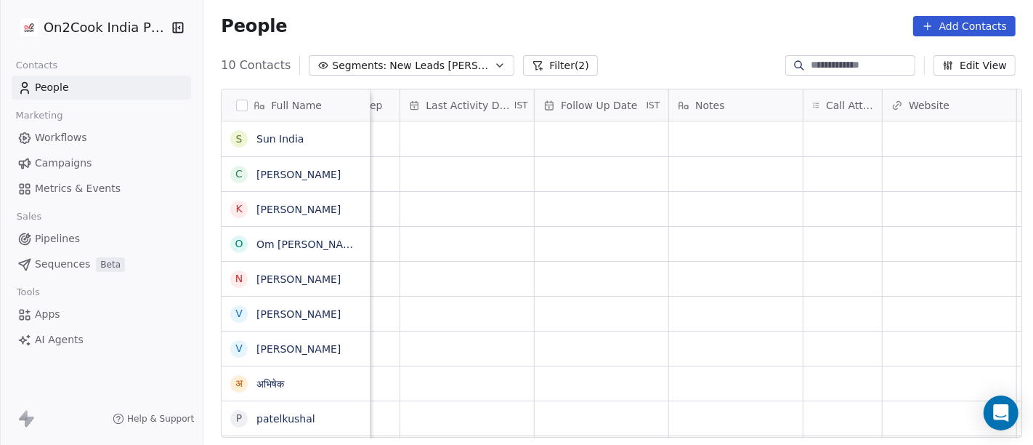
scroll to position [0, 892]
click at [839, 135] on div "grid" at bounding box center [841, 138] width 78 height 35
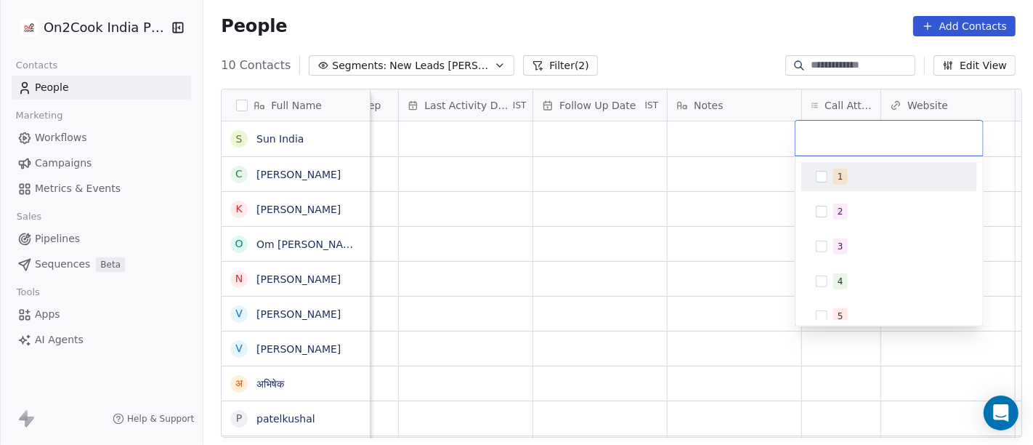
click at [836, 179] on span "1" at bounding box center [840, 177] width 15 height 16
click at [701, 185] on html "On2Cook India Pvt. Ltd. Contacts People Marketing Workflows Campaigns Metrics &…" at bounding box center [516, 222] width 1033 height 445
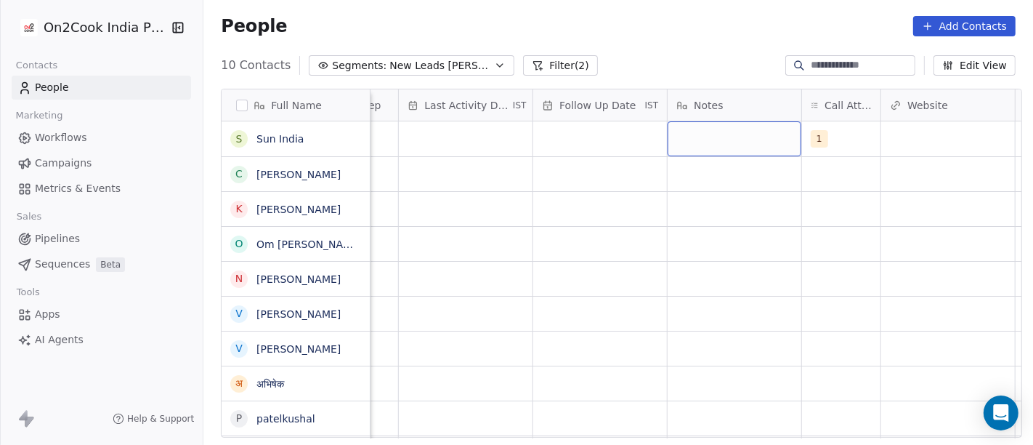
click at [709, 142] on div "grid" at bounding box center [735, 138] width 134 height 35
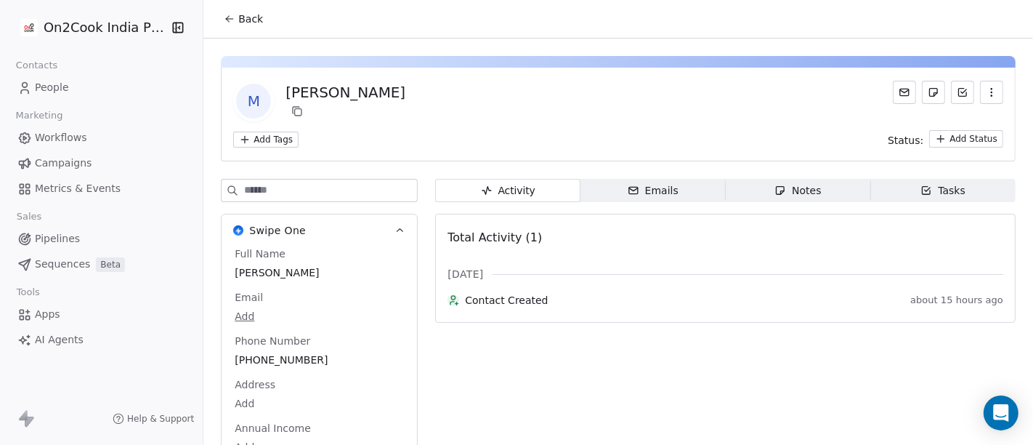
click at [234, 28] on button "Back" at bounding box center [243, 19] width 57 height 26
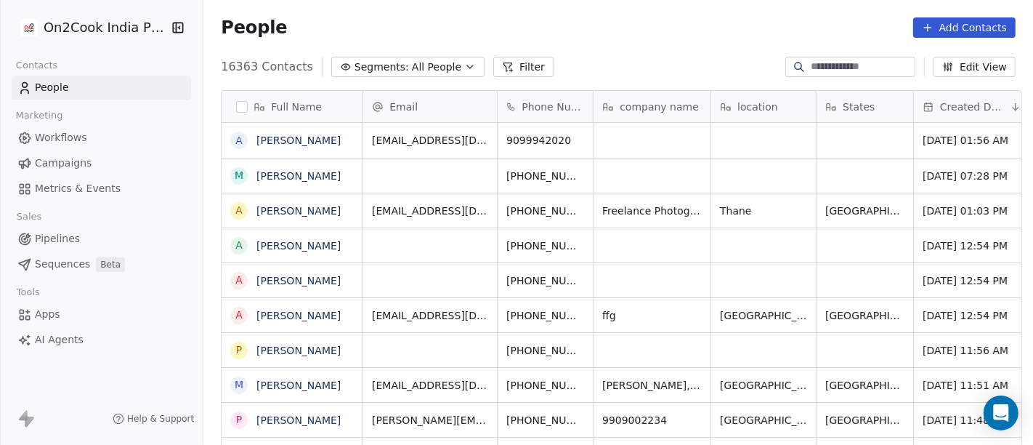
scroll to position [12, 12]
click at [811, 70] on input at bounding box center [862, 67] width 102 height 15
paste input "**********"
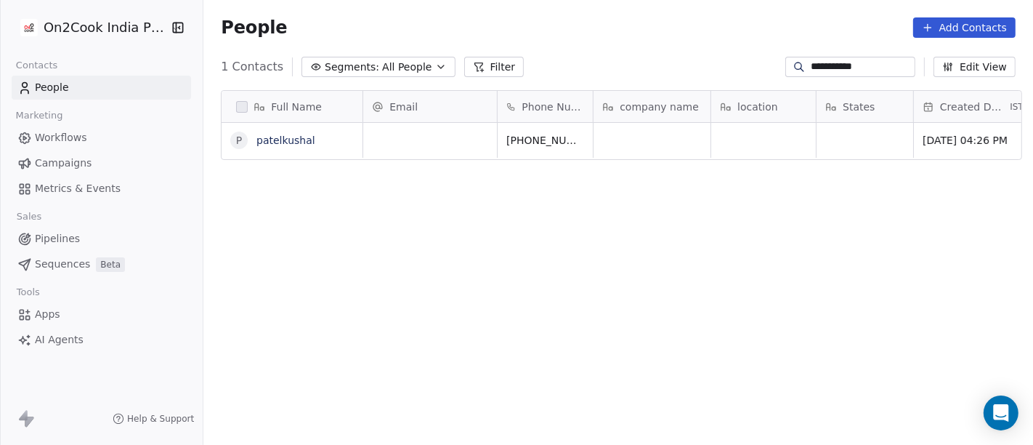
scroll to position [379, 824]
click at [820, 65] on input "**********" at bounding box center [862, 67] width 102 height 15
click at [614, 140] on icon "grid" at bounding box center [617, 137] width 7 height 7
click at [820, 65] on input "**********" at bounding box center [862, 67] width 102 height 15
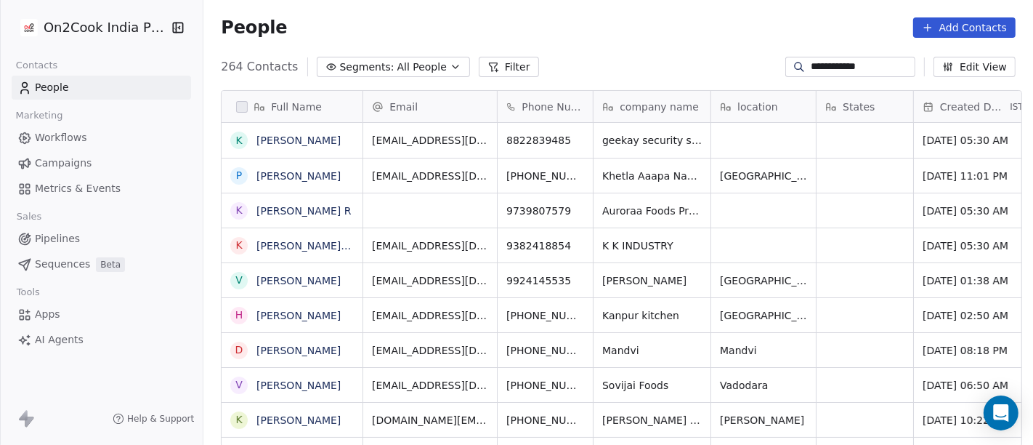
click at [631, 60] on div "**********" at bounding box center [618, 66] width 830 height 23
click at [840, 60] on input "**********" at bounding box center [862, 67] width 102 height 15
paste input "**"
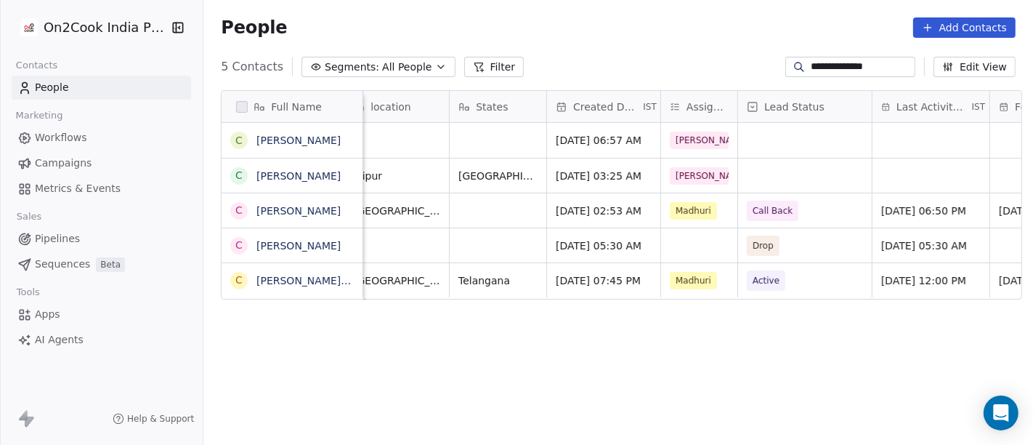
scroll to position [0, 368]
type input "**********"
click at [779, 142] on div "grid" at bounding box center [804, 140] width 134 height 35
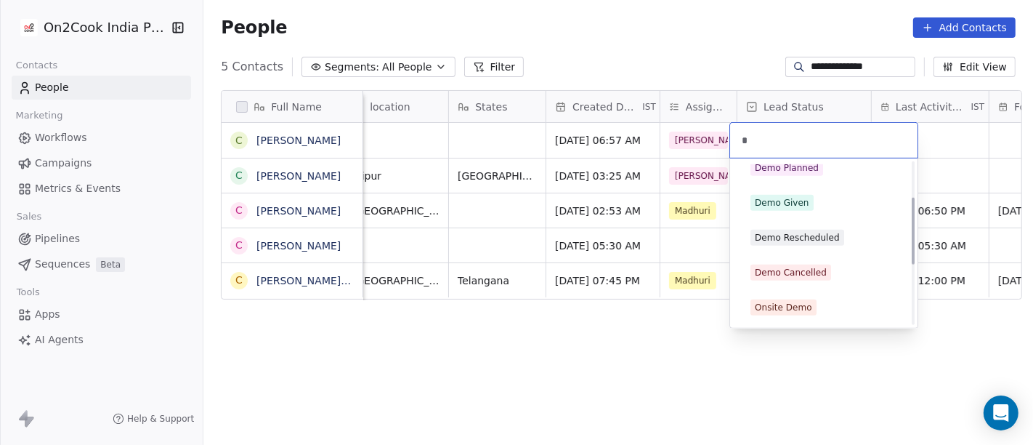
scroll to position [0, 0]
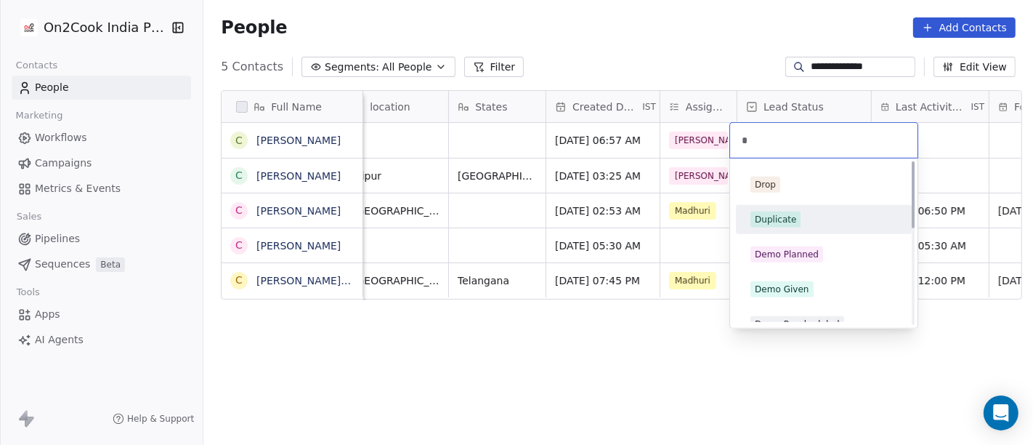
type input "*"
click at [785, 224] on div "Duplicate" at bounding box center [775, 219] width 41 height 13
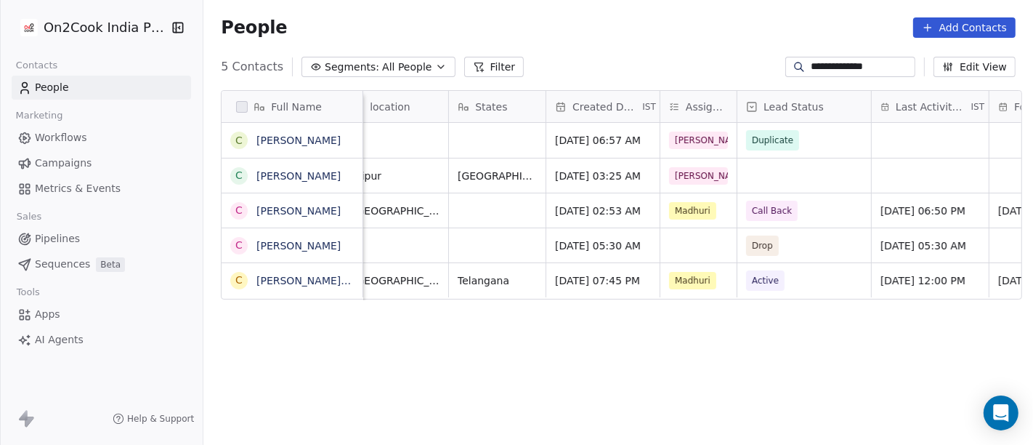
click at [537, 329] on div "Full Name c chandu pugalia c chandu pugalia C Chandu c chandu chavan C Chandu B…" at bounding box center [618, 274] width 830 height 392
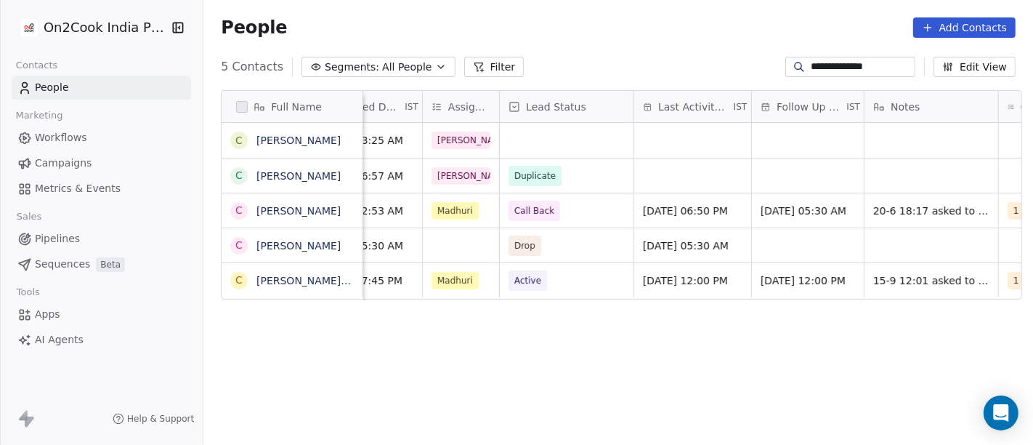
scroll to position [0, 607]
click at [888, 181] on div "grid" at bounding box center [930, 175] width 134 height 34
type textarea "**********"
click at [799, 310] on html "**********" at bounding box center [516, 222] width 1033 height 445
click at [832, 68] on input "**********" at bounding box center [862, 67] width 102 height 15
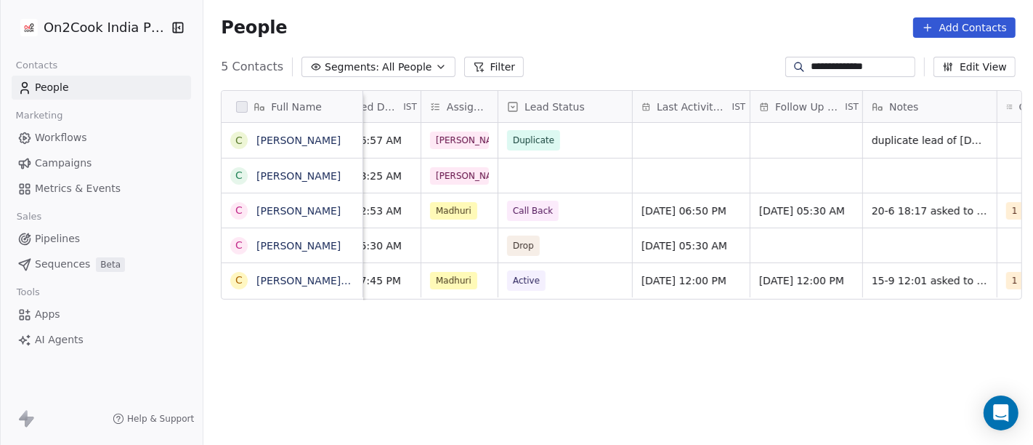
click at [832, 68] on input "**********" at bounding box center [862, 67] width 102 height 15
paste input
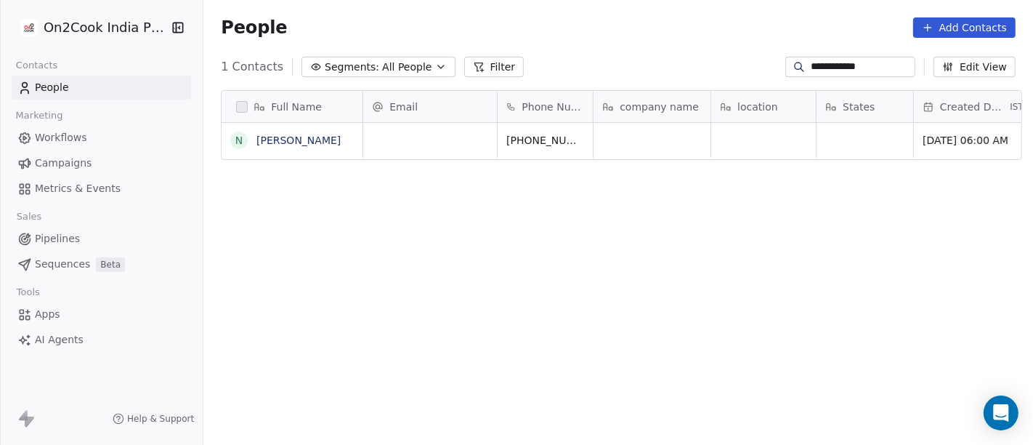
scroll to position [379, 824]
type input "**********"
click at [695, 236] on div "Full Name N NAIYA SARBAT Email Phone Number company name location States Create…" at bounding box center [618, 274] width 830 height 392
click at [845, 70] on input "**********" at bounding box center [862, 67] width 102 height 15
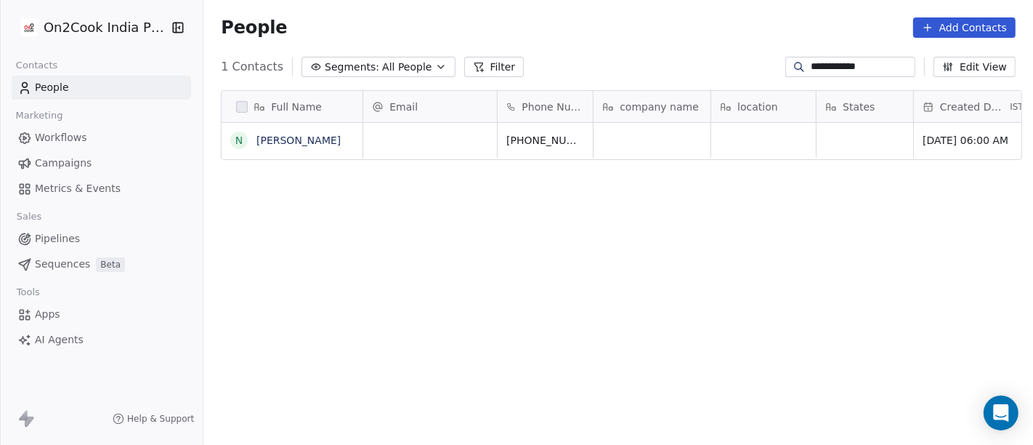
click at [845, 70] on input "**********" at bounding box center [862, 67] width 102 height 15
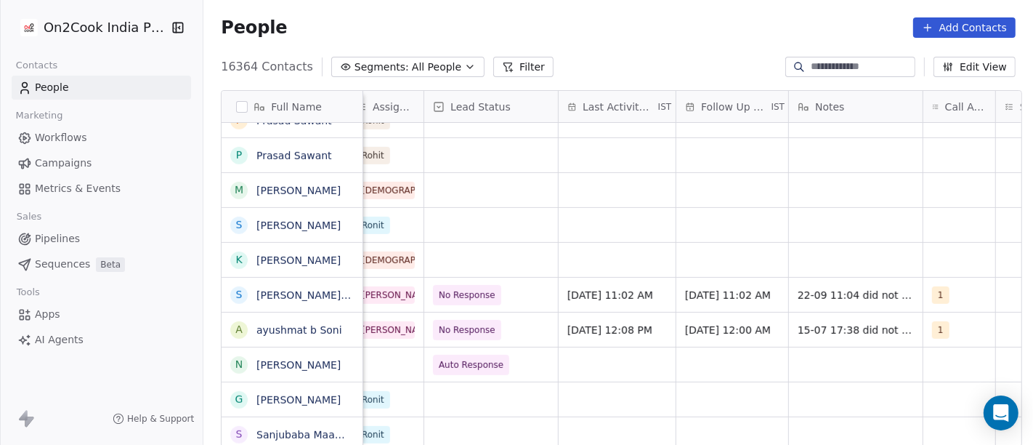
scroll to position [0, 682]
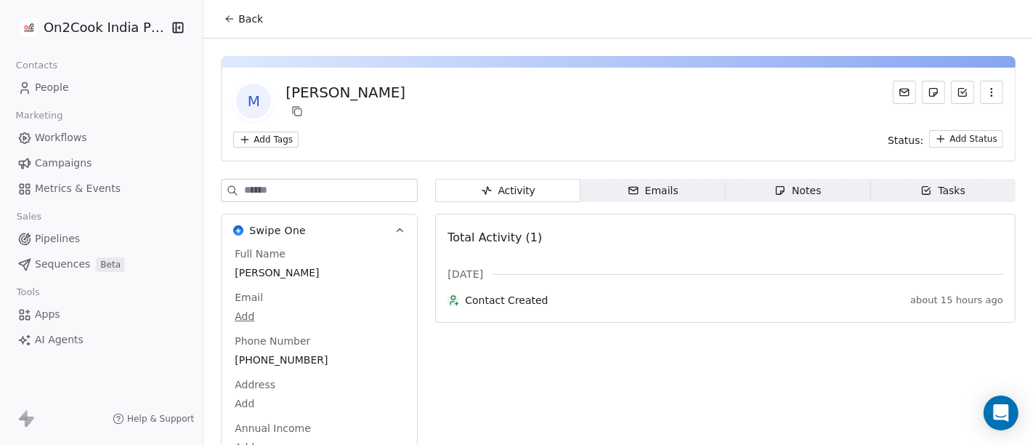
click at [243, 19] on span "Back" at bounding box center [250, 19] width 25 height 15
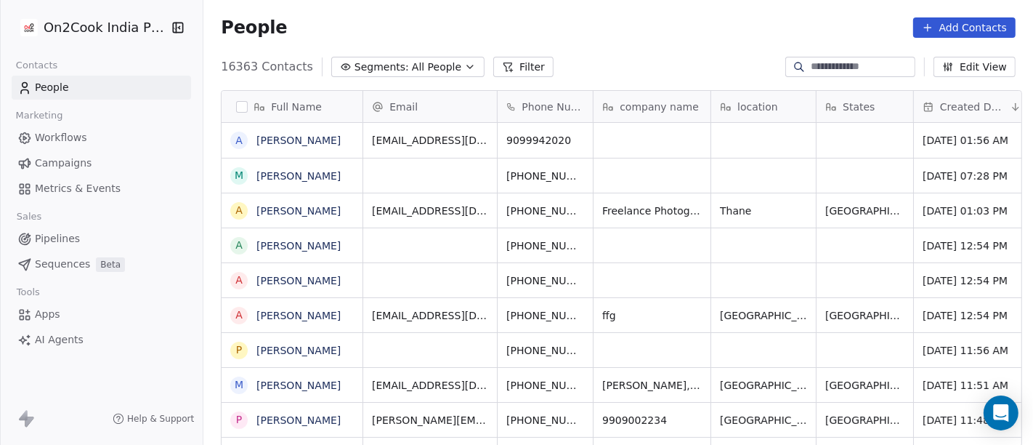
scroll to position [12, 12]
click at [414, 69] on span "All People" at bounding box center [436, 67] width 49 height 15
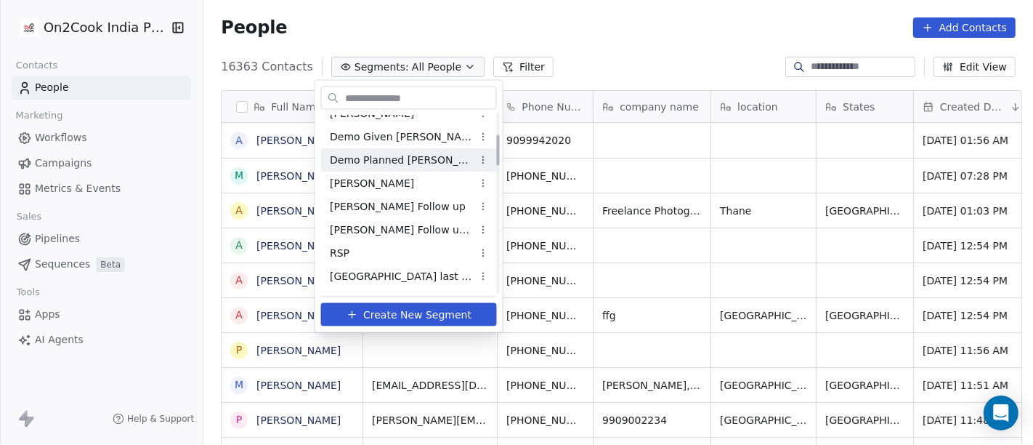
scroll to position [242, 0]
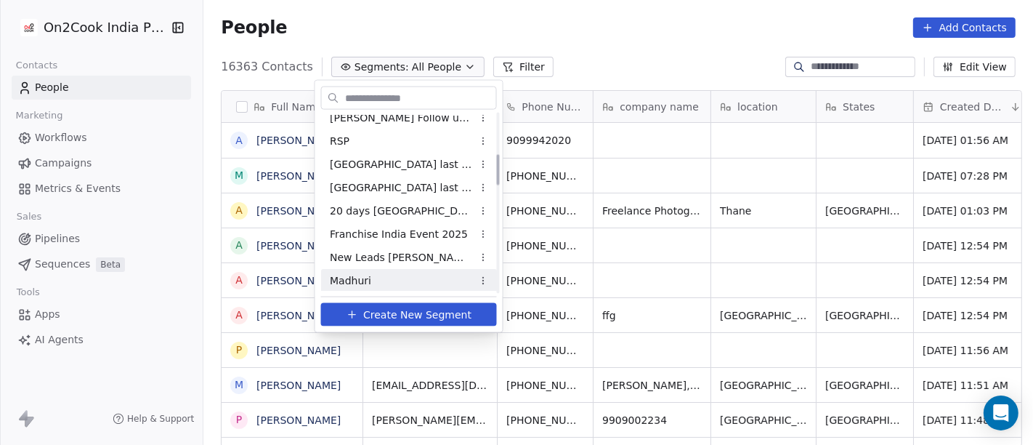
click at [396, 272] on div "Madhuri" at bounding box center [409, 280] width 176 height 23
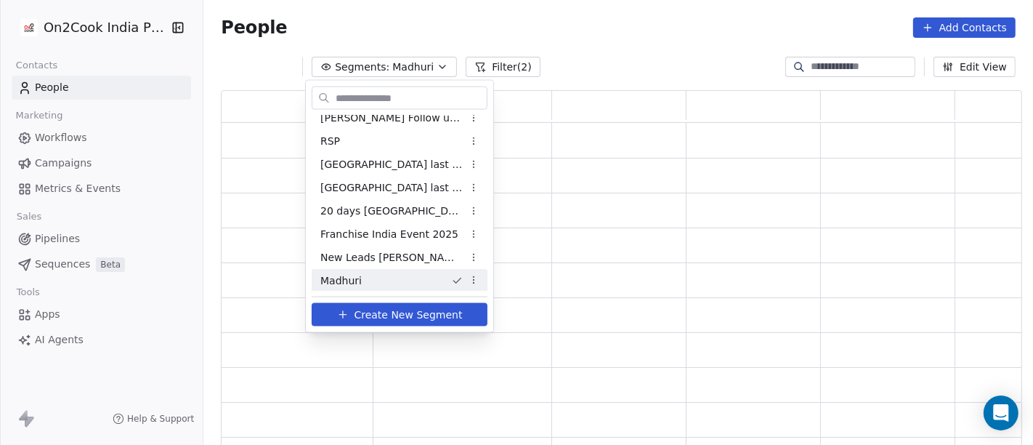
scroll to position [344, 789]
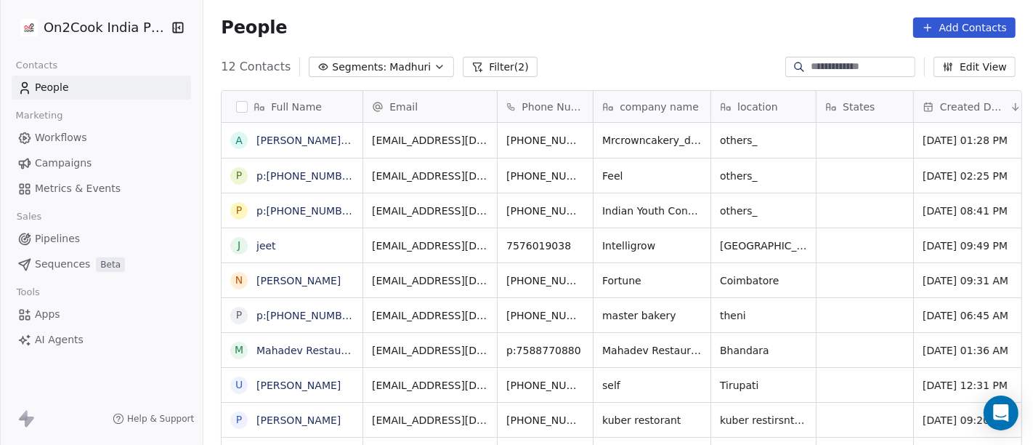
click at [410, 60] on span "Madhuri" at bounding box center [409, 67] width 41 height 15
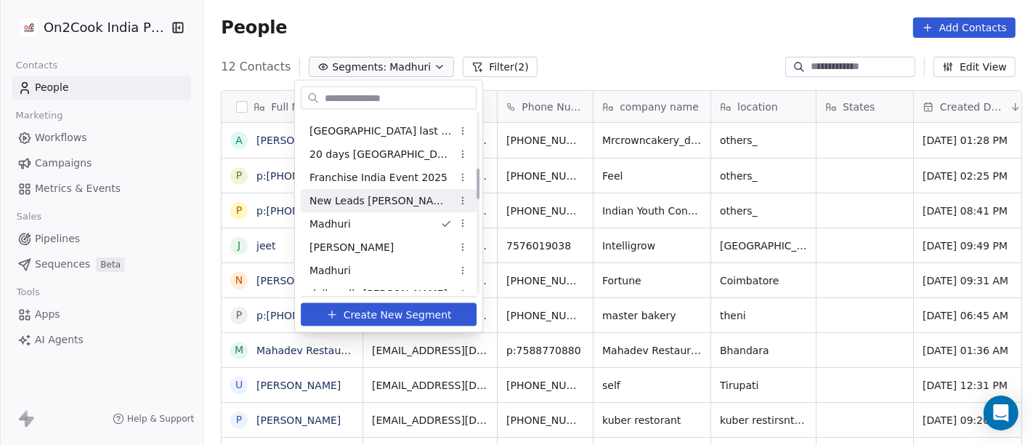
scroll to position [323, 0]
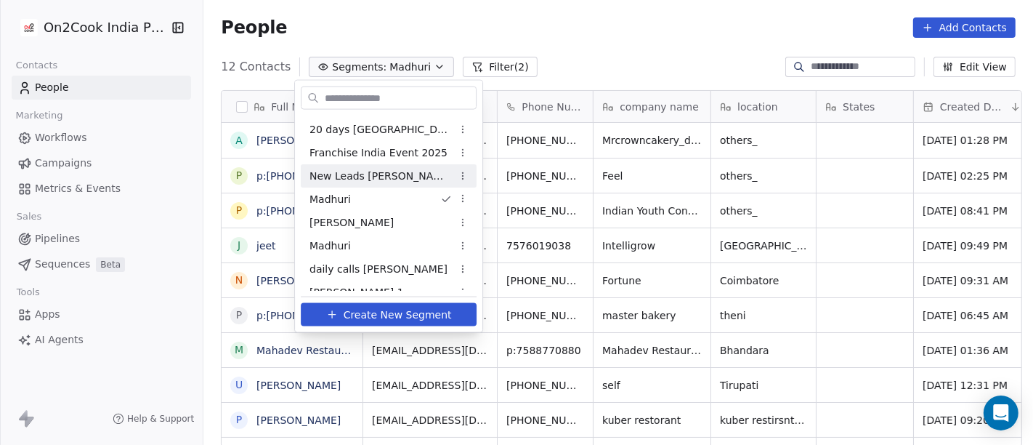
click at [384, 162] on div "Franchise India Event 2025" at bounding box center [389, 152] width 176 height 23
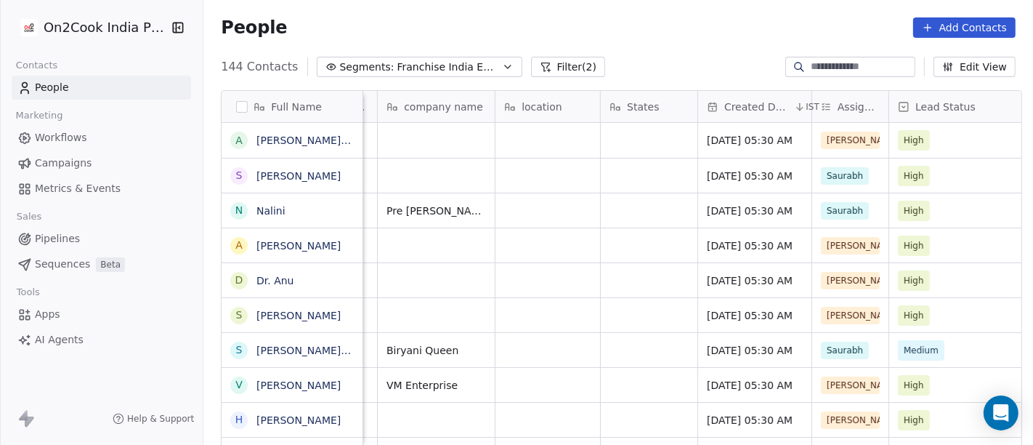
scroll to position [0, 217]
click at [427, 62] on span "Franchise India Event 2025" at bounding box center [448, 67] width 102 height 15
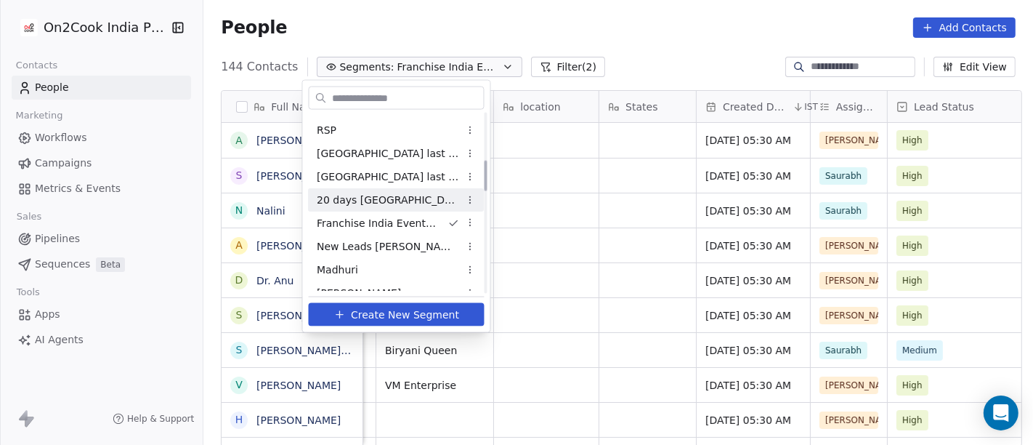
scroll to position [277, 0]
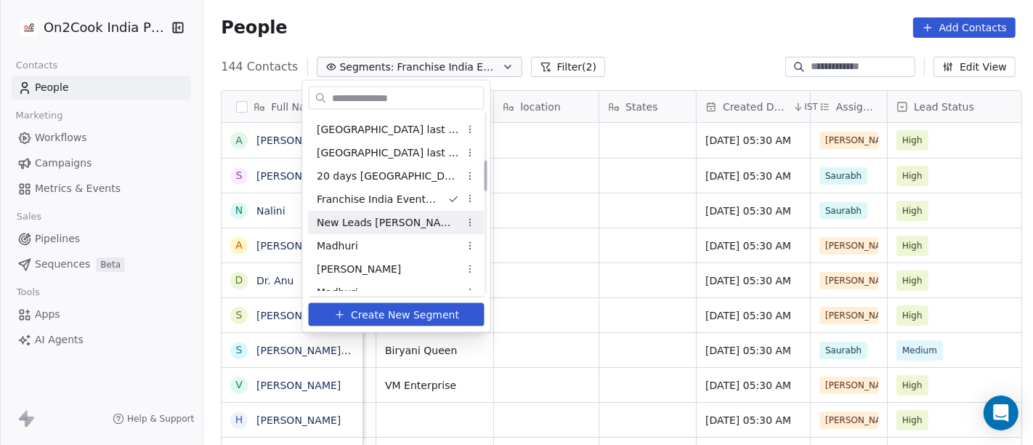
click at [397, 228] on div "New Leads [PERSON_NAME]" at bounding box center [397, 222] width 176 height 23
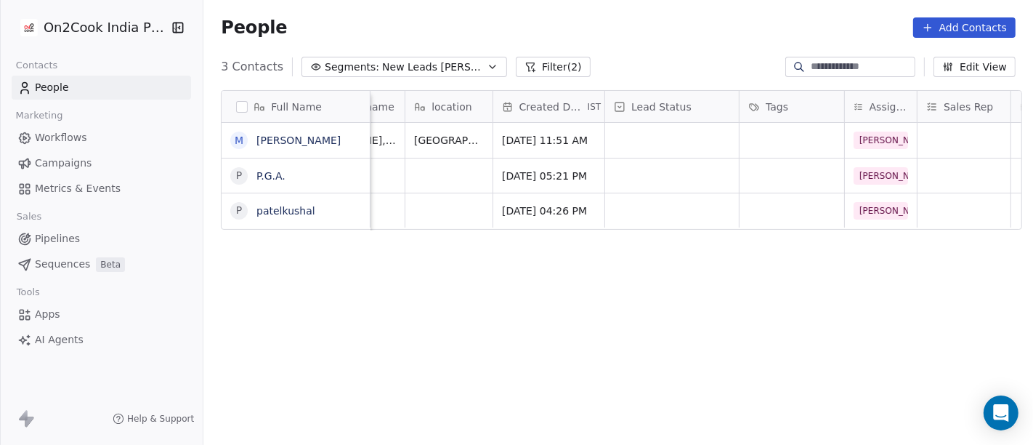
scroll to position [0, 279]
click at [698, 39] on div "People Add Contacts" at bounding box center [618, 27] width 830 height 55
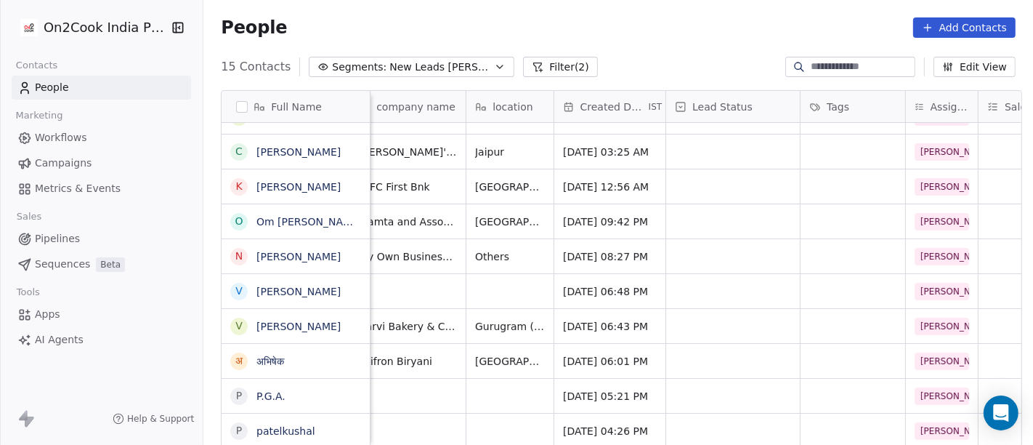
scroll to position [12, 219]
click at [921, 387] on span "[PERSON_NAME]" at bounding box center [957, 395] width 84 height 17
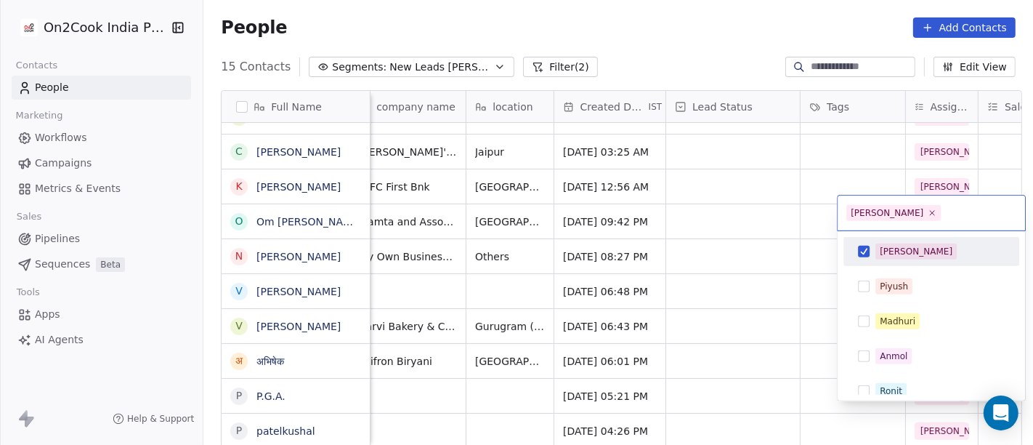
click at [878, 243] on span "[PERSON_NAME]" at bounding box center [916, 251] width 81 height 16
click at [759, 269] on html "On2Cook India Pvt. Ltd. Contacts People Marketing Workflows Campaigns Metrics &…" at bounding box center [516, 222] width 1033 height 445
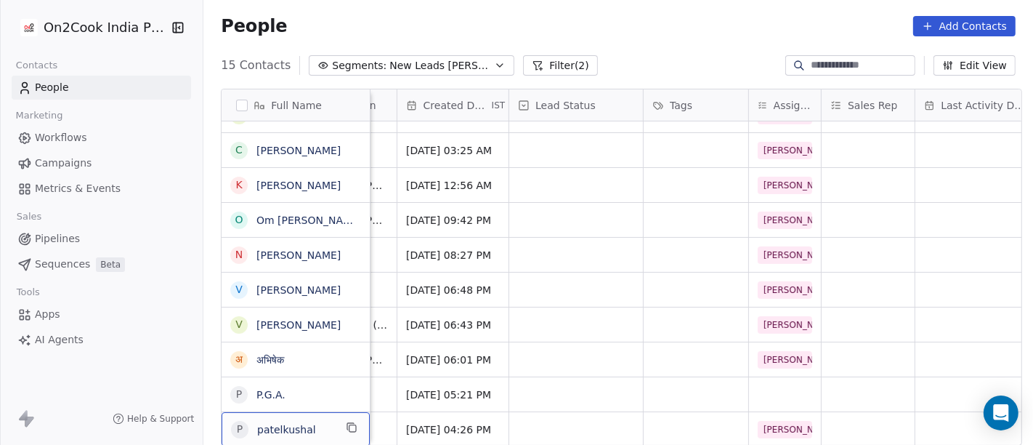
scroll to position [12, 373]
click at [349, 429] on icon "grid" at bounding box center [352, 428] width 7 height 7
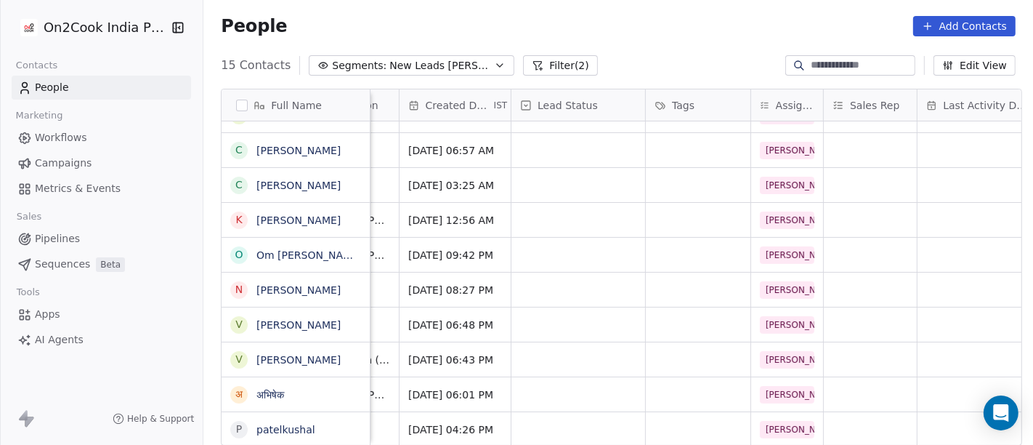
click at [626, 25] on div "People Add Contacts" at bounding box center [618, 26] width 795 height 20
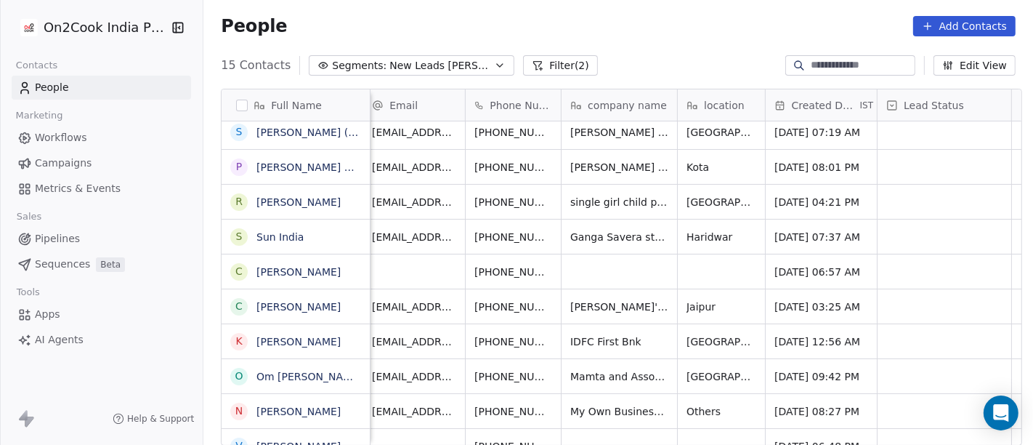
scroll to position [0, 0]
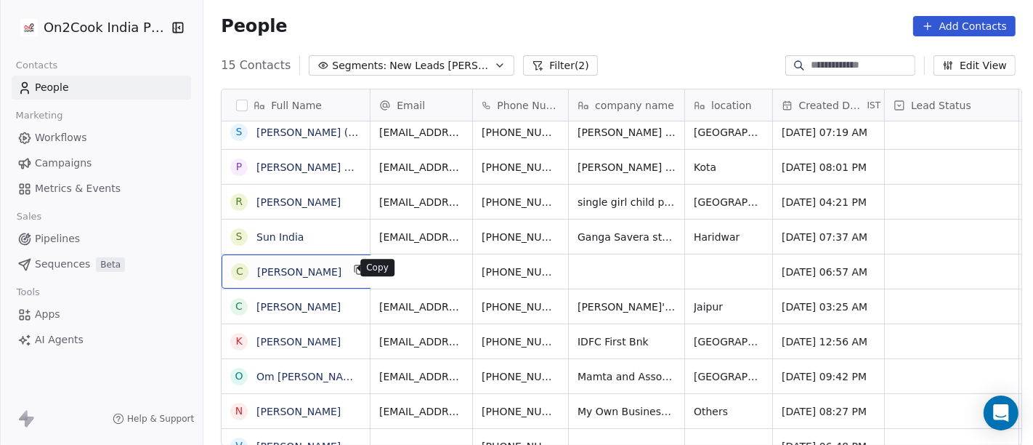
click at [351, 275] on button "grid" at bounding box center [359, 269] width 17 height 17
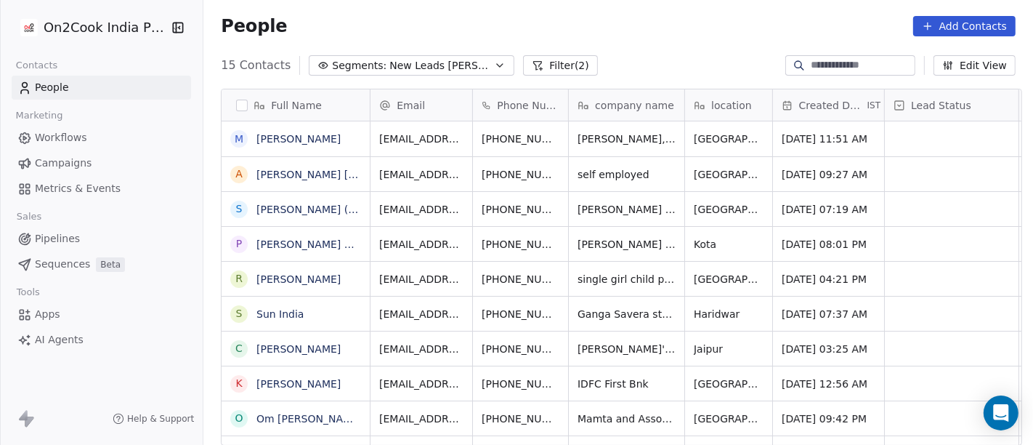
click at [610, 31] on div "People Add Contacts" at bounding box center [618, 26] width 795 height 20
click at [536, 59] on button "Filter (2)" at bounding box center [560, 65] width 75 height 20
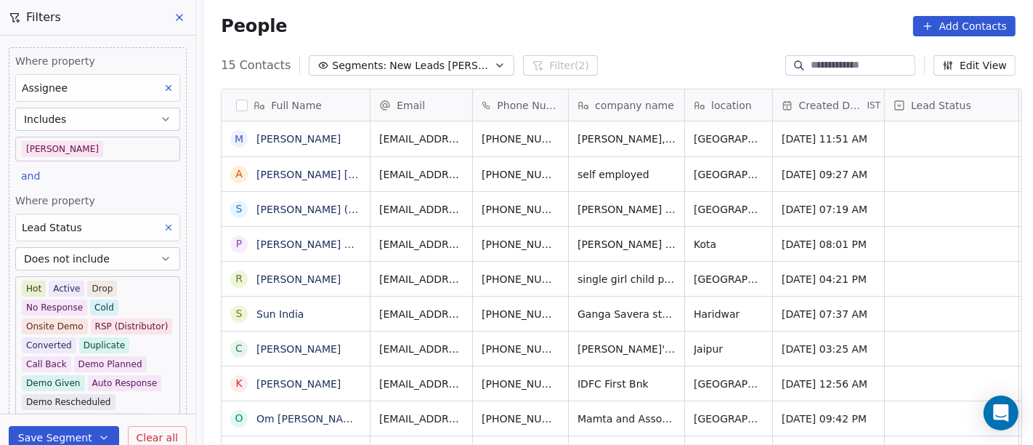
click at [70, 150] on body "On2Cook India Pvt. Ltd. Contacts People Marketing Workflows Campaigns Metrics &…" at bounding box center [516, 222] width 1033 height 445
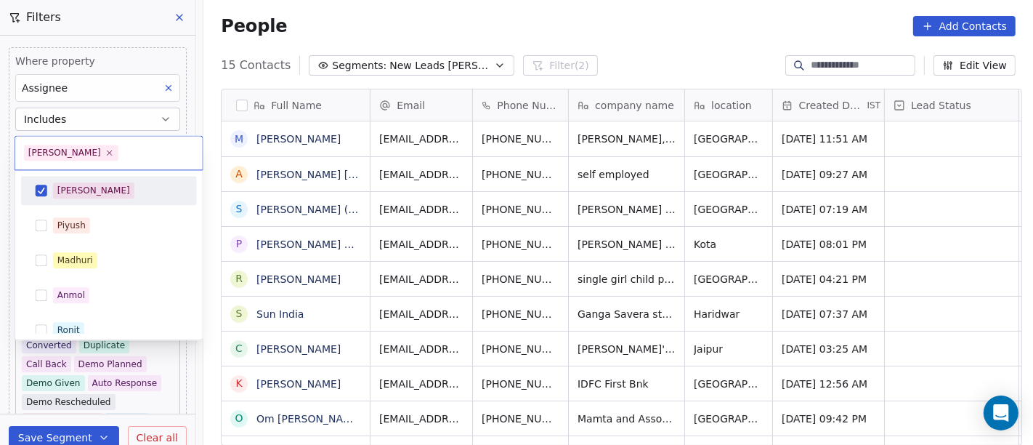
click at [79, 185] on span "[PERSON_NAME]" at bounding box center [93, 190] width 81 height 16
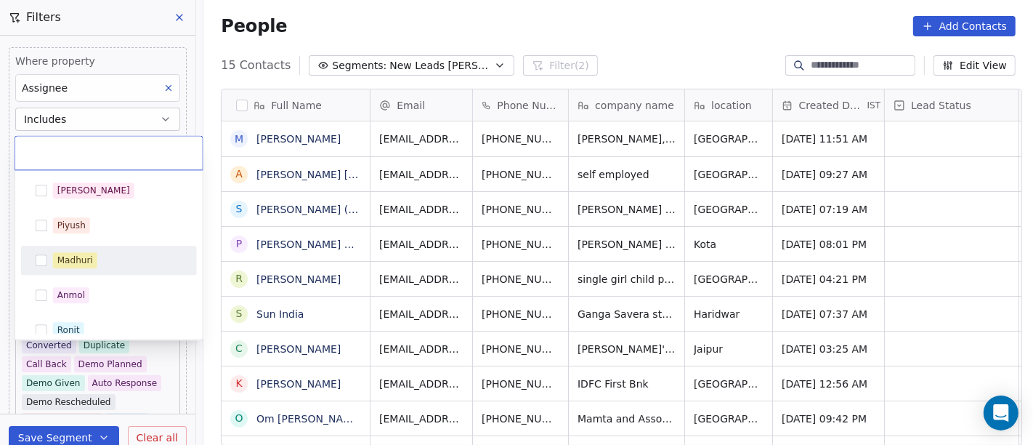
click at [92, 263] on span "Madhuri" at bounding box center [75, 260] width 44 height 16
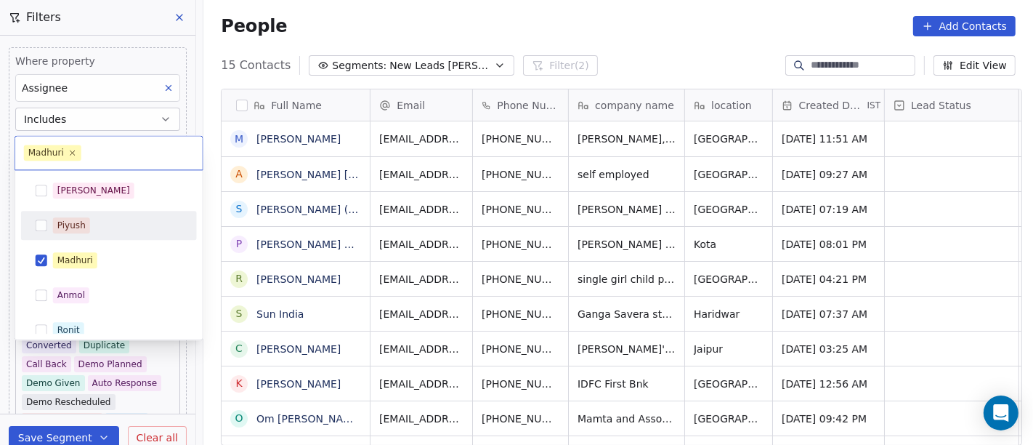
click at [635, 12] on html "On2Cook India Pvt. Ltd. Contacts People Marketing Workflows Campaigns Metrics &…" at bounding box center [516, 222] width 1033 height 445
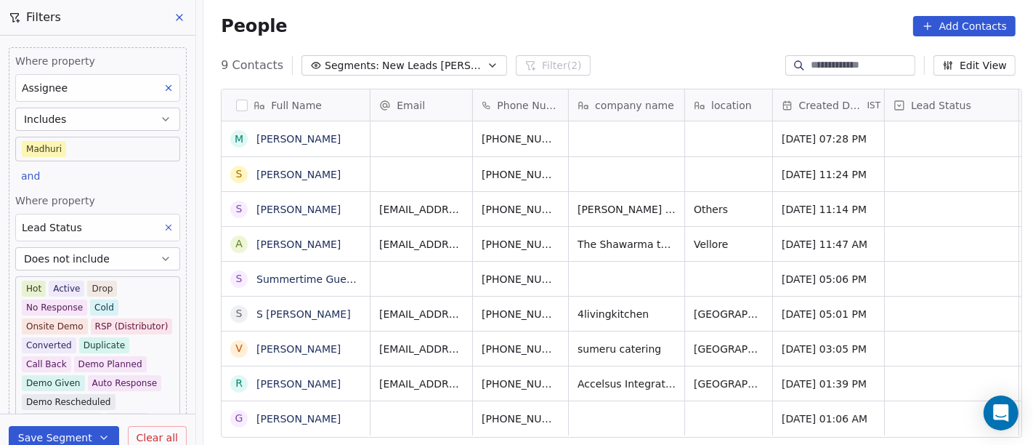
click at [83, 144] on body "On2Cook India Pvt. Ltd. Contacts People Marketing Workflows Campaigns Metrics &…" at bounding box center [516, 222] width 1033 height 445
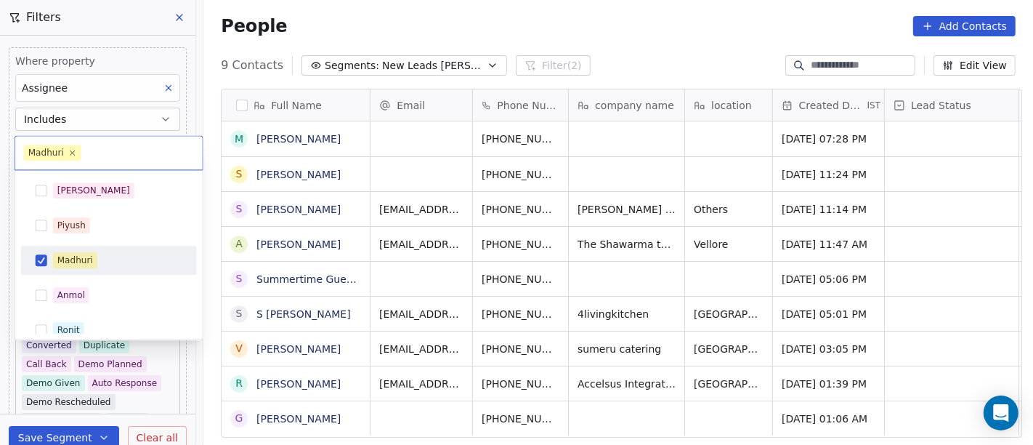
click at [84, 250] on div "Madhuri" at bounding box center [109, 259] width 164 height 23
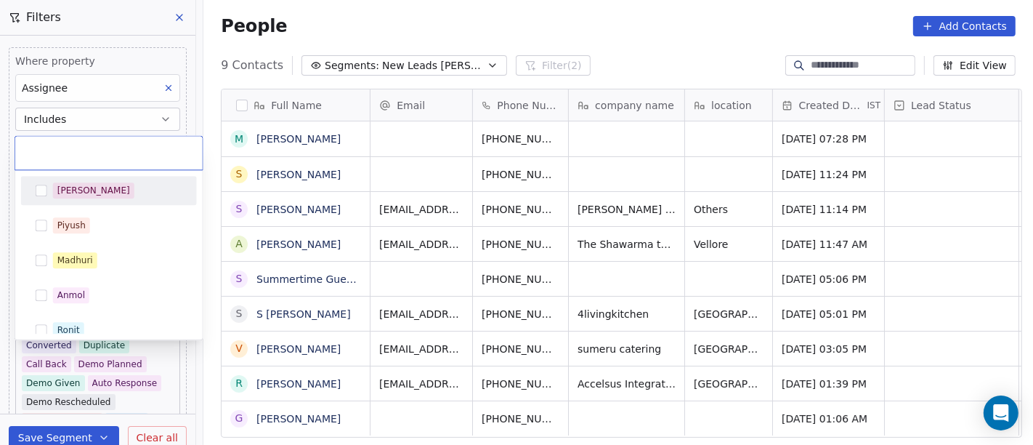
click at [75, 177] on div "[PERSON_NAME]" at bounding box center [109, 190] width 176 height 29
click at [623, 35] on html "On2Cook India Pvt. Ltd. Contacts People Marketing Workflows Campaigns Metrics &…" at bounding box center [516, 222] width 1033 height 445
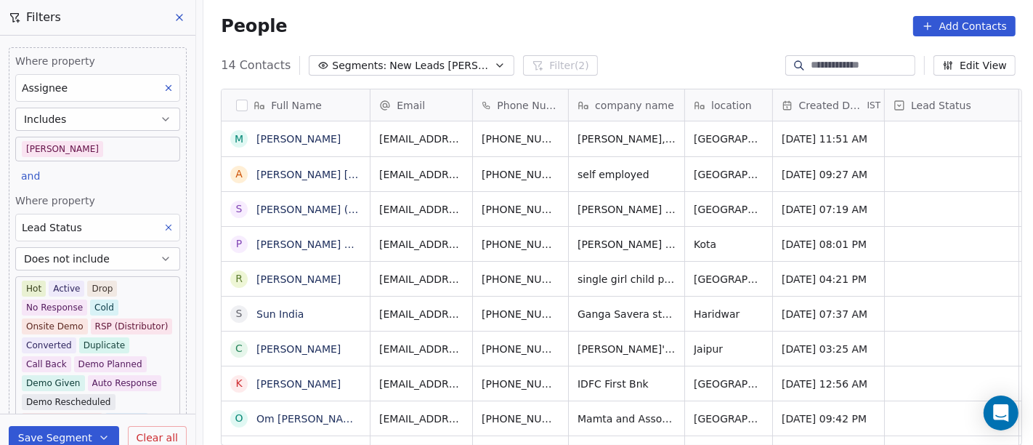
click at [714, 20] on div "People Add Contacts" at bounding box center [618, 26] width 795 height 20
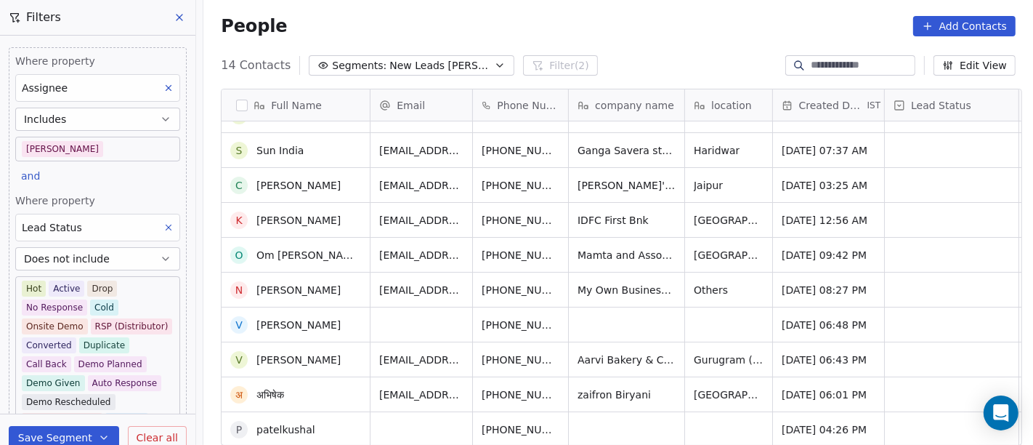
scroll to position [12, 0]
click at [344, 65] on span "Segments:" at bounding box center [359, 65] width 54 height 15
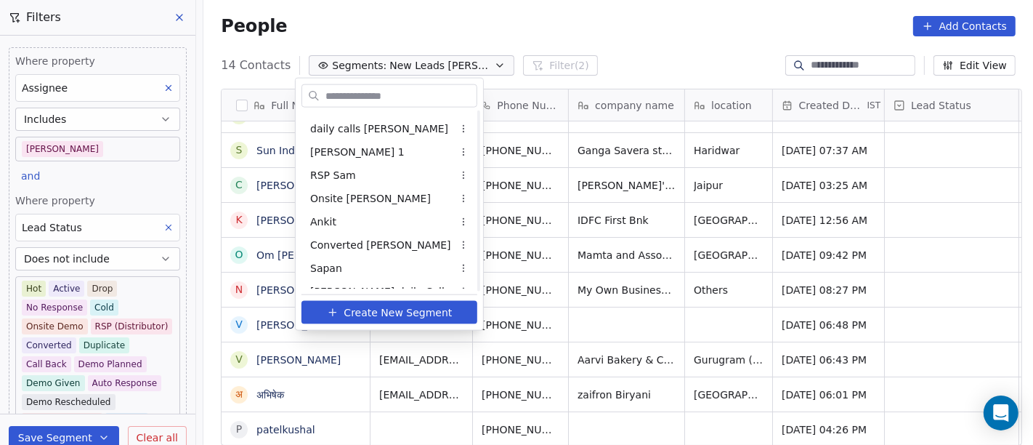
scroll to position [381, 0]
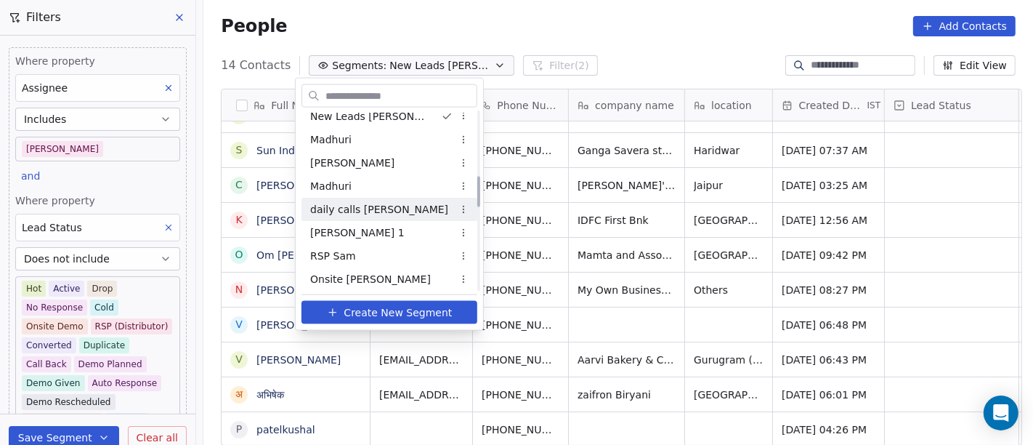
click at [386, 213] on div "daily calls [PERSON_NAME]" at bounding box center [390, 209] width 176 height 23
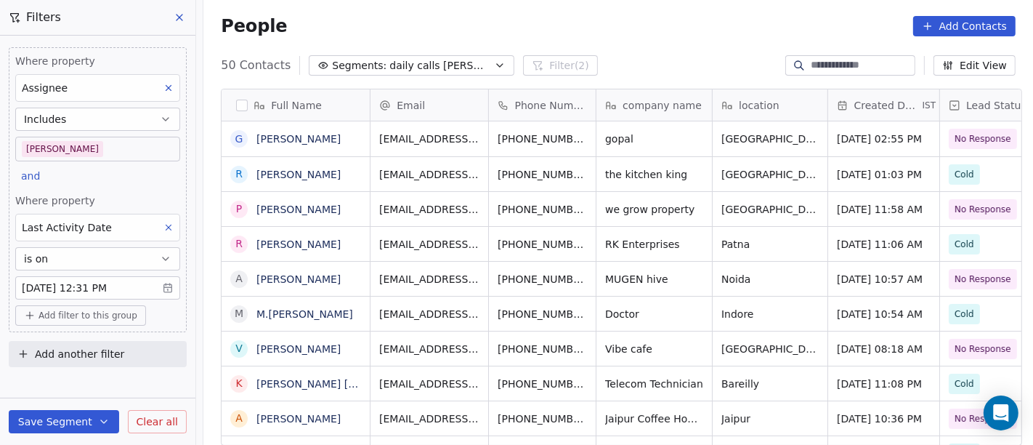
scroll to position [379, 824]
click at [110, 285] on body "On2Cook India Pvt. Ltd. Contacts People Marketing Workflows Campaigns Metrics &…" at bounding box center [516, 222] width 1033 height 445
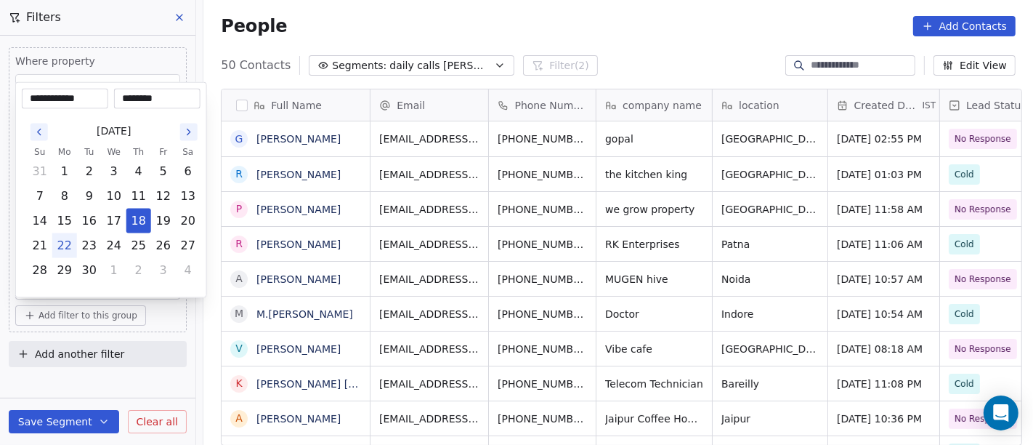
click at [62, 243] on button "22" at bounding box center [64, 245] width 23 height 23
type input "**********"
click at [551, 15] on html "On2Cook India Pvt. Ltd. Contacts People Marketing Workflows Campaigns Metrics &…" at bounding box center [516, 222] width 1033 height 445
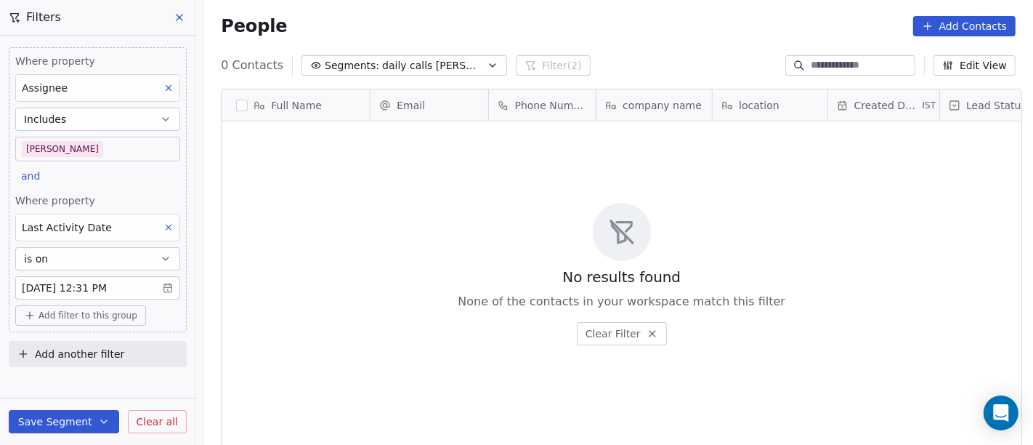
click at [94, 347] on span "Add another filter" at bounding box center [79, 354] width 89 height 15
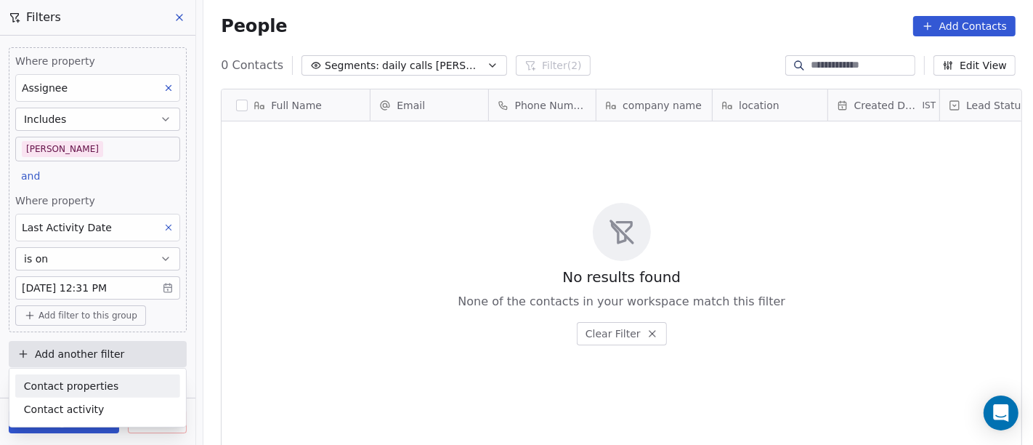
click at [94, 347] on html "On2Cook India Pvt. Ltd. Contacts People Marketing Workflows Campaigns Metrics &…" at bounding box center [516, 222] width 1033 height 445
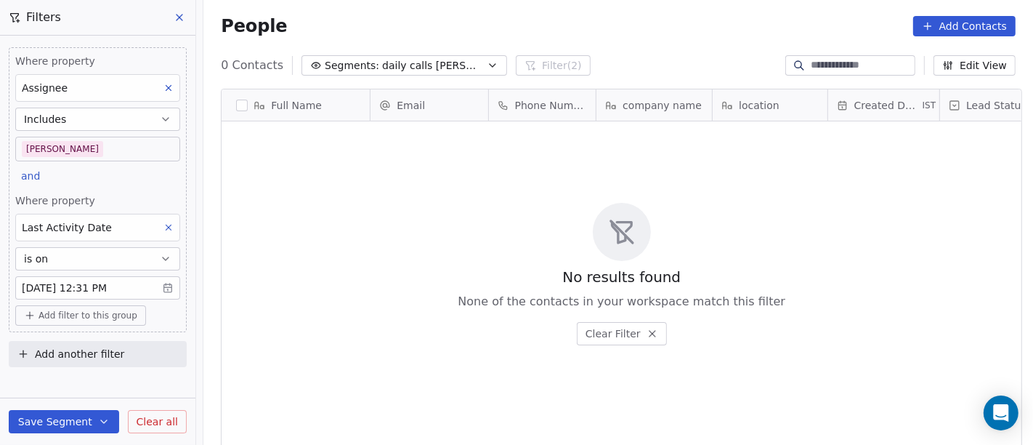
click at [91, 316] on span "Add filter to this group" at bounding box center [88, 316] width 99 height 12
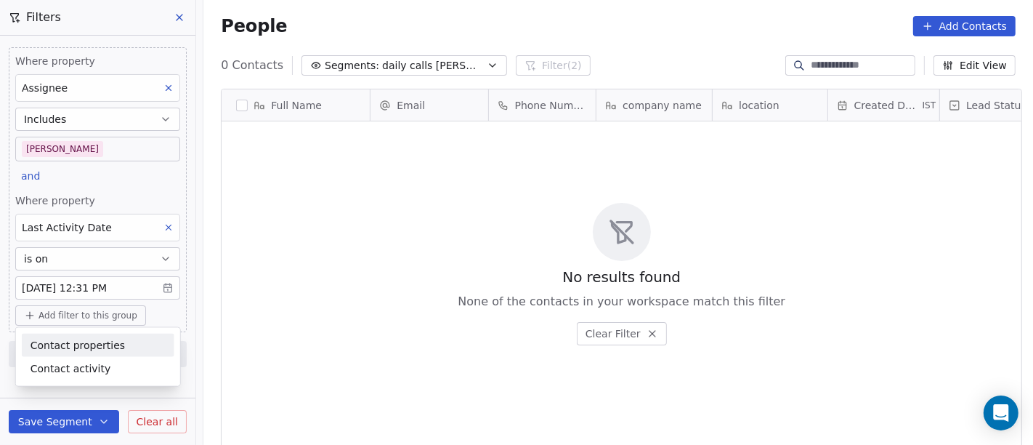
click at [110, 311] on html "On2Cook India Pvt. Ltd. Contacts People Marketing Workflows Campaigns Metrics &…" at bounding box center [516, 222] width 1033 height 445
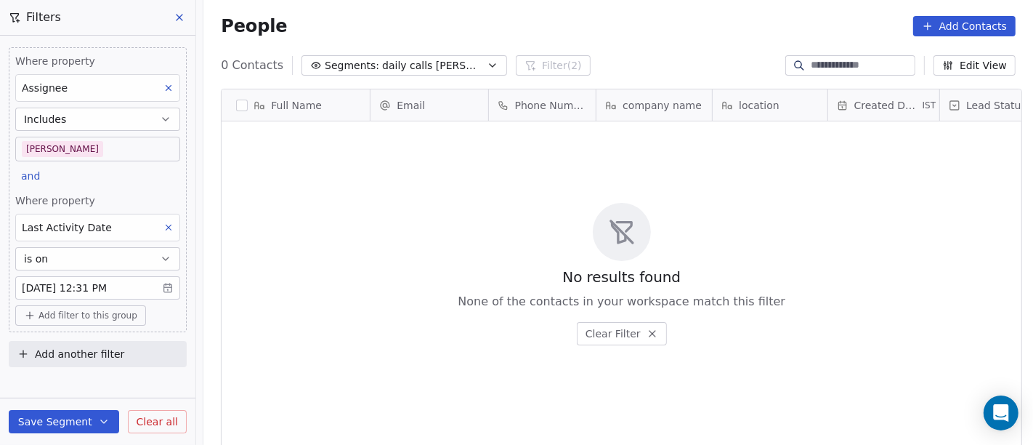
click at [66, 421] on button "Save Segment" at bounding box center [64, 421] width 110 height 23
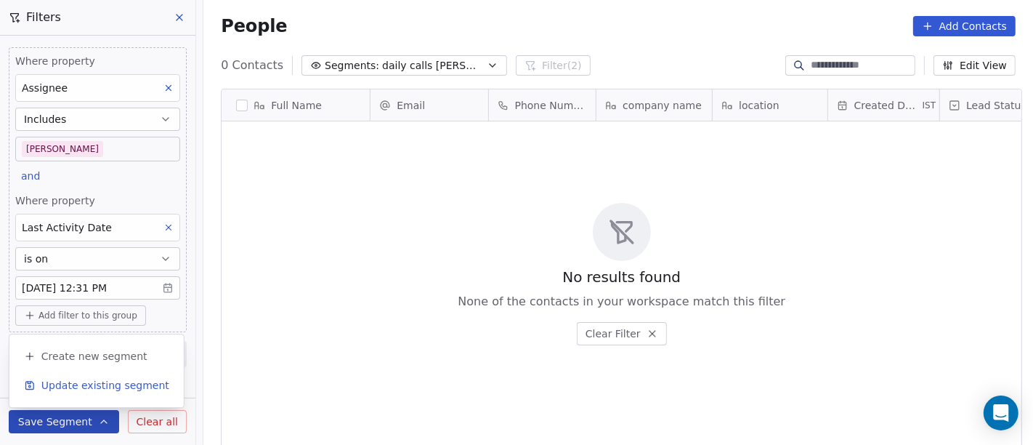
click at [106, 388] on span "Update existing segment" at bounding box center [105, 385] width 128 height 15
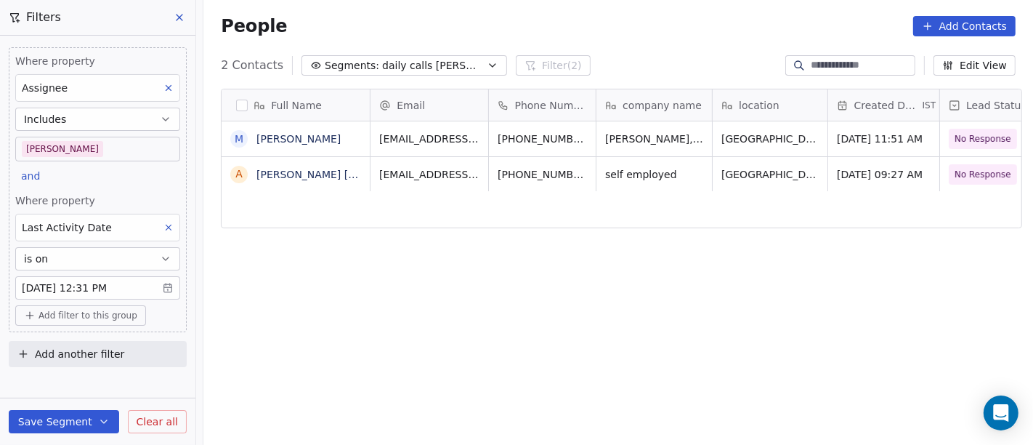
click at [655, 41] on div "People Add Contacts" at bounding box center [618, 26] width 830 height 55
click at [562, 341] on div "Full Name M Mukesh Nahar A Ahmed Irfan Urfi Email Phone Number company name loc…" at bounding box center [618, 273] width 830 height 392
click at [583, 321] on div "Full Name M Mukesh Nahar A Ahmed Irfan Urfi Email Phone Number company name loc…" at bounding box center [618, 273] width 830 height 392
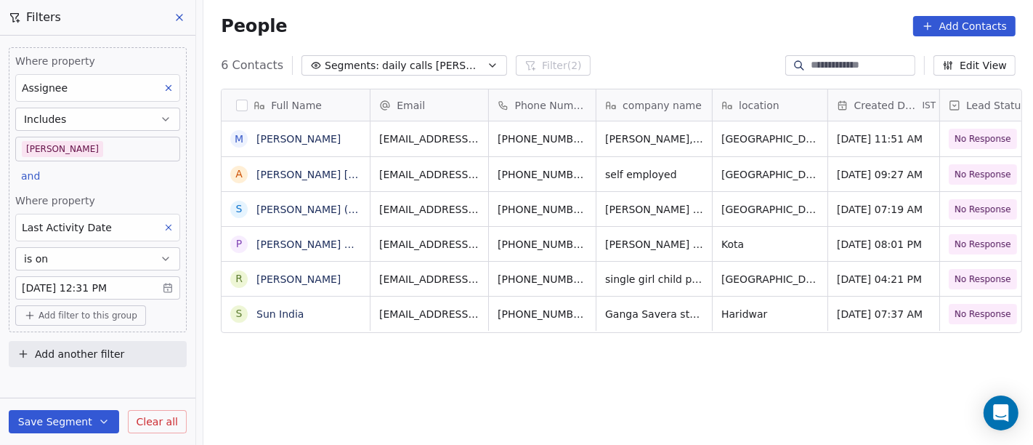
click at [689, 31] on div "People Add Contacts" at bounding box center [618, 26] width 795 height 20
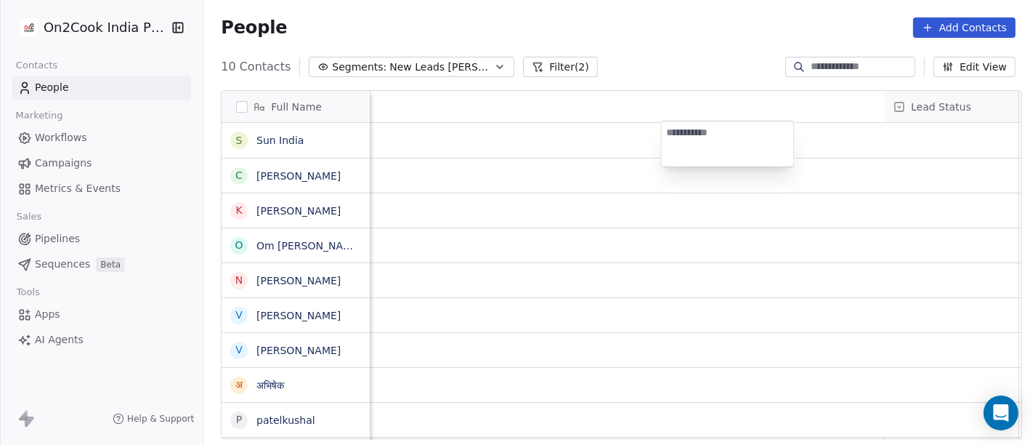
scroll to position [379, 824]
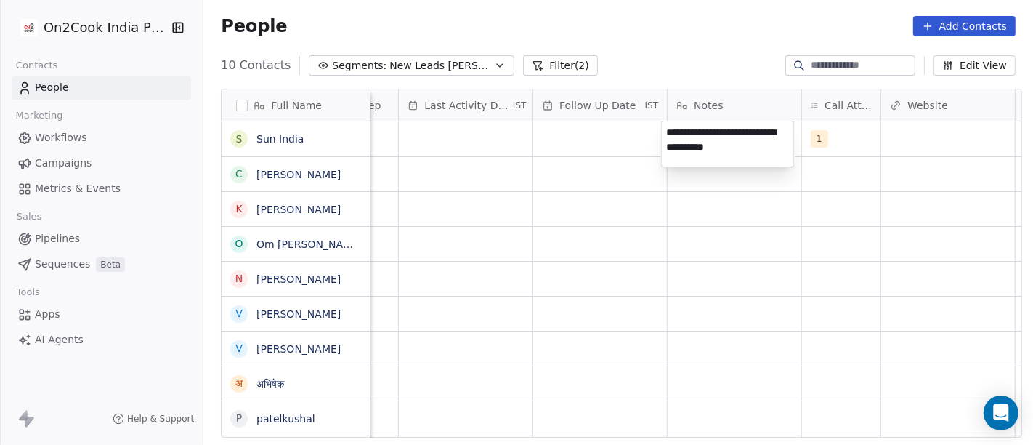
type textarea "**********"
click at [681, 243] on html "On2Cook India Pvt. Ltd. Contacts People Marketing Workflows Campaigns Metrics &…" at bounding box center [516, 222] width 1033 height 445
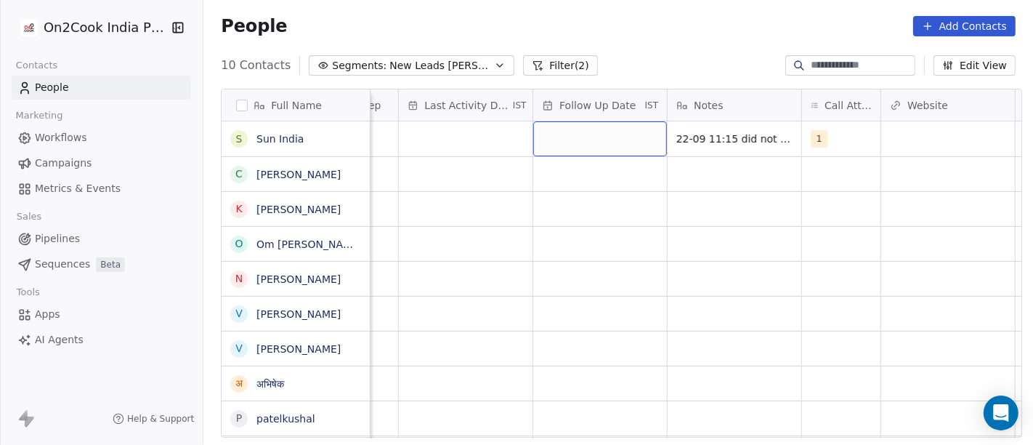
click at [581, 129] on div "grid" at bounding box center [600, 138] width 134 height 35
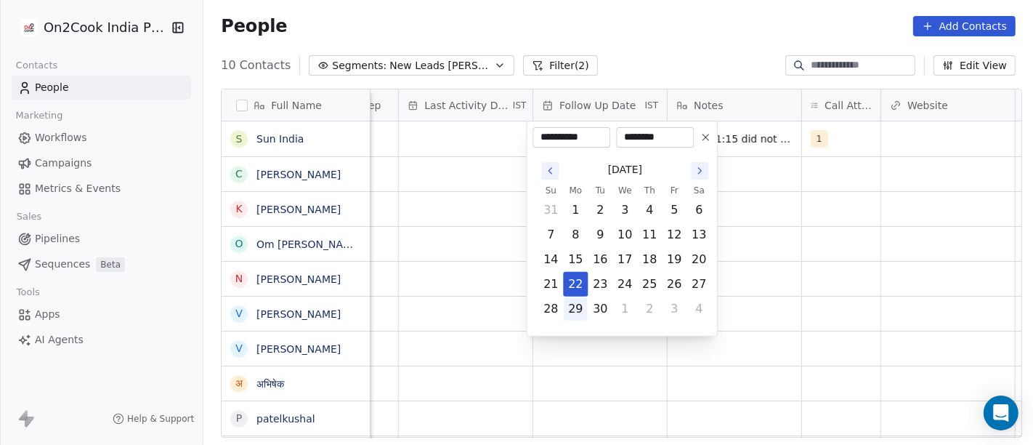
click at [579, 312] on button "29" at bounding box center [575, 308] width 23 height 23
type input "**********"
click at [762, 281] on html "**********" at bounding box center [516, 222] width 1033 height 445
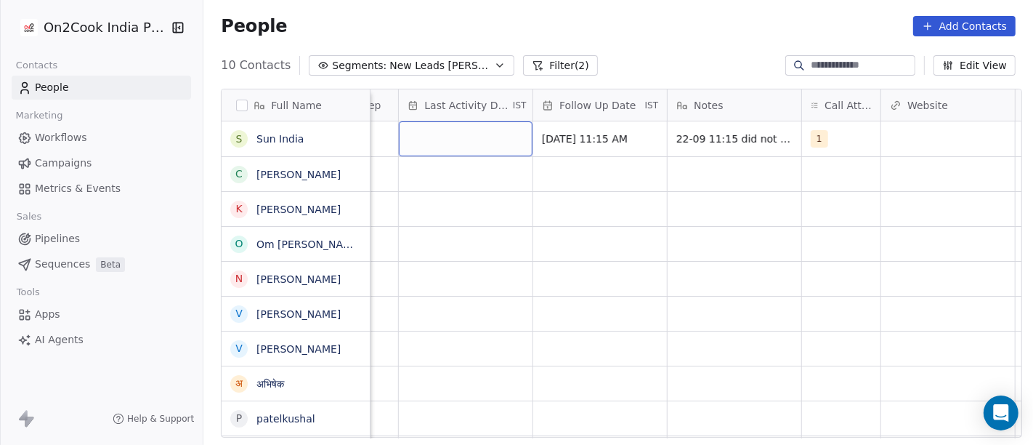
click at [458, 121] on div "grid" at bounding box center [466, 138] width 134 height 35
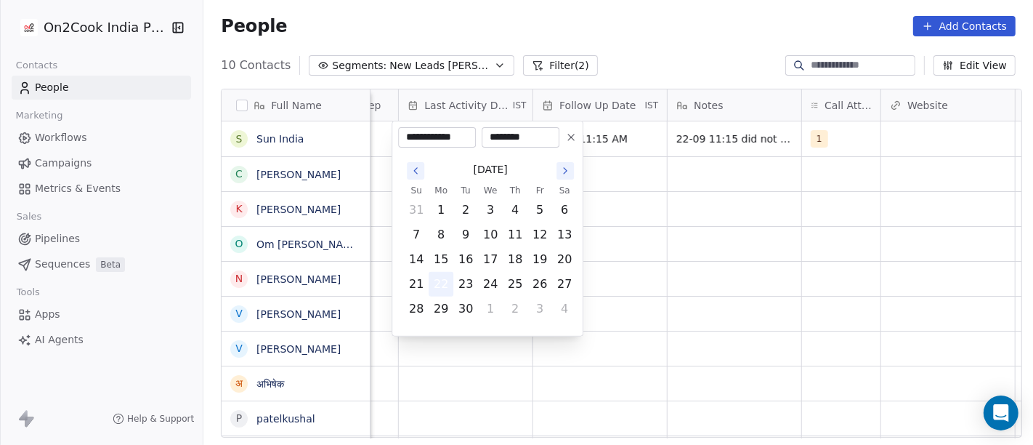
click at [437, 279] on button "22" at bounding box center [440, 283] width 23 height 23
click at [628, 209] on html "**********" at bounding box center [516, 222] width 1033 height 445
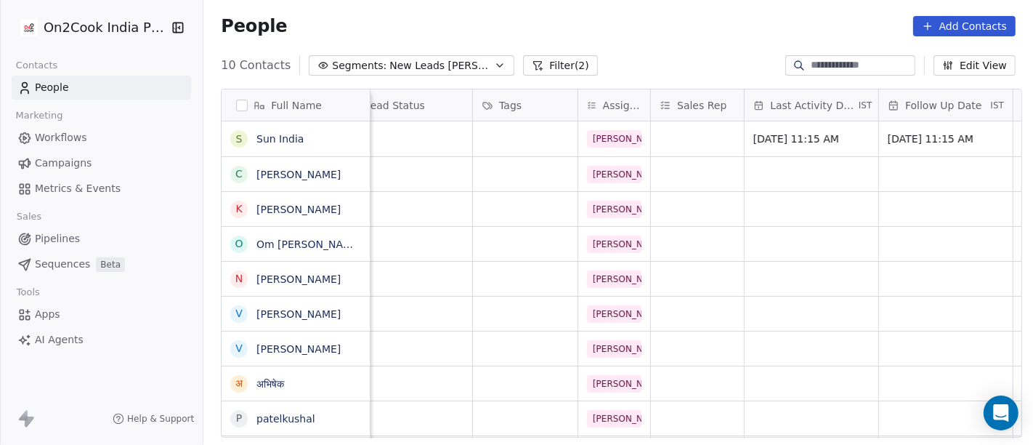
scroll to position [0, 368]
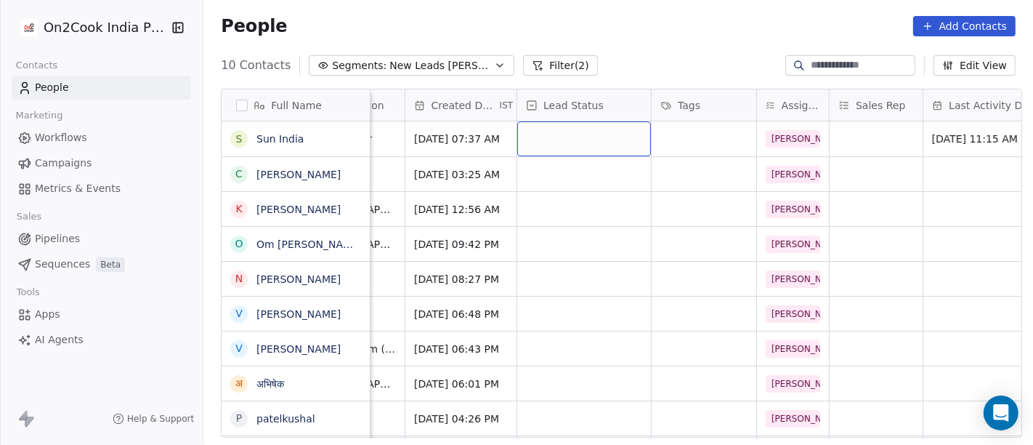
click at [570, 134] on div "grid" at bounding box center [584, 138] width 134 height 35
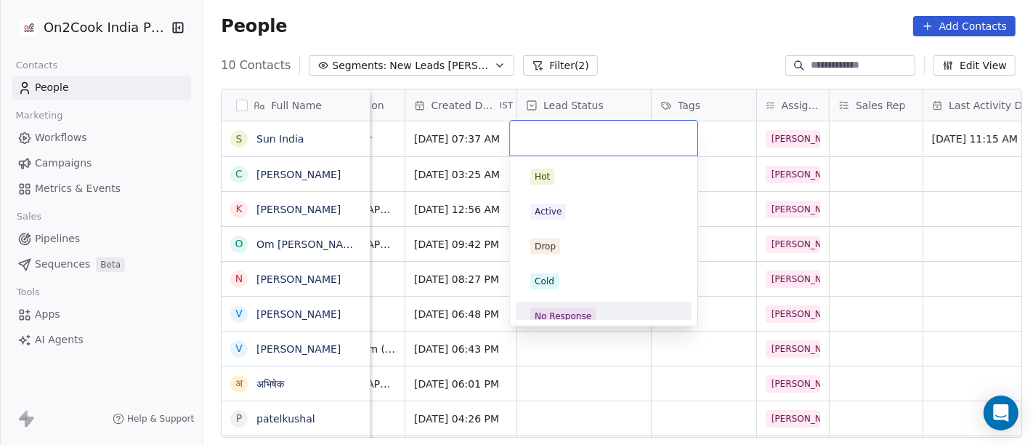
click at [570, 306] on div "No Response" at bounding box center [604, 315] width 164 height 23
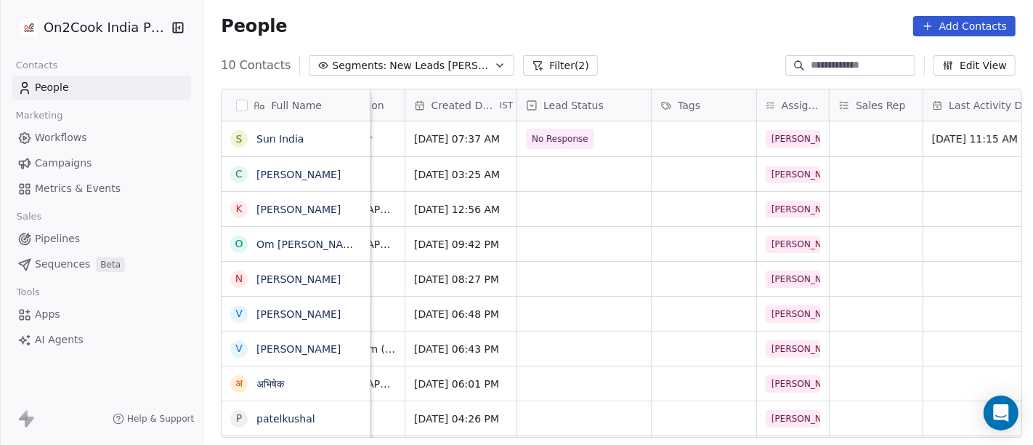
click at [663, 32] on div "People Add Contacts" at bounding box center [618, 26] width 795 height 20
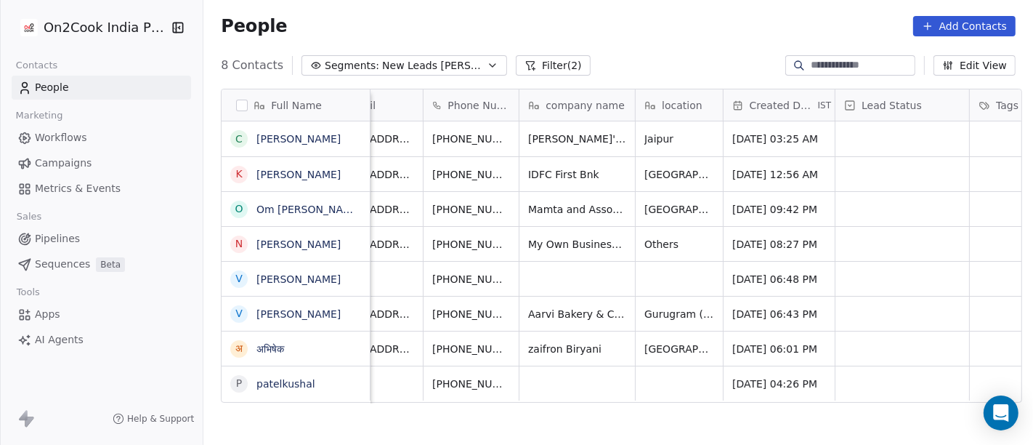
scroll to position [1, 41]
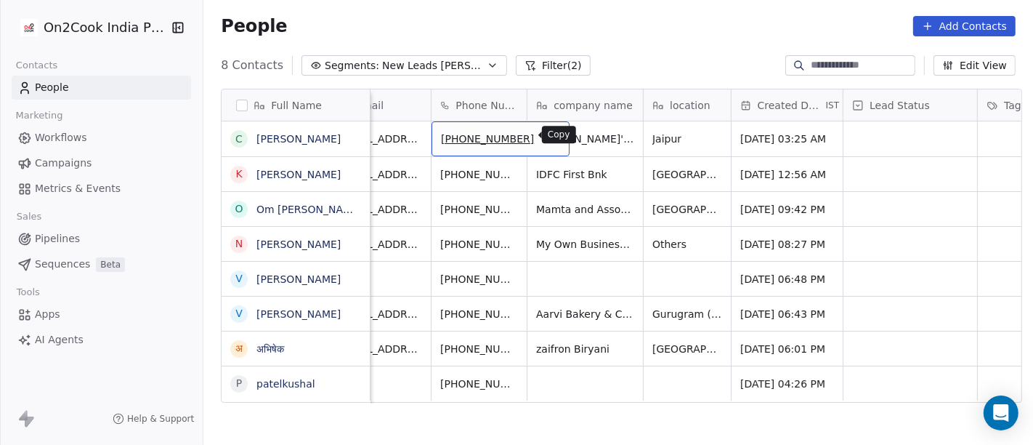
click at [547, 132] on icon "grid" at bounding box center [550, 135] width 7 height 7
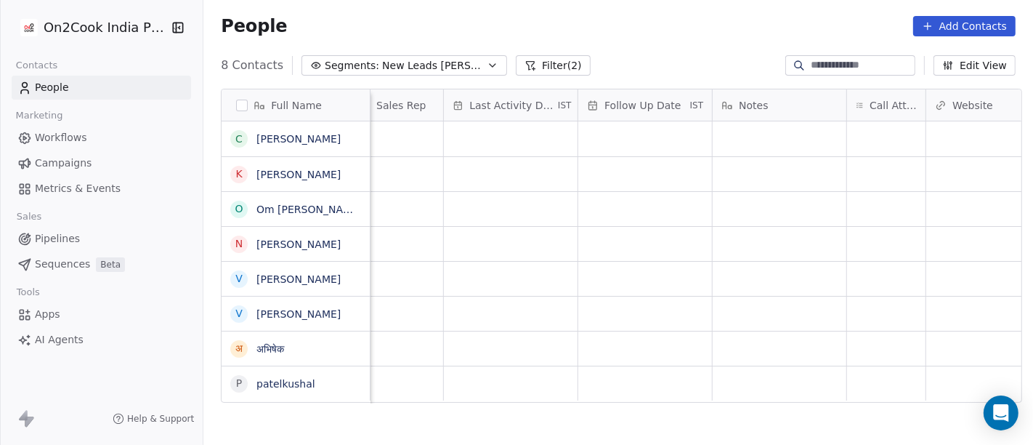
scroll to position [1, 977]
click at [726, 138] on div "grid" at bounding box center [756, 138] width 78 height 35
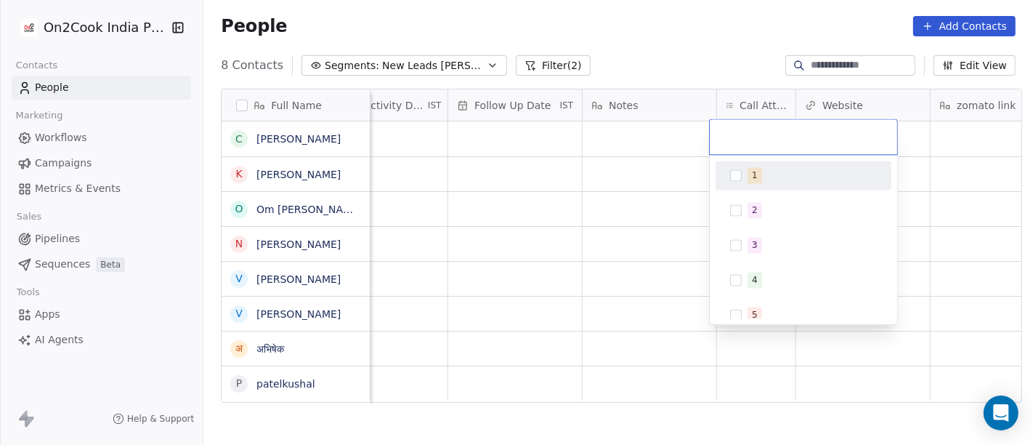
click at [781, 174] on div "1" at bounding box center [812, 175] width 129 height 16
click at [718, 48] on html "On2Cook India Pvt. Ltd. Contacts People Marketing Workflows Campaigns Metrics &…" at bounding box center [516, 222] width 1033 height 445
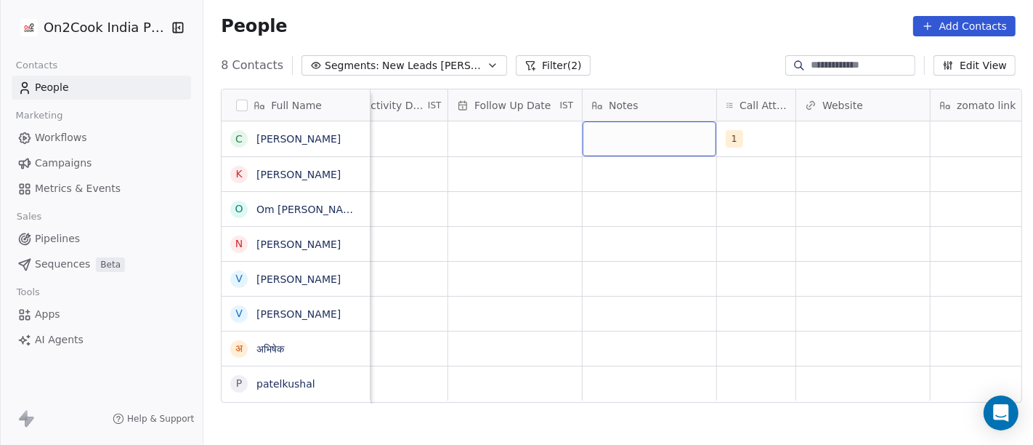
click at [608, 127] on div "grid" at bounding box center [650, 138] width 134 height 35
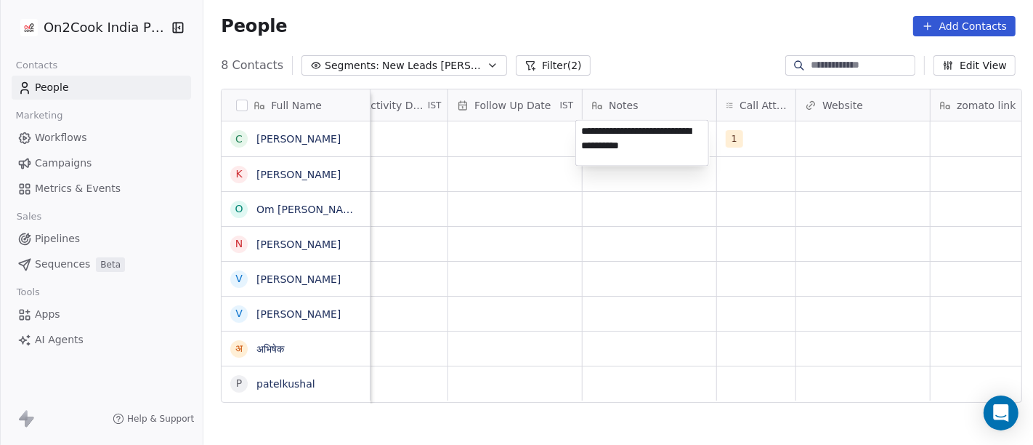
type textarea "**********"
click at [661, 229] on html "**********" at bounding box center [516, 222] width 1033 height 445
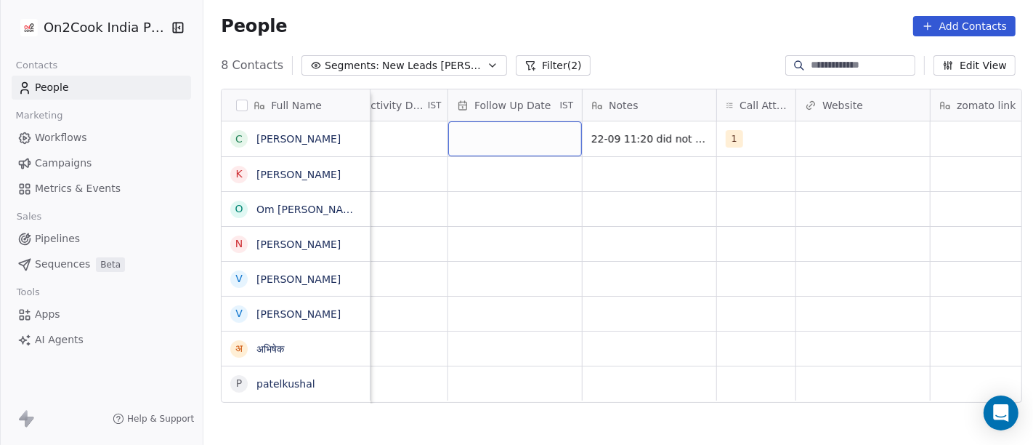
click at [507, 137] on div "grid" at bounding box center [515, 138] width 134 height 35
click at [506, 136] on div "grid" at bounding box center [515, 138] width 134 height 35
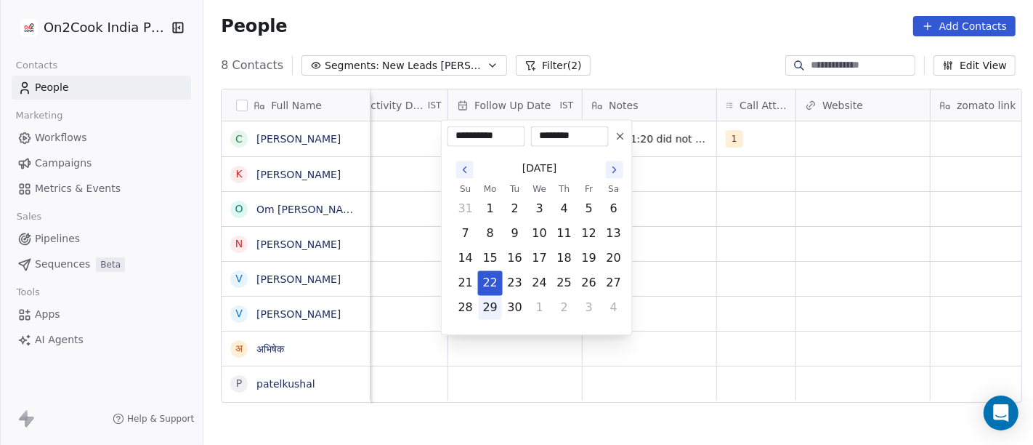
click at [491, 314] on button "29" at bounding box center [490, 307] width 23 height 23
type input "**********"
click at [736, 263] on html "**********" at bounding box center [516, 222] width 1033 height 445
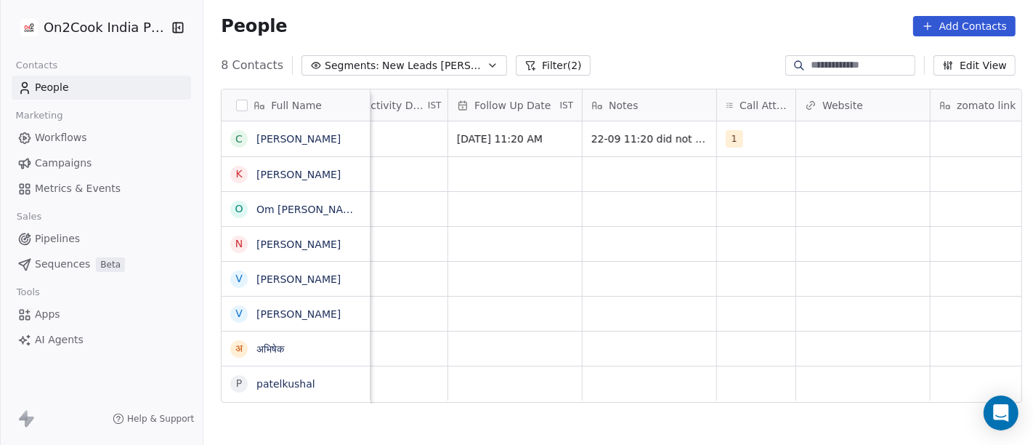
scroll to position [1, 920]
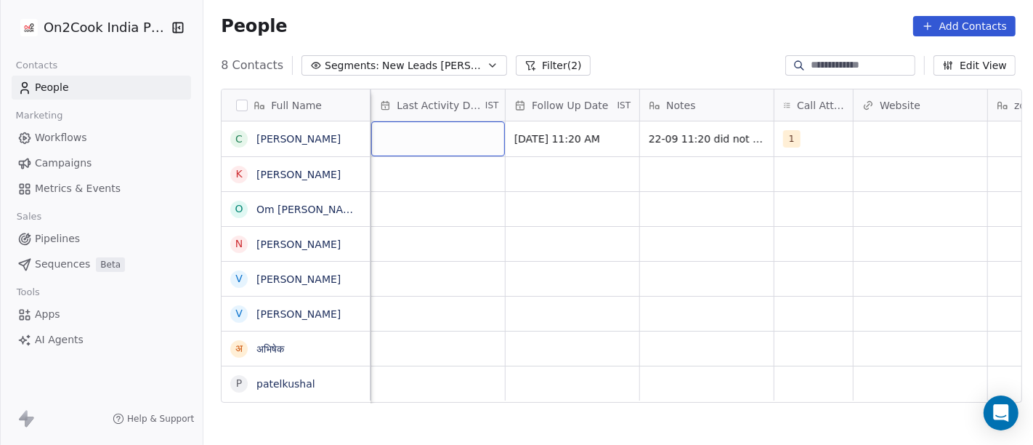
click at [400, 137] on div "grid" at bounding box center [438, 138] width 134 height 35
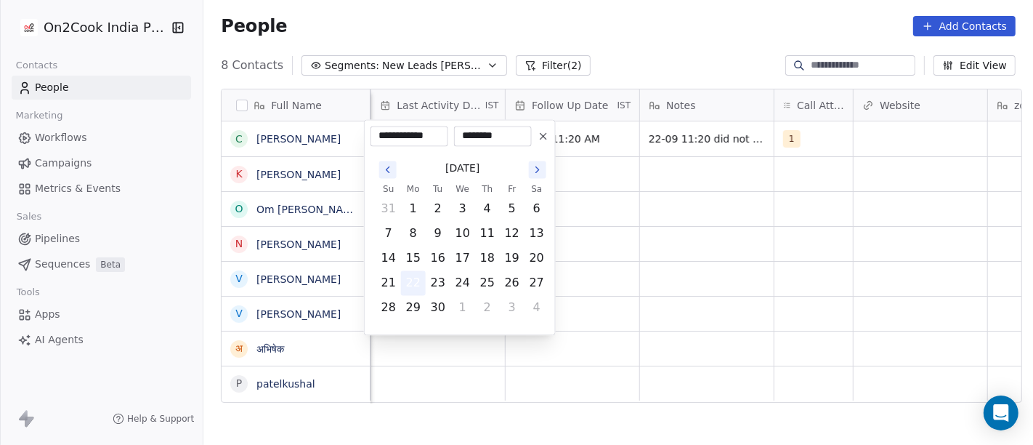
click at [420, 279] on button "22" at bounding box center [413, 282] width 23 height 23
click at [682, 250] on html "On2Cook India Pvt. Ltd. Contacts People Marketing Workflows Campaigns Metrics &…" at bounding box center [516, 222] width 1033 height 445
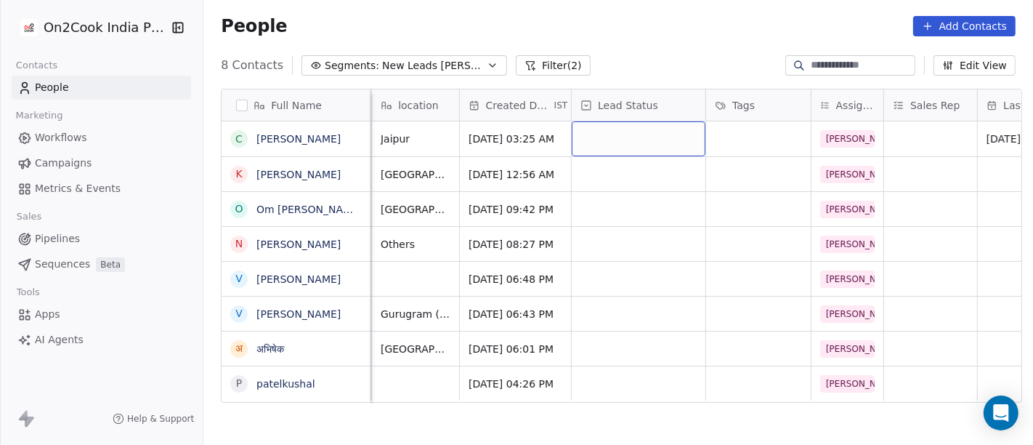
scroll to position [0, 313]
click at [615, 139] on div "grid" at bounding box center [639, 138] width 134 height 35
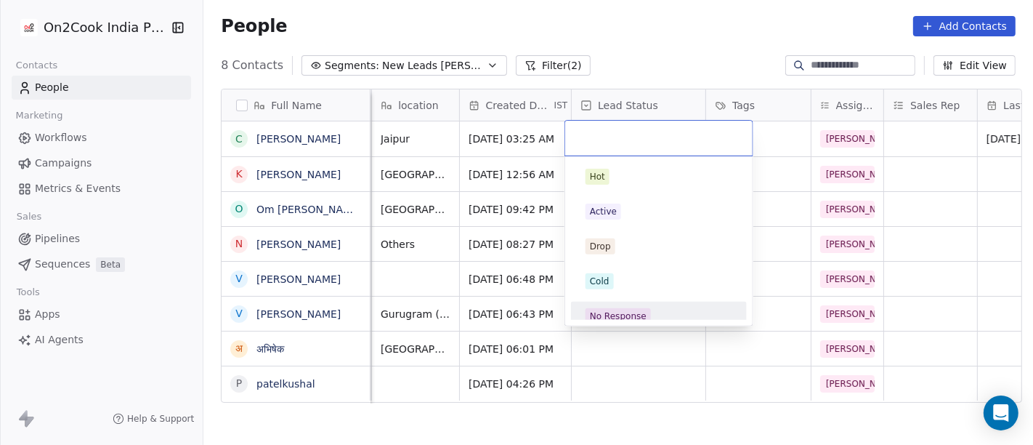
click at [635, 310] on div "No Response" at bounding box center [618, 316] width 57 height 13
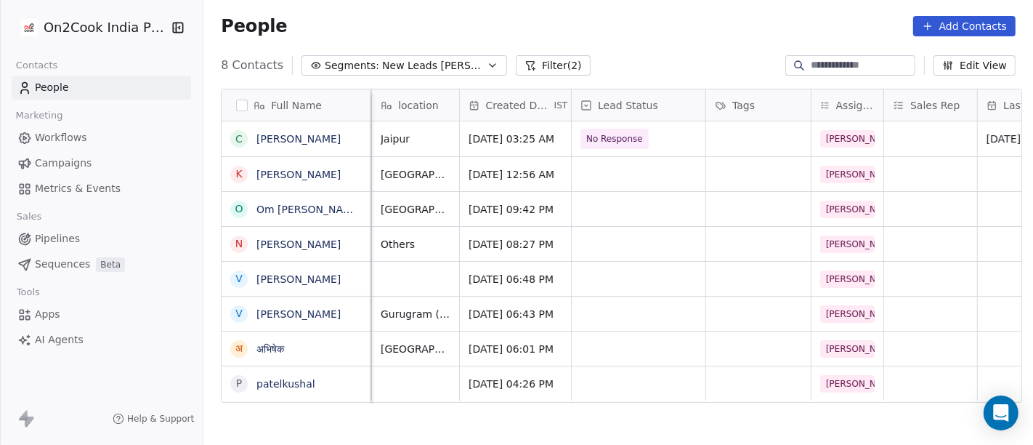
click at [618, 44] on div "People Add Contacts" at bounding box center [618, 26] width 830 height 55
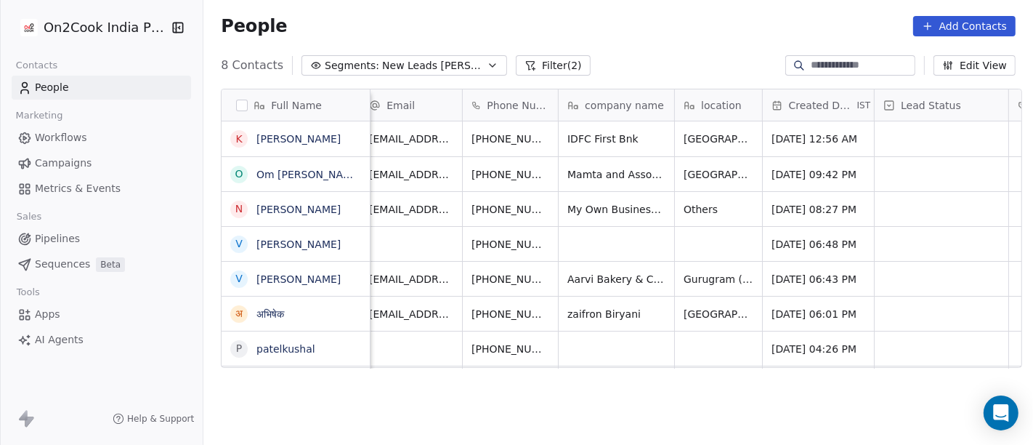
scroll to position [0, 9]
click at [575, 138] on button "grid" at bounding box center [583, 136] width 17 height 17
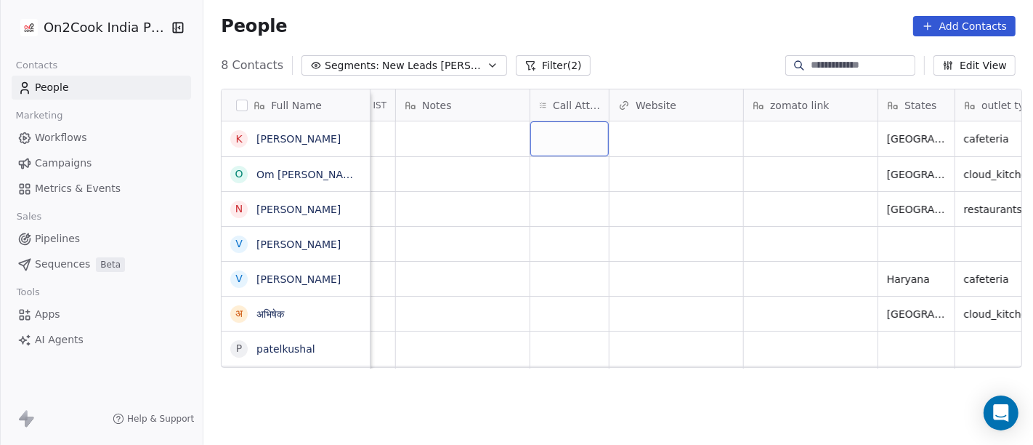
scroll to position [0, 1165]
click at [559, 140] on div "grid" at bounding box center [568, 138] width 78 height 35
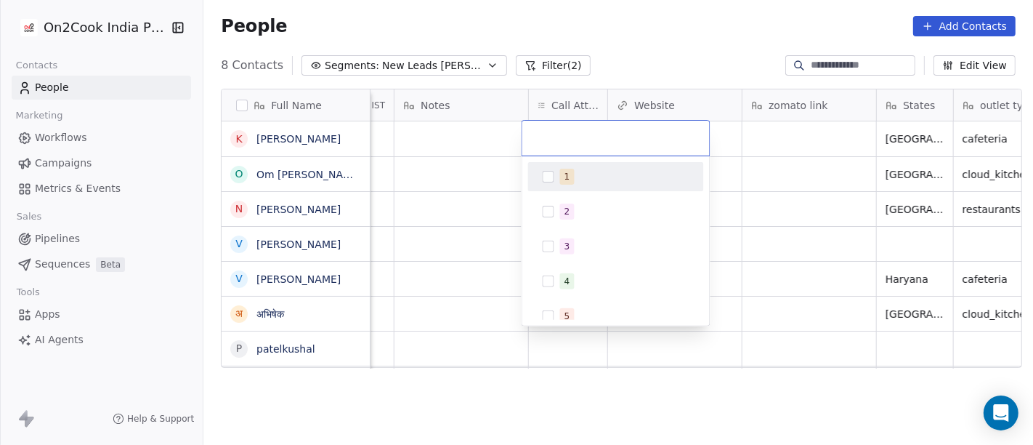
click at [568, 180] on span "1" at bounding box center [567, 177] width 15 height 16
click at [647, 13] on html "On2Cook India Pvt. Ltd. Contacts People Marketing Workflows Campaigns Metrics &…" at bounding box center [516, 222] width 1033 height 445
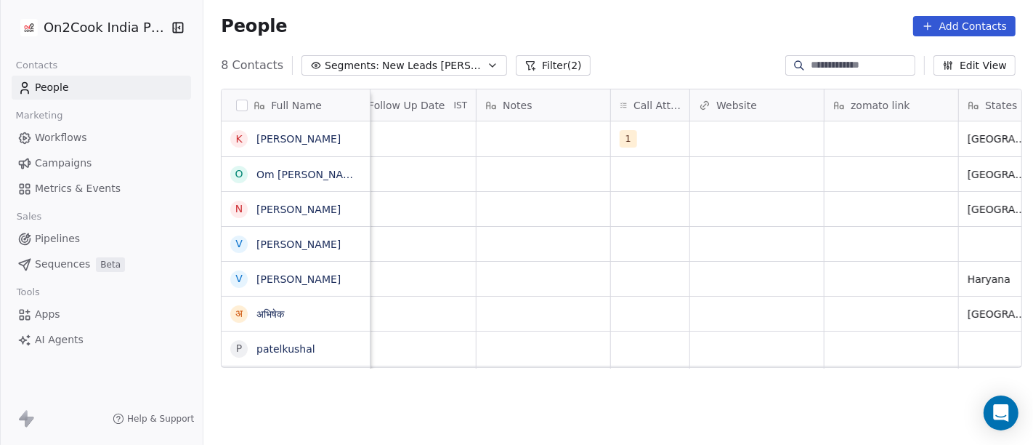
scroll to position [0, 1080]
click at [506, 127] on div "grid" at bounding box center [547, 138] width 134 height 35
type textarea "**********"
click at [512, 294] on html "**********" at bounding box center [516, 222] width 1033 height 445
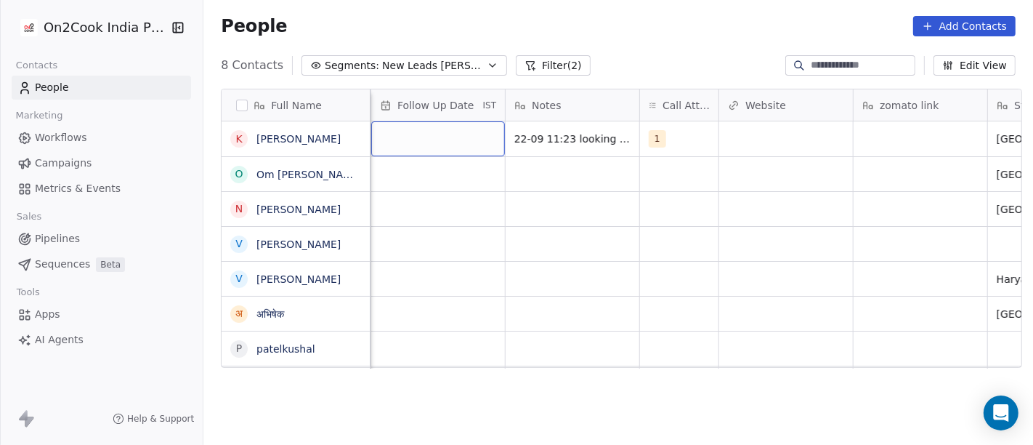
click at [419, 127] on div "grid" at bounding box center [438, 138] width 134 height 35
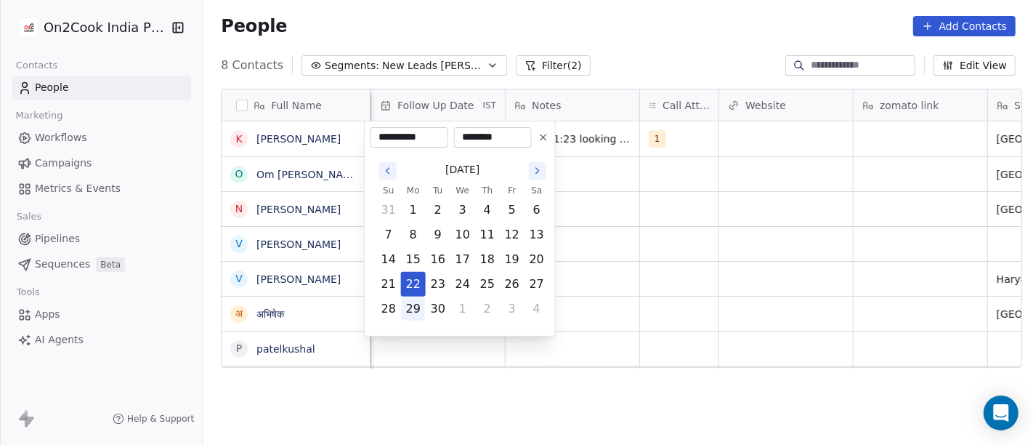
click at [420, 316] on button "29" at bounding box center [413, 308] width 23 height 23
type input "**********"
click at [610, 257] on html "**********" at bounding box center [516, 222] width 1033 height 445
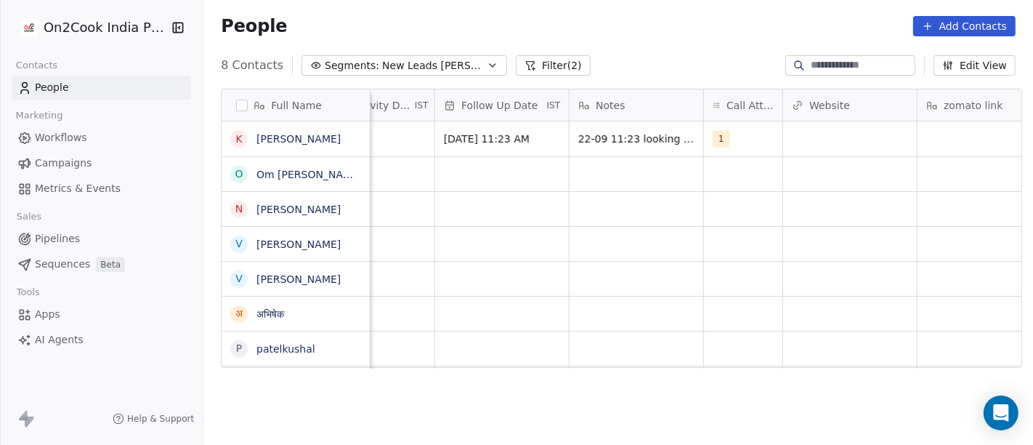
scroll to position [0, 861]
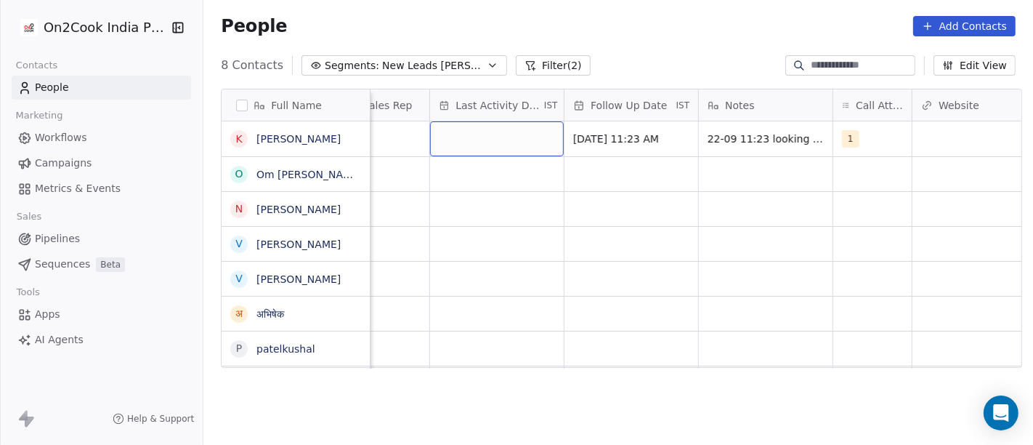
click at [475, 121] on div "grid" at bounding box center [497, 138] width 134 height 35
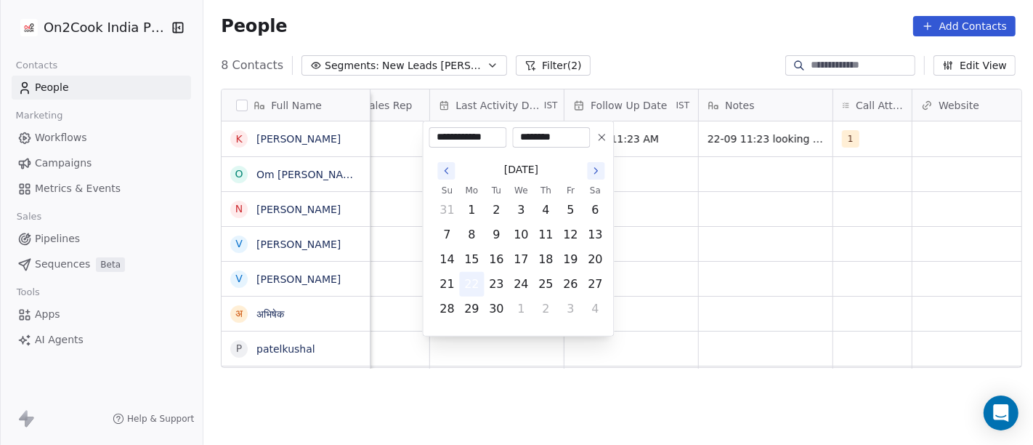
click at [479, 275] on button "22" at bounding box center [471, 283] width 23 height 23
click at [816, 228] on html "**********" at bounding box center [516, 222] width 1033 height 445
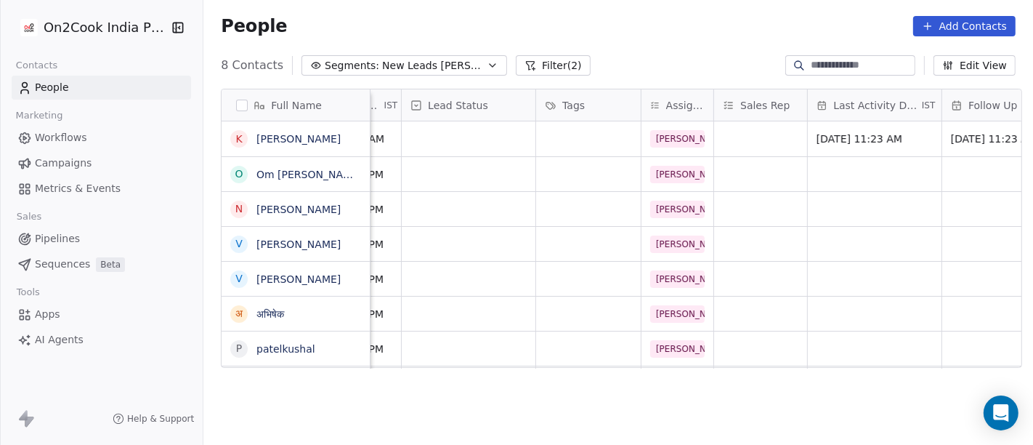
scroll to position [0, 470]
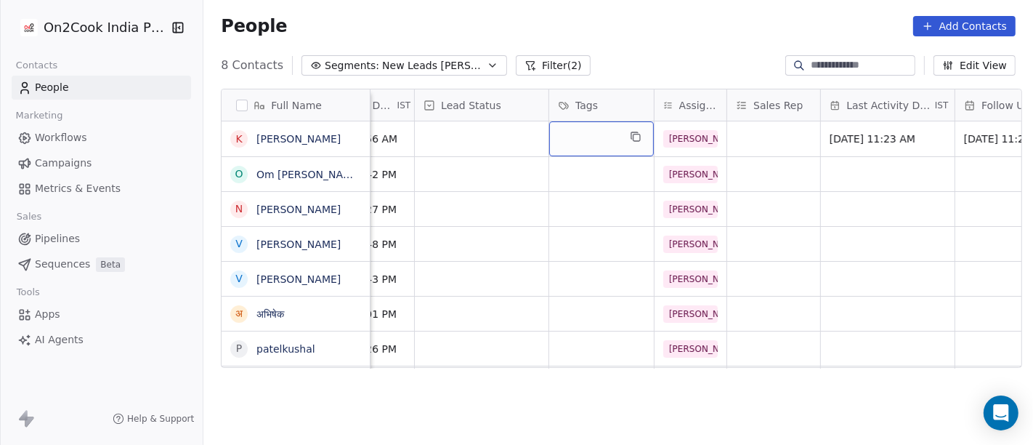
click at [586, 138] on div "grid" at bounding box center [601, 138] width 105 height 35
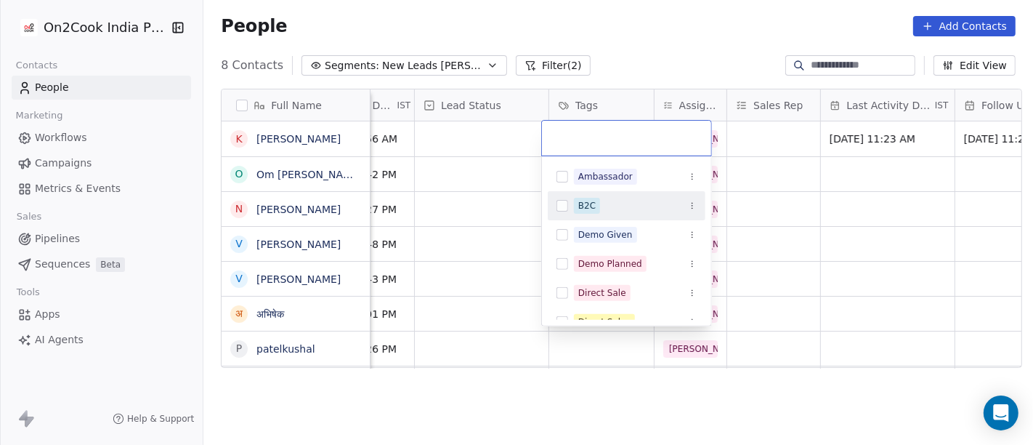
click at [591, 211] on div "B2C" at bounding box center [586, 205] width 17 height 13
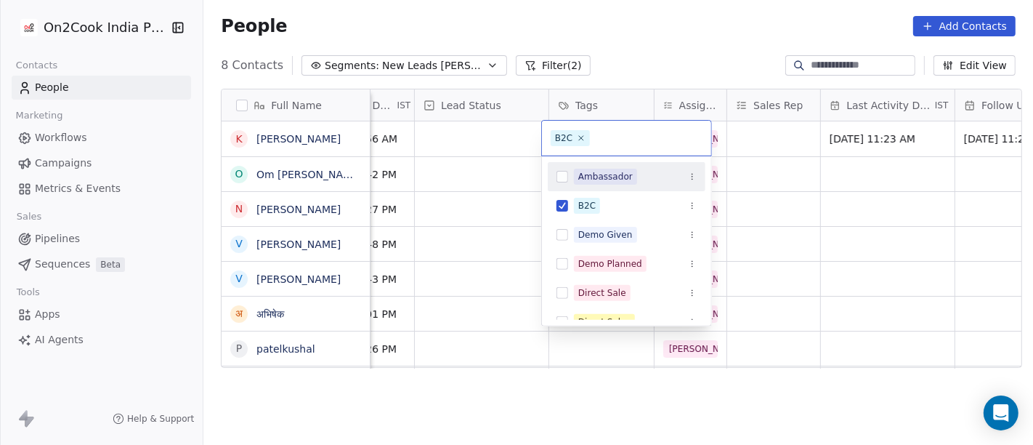
click at [629, 38] on html "On2Cook India Pvt. Ltd. Contacts People Marketing Workflows Campaigns Metrics &…" at bounding box center [516, 222] width 1033 height 445
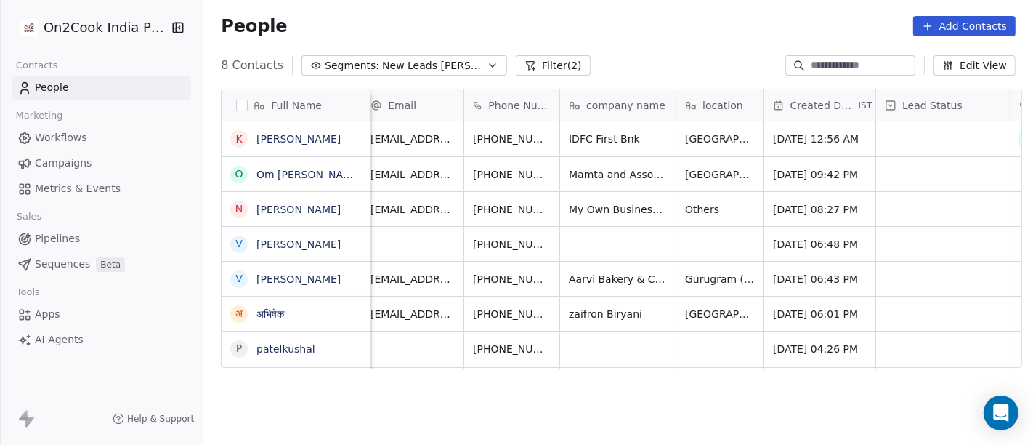
scroll to position [0, 0]
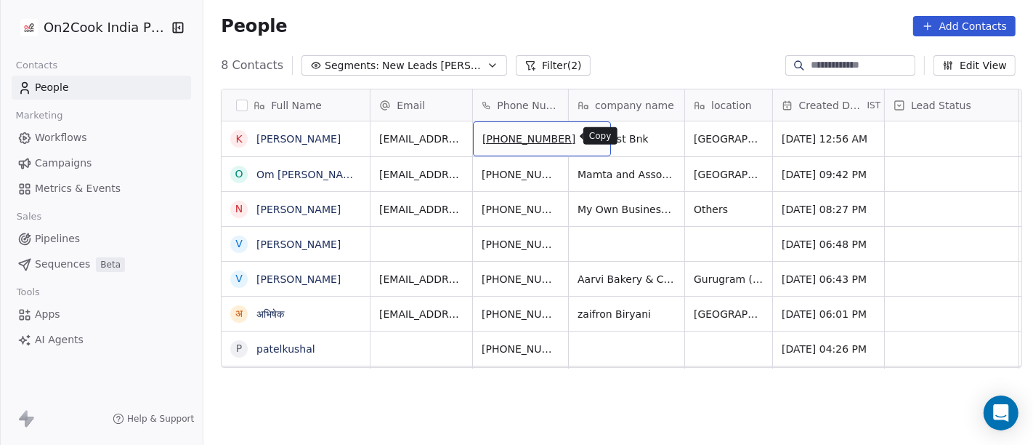
click at [587, 133] on icon "grid" at bounding box center [593, 137] width 12 height 12
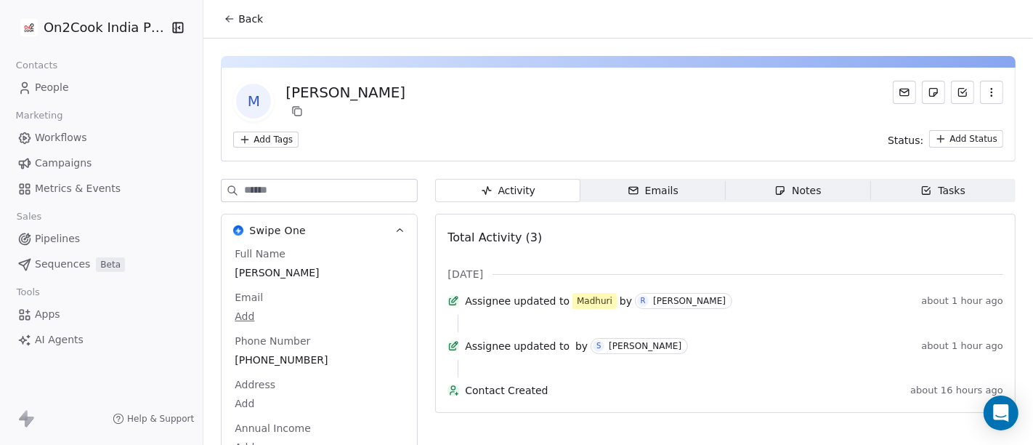
click at [218, 25] on button "Back" at bounding box center [243, 19] width 57 height 26
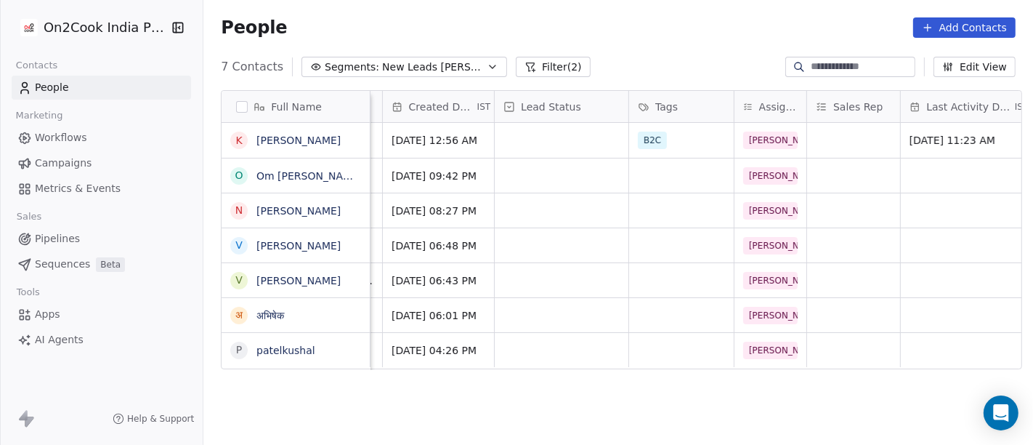
scroll to position [0, 387]
click at [535, 146] on div "grid" at bounding box center [565, 140] width 134 height 35
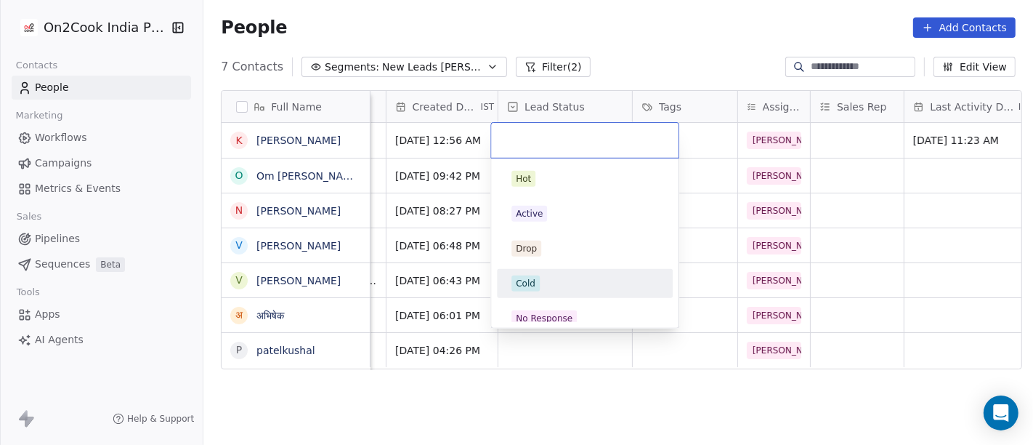
click at [519, 285] on div "Cold" at bounding box center [526, 283] width 20 height 13
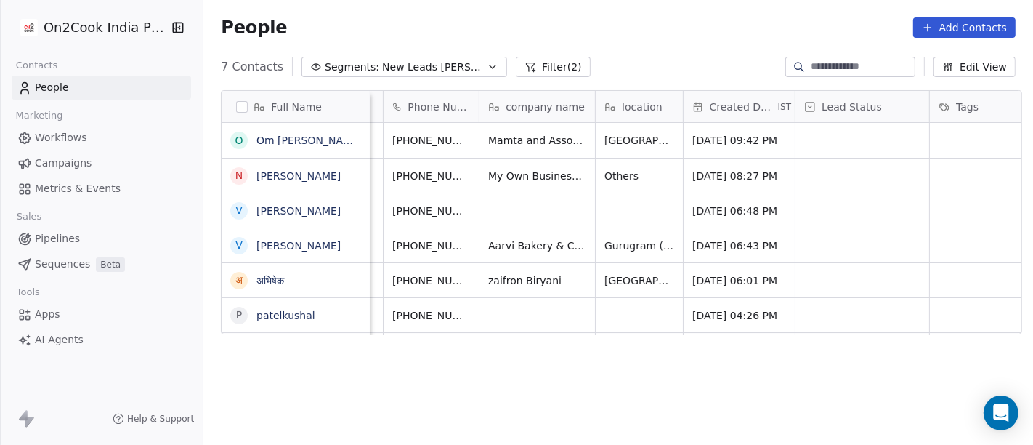
scroll to position [0, 89]
click at [624, 23] on div "People Add Contacts" at bounding box center [618, 27] width 795 height 20
click at [620, 371] on div "Full Name O Om Prakash Tiwari N Nitin Kataria V Vijay Ahlawat V Vijay Ahlawat अ…" at bounding box center [618, 274] width 830 height 392
click at [375, 138] on icon "grid" at bounding box center [381, 138] width 12 height 12
click at [372, 130] on button "grid" at bounding box center [380, 137] width 17 height 17
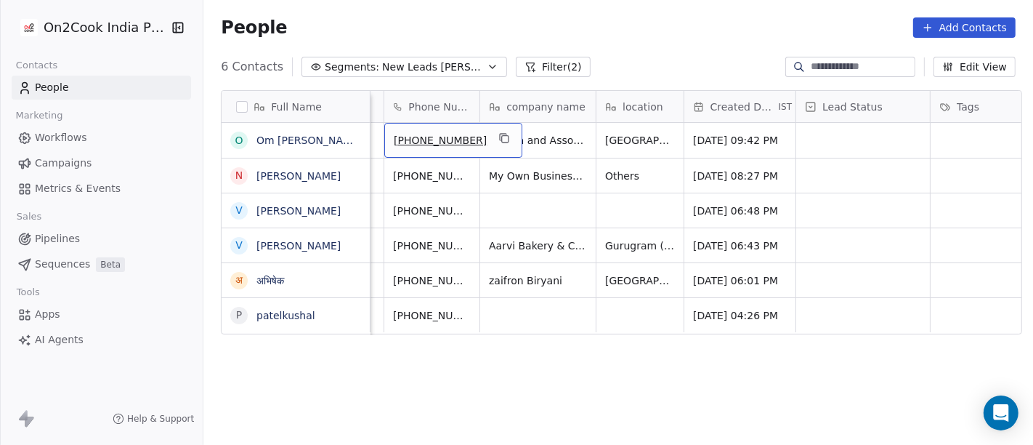
click at [429, 134] on span "[PHONE_NUMBER]" at bounding box center [440, 140] width 93 height 15
click at [405, 140] on input "**********" at bounding box center [437, 140] width 114 height 29
type input "**********"
click at [666, 30] on html "**********" at bounding box center [516, 222] width 1033 height 445
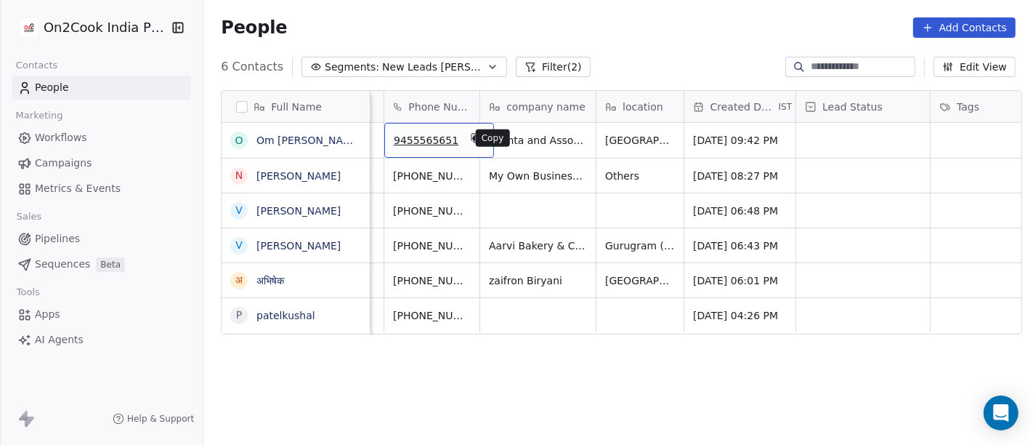
click at [474, 136] on icon "grid" at bounding box center [477, 139] width 7 height 7
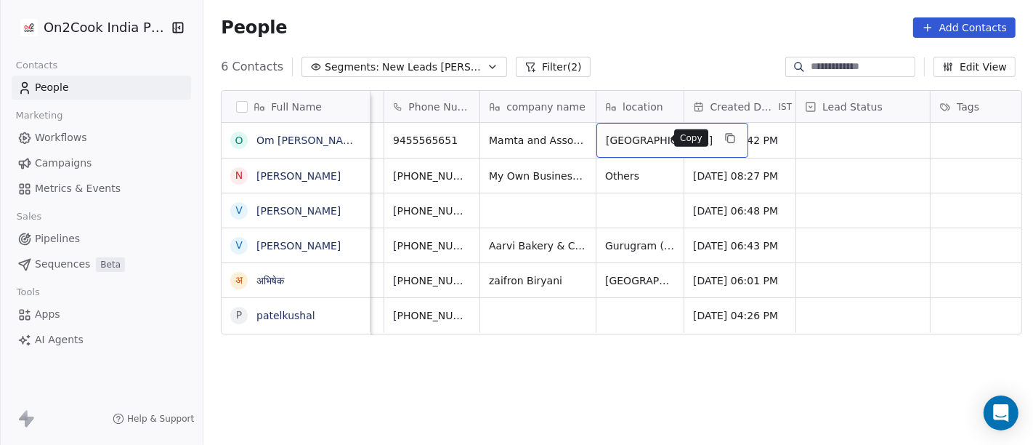
click at [724, 136] on icon "grid" at bounding box center [730, 138] width 12 height 12
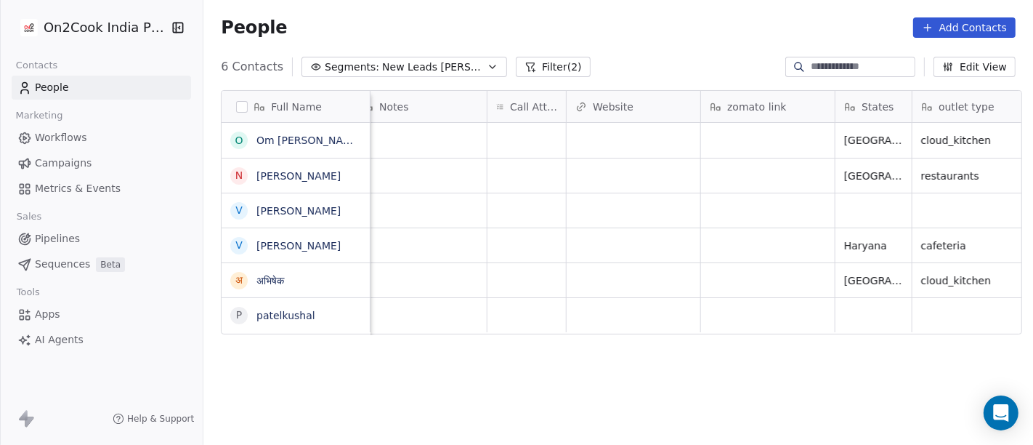
scroll to position [0, 1207]
click at [528, 133] on div "grid" at bounding box center [527, 140] width 78 height 35
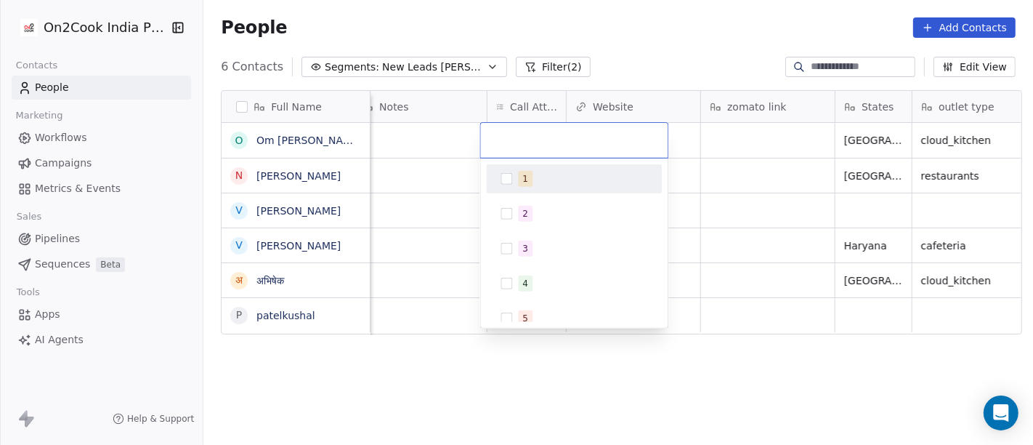
click at [529, 177] on span "1" at bounding box center [525, 179] width 15 height 16
click at [628, 13] on html "On2Cook India Pvt. Ltd. Contacts People Marketing Workflows Campaigns Metrics &…" at bounding box center [516, 222] width 1033 height 445
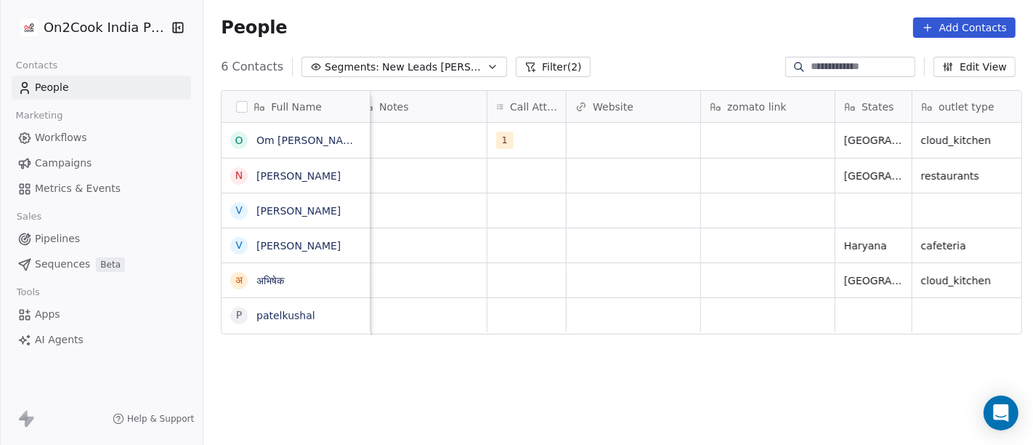
scroll to position [0, 1189]
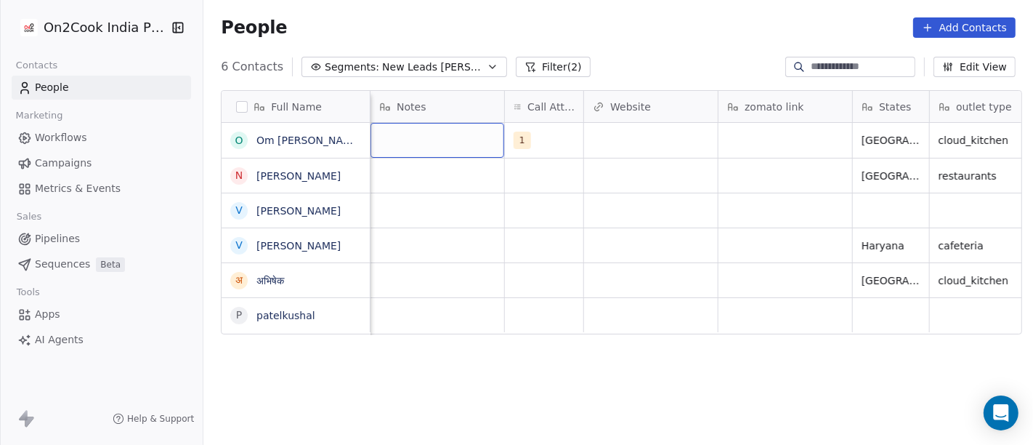
click at [442, 134] on div "grid" at bounding box center [438, 140] width 134 height 35
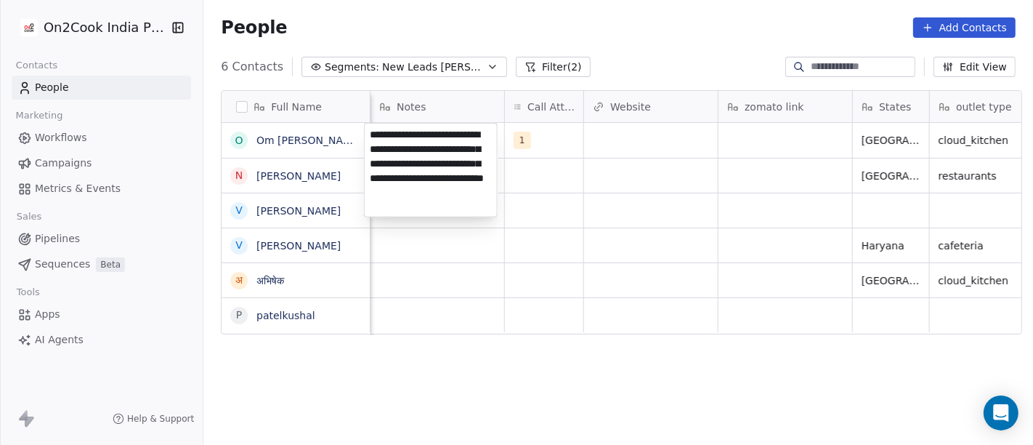
click at [387, 205] on textarea "**********" at bounding box center [431, 170] width 132 height 93
click at [405, 207] on textarea "**********" at bounding box center [431, 170] width 132 height 93
type textarea "**********"
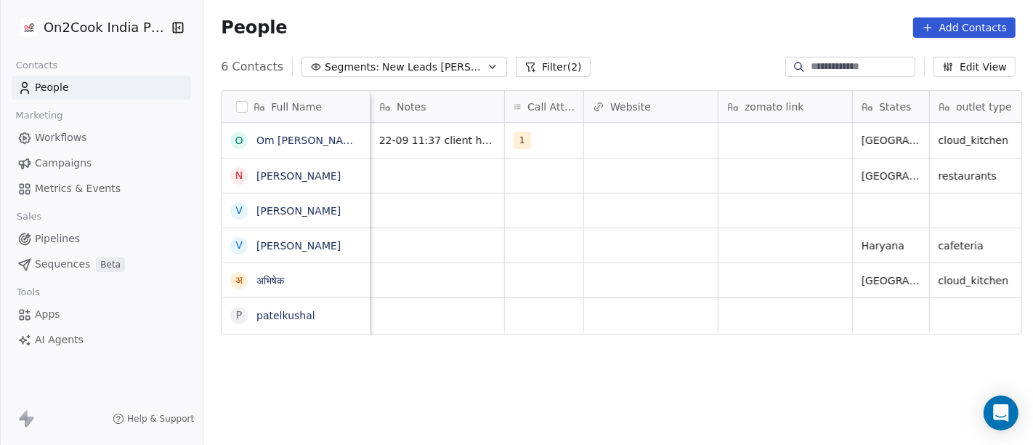
click at [693, 154] on html "On2Cook India Pvt. Ltd. Contacts People Marketing Workflows Campaigns Metrics &…" at bounding box center [516, 222] width 1033 height 445
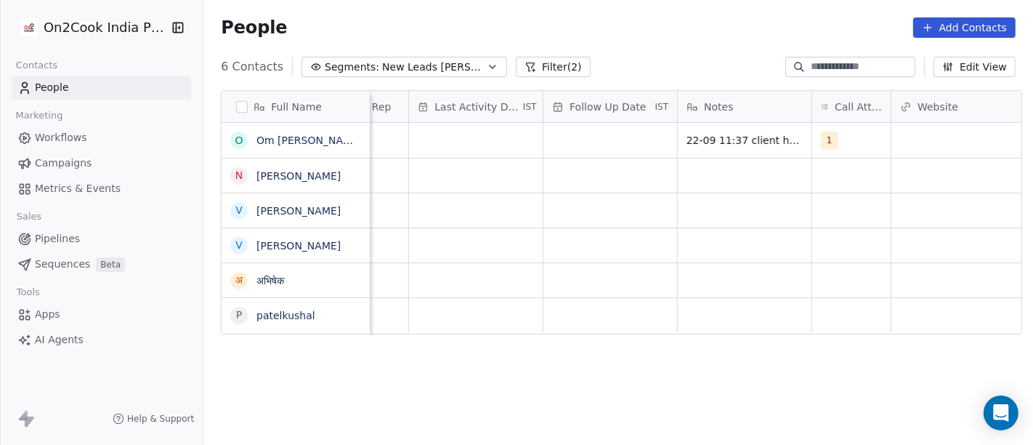
scroll to position [0, 881]
click at [610, 141] on div "grid" at bounding box center [611, 140] width 134 height 35
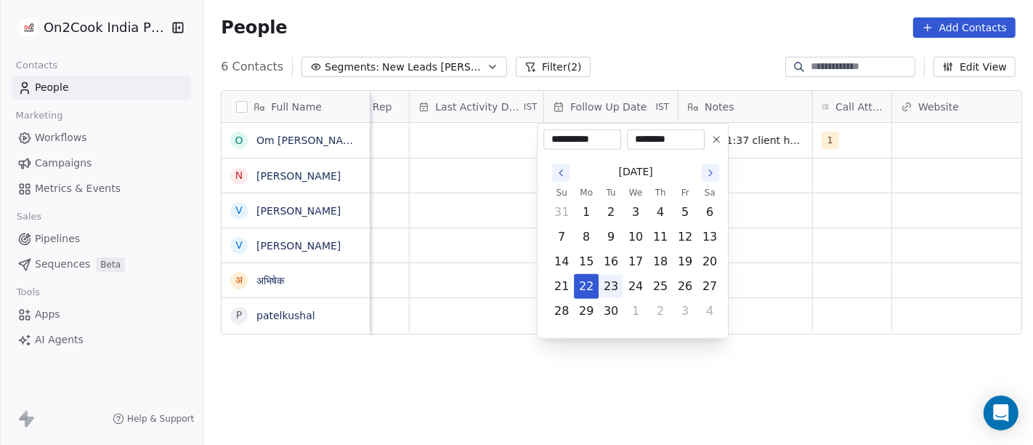
click at [606, 288] on button "23" at bounding box center [610, 286] width 23 height 23
type input "**********"
click at [807, 260] on html "**********" at bounding box center [516, 222] width 1033 height 445
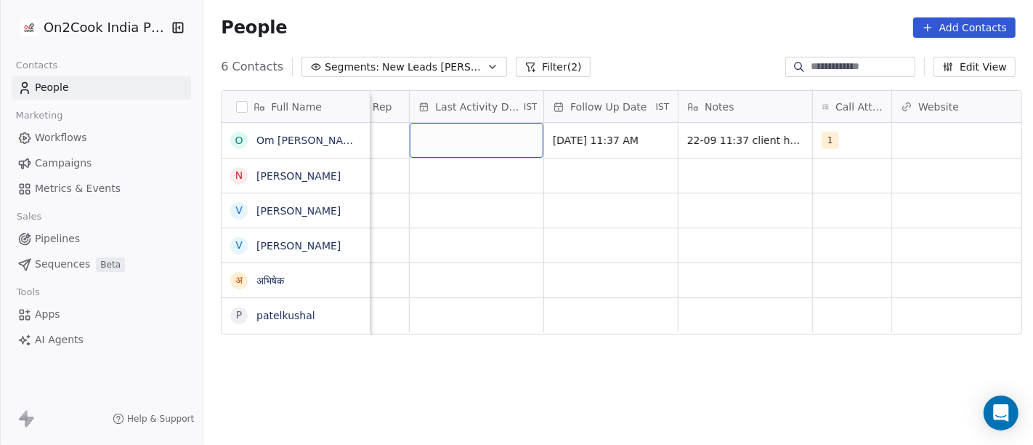
click at [472, 139] on div "grid" at bounding box center [477, 140] width 134 height 35
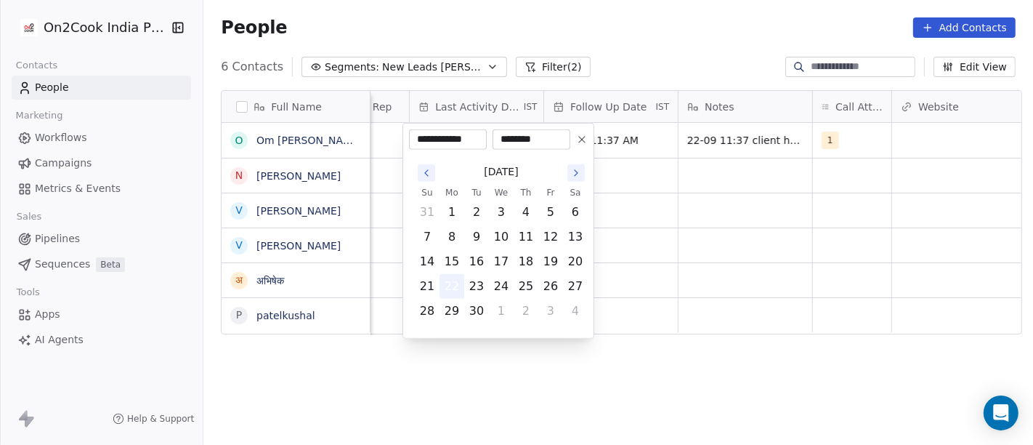
click at [453, 284] on button "22" at bounding box center [451, 286] width 23 height 23
click at [719, 193] on html "**********" at bounding box center [516, 222] width 1033 height 445
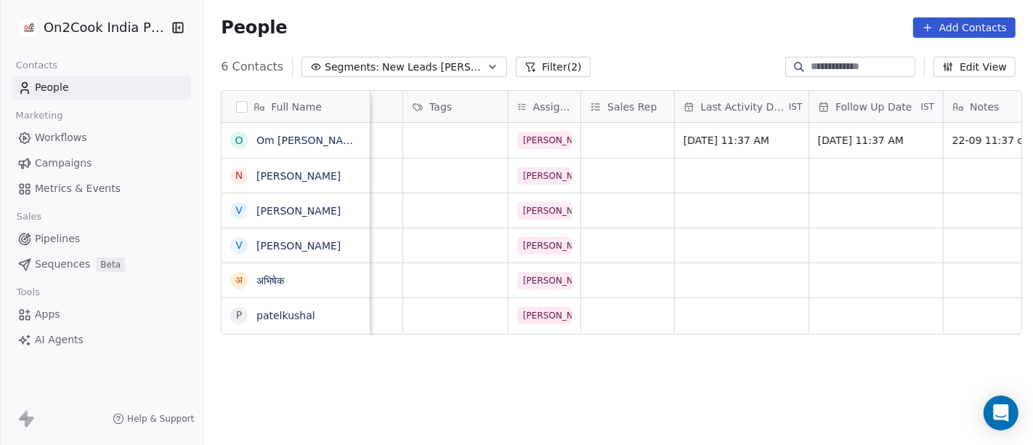
scroll to position [0, 618]
click at [617, 140] on div "grid" at bounding box center [626, 140] width 93 height 35
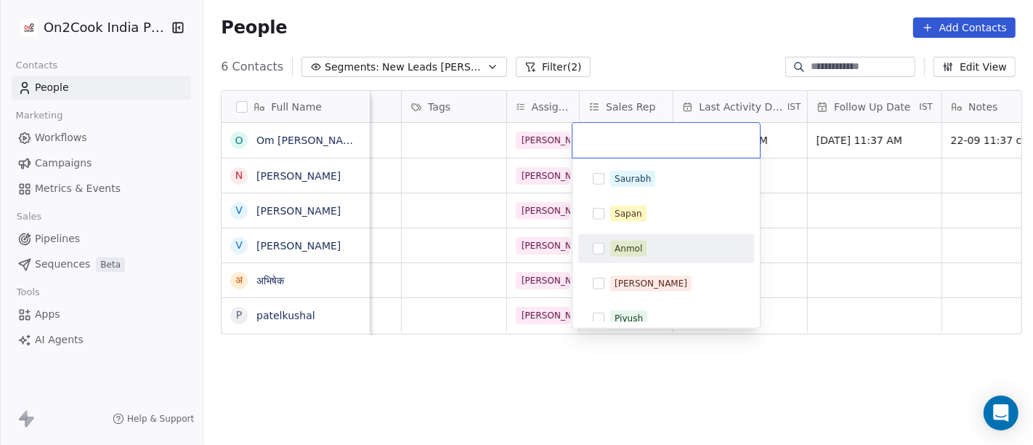
click at [641, 256] on span "Anmol" at bounding box center [628, 248] width 36 height 16
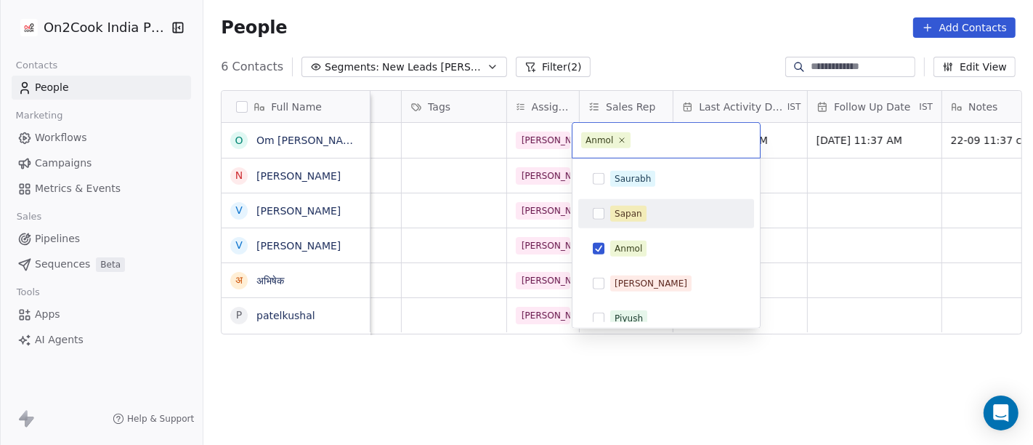
click at [917, 190] on html "On2Cook India Pvt. Ltd. Contacts People Marketing Workflows Campaigns Metrics &…" at bounding box center [516, 222] width 1033 height 445
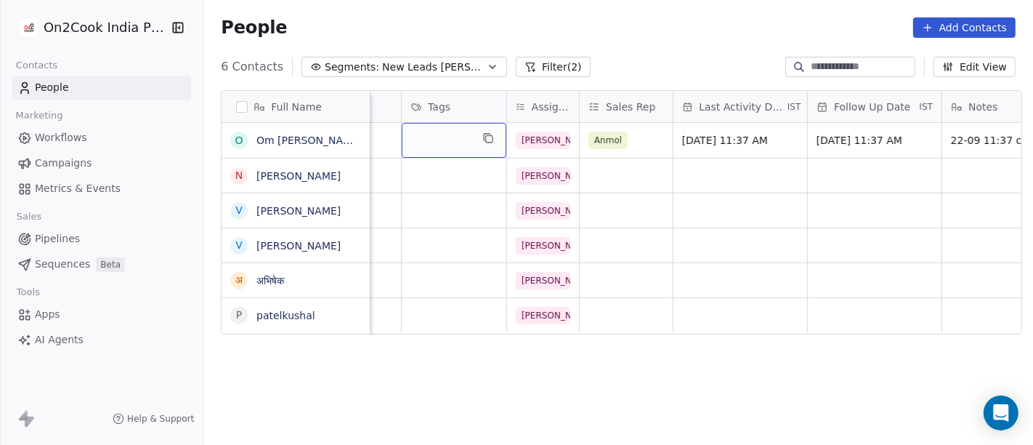
click at [410, 139] on div "grid" at bounding box center [454, 140] width 105 height 35
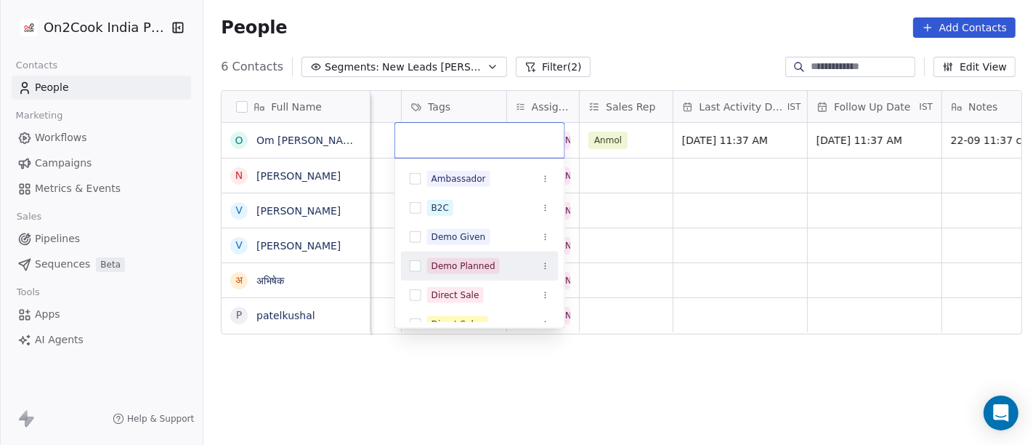
drag, startPoint x: 466, startPoint y: 262, endPoint x: 614, endPoint y: 214, distance: 154.9
click at [466, 262] on div "Demo Planned" at bounding box center [464, 265] width 64 height 13
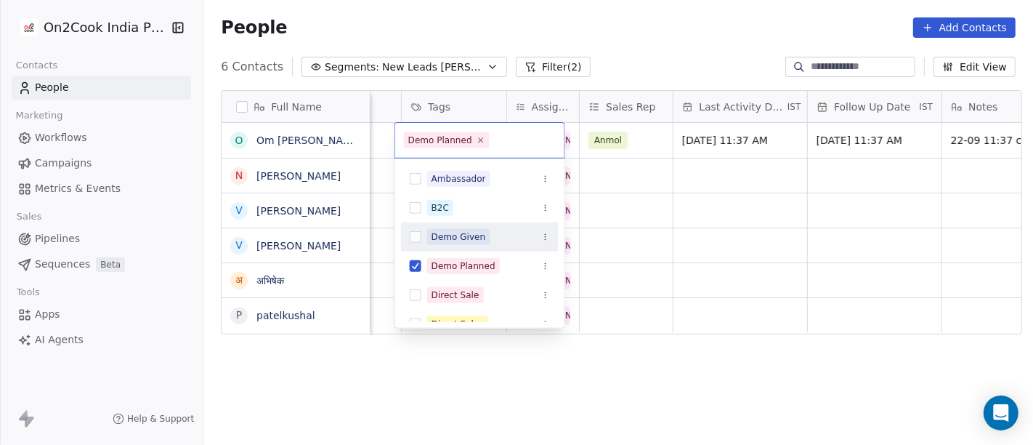
click at [684, 204] on html "On2Cook India Pvt. Ltd. Contacts People Marketing Workflows Campaigns Metrics &…" at bounding box center [516, 222] width 1033 height 445
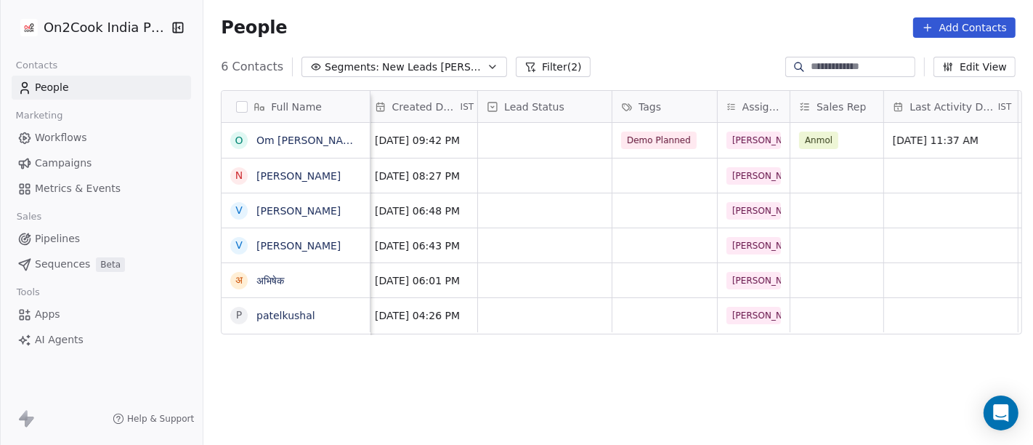
scroll to position [6, 406]
click at [511, 136] on div "grid" at bounding box center [546, 140] width 134 height 35
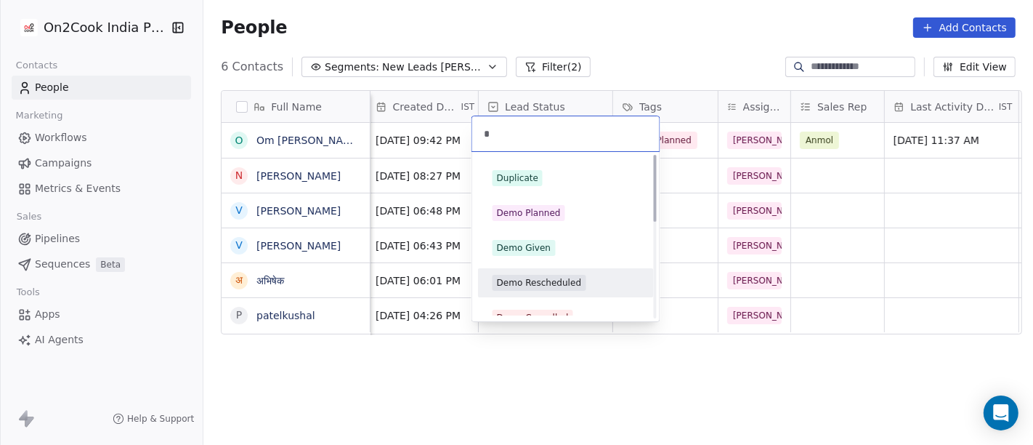
scroll to position [0, 0]
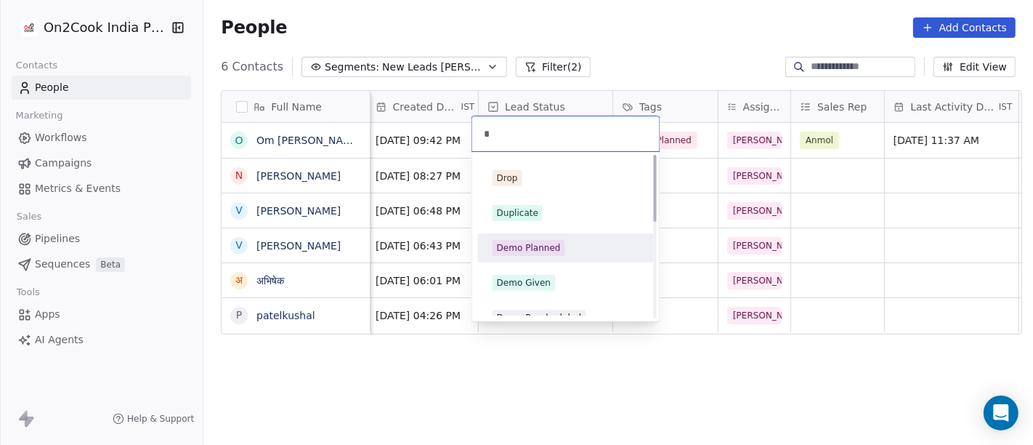
type input "*"
click at [538, 249] on div "Demo Planned" at bounding box center [529, 247] width 64 height 13
